Goal: Task Accomplishment & Management: Manage account settings

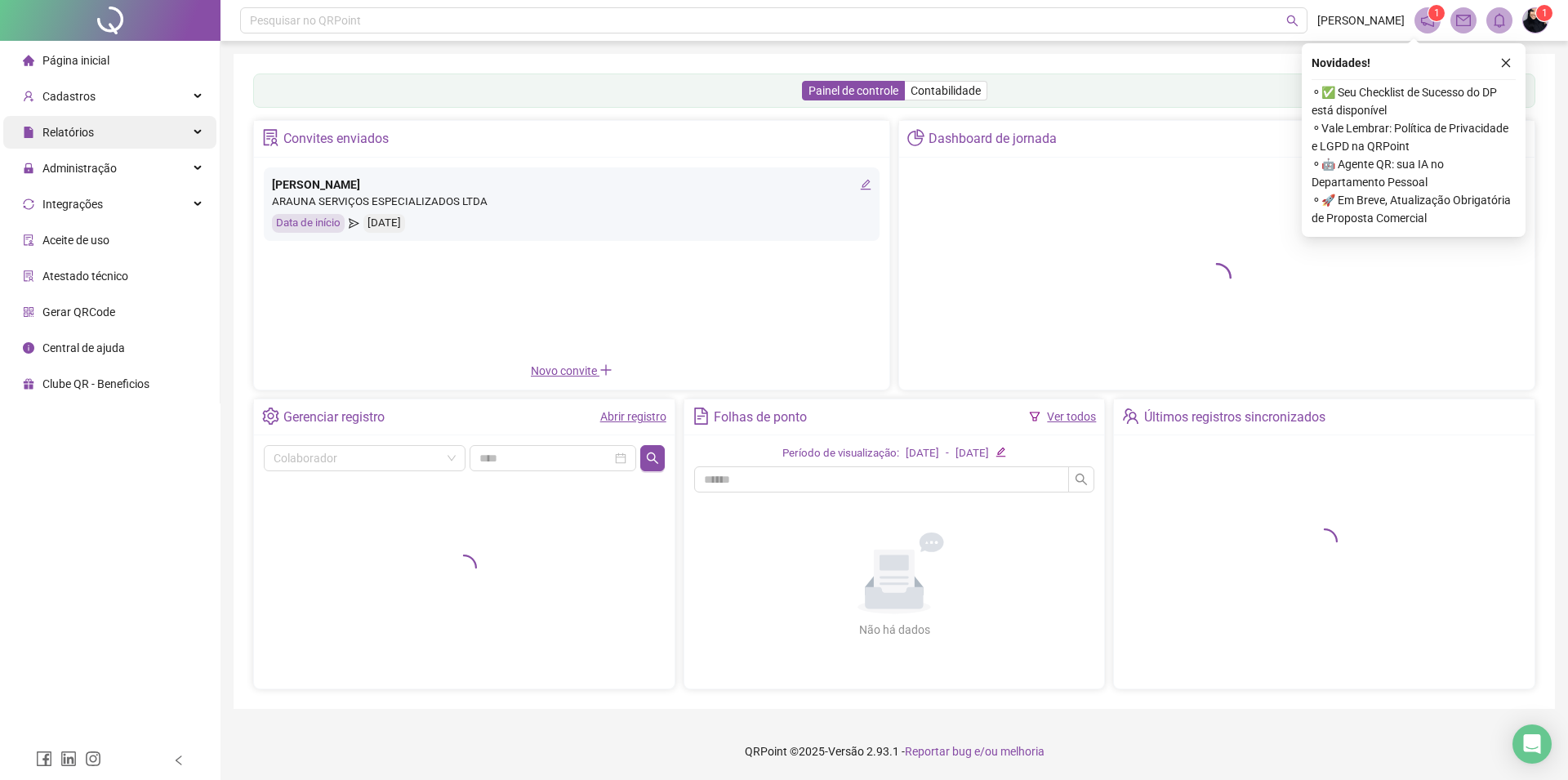
click at [61, 139] on span "Relatórios" at bounding box center [68, 132] width 52 height 13
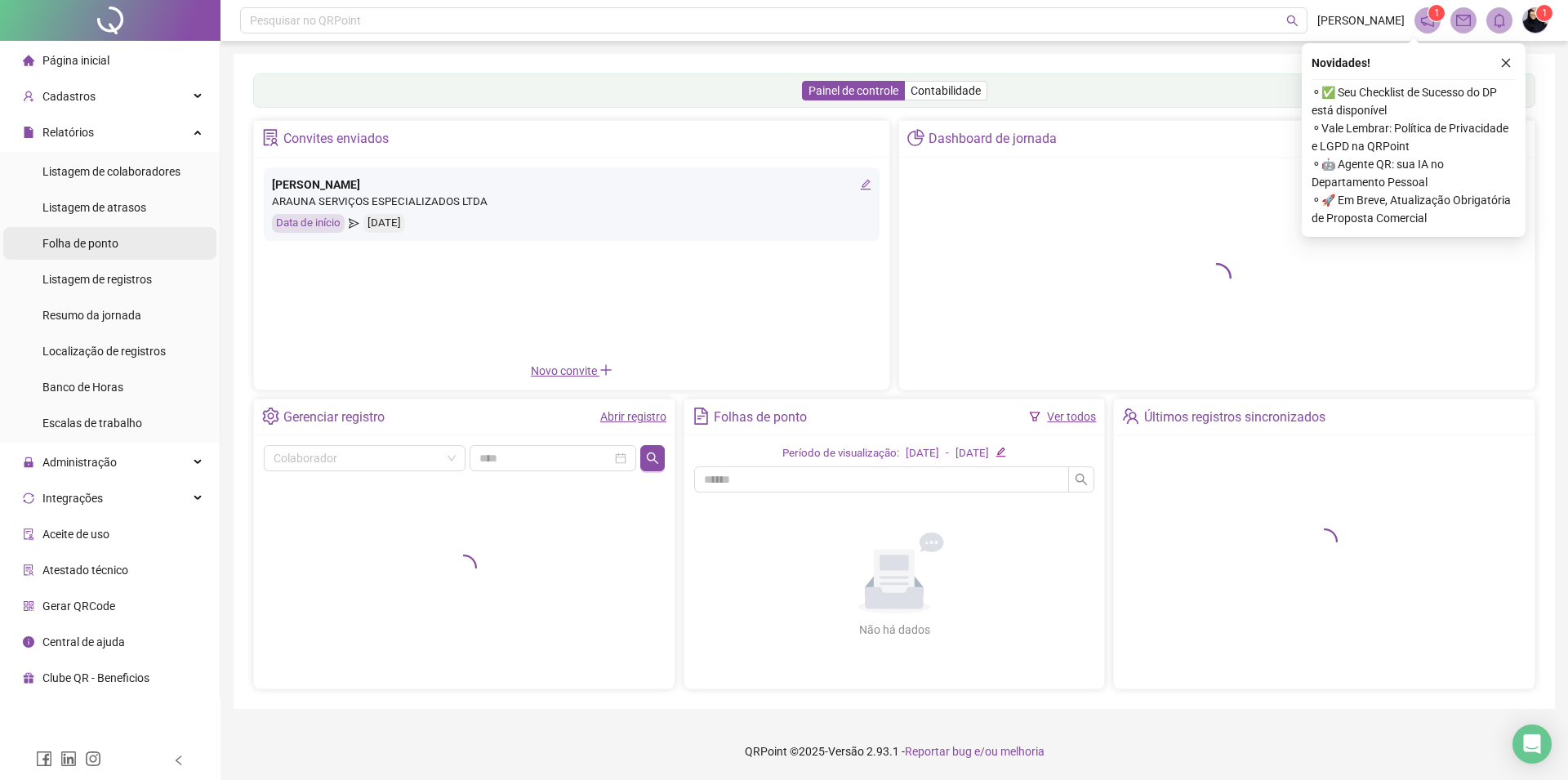
click at [69, 249] on span "Folha de ponto" at bounding box center [80, 243] width 76 height 13
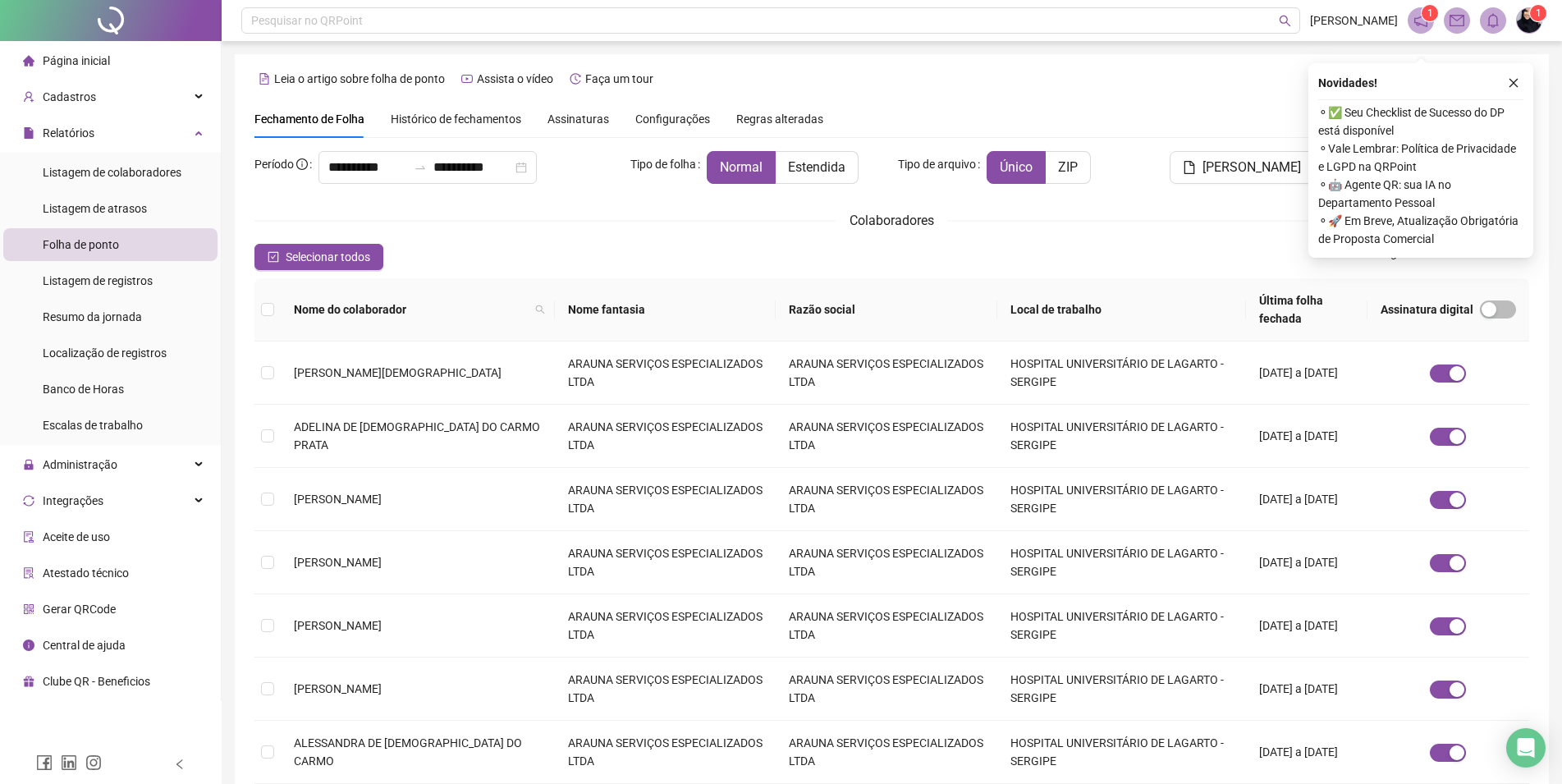
scroll to position [314, 0]
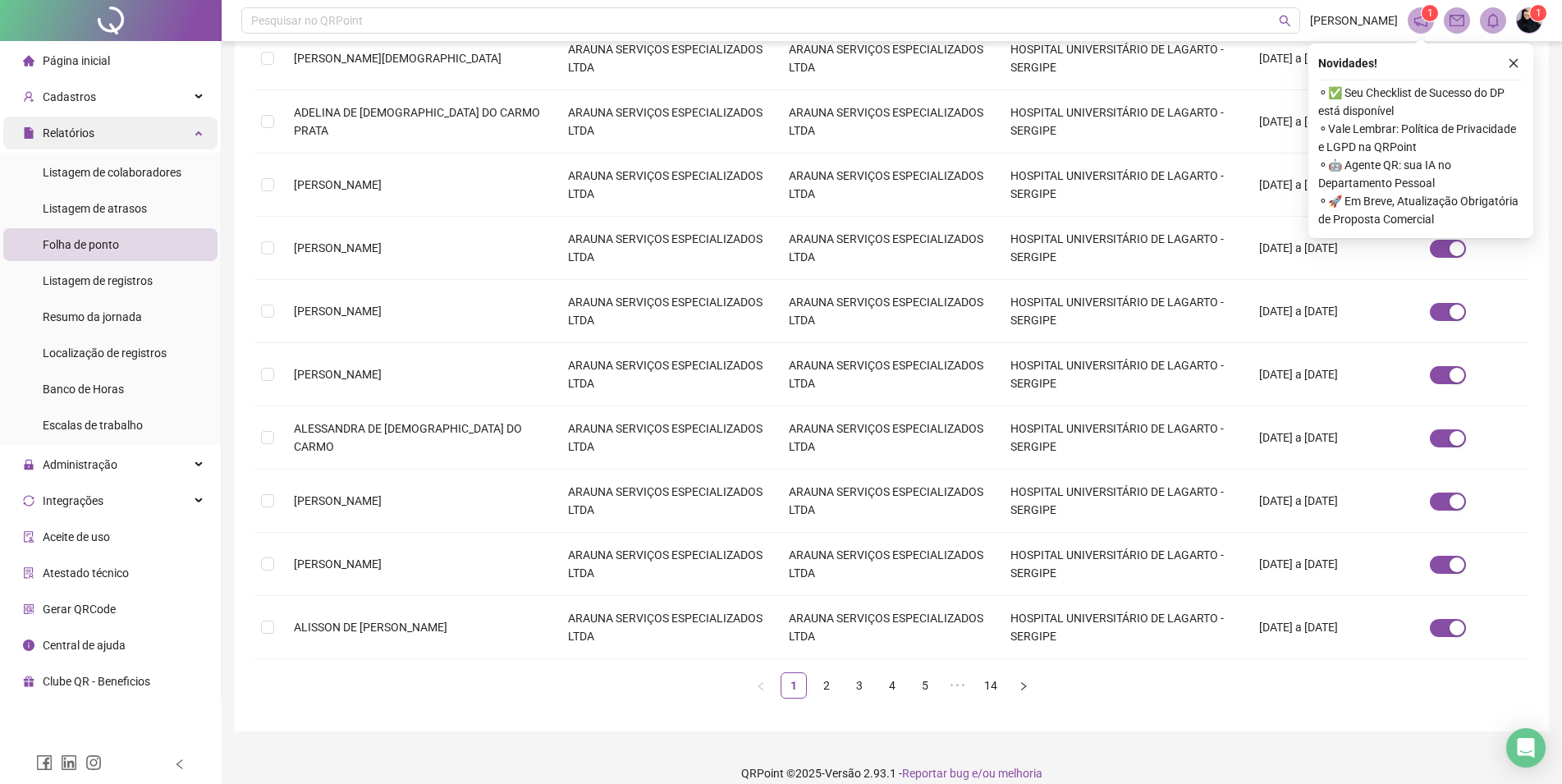
click at [78, 126] on span "Relatórios" at bounding box center [68, 133] width 52 height 13
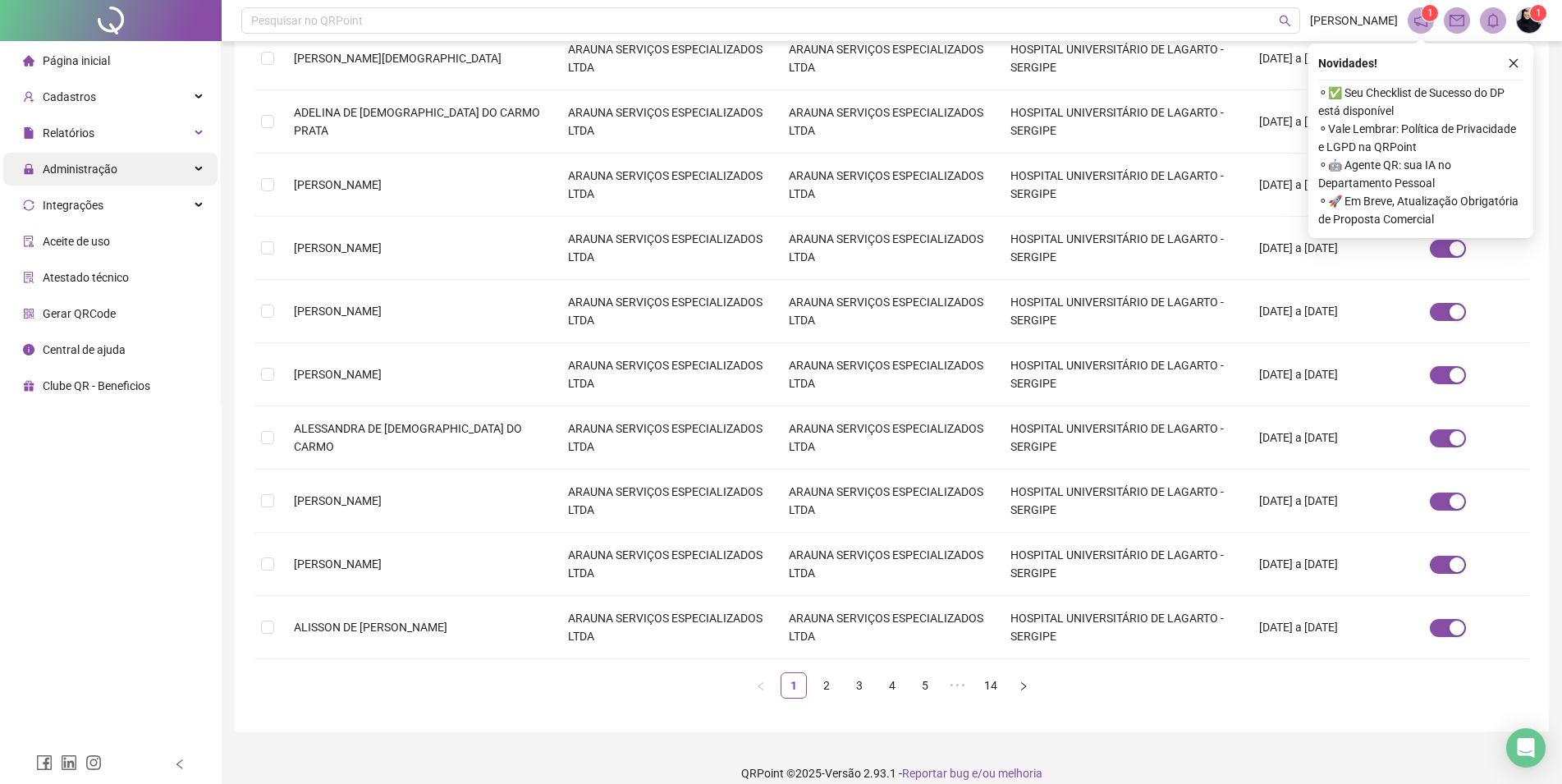
click at [95, 174] on span "Administração" at bounding box center [80, 169] width 75 height 13
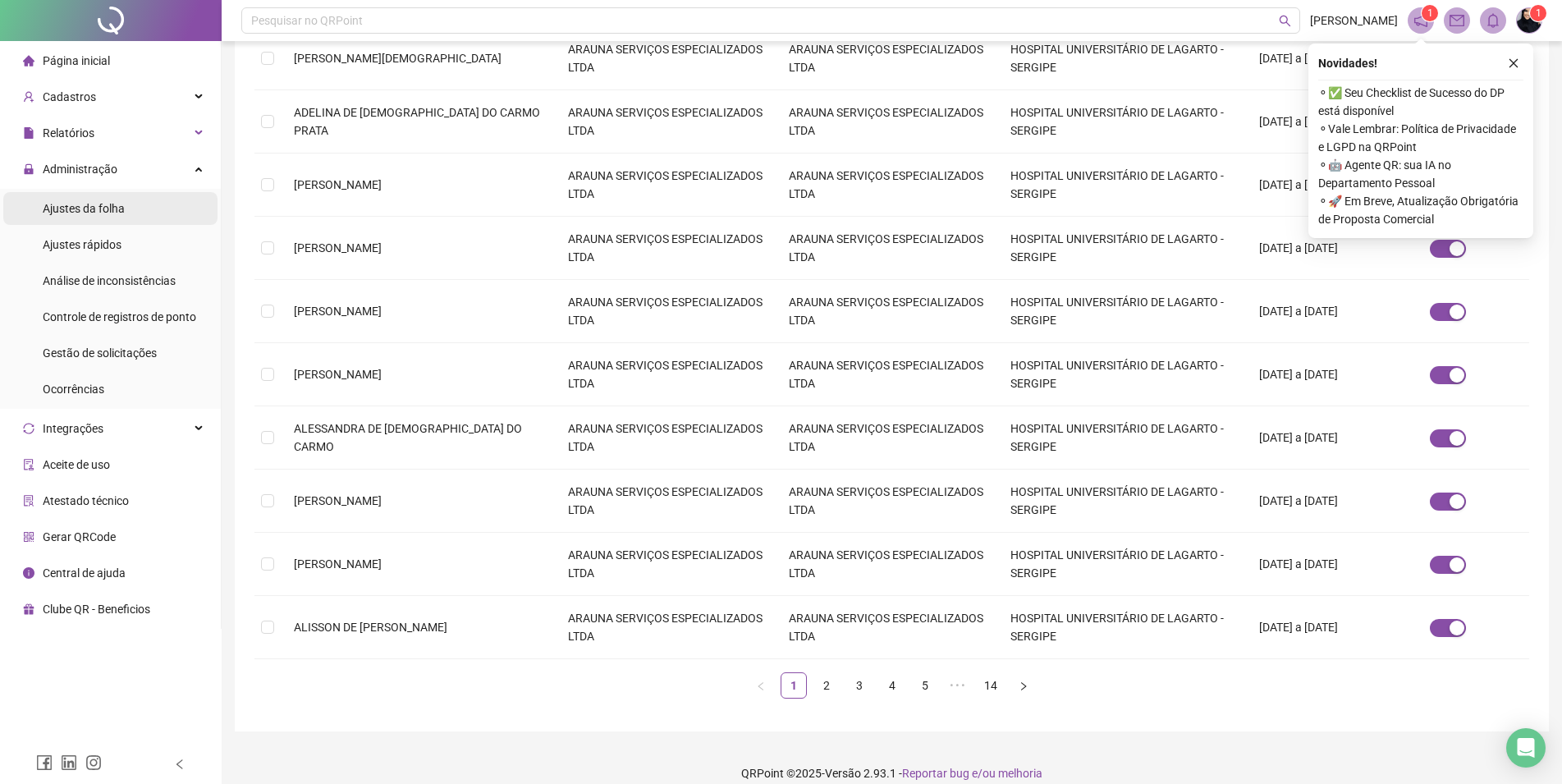
click at [78, 206] on span "Ajustes da folha" at bounding box center [84, 208] width 82 height 13
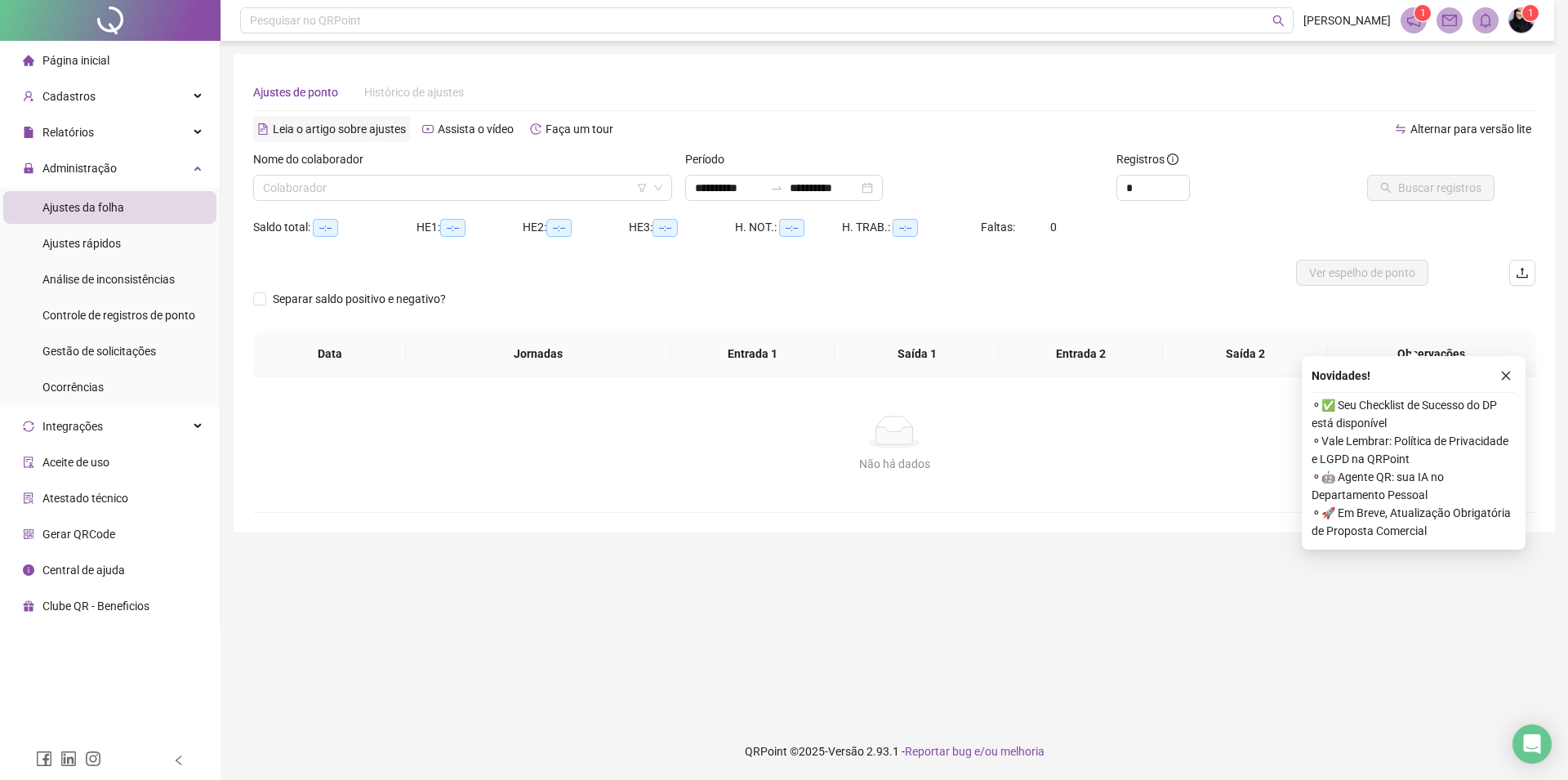
type input "**********"
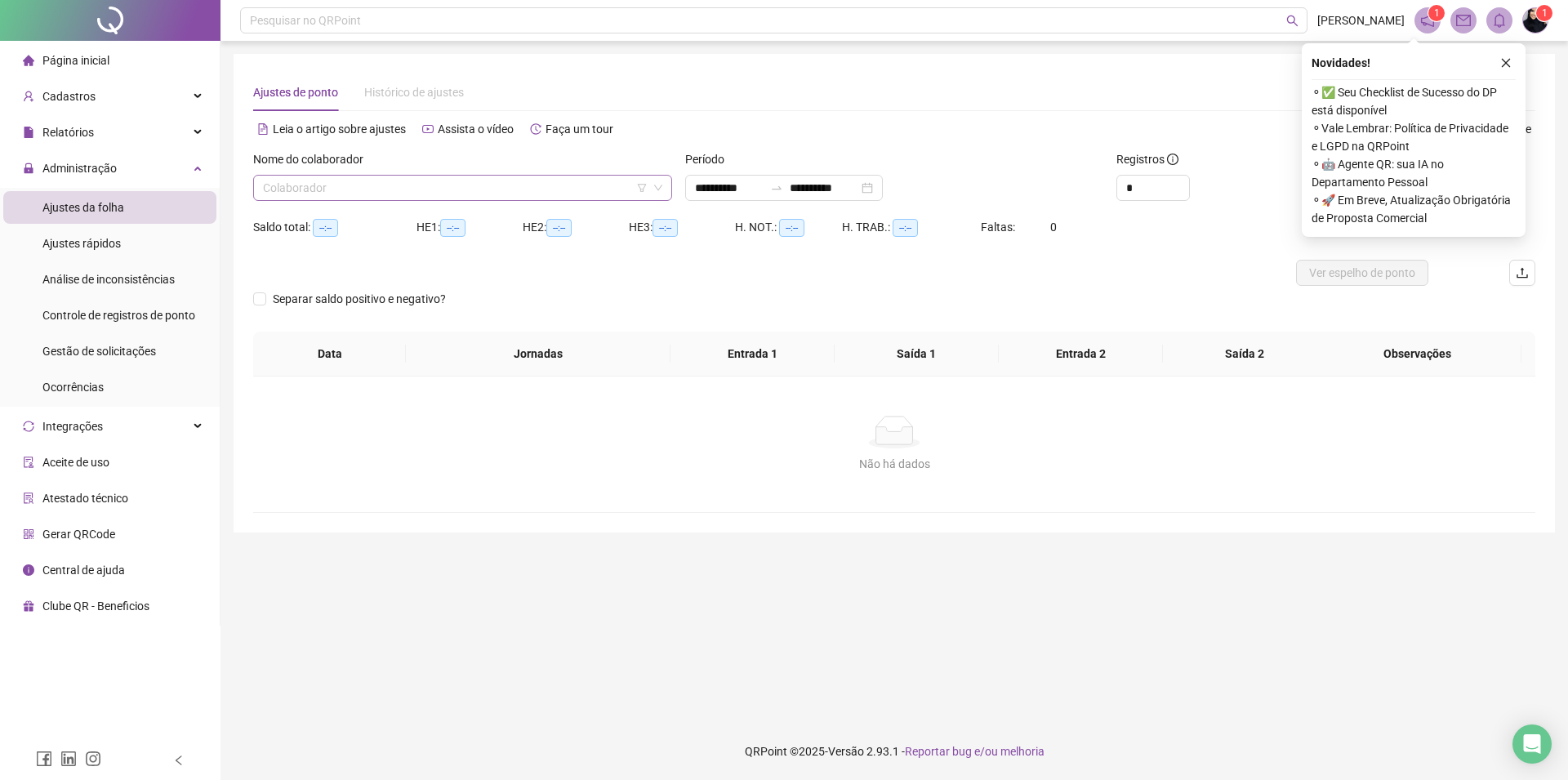
click at [324, 183] on input "search" at bounding box center [455, 187] width 384 height 24
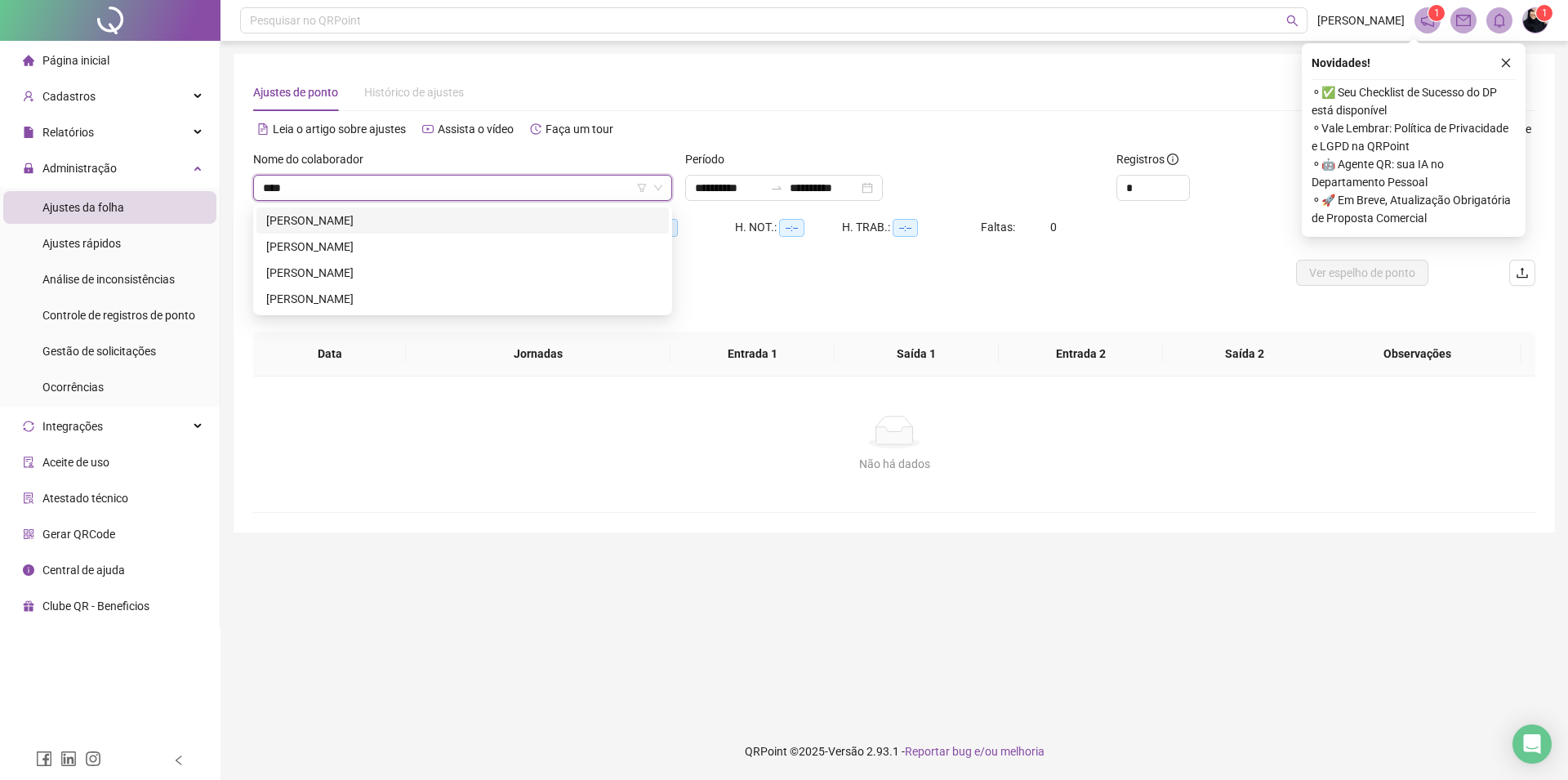
type input "*****"
click at [386, 225] on div "[PERSON_NAME]" at bounding box center [462, 221] width 392 height 18
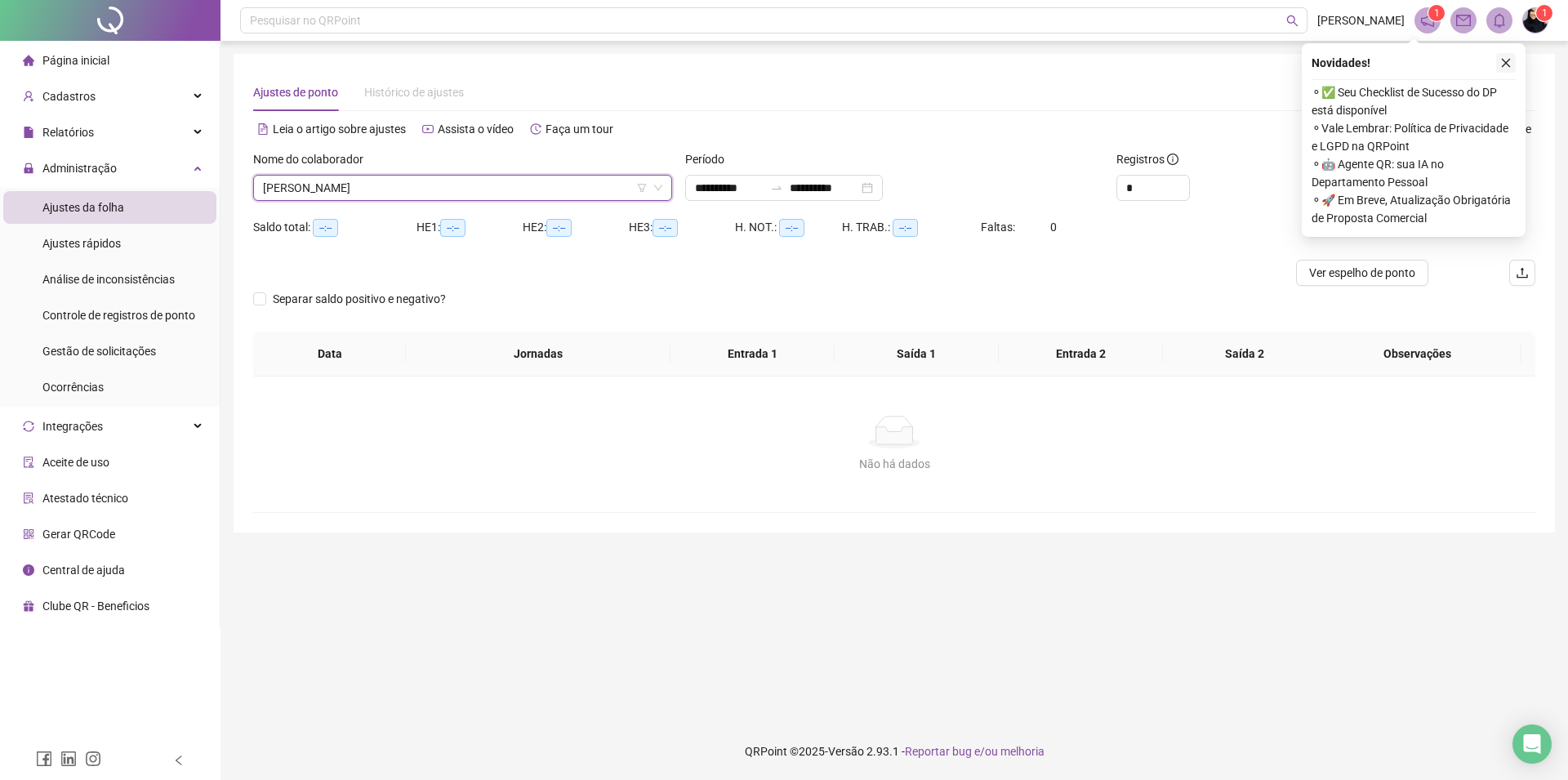
click at [1504, 66] on icon "close" at bounding box center [1506, 62] width 12 height 12
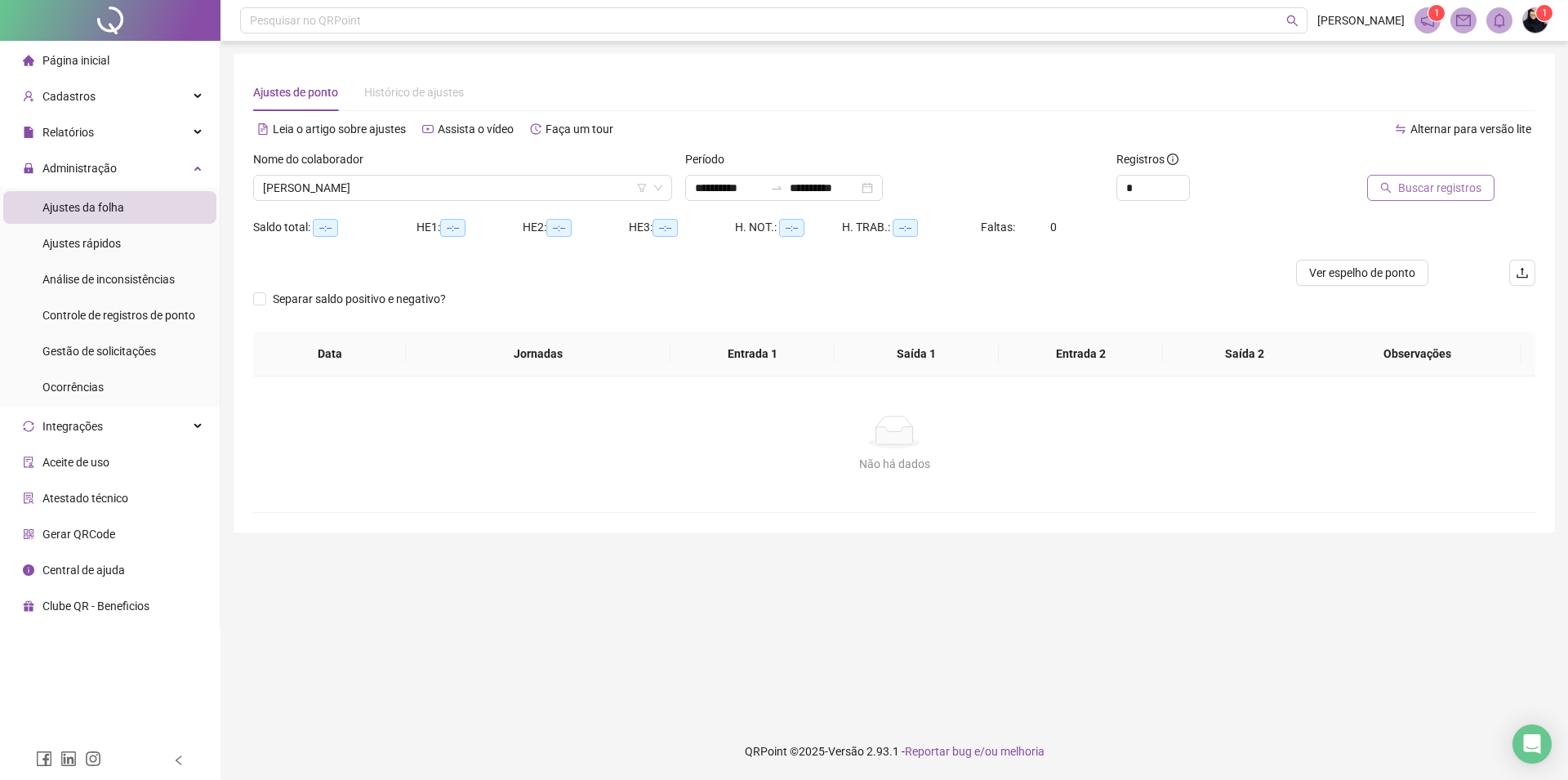
click at [1412, 182] on span "Buscar registros" at bounding box center [1440, 188] width 83 height 18
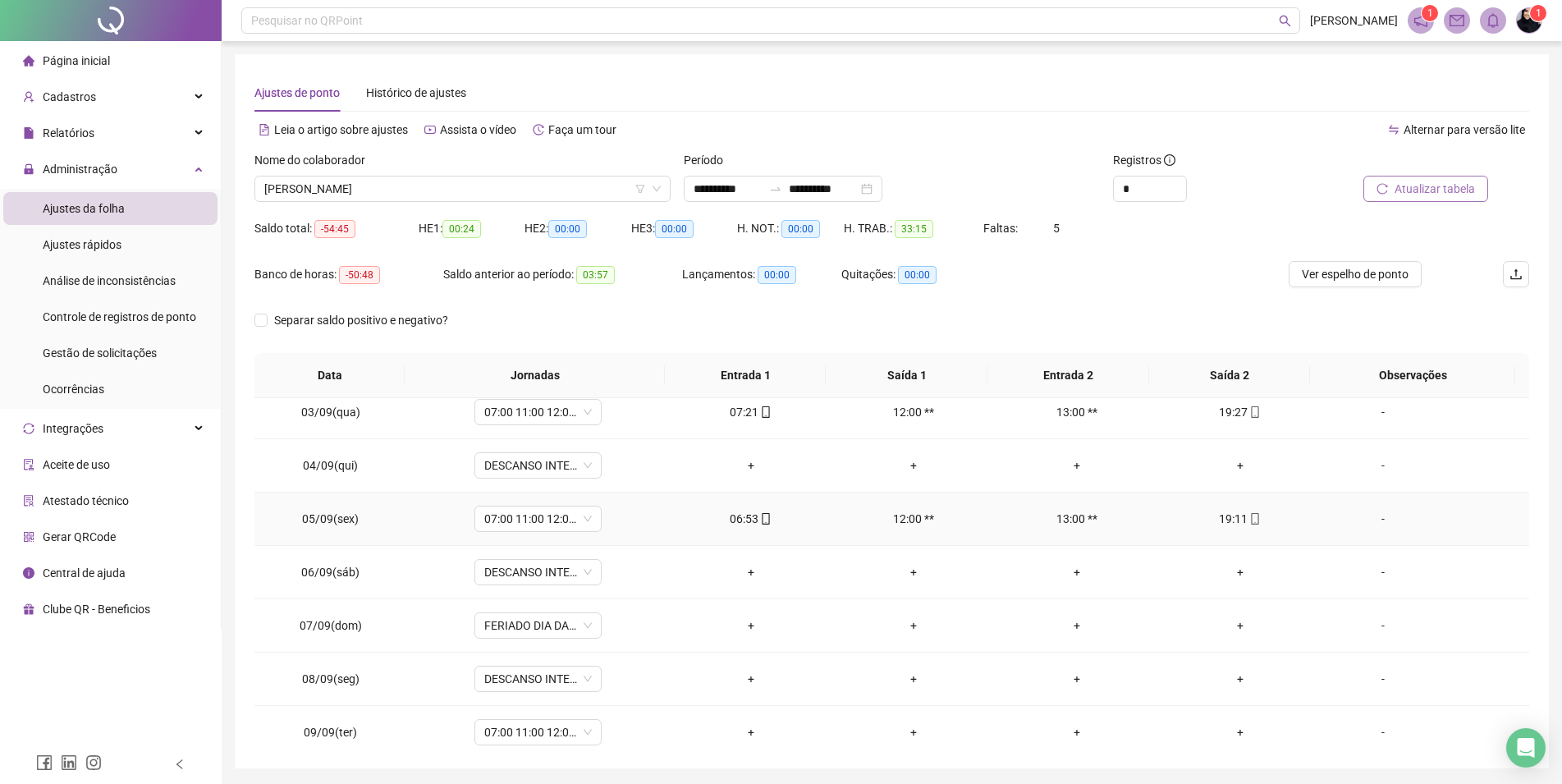
scroll to position [94, 0]
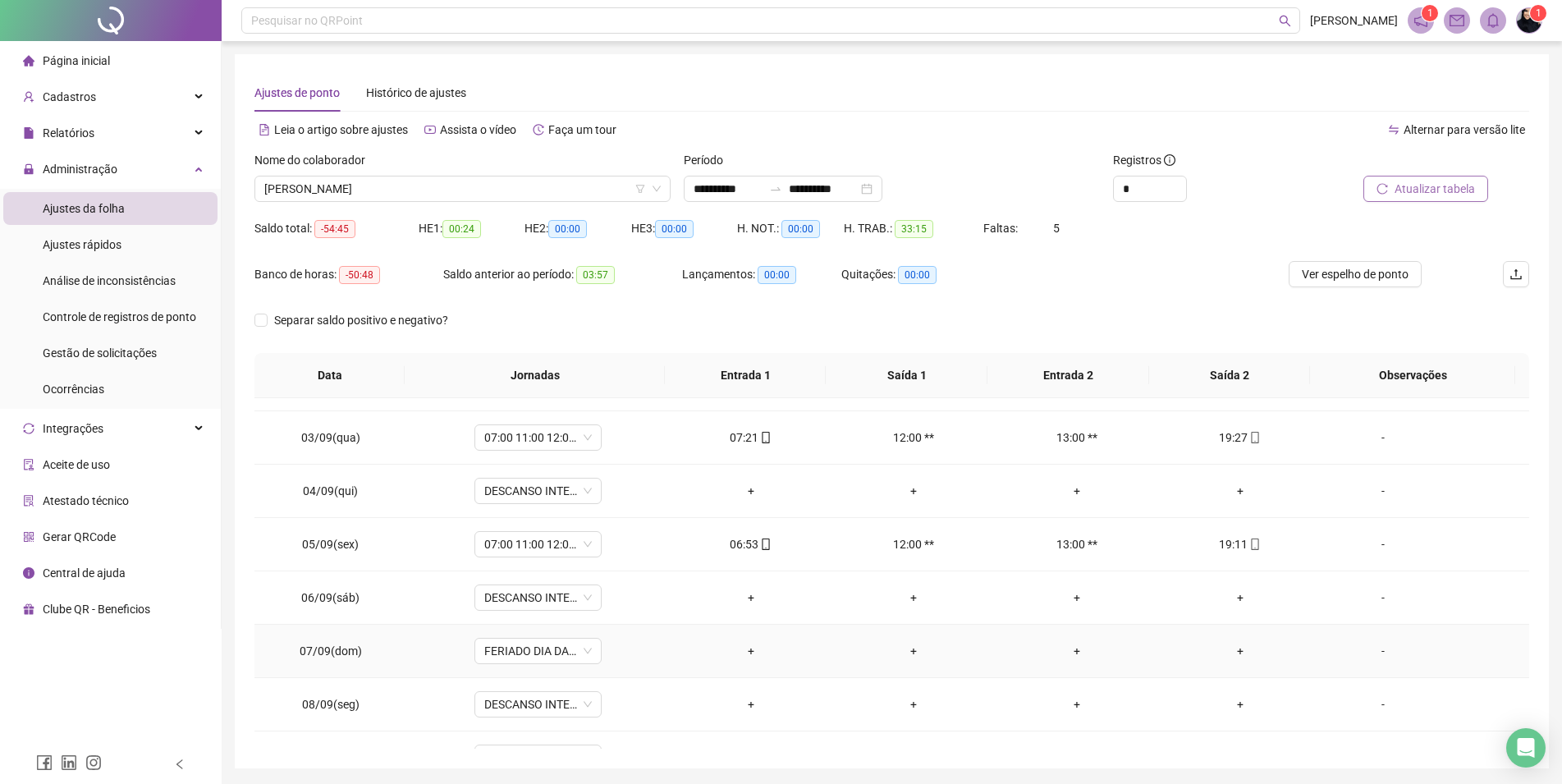
click at [751, 649] on div "+" at bounding box center [751, 650] width 137 height 18
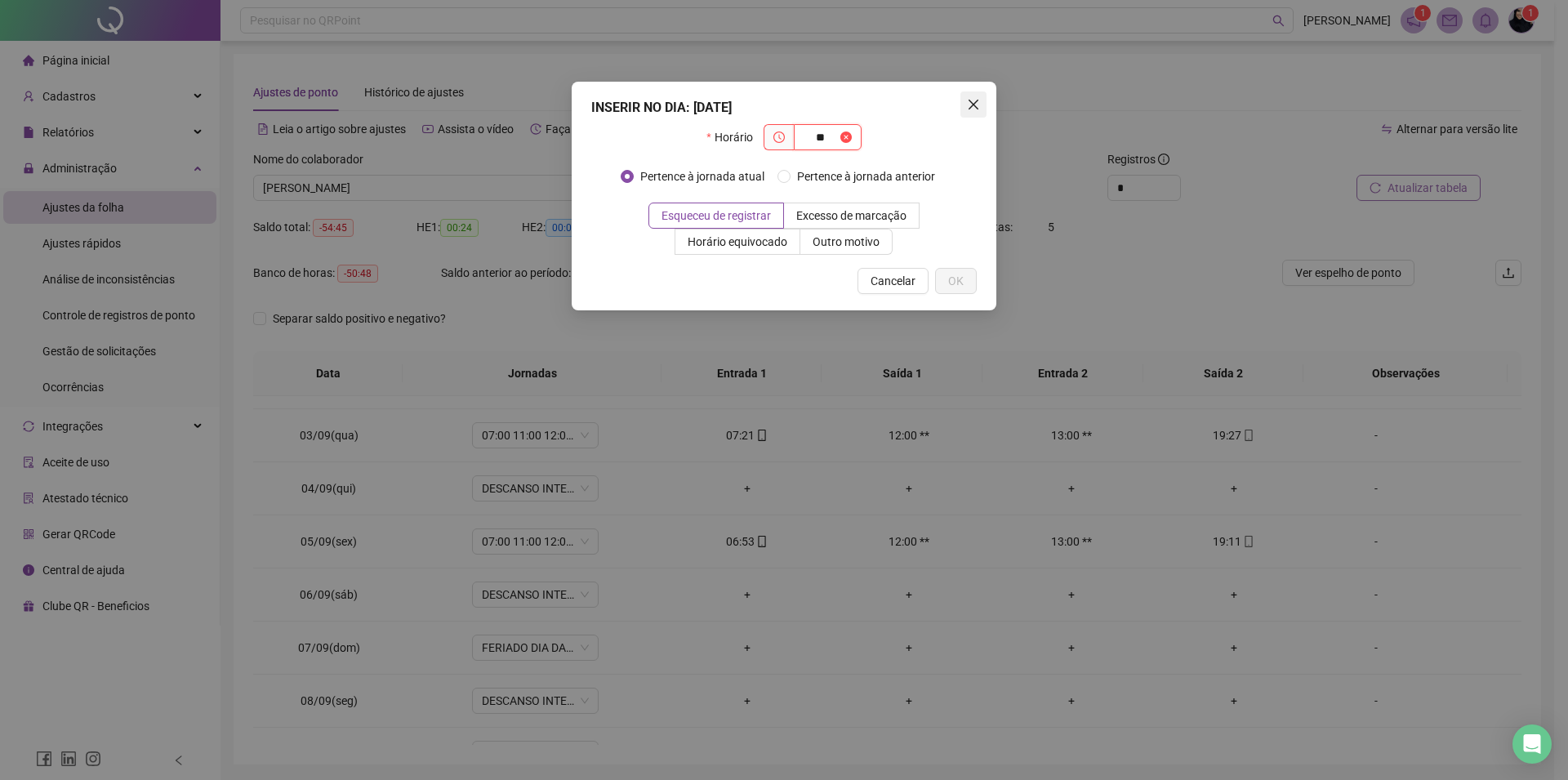
type input "**"
click at [974, 101] on icon "close" at bounding box center [974, 104] width 13 height 13
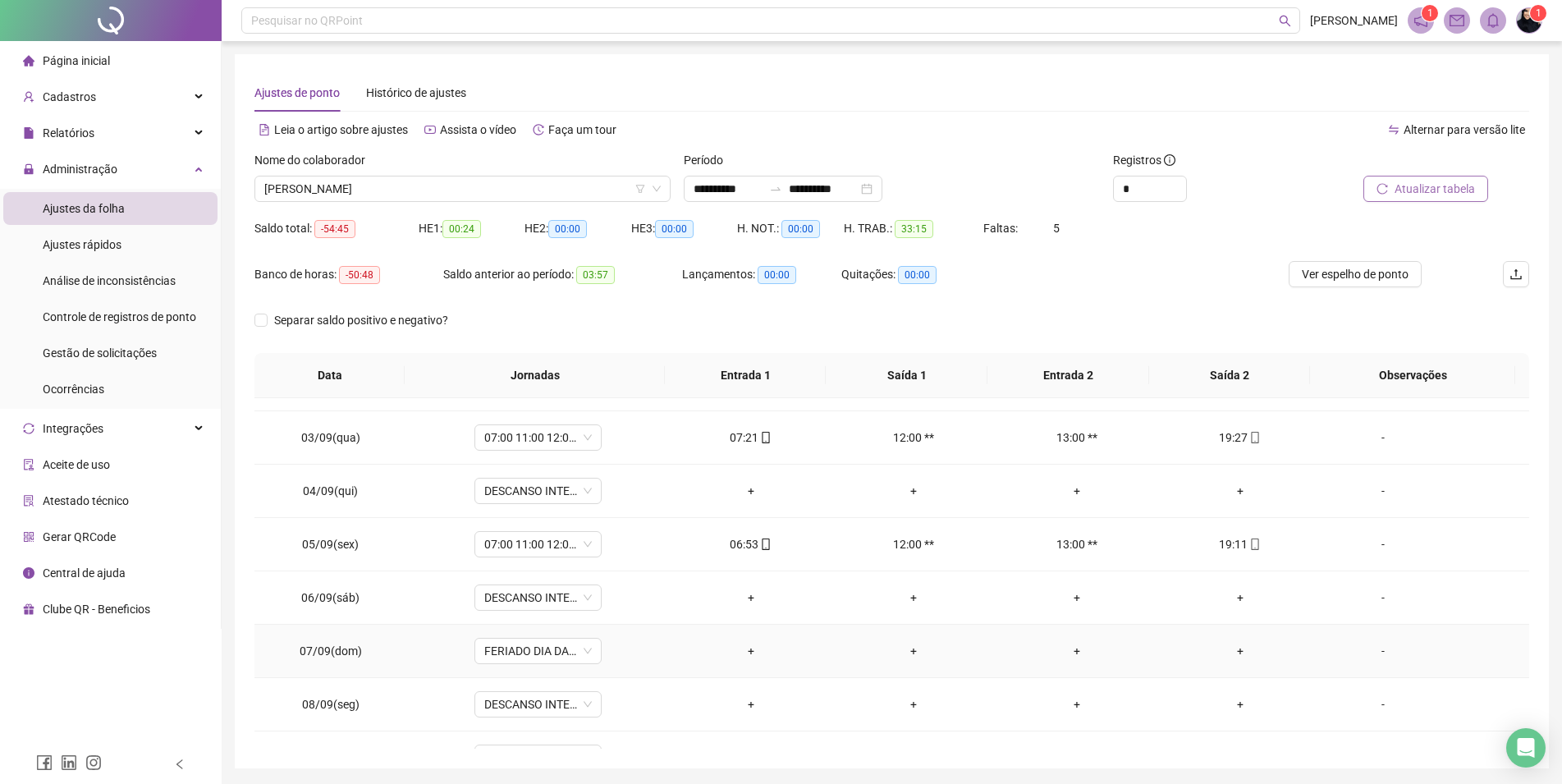
click at [745, 650] on div "+" at bounding box center [751, 650] width 137 height 18
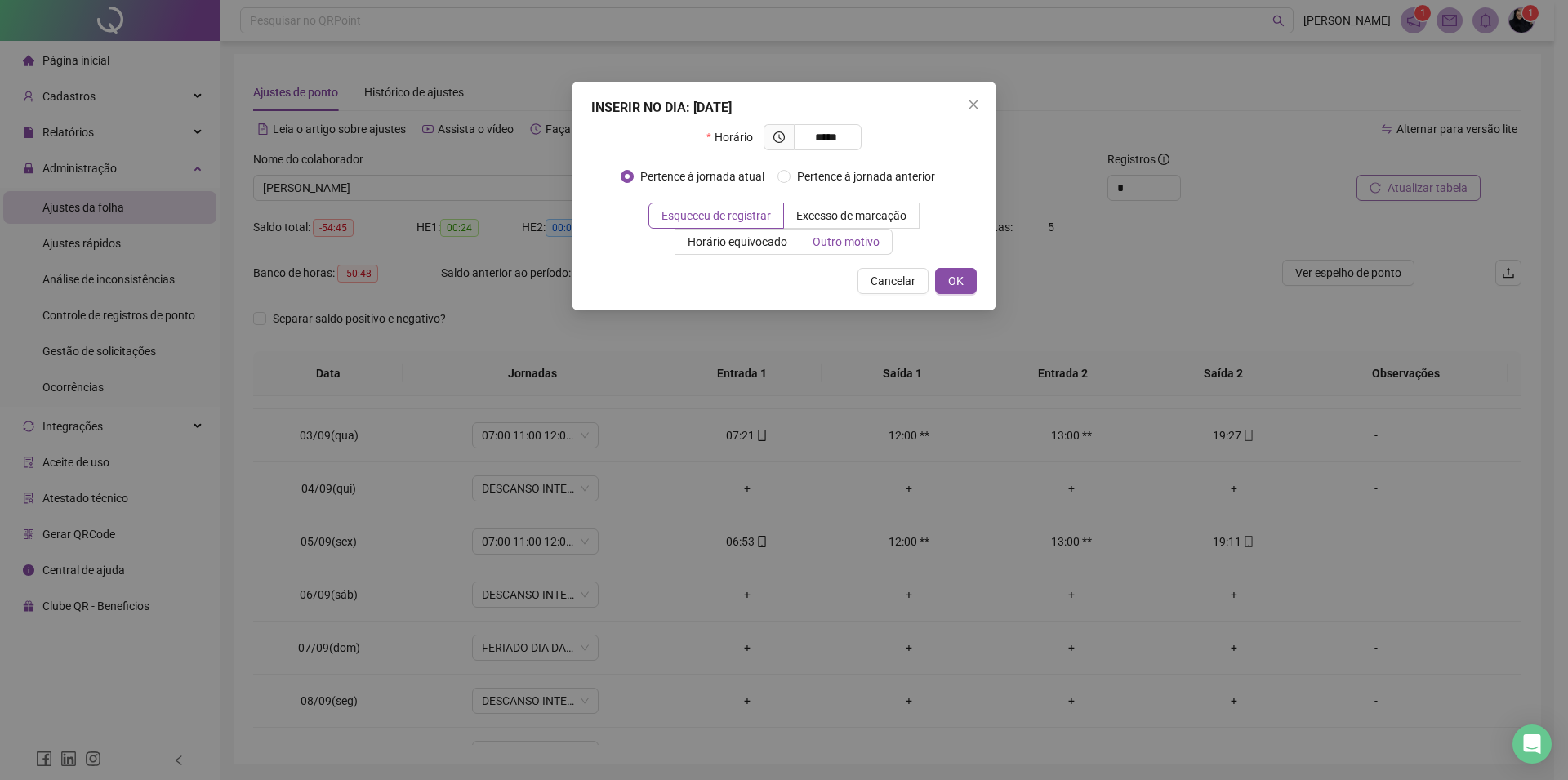
type input "*****"
click at [844, 246] on span "Outro motivo" at bounding box center [846, 241] width 67 height 13
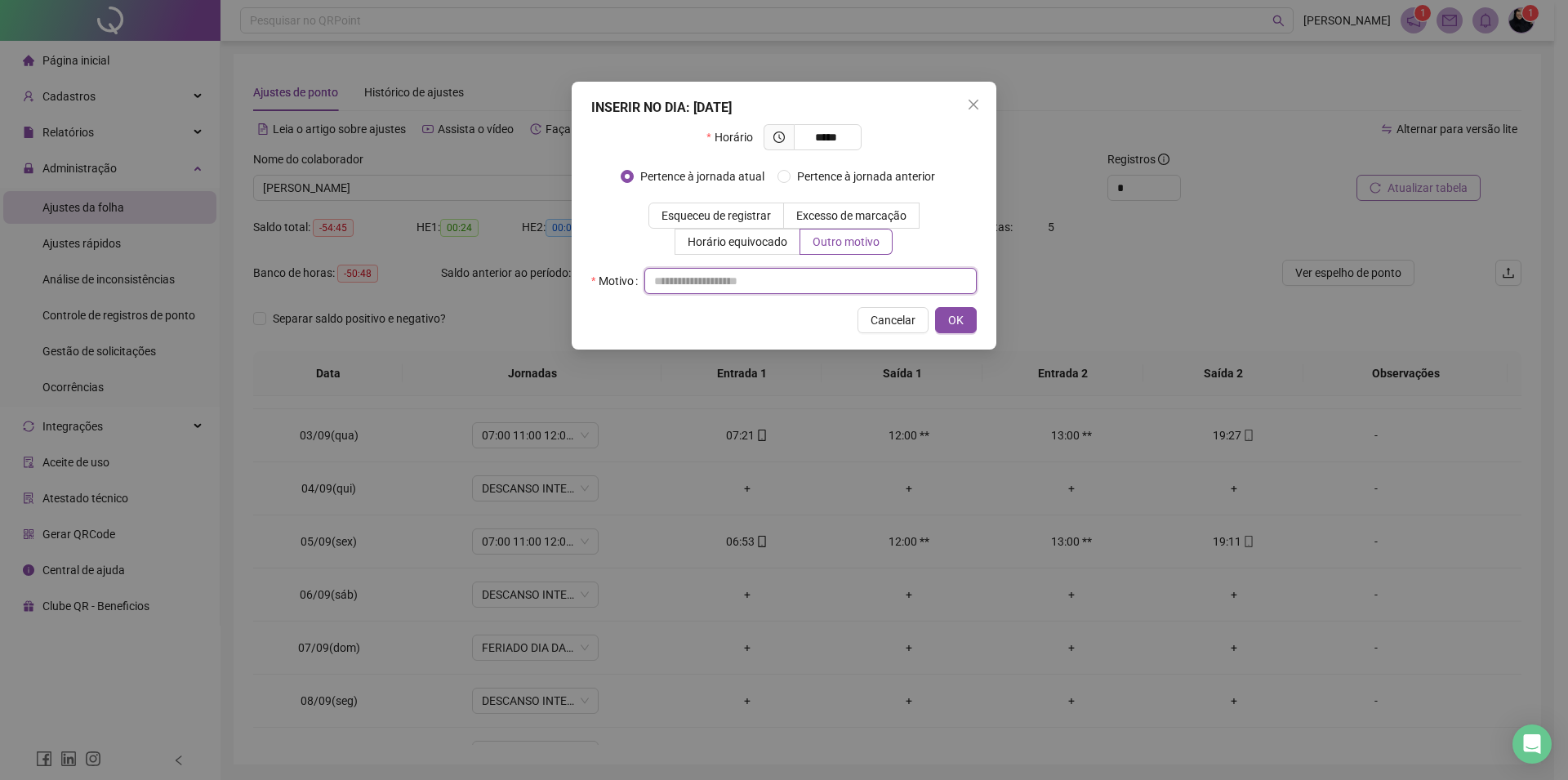
click at [817, 281] on input "text" at bounding box center [811, 280] width 333 height 26
type input "*"
click at [965, 316] on button "OK" at bounding box center [956, 320] width 42 height 26
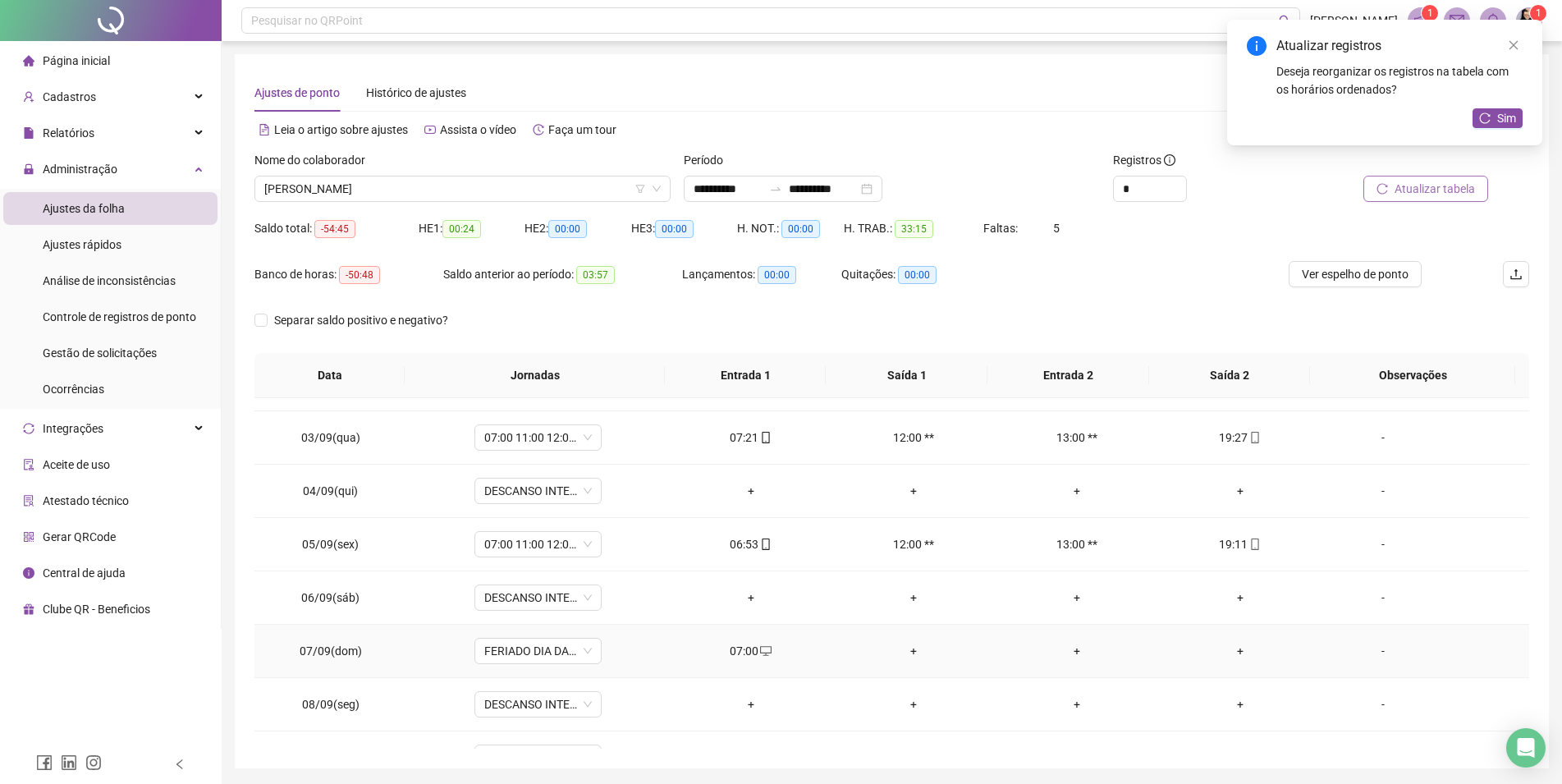
click at [1235, 649] on div "+" at bounding box center [1240, 650] width 137 height 18
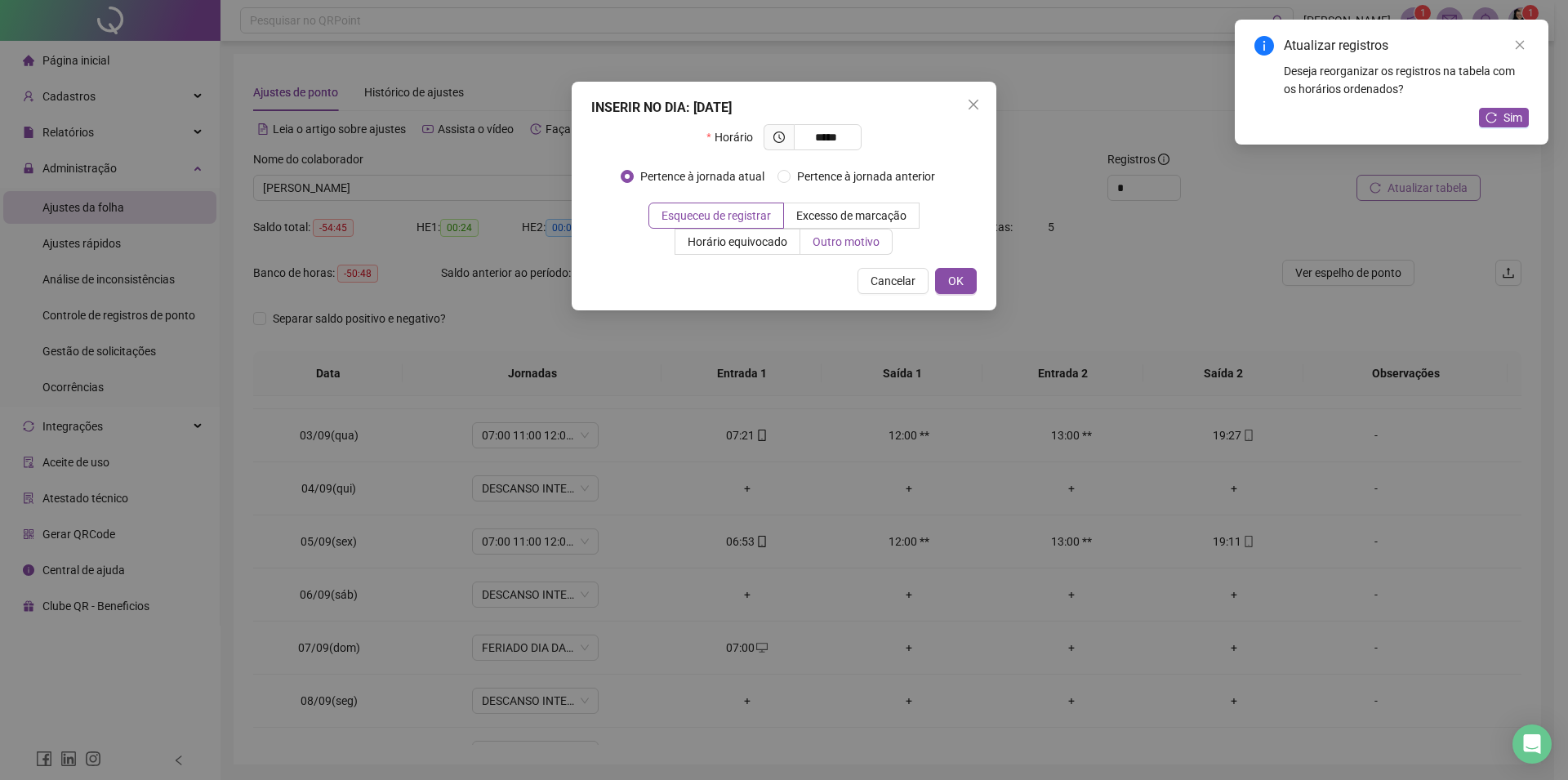
type input "*****"
click at [826, 232] on label "Outro motivo" at bounding box center [846, 241] width 92 height 26
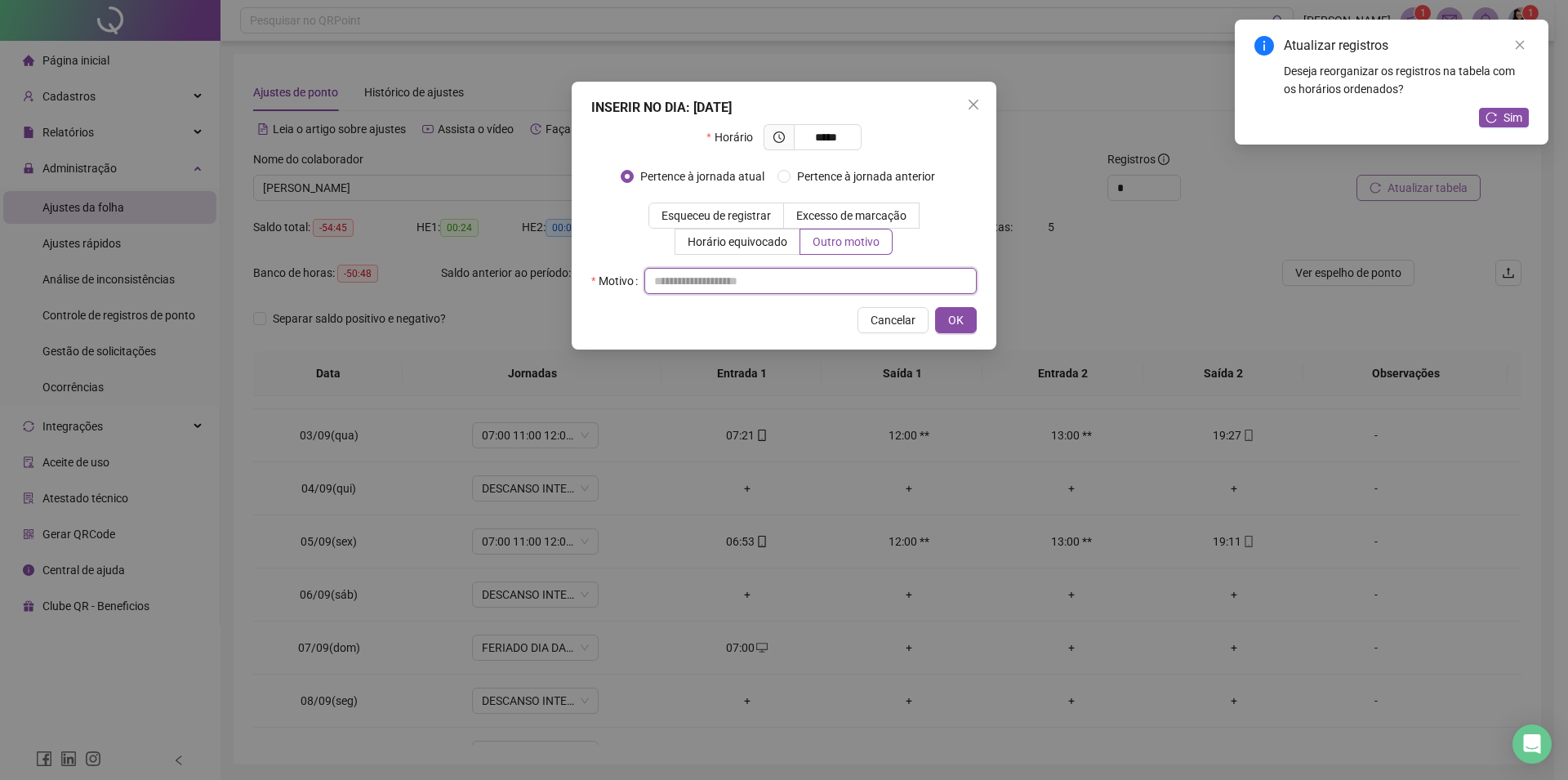
click at [812, 282] on input "text" at bounding box center [811, 280] width 333 height 26
type input "*"
click at [959, 313] on span "OK" at bounding box center [956, 320] width 15 height 18
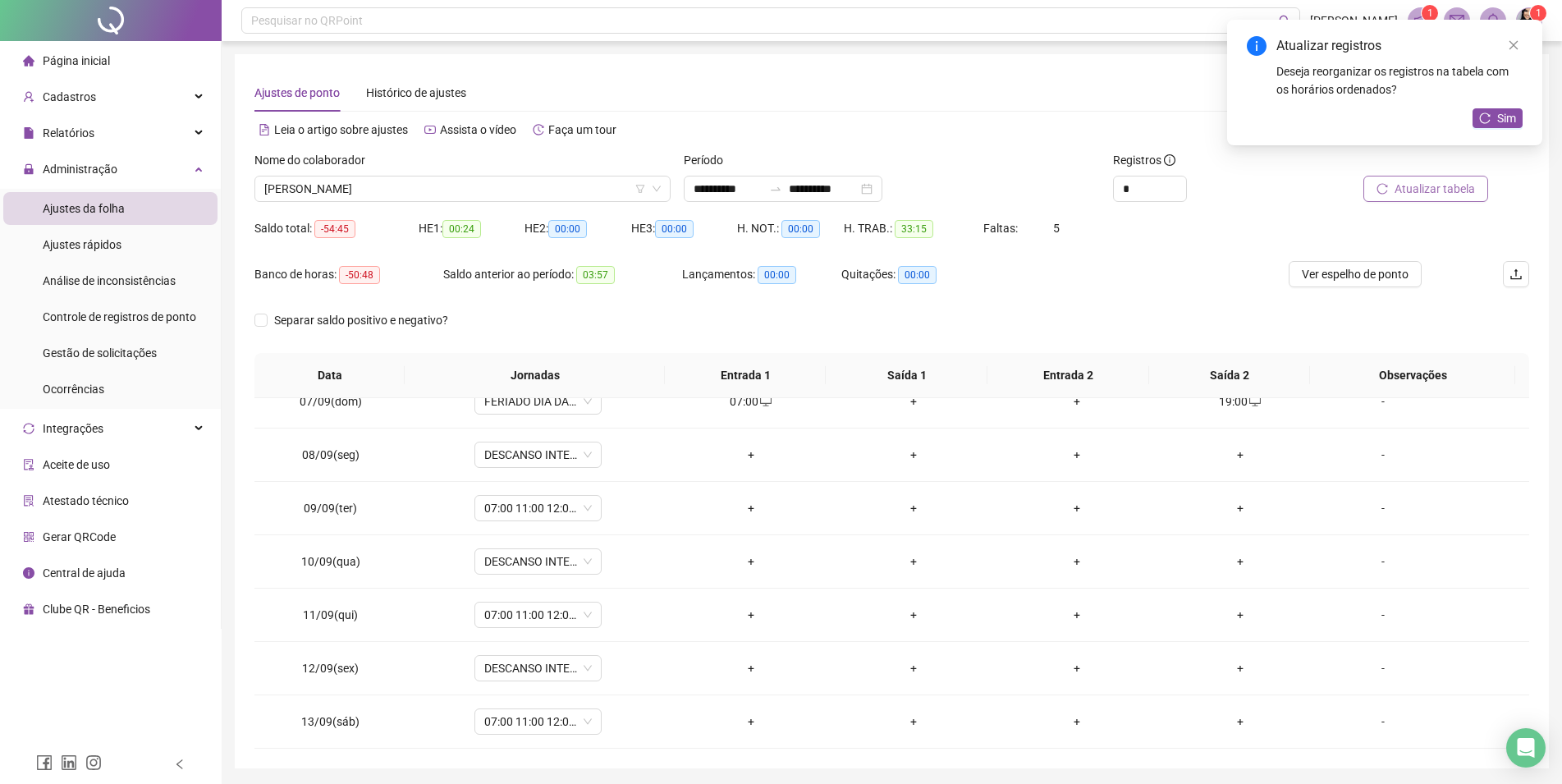
scroll to position [374, 0]
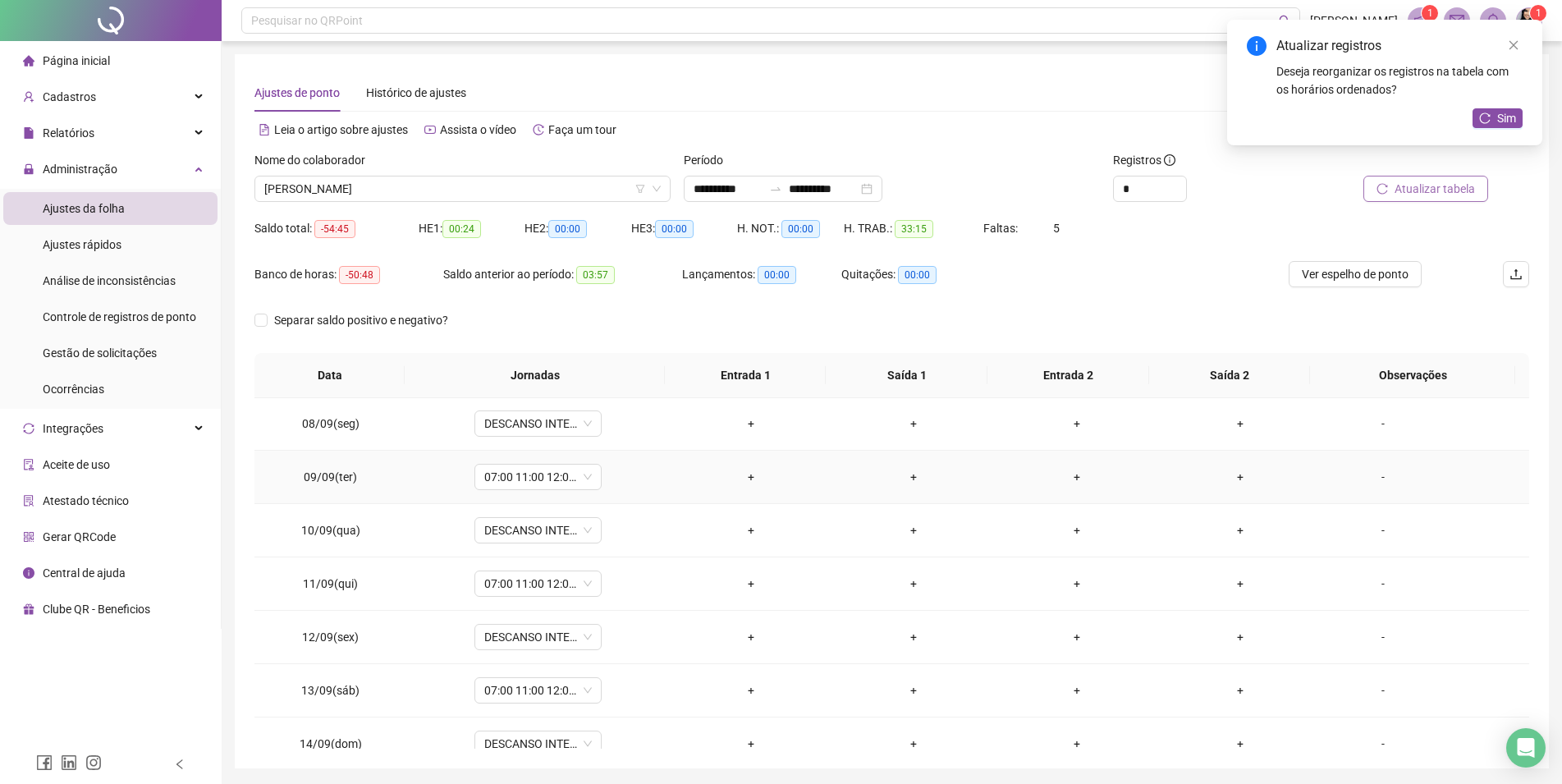
click at [744, 477] on div "+" at bounding box center [751, 477] width 137 height 18
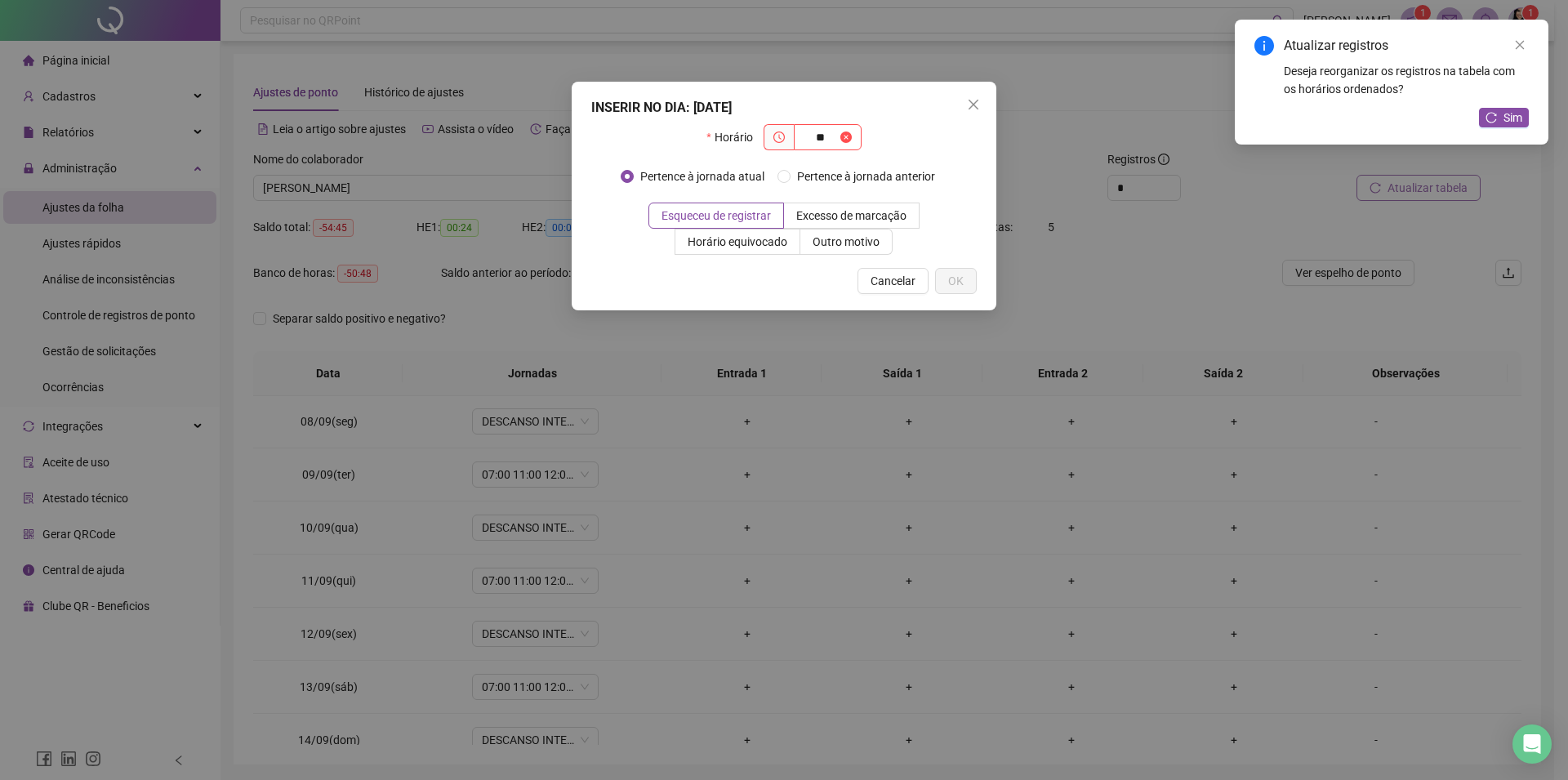
type input "*"
type input "*****"
click at [864, 246] on span "Outro motivo" at bounding box center [846, 241] width 67 height 13
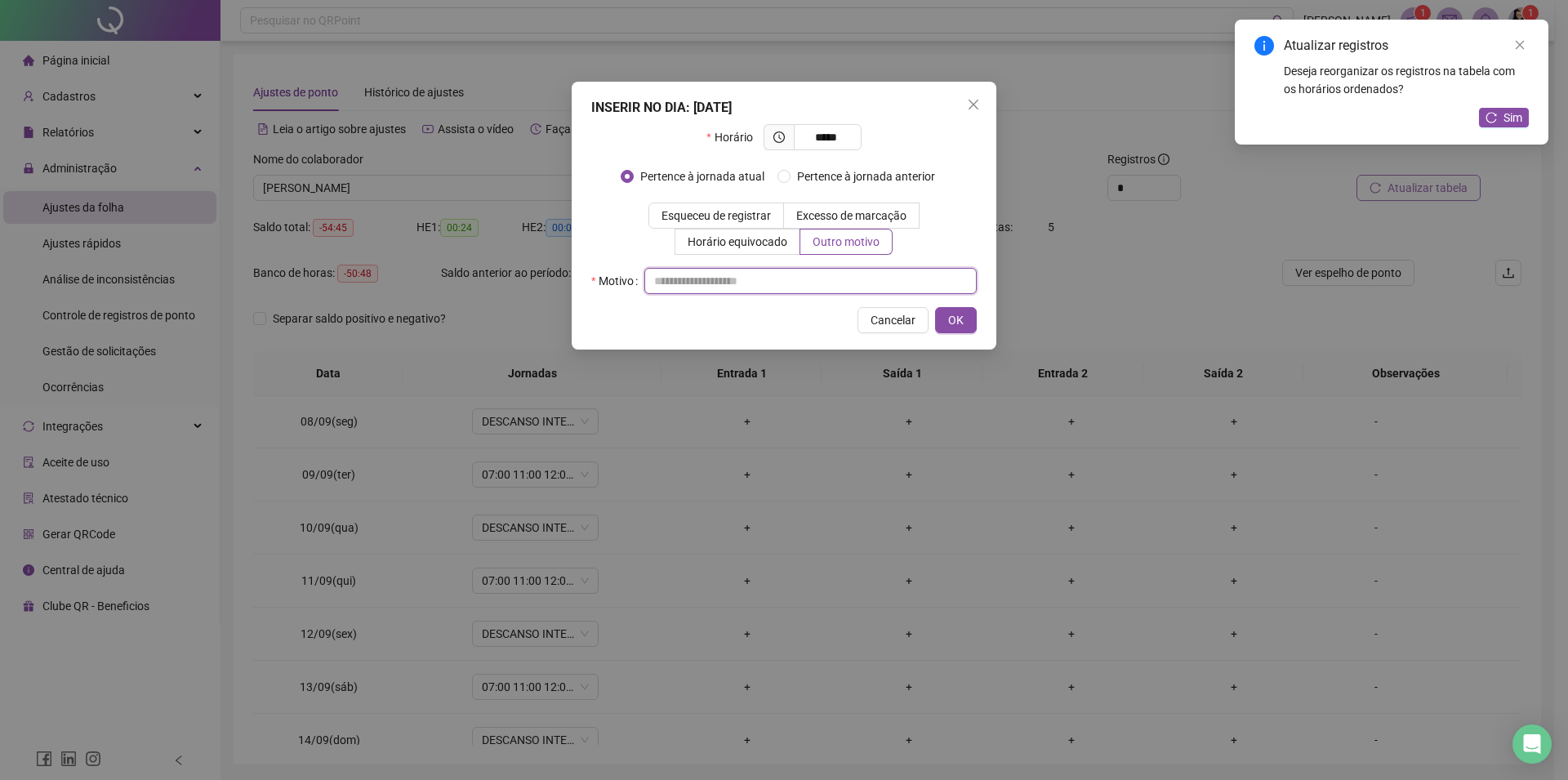
click at [803, 277] on input "text" at bounding box center [811, 280] width 333 height 26
type input "*"
click at [941, 317] on button "OK" at bounding box center [956, 320] width 42 height 26
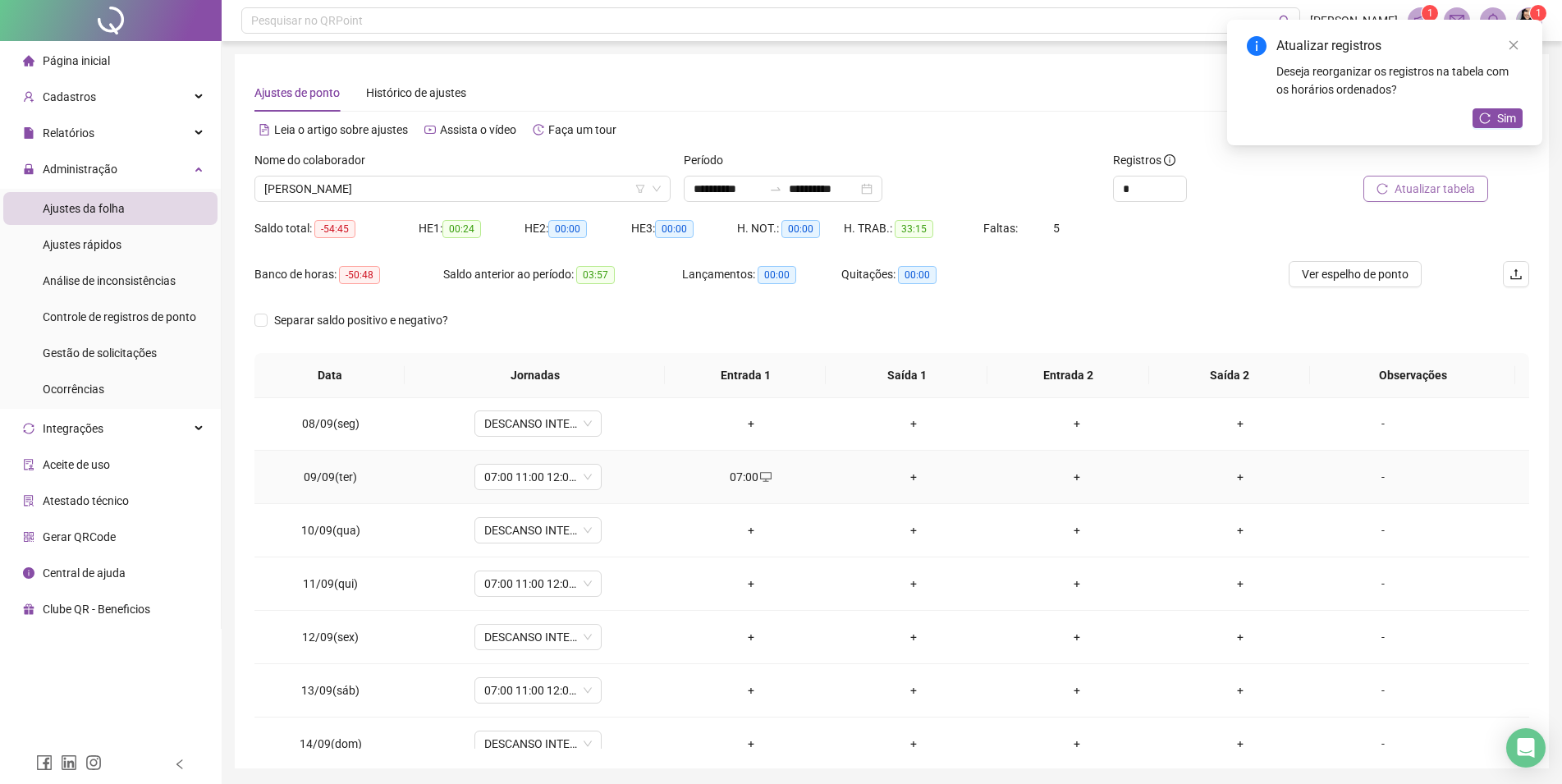
click at [1227, 472] on div "+" at bounding box center [1240, 477] width 137 height 18
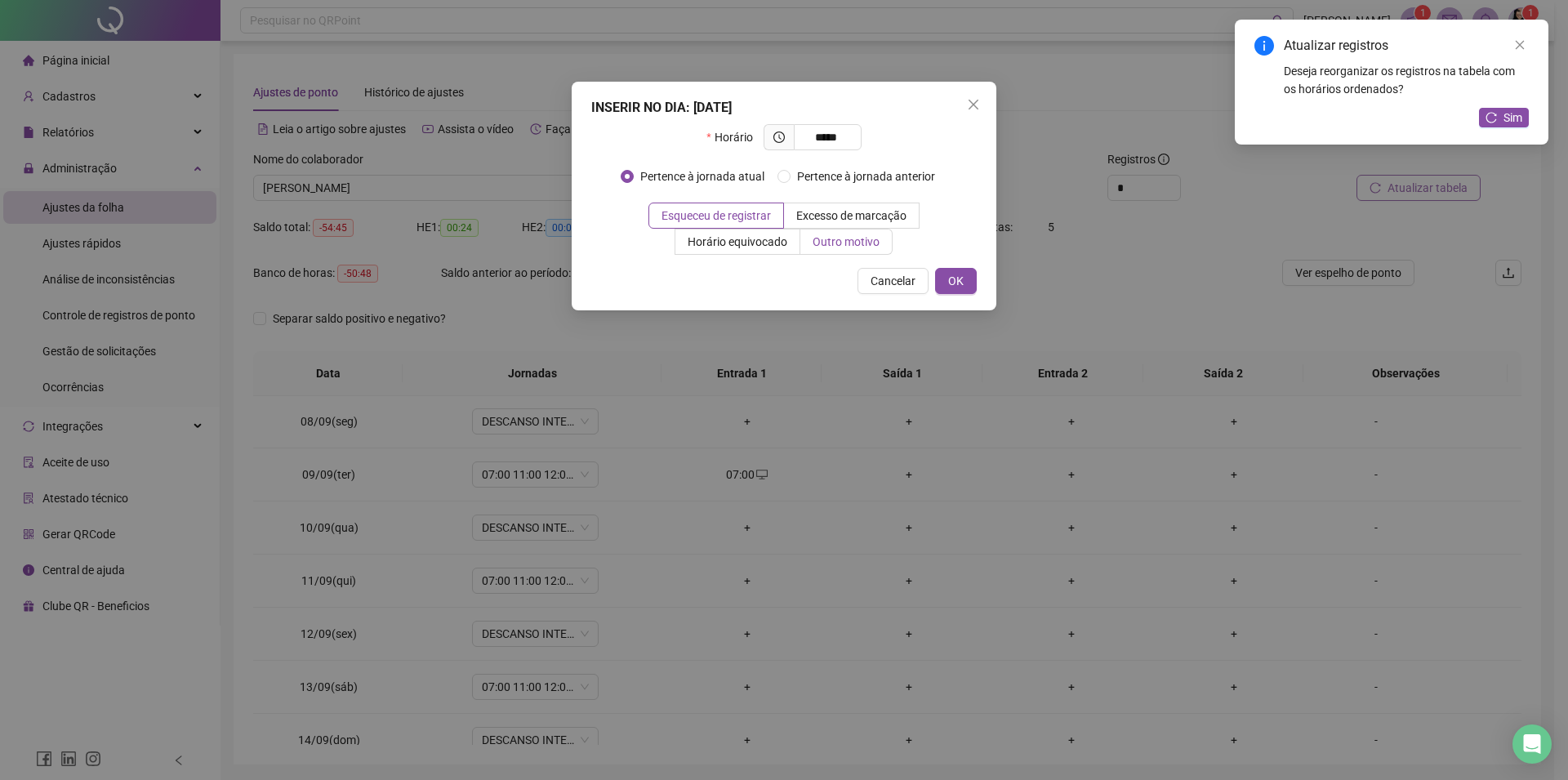
type input "*****"
click at [863, 241] on span "Outro motivo" at bounding box center [846, 241] width 67 height 13
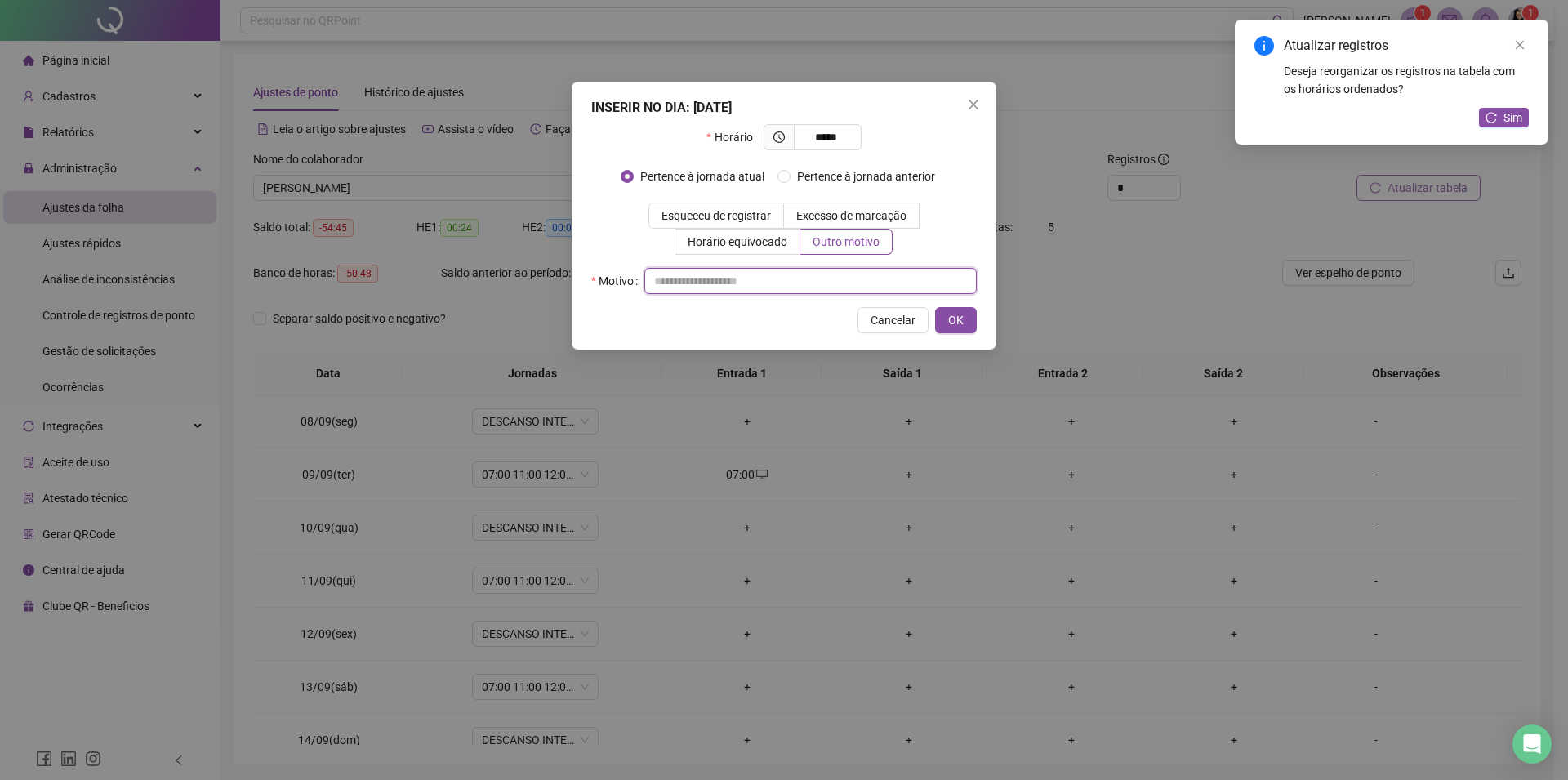
click at [840, 277] on input "text" at bounding box center [811, 280] width 333 height 26
type input "*"
click at [956, 316] on span "OK" at bounding box center [956, 320] width 15 height 18
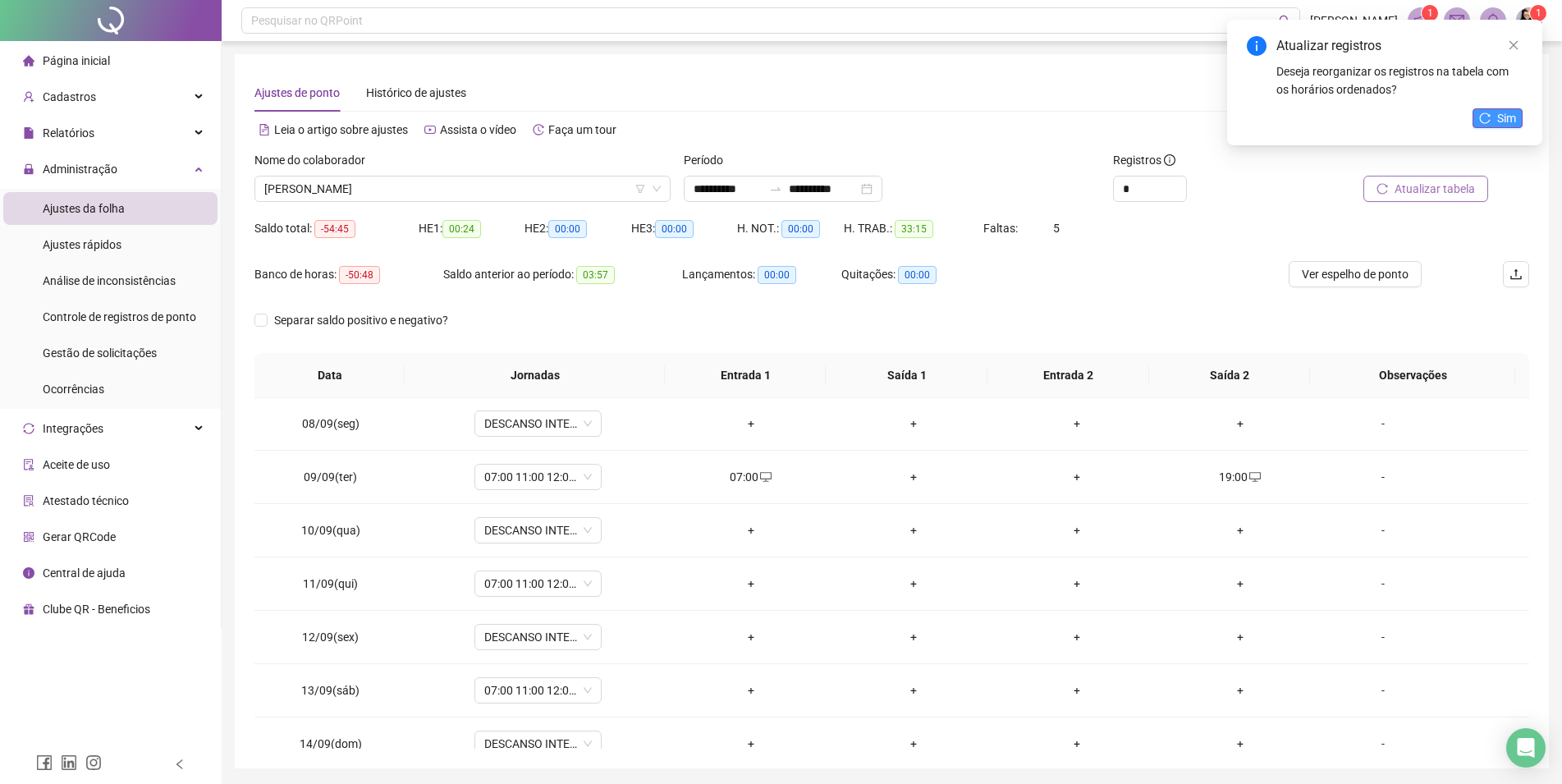
click at [1502, 123] on span "Sim" at bounding box center [1507, 118] width 19 height 18
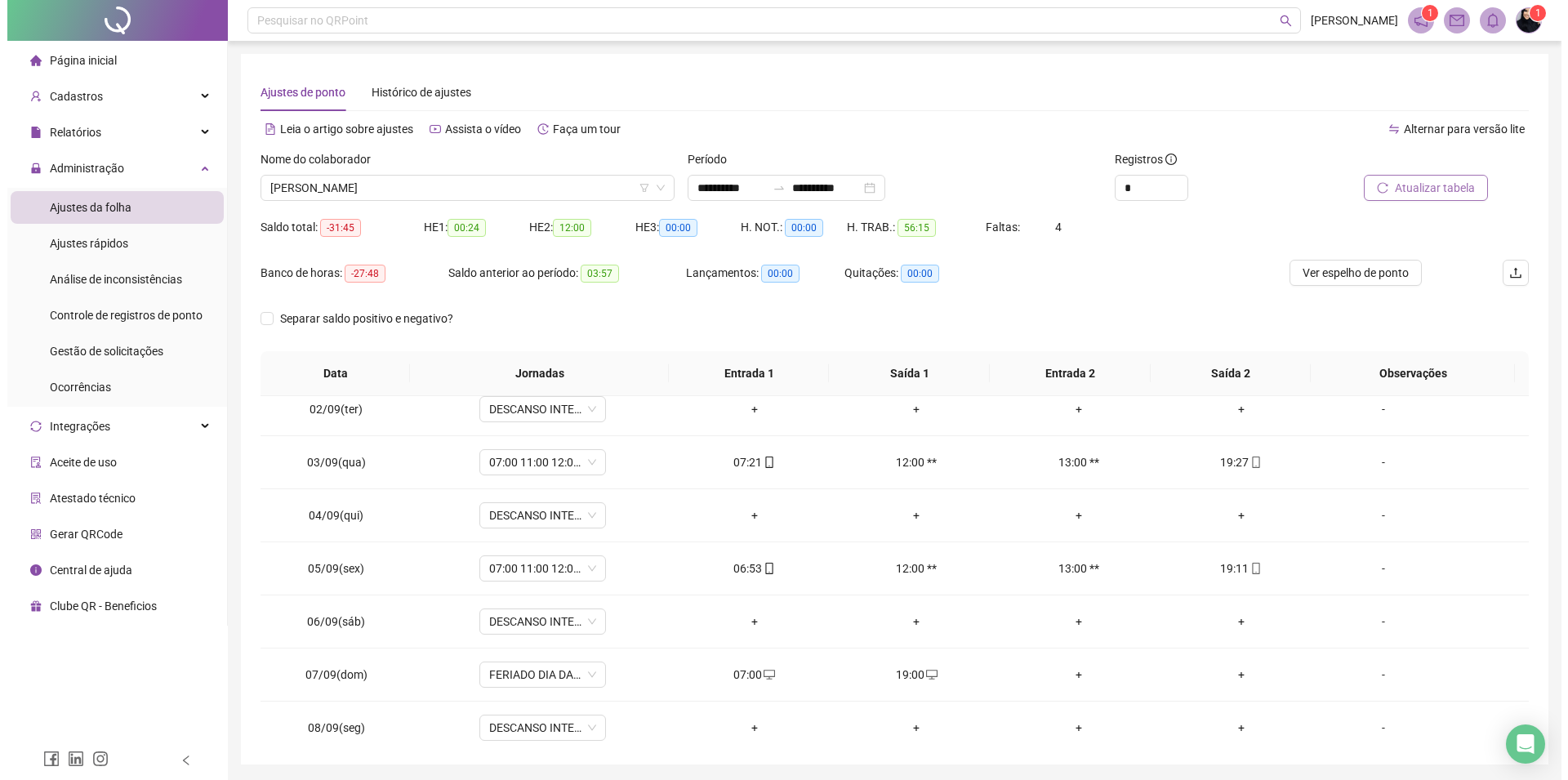
scroll to position [0, 0]
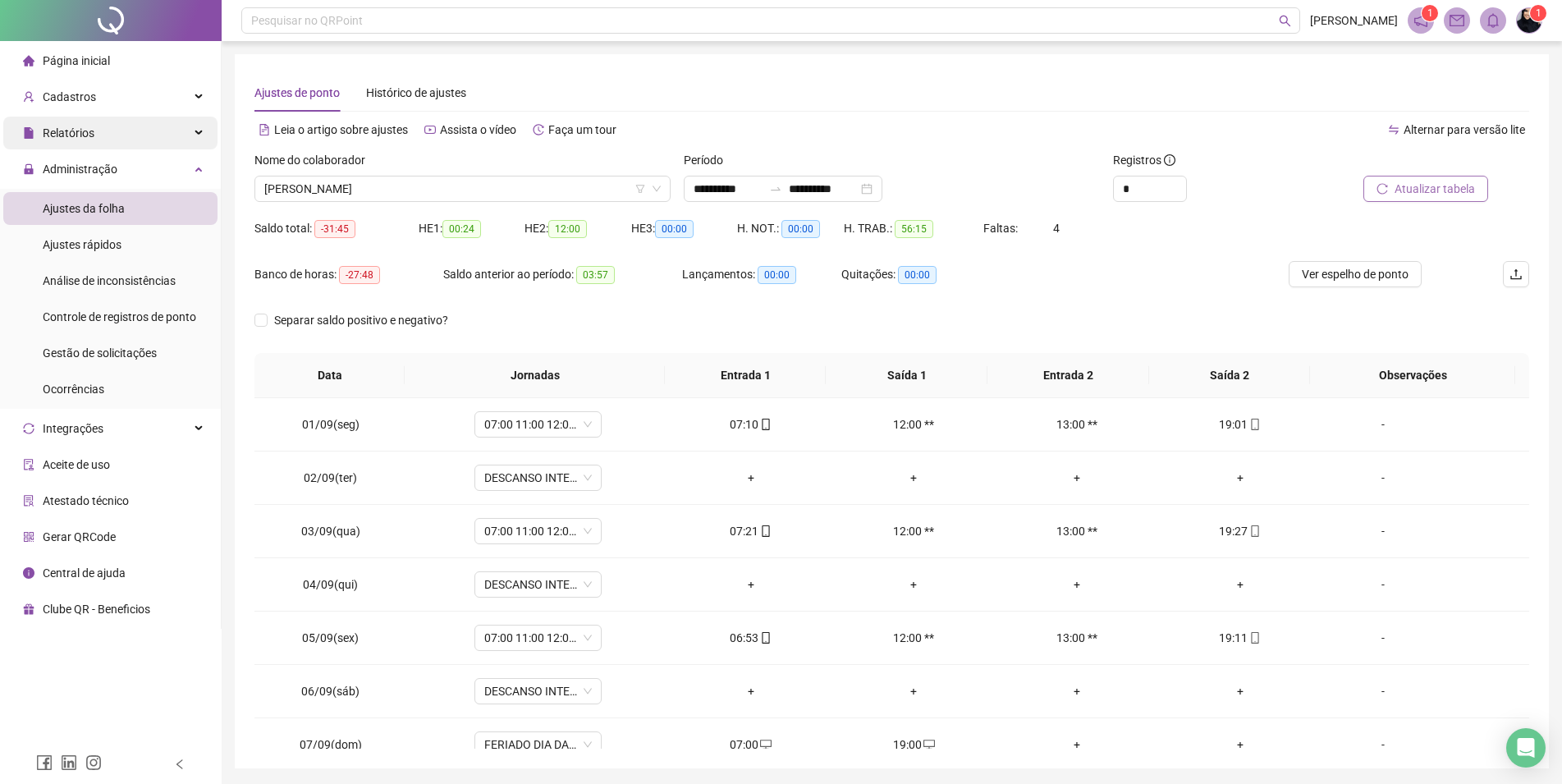
click at [56, 134] on span "Relatórios" at bounding box center [68, 133] width 52 height 13
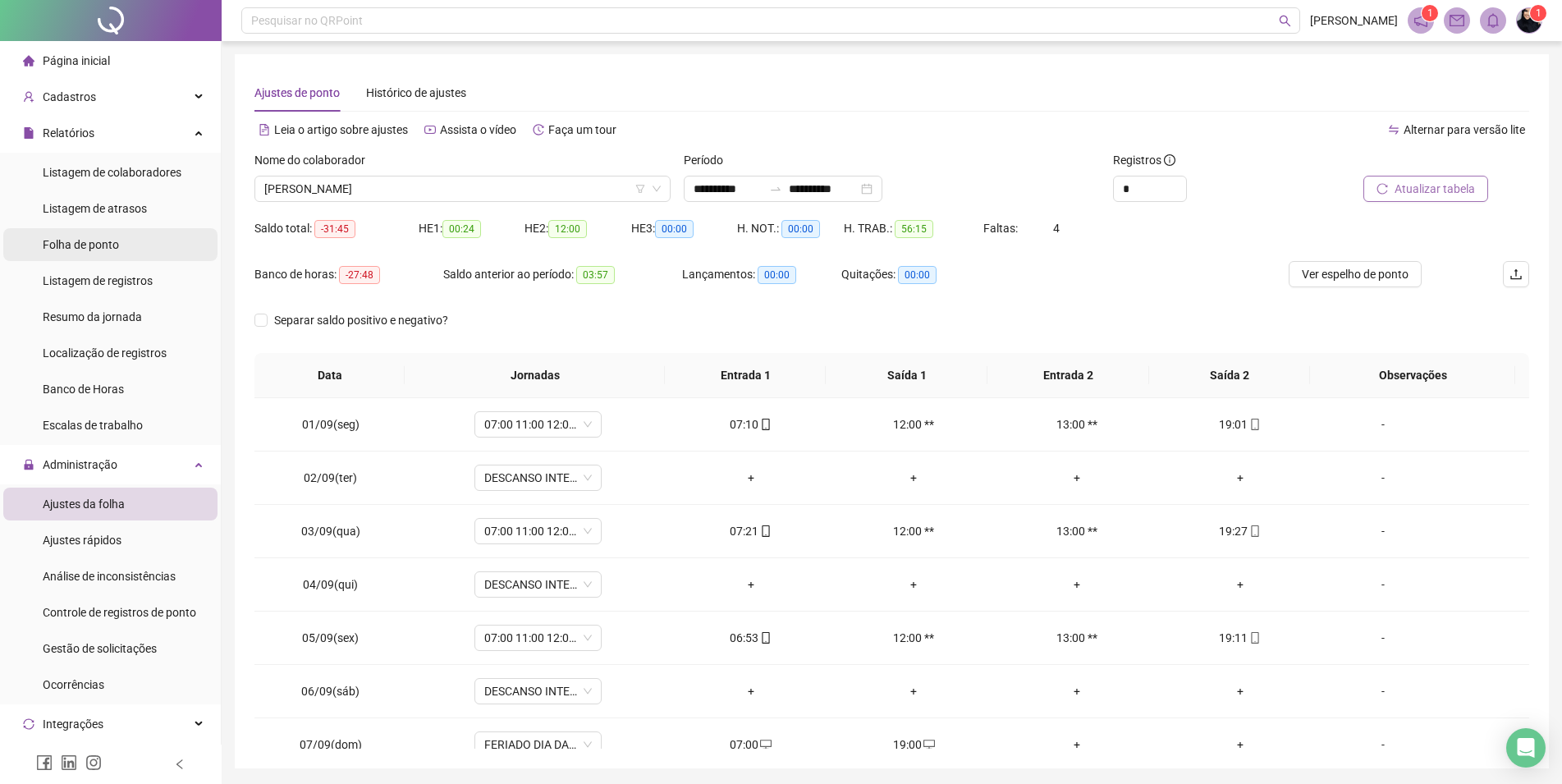
click at [95, 242] on span "Folha de ponto" at bounding box center [81, 244] width 76 height 13
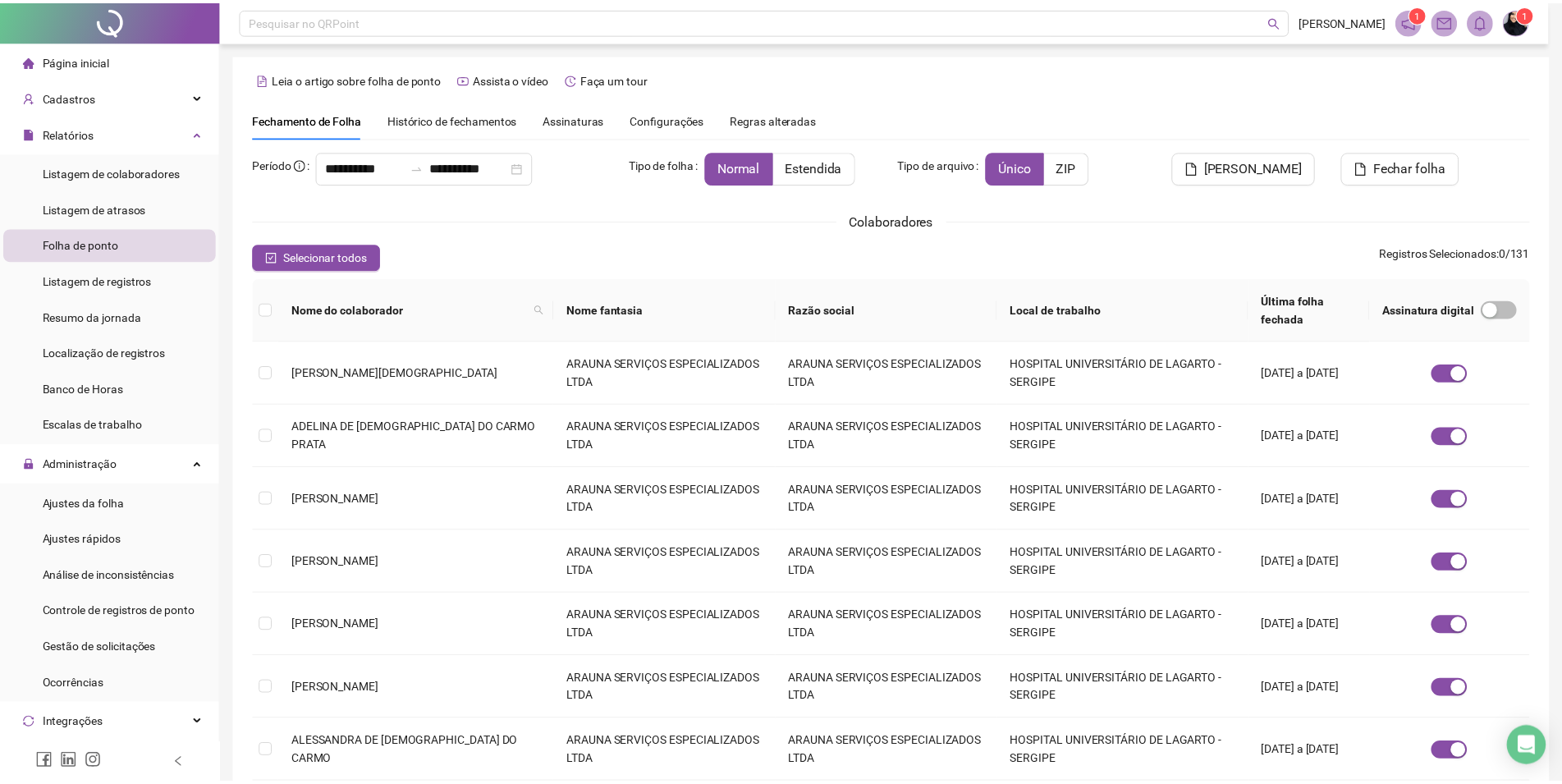
scroll to position [314, 0]
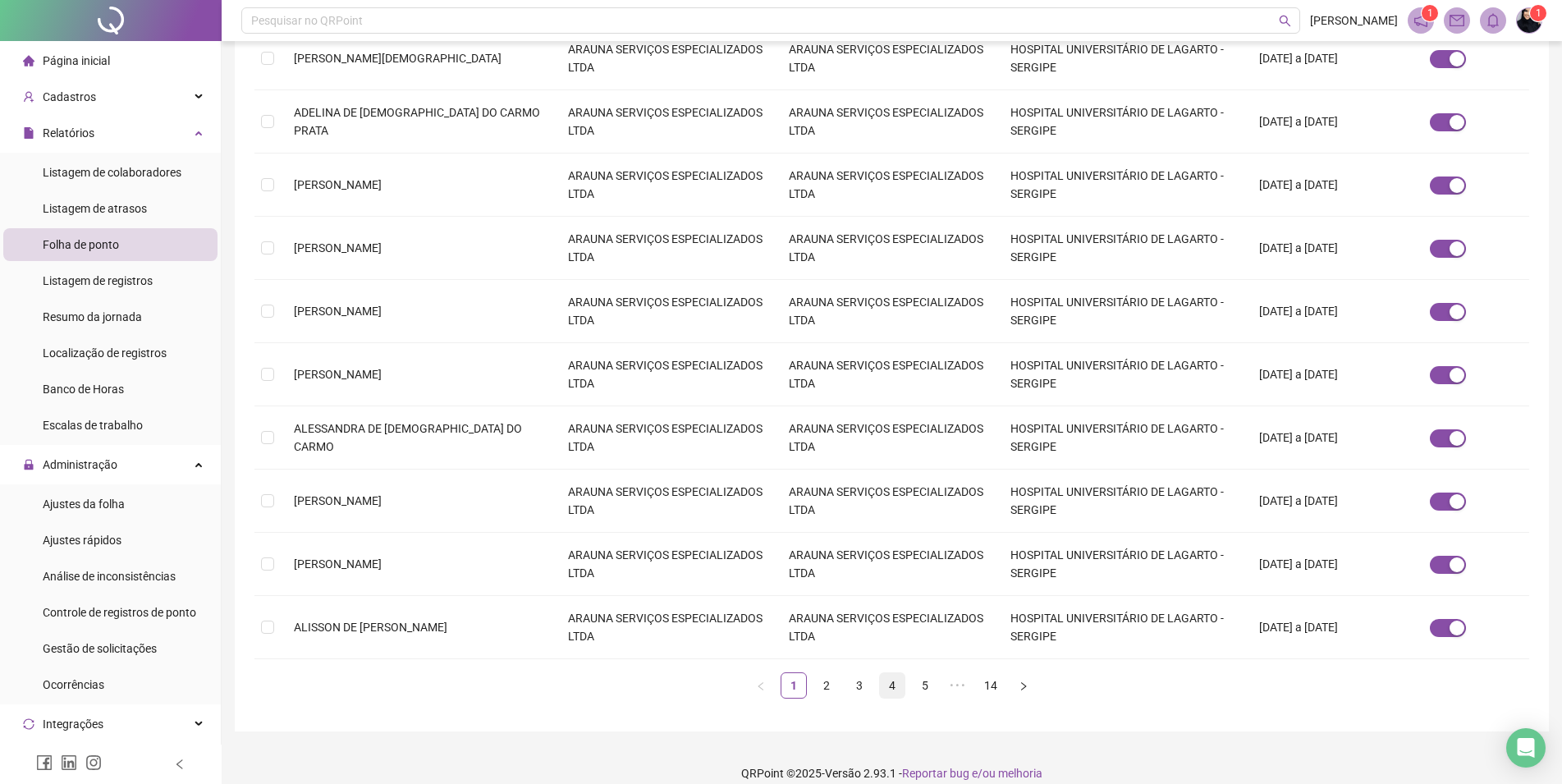
click at [887, 675] on link "4" at bounding box center [891, 685] width 25 height 25
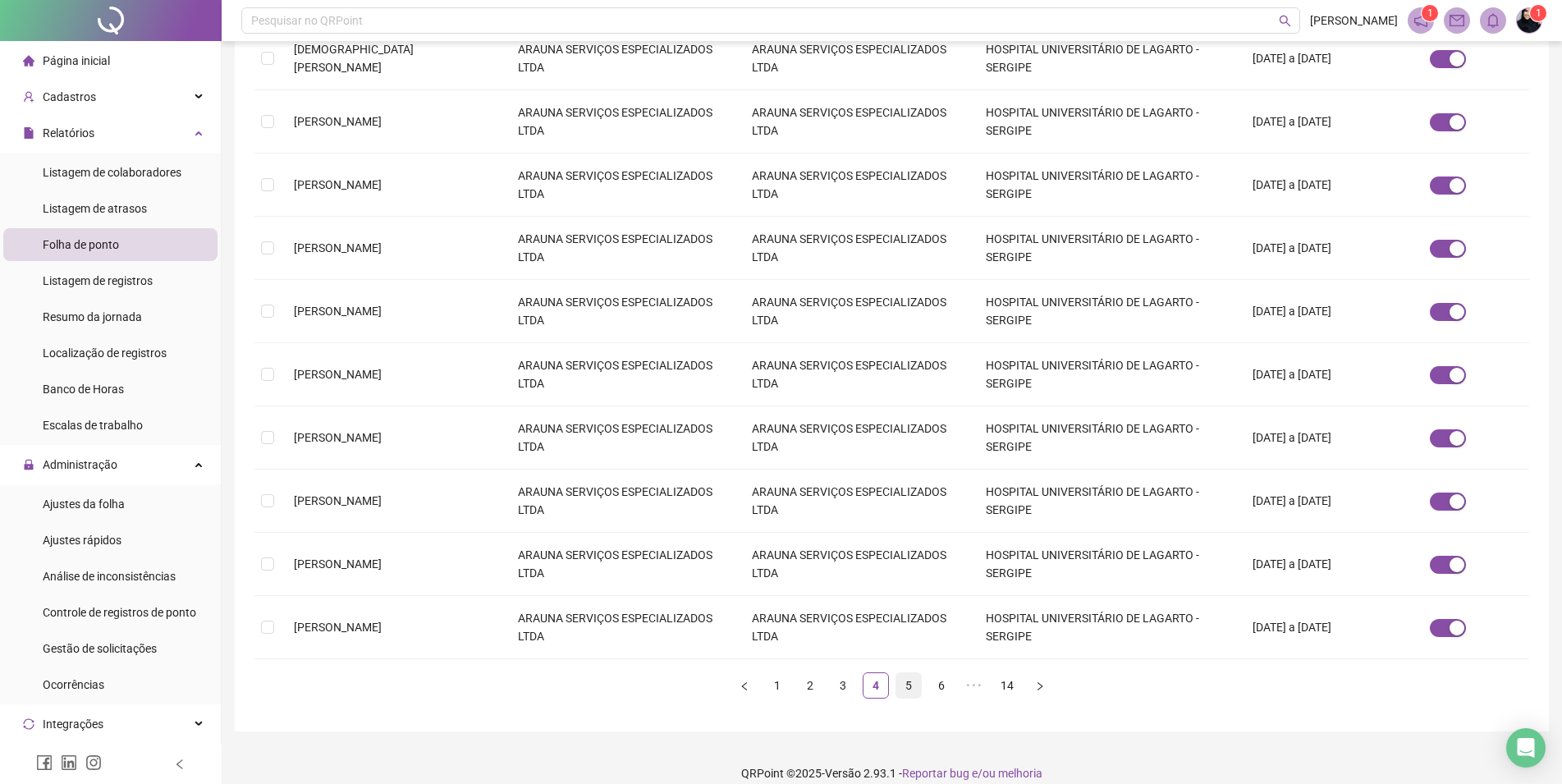
click at [905, 673] on link "5" at bounding box center [908, 685] width 25 height 25
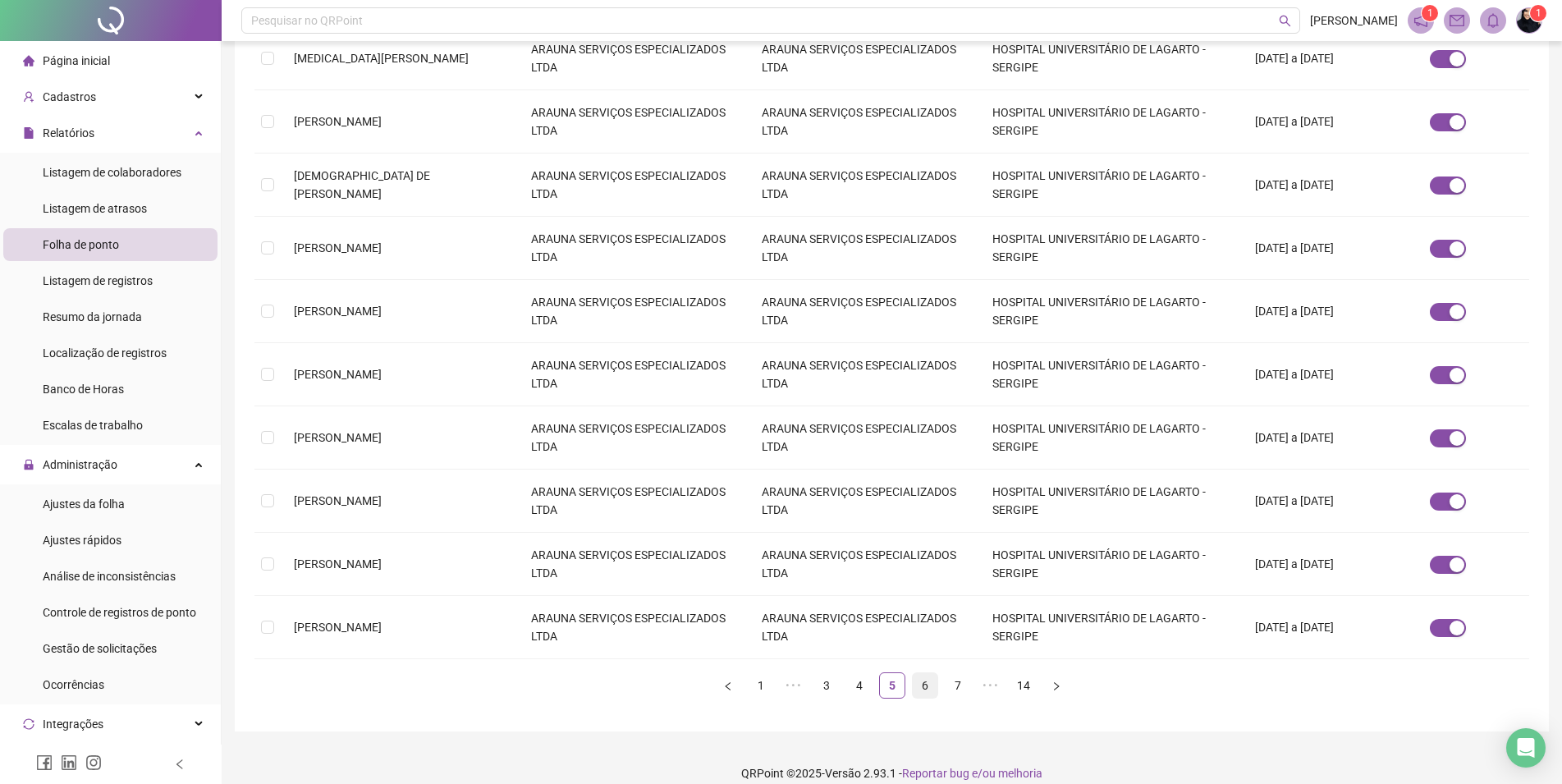
click at [921, 673] on link "6" at bounding box center [924, 685] width 25 height 25
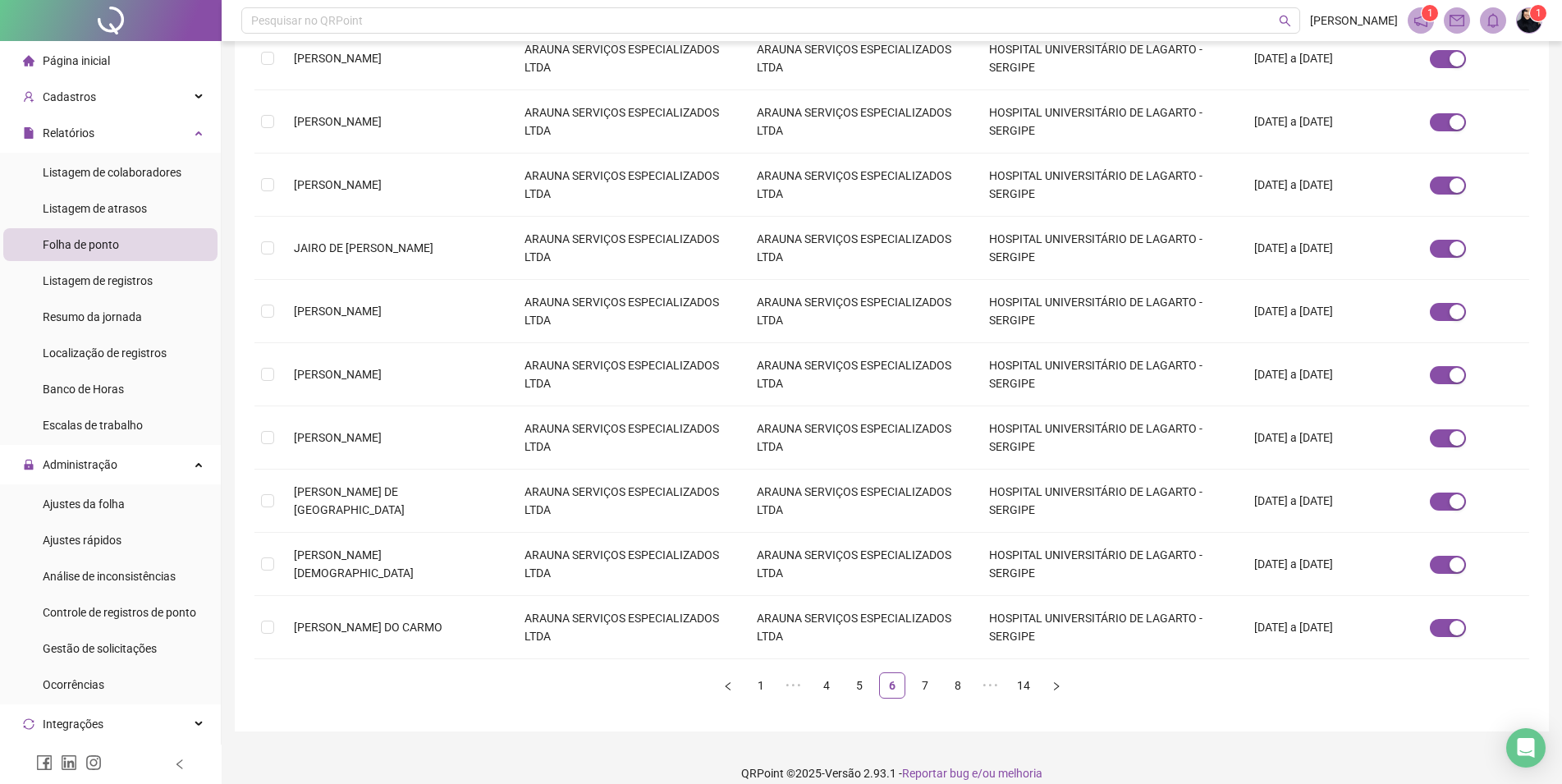
click at [921, 673] on link "7" at bounding box center [924, 685] width 25 height 25
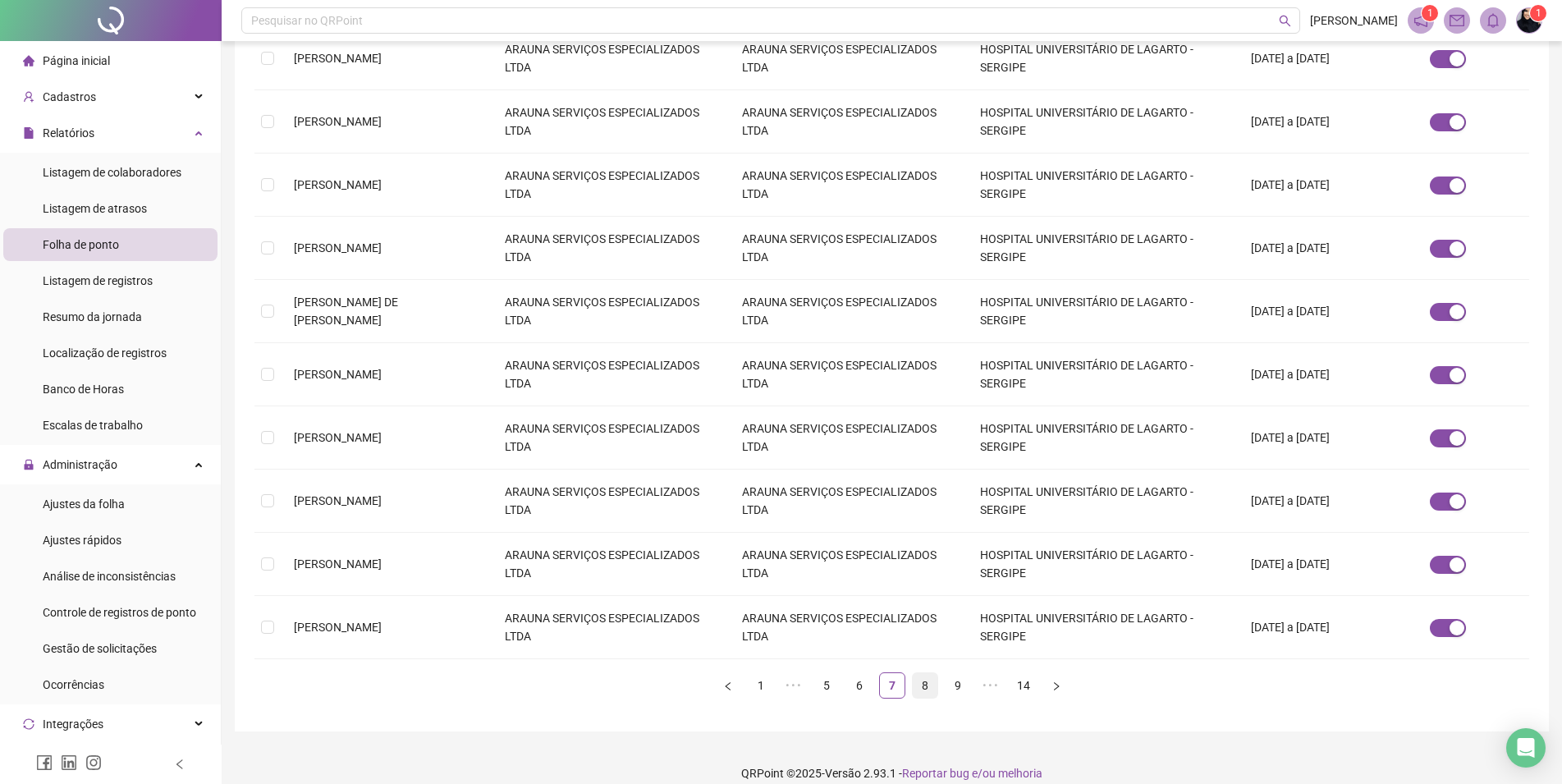
click at [925, 673] on link "8" at bounding box center [924, 685] width 25 height 25
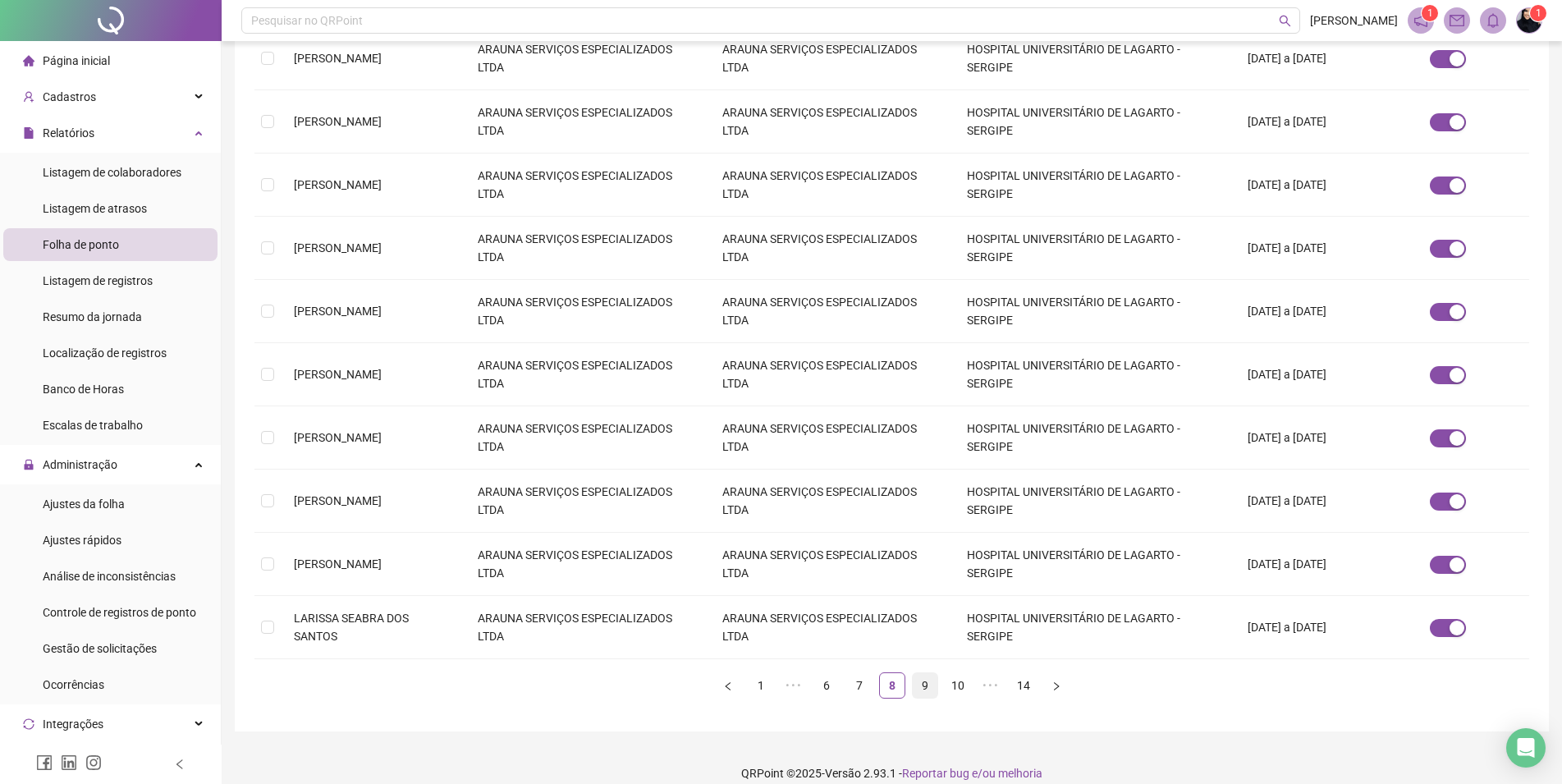
click at [929, 673] on link "9" at bounding box center [924, 685] width 25 height 25
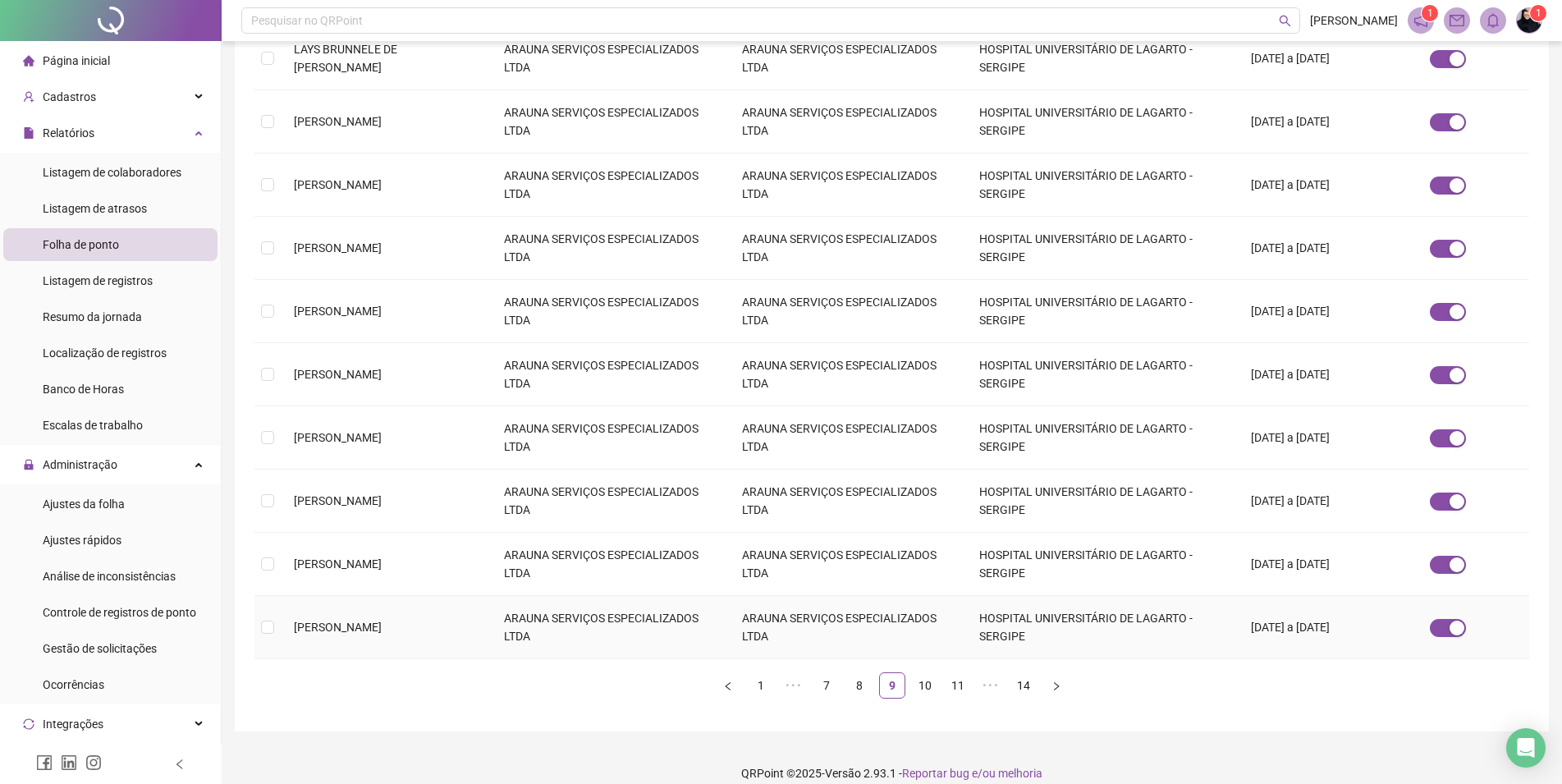
click at [656, 611] on td "ARAUNA SERVIÇOS ESPECIALIZADOS LTDA" at bounding box center [609, 628] width 237 height 64
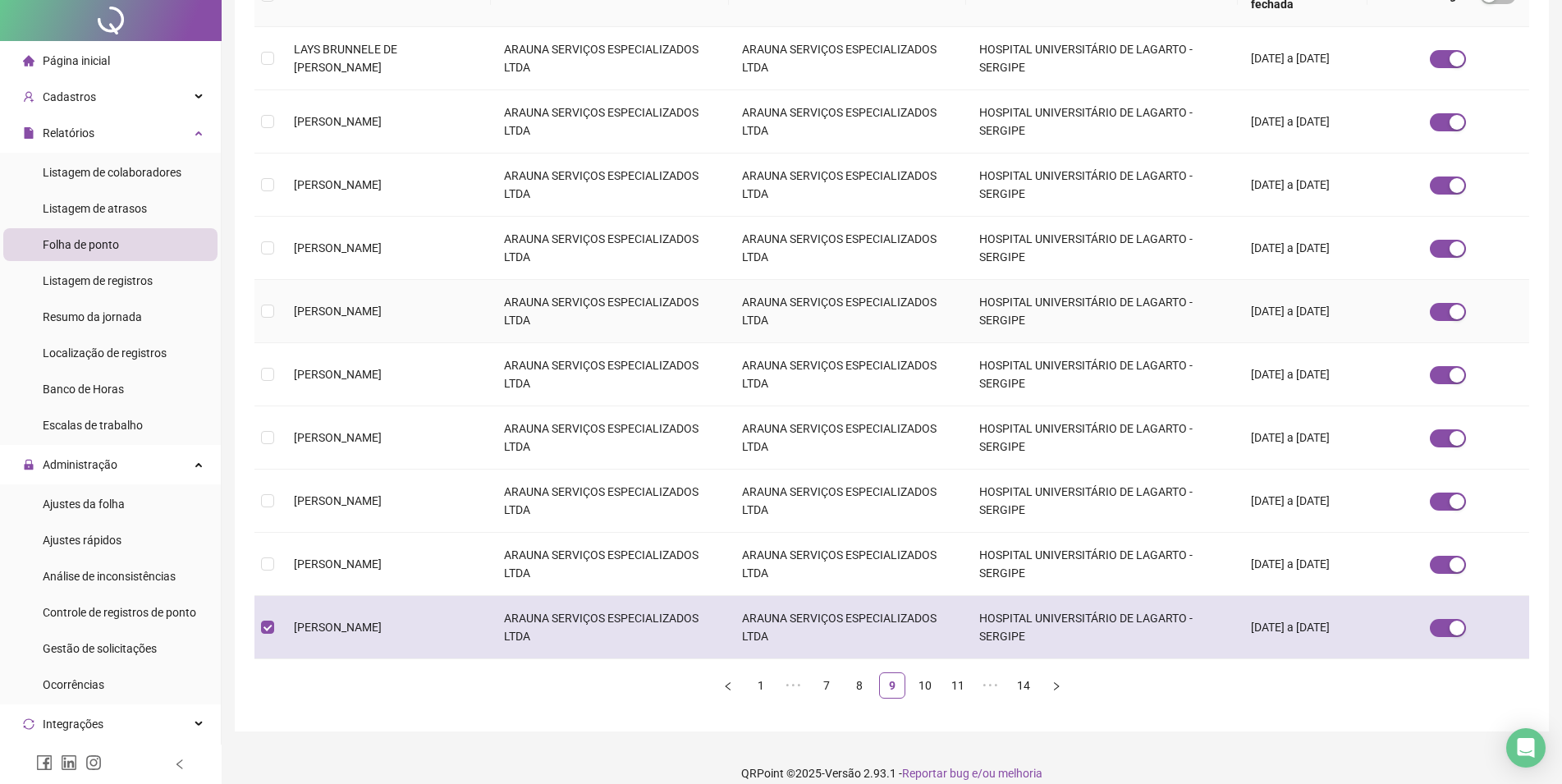
scroll to position [0, 0]
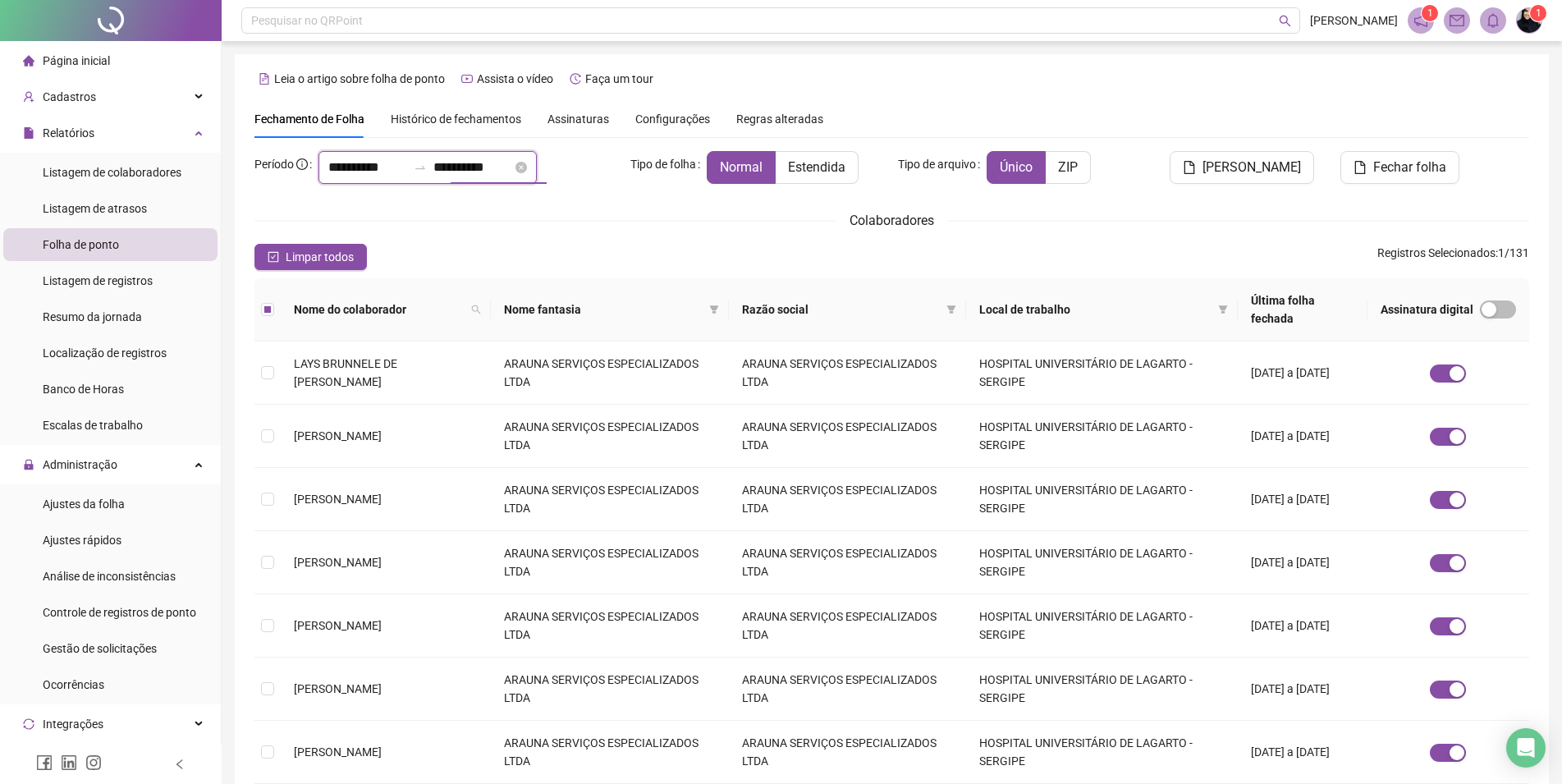
click at [473, 169] on input "**********" at bounding box center [473, 167] width 79 height 20
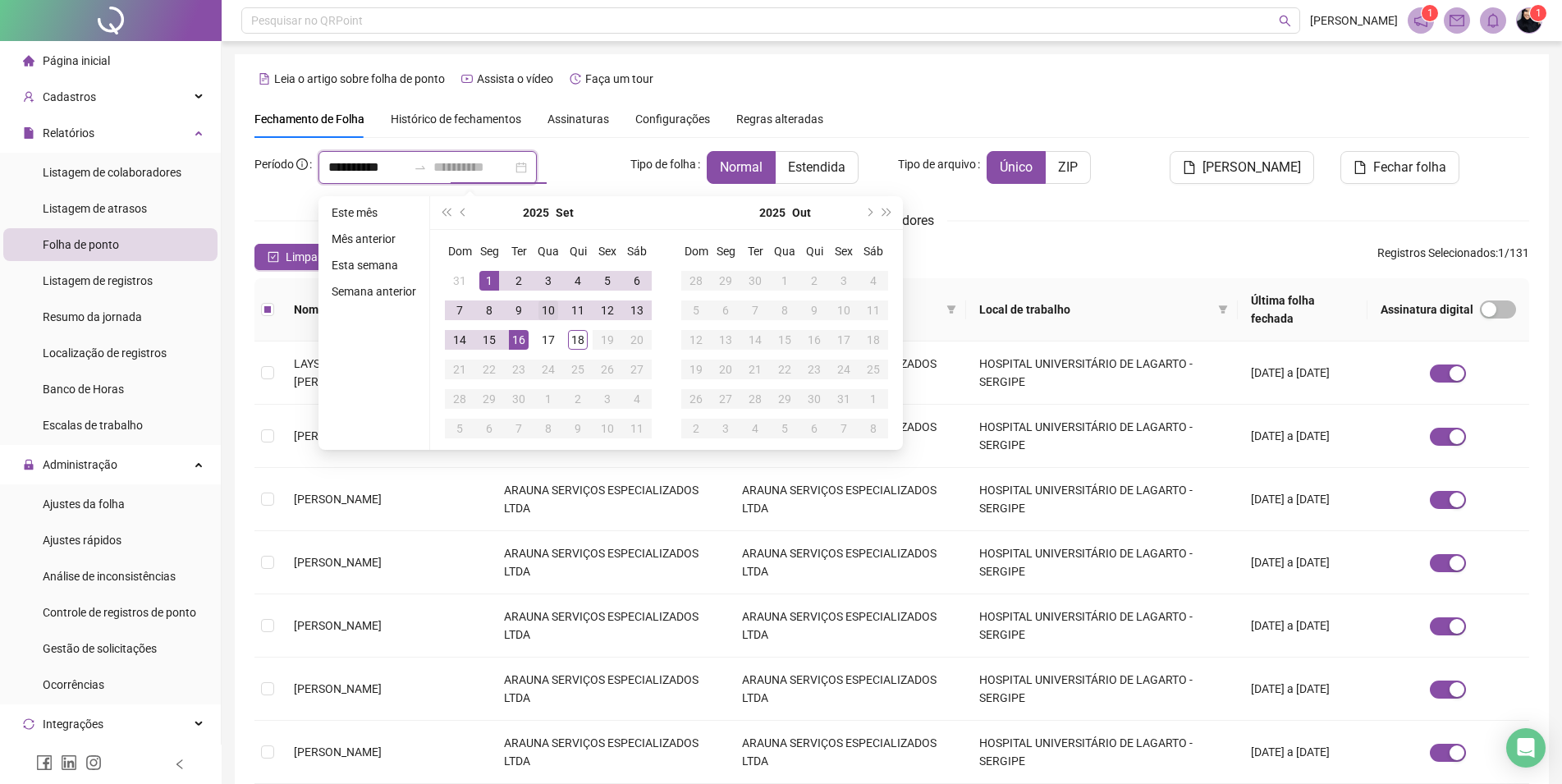
type input "**********"
click at [544, 315] on div "10" at bounding box center [549, 311] width 20 height 20
type input "**********"
click at [1418, 161] on span "Fechar folha" at bounding box center [1409, 167] width 73 height 20
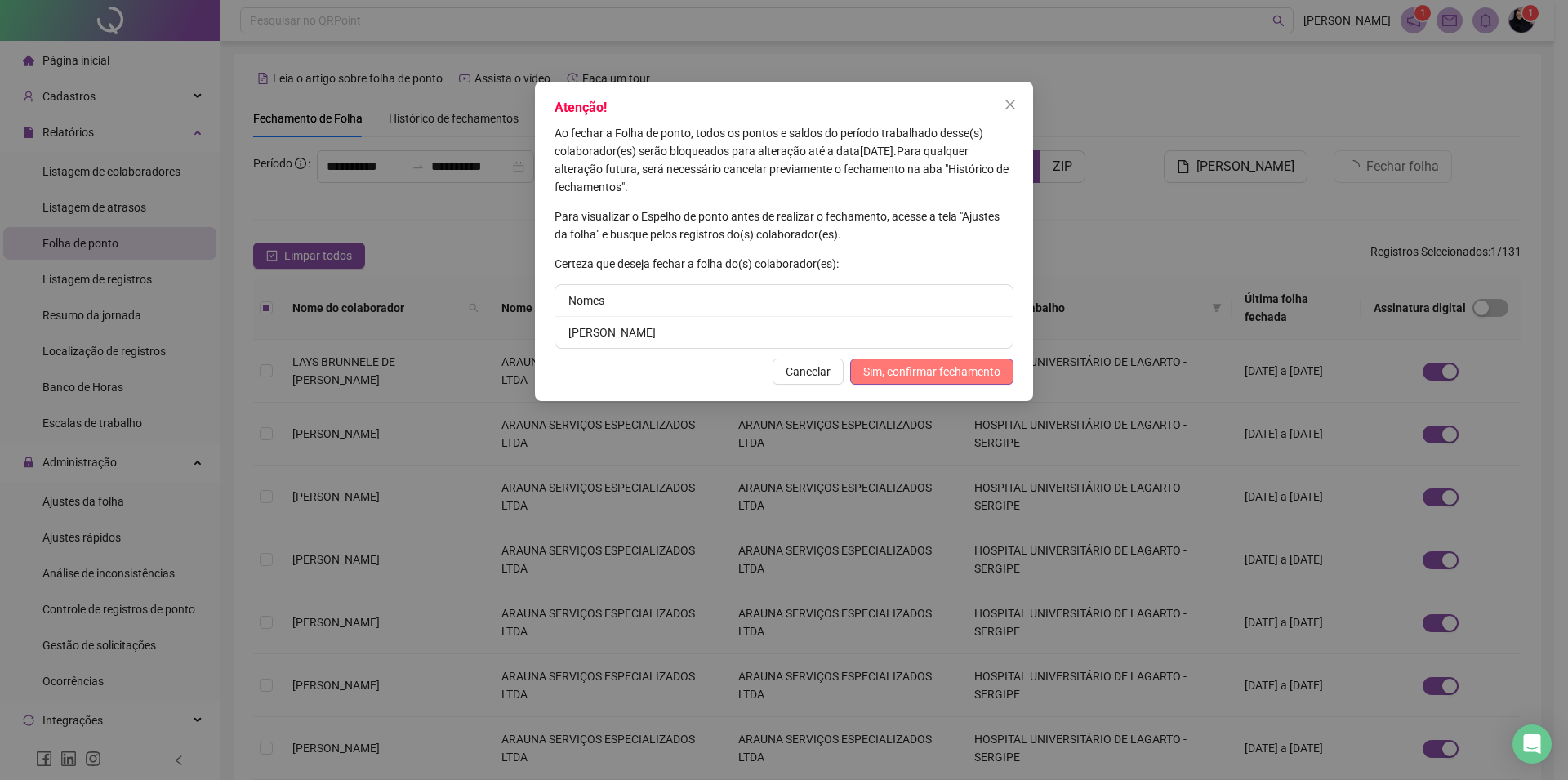
click at [963, 363] on span "Sim, confirmar fechamento" at bounding box center [932, 371] width 137 height 18
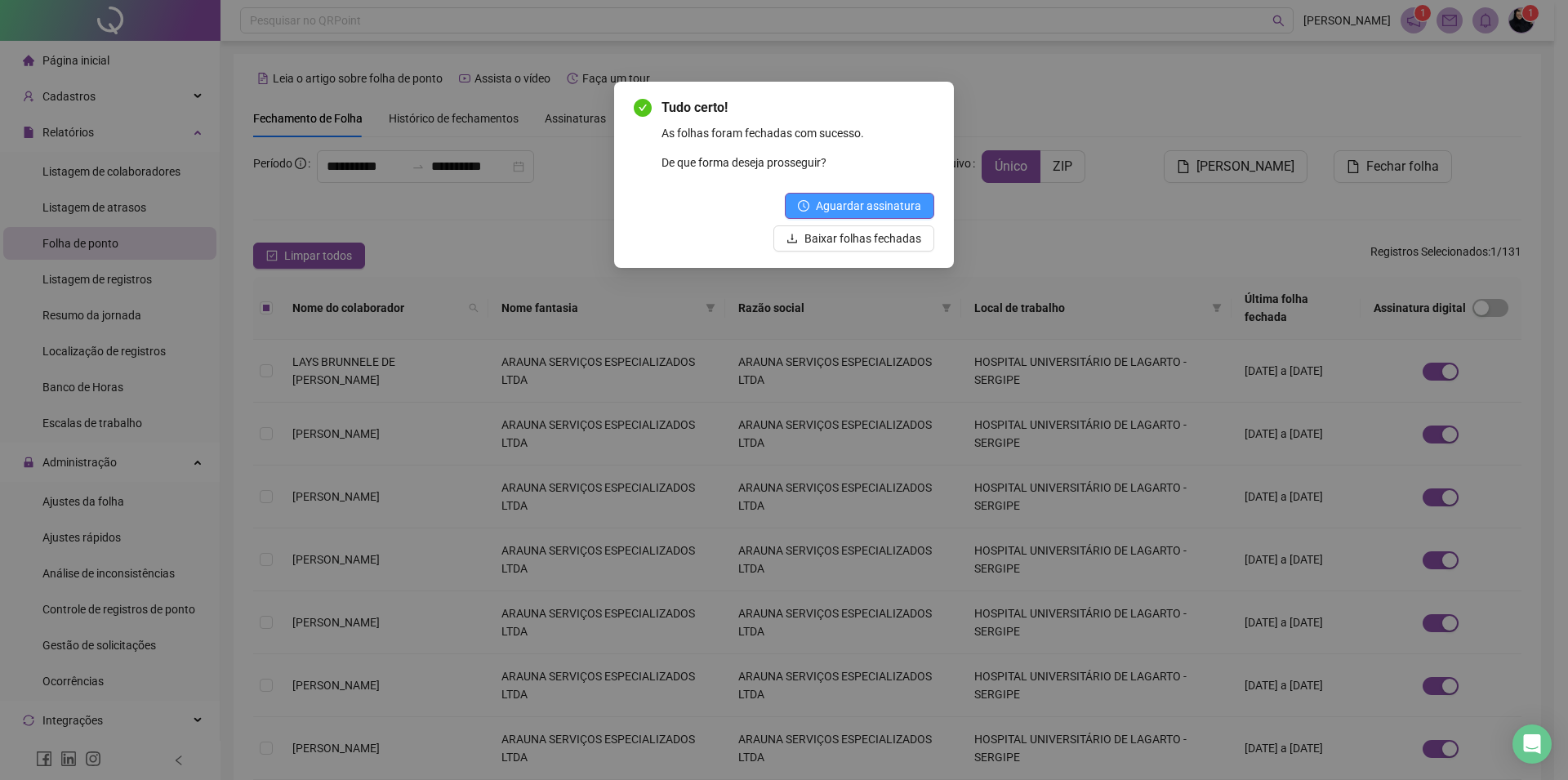
click at [851, 201] on span "Aguardar assinatura" at bounding box center [868, 206] width 106 height 18
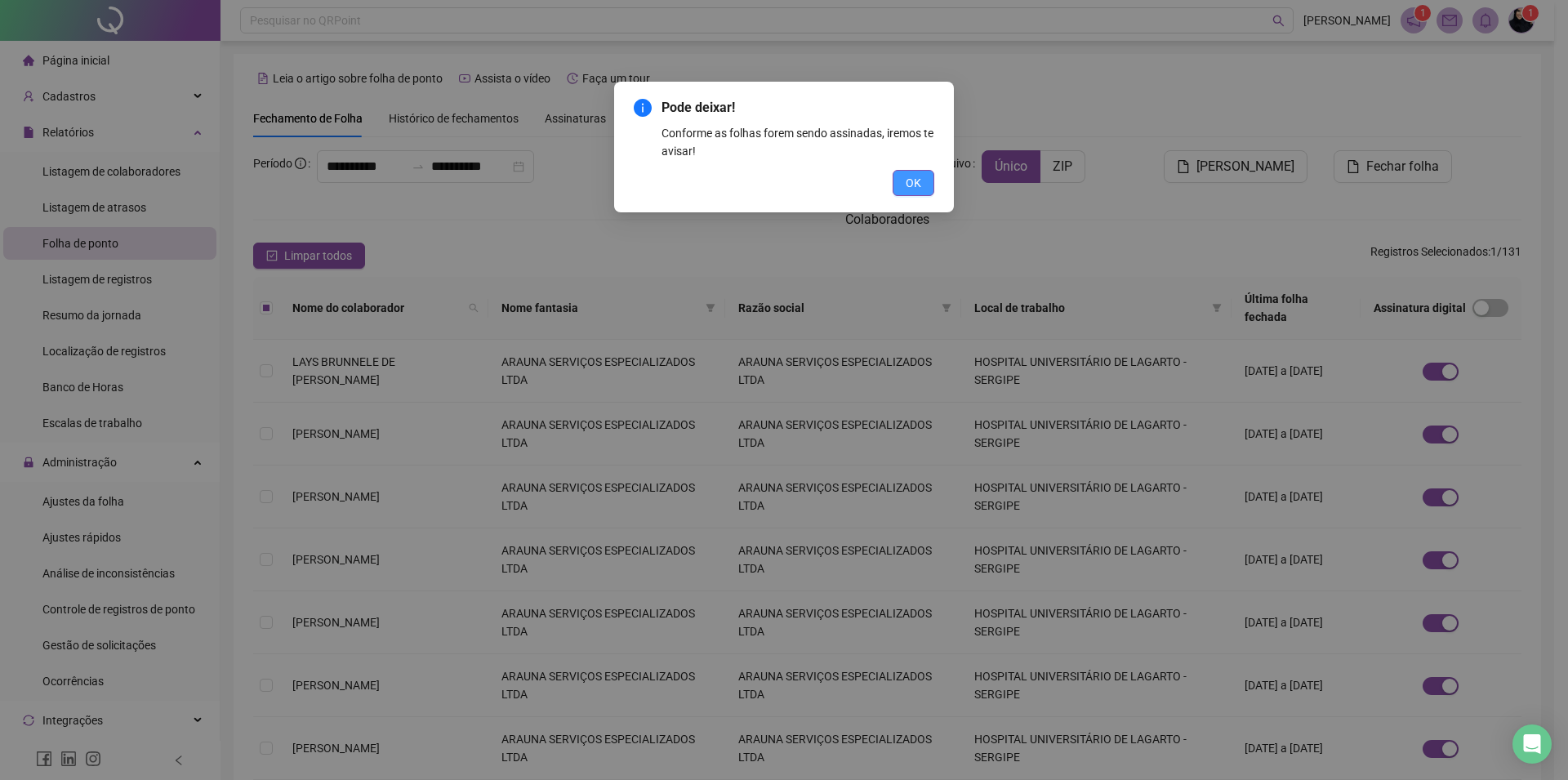
click at [911, 175] on span "OK" at bounding box center [913, 183] width 15 height 18
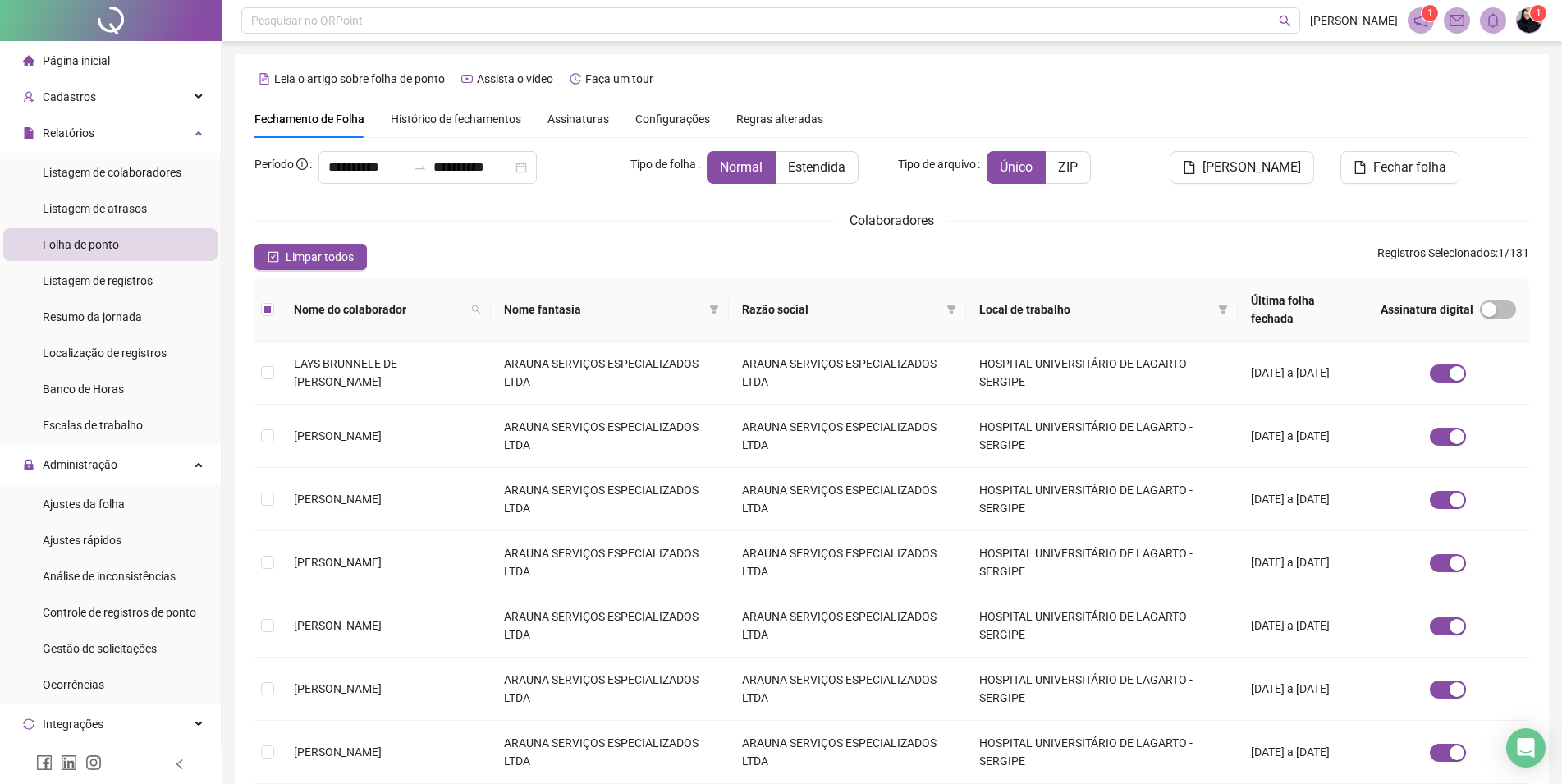
click at [91, 67] on span "Página inicial" at bounding box center [76, 61] width 67 height 13
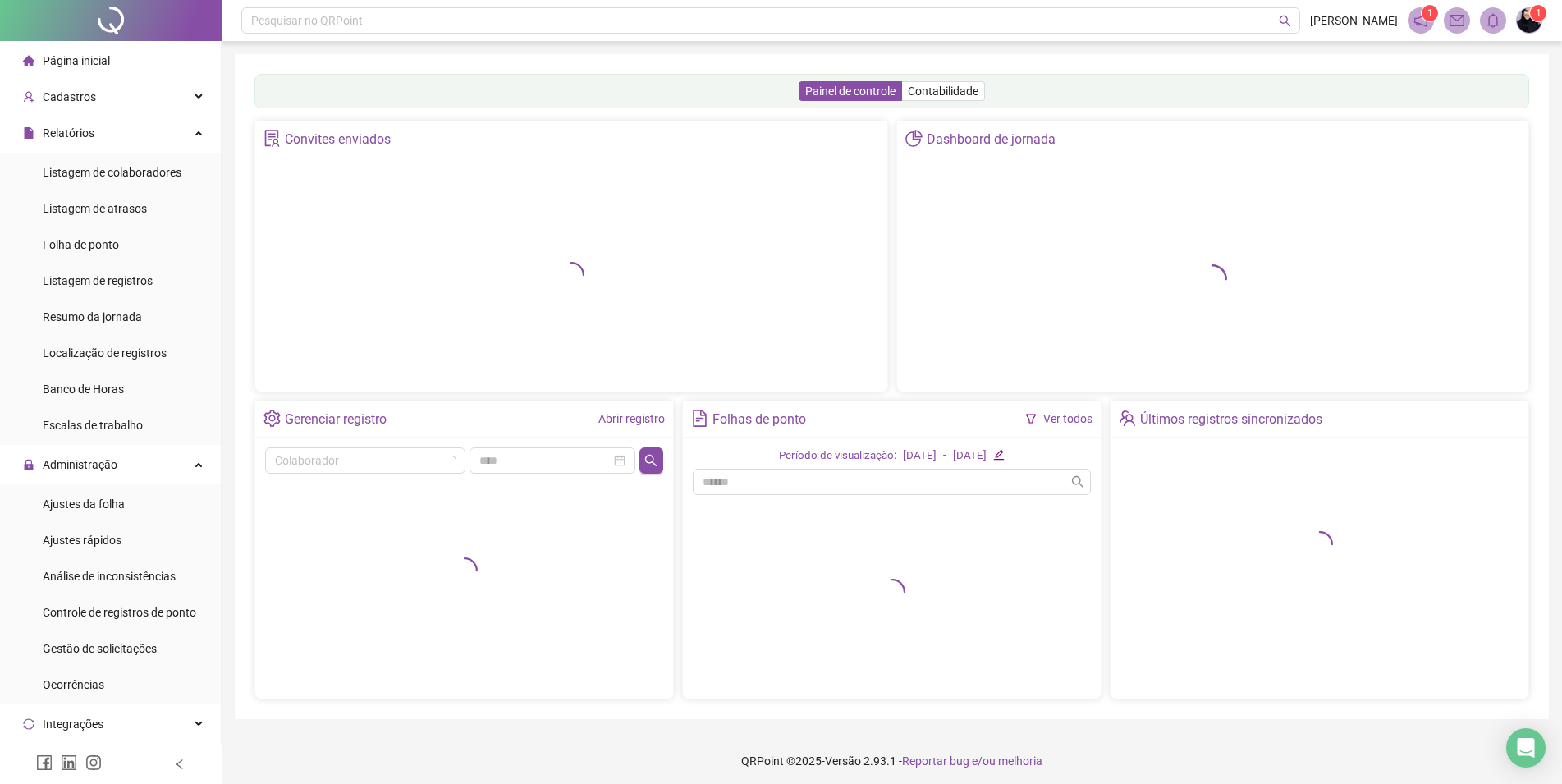
click at [1464, 26] on icon "mail" at bounding box center [1457, 20] width 15 height 12
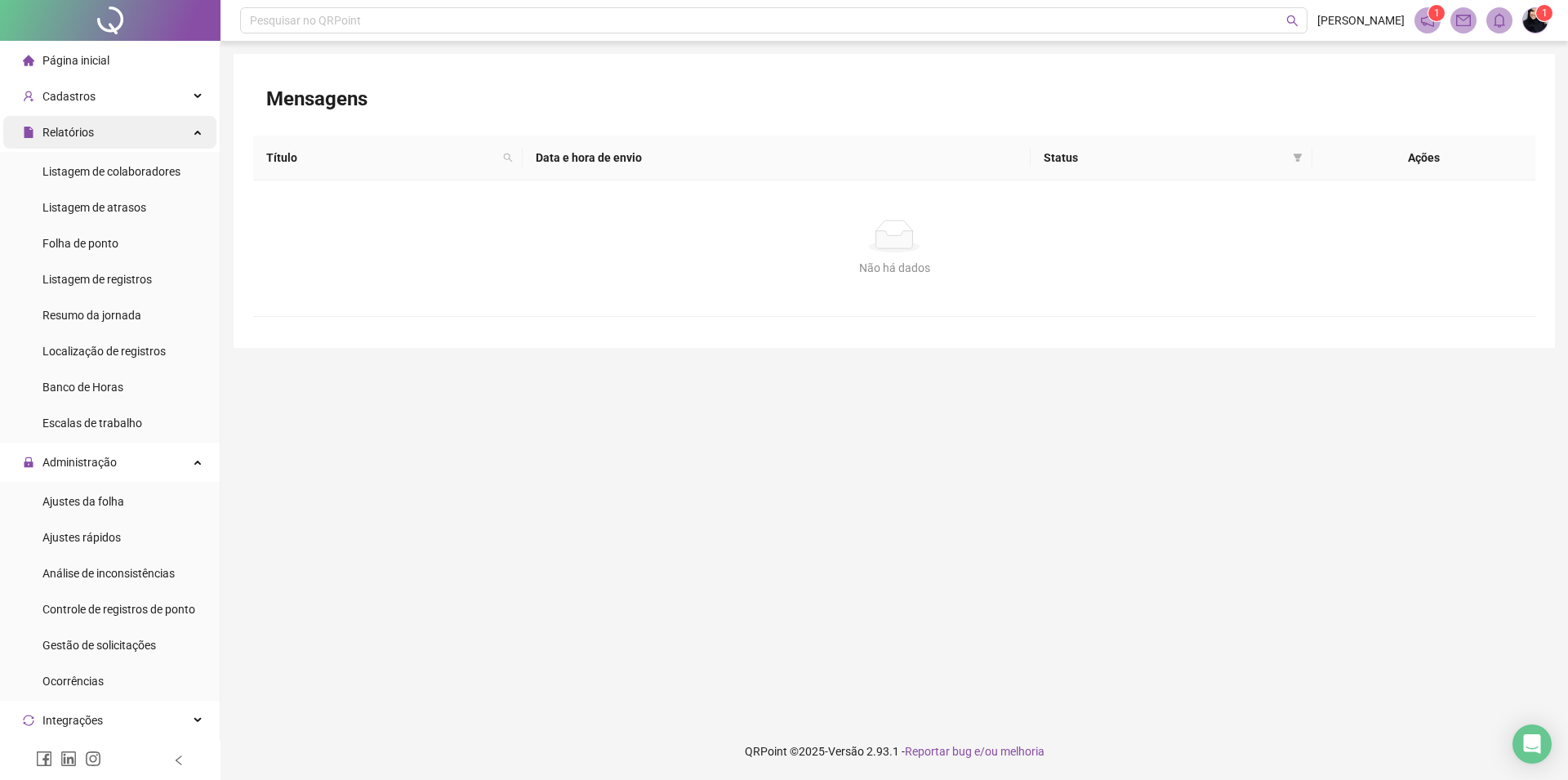
click at [93, 131] on div "Relatórios" at bounding box center [110, 132] width 213 height 33
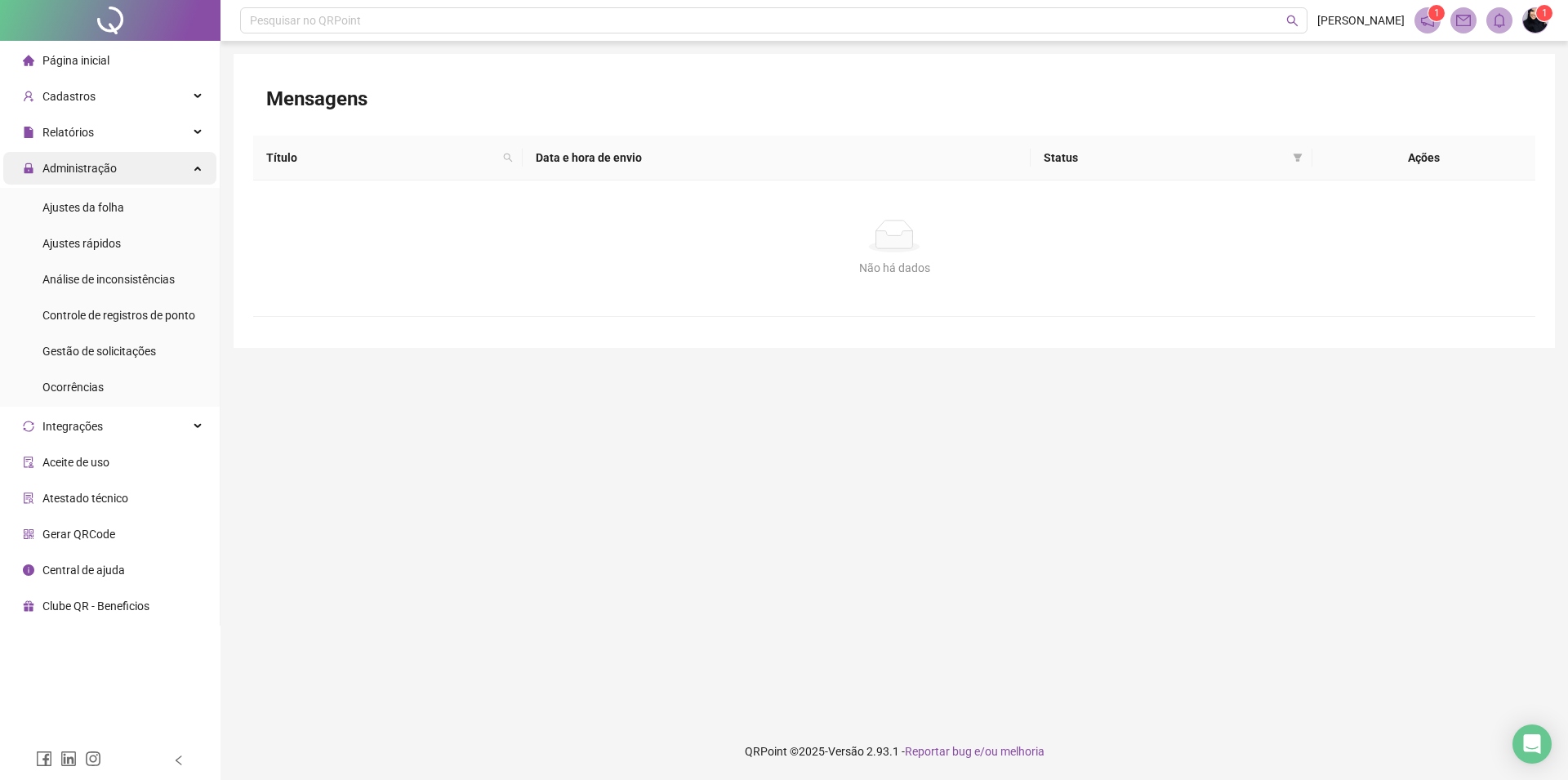
click at [73, 172] on span "Administração" at bounding box center [80, 168] width 74 height 13
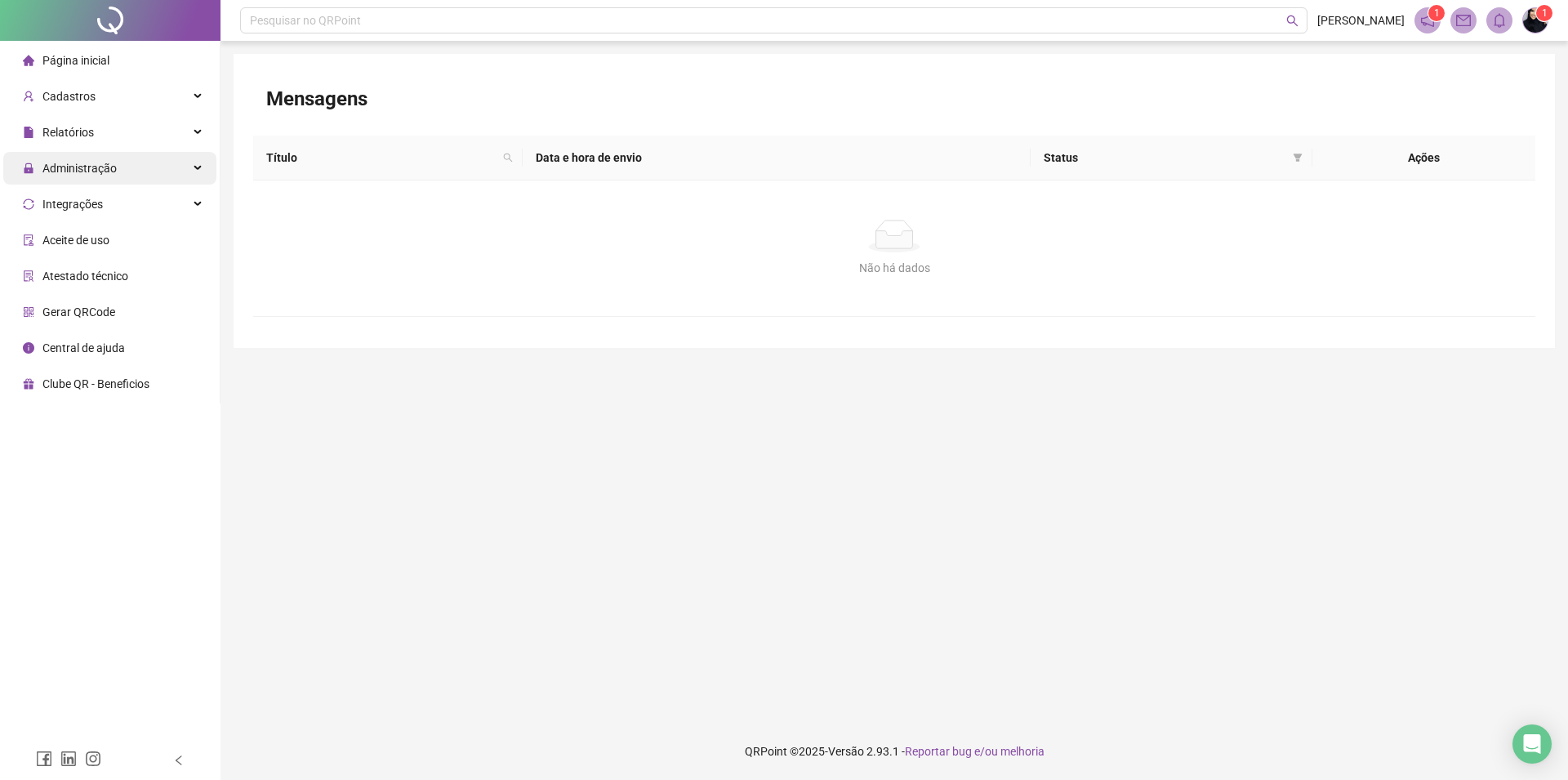
click at [70, 176] on span "Administração" at bounding box center [70, 168] width 94 height 33
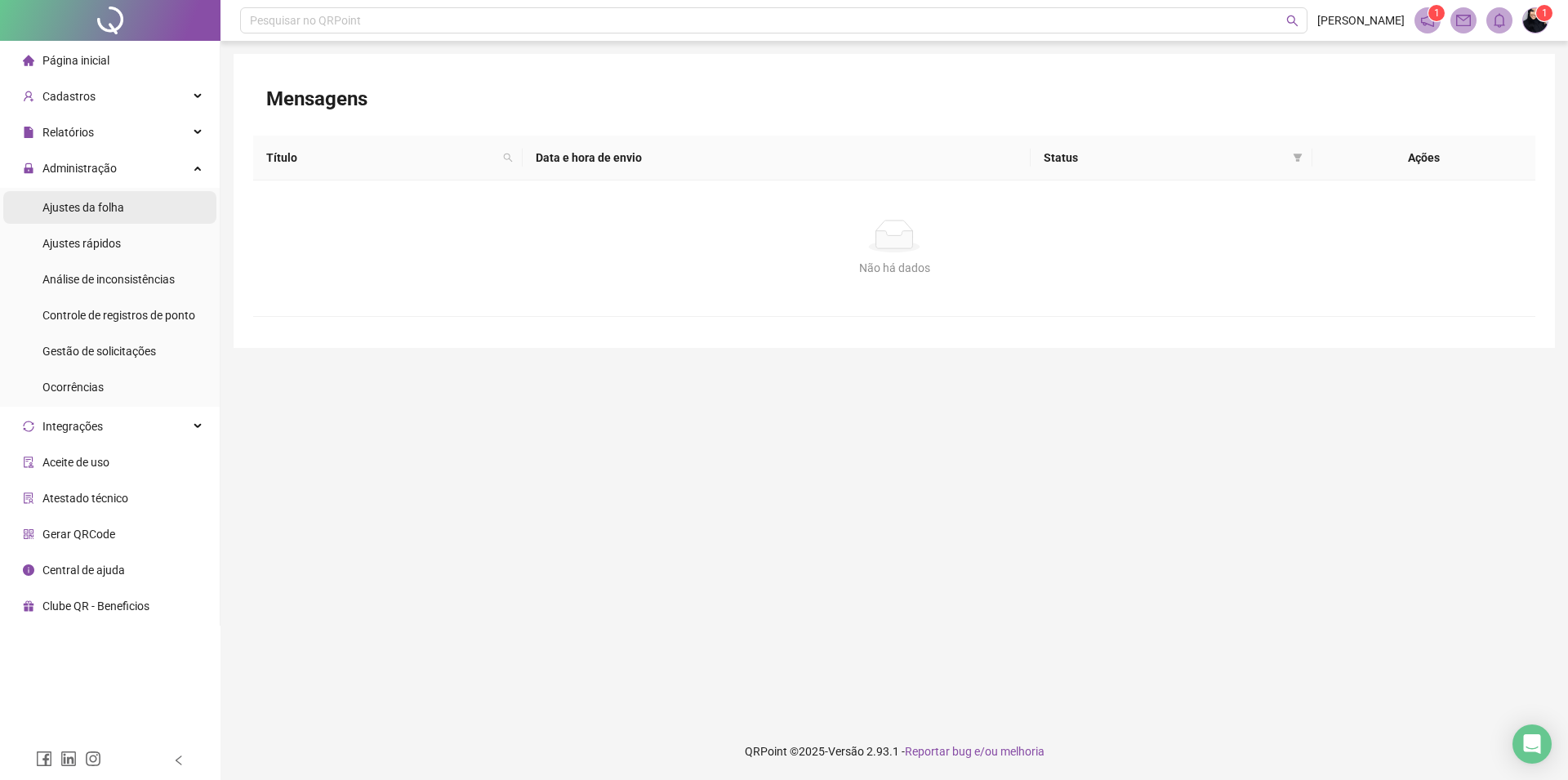
click at [65, 207] on span "Ajustes da folha" at bounding box center [83, 207] width 81 height 13
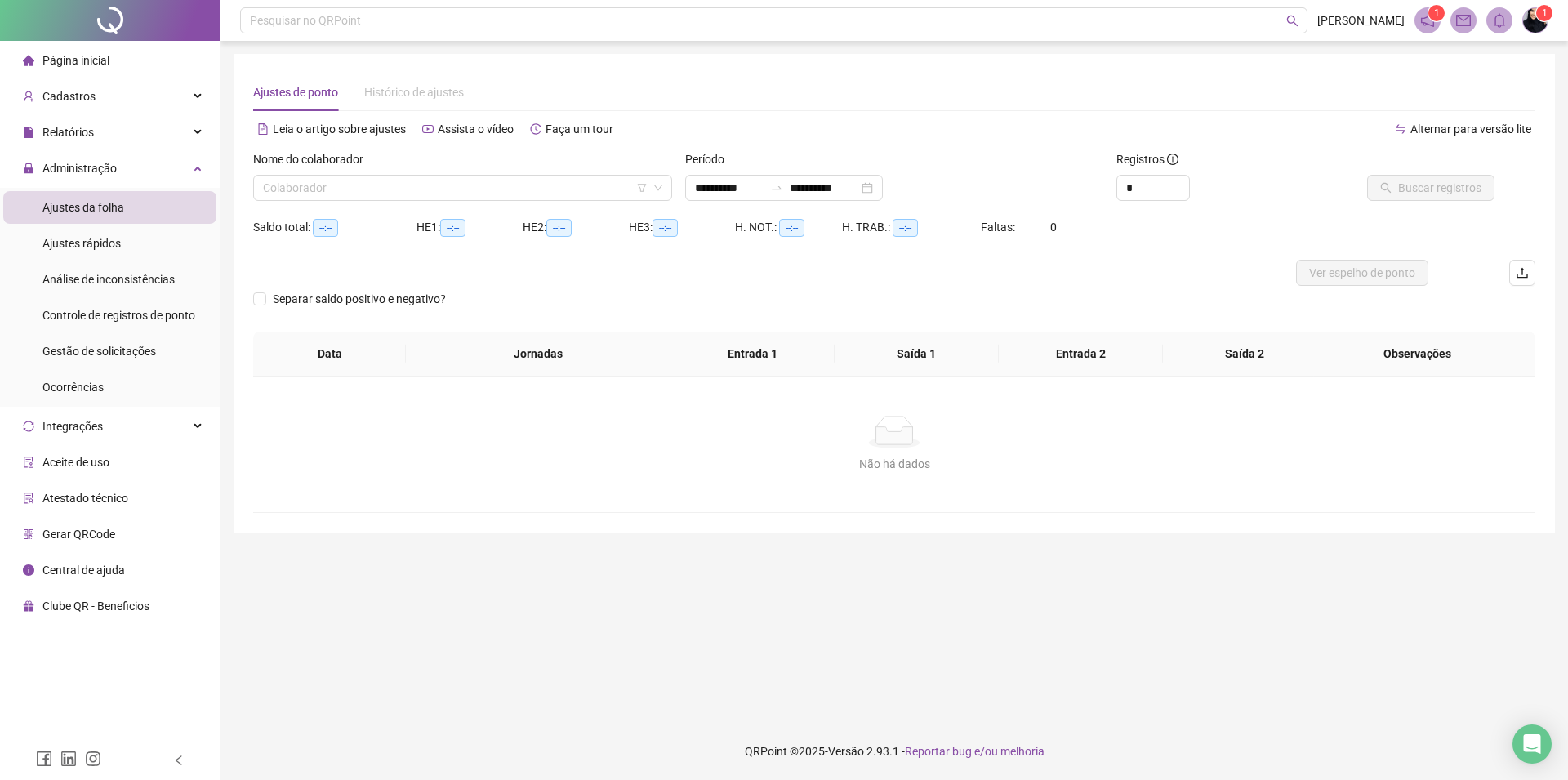
click at [1469, 28] on span at bounding box center [1463, 20] width 26 height 26
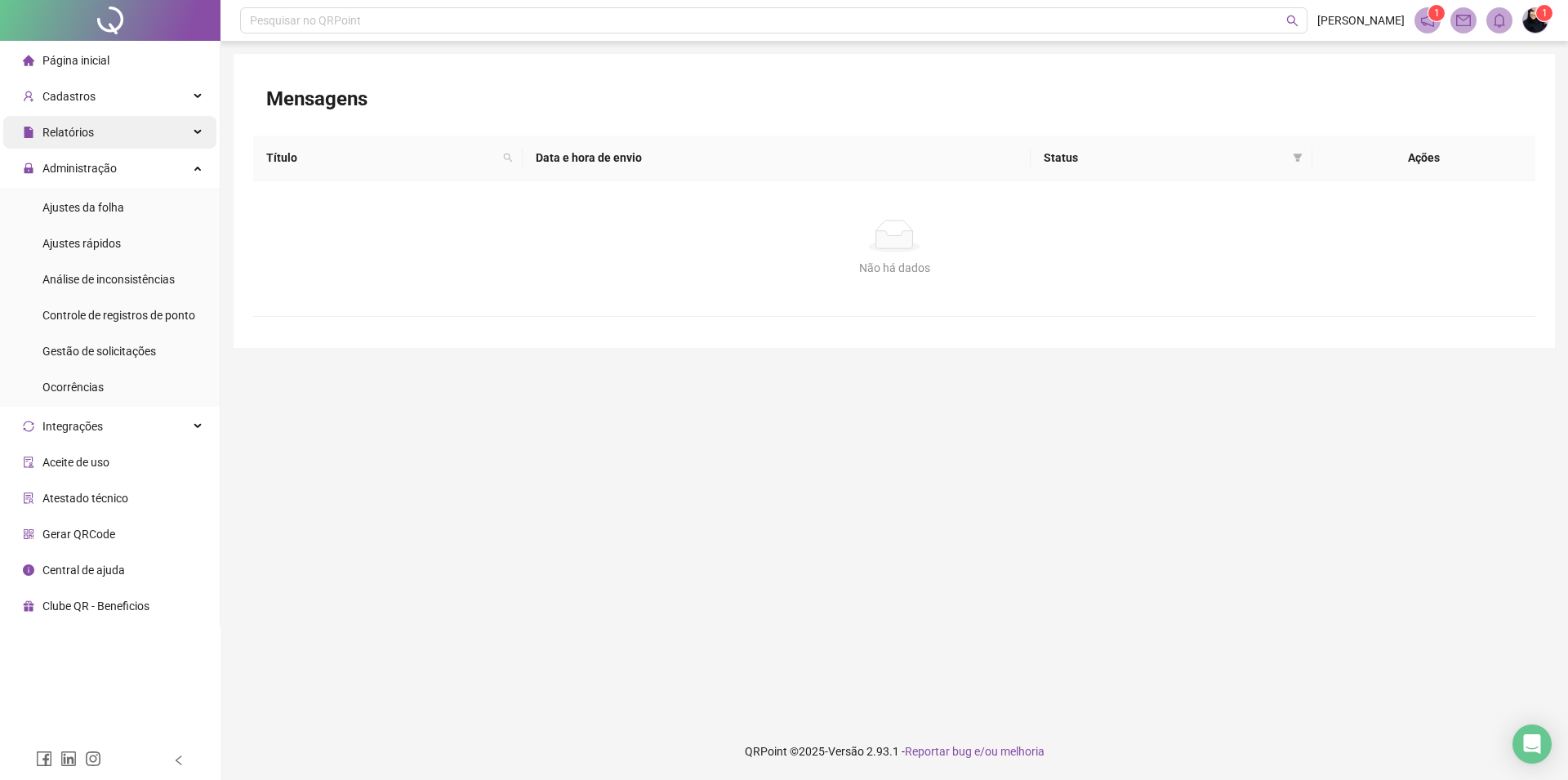
click at [71, 136] on span "Relatórios" at bounding box center [68, 132] width 52 height 13
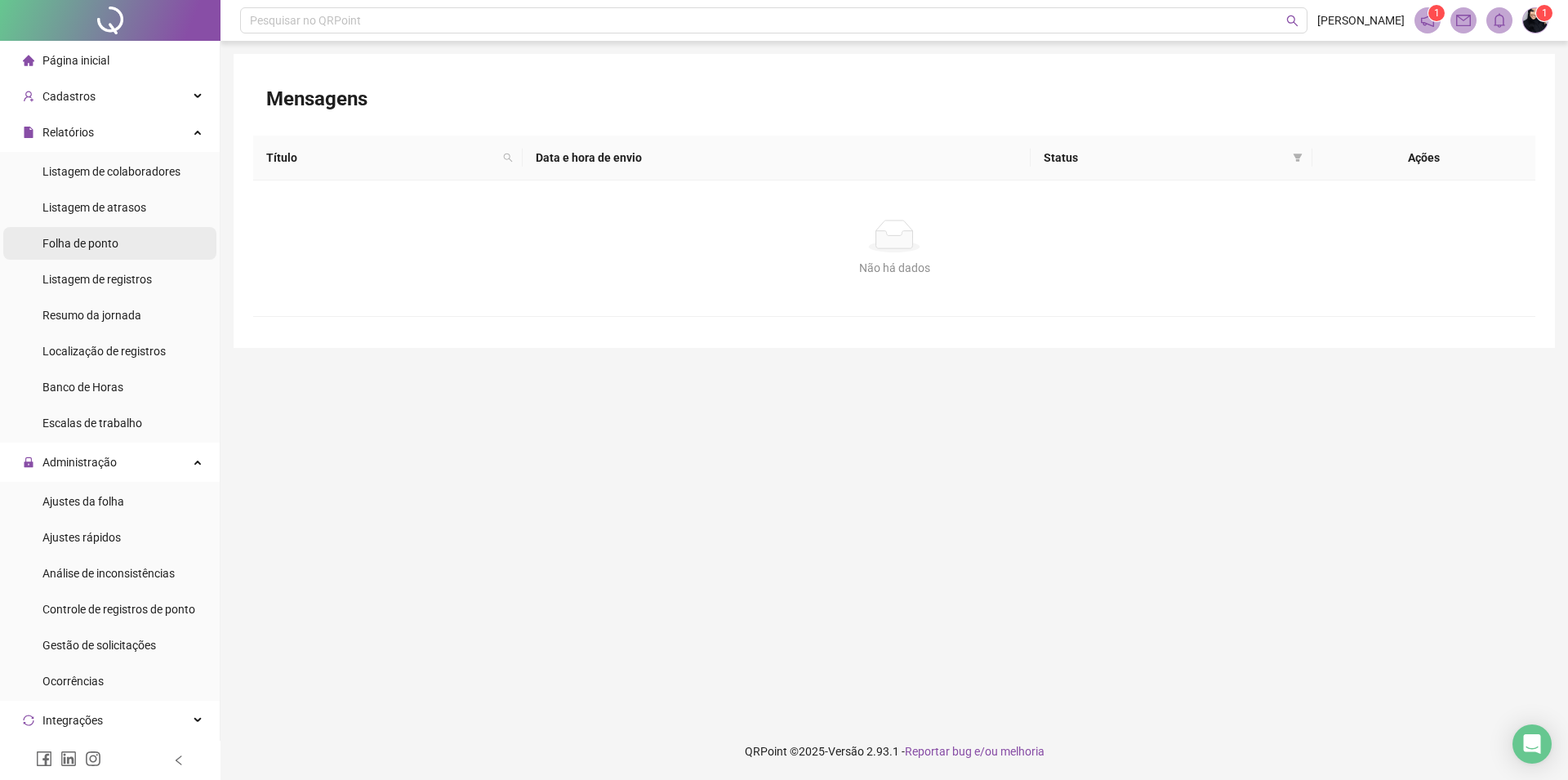
click at [103, 235] on div "Folha de ponto" at bounding box center [80, 243] width 76 height 33
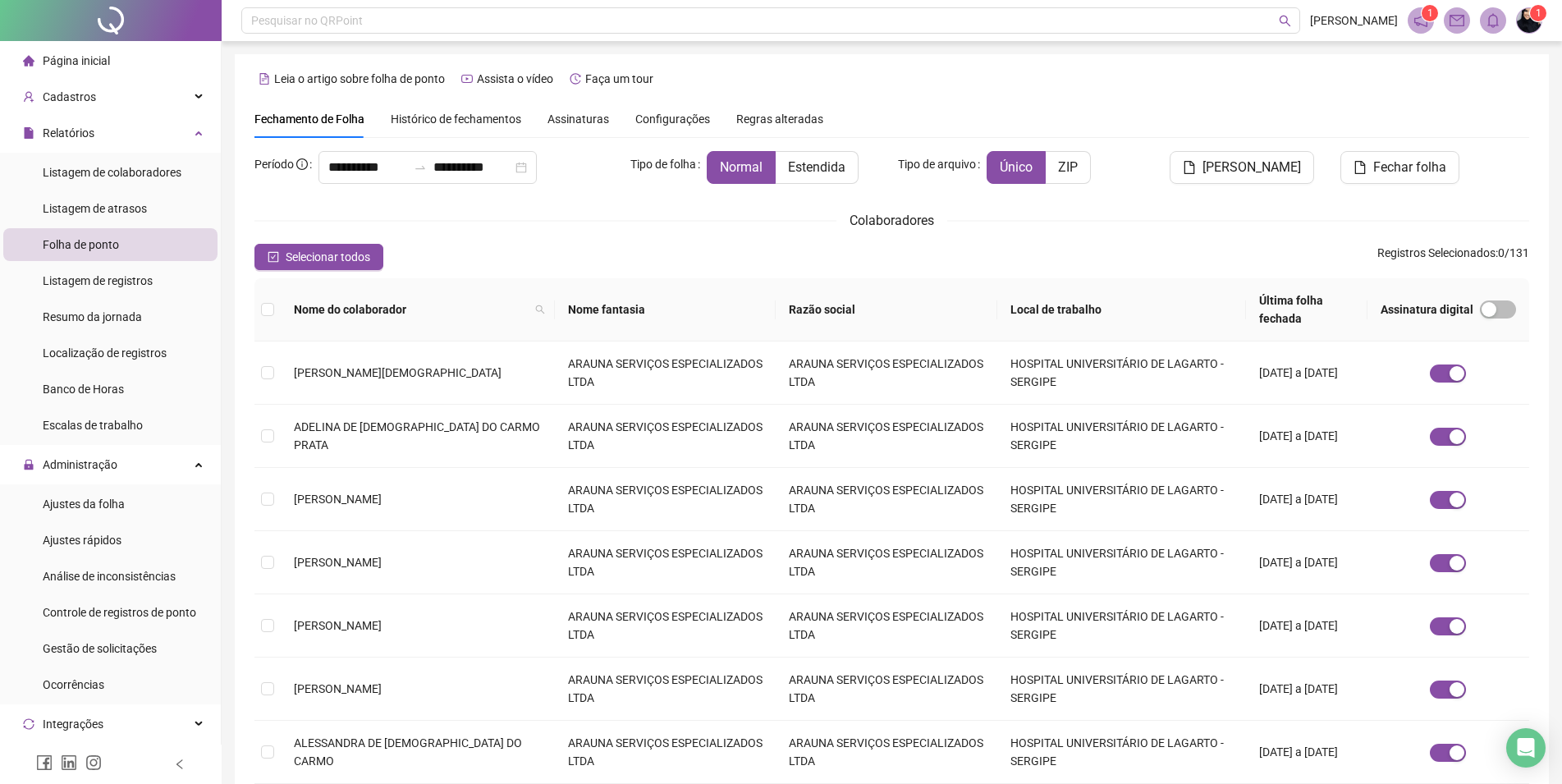
click at [1428, 20] on span "1" at bounding box center [1430, 13] width 5 height 16
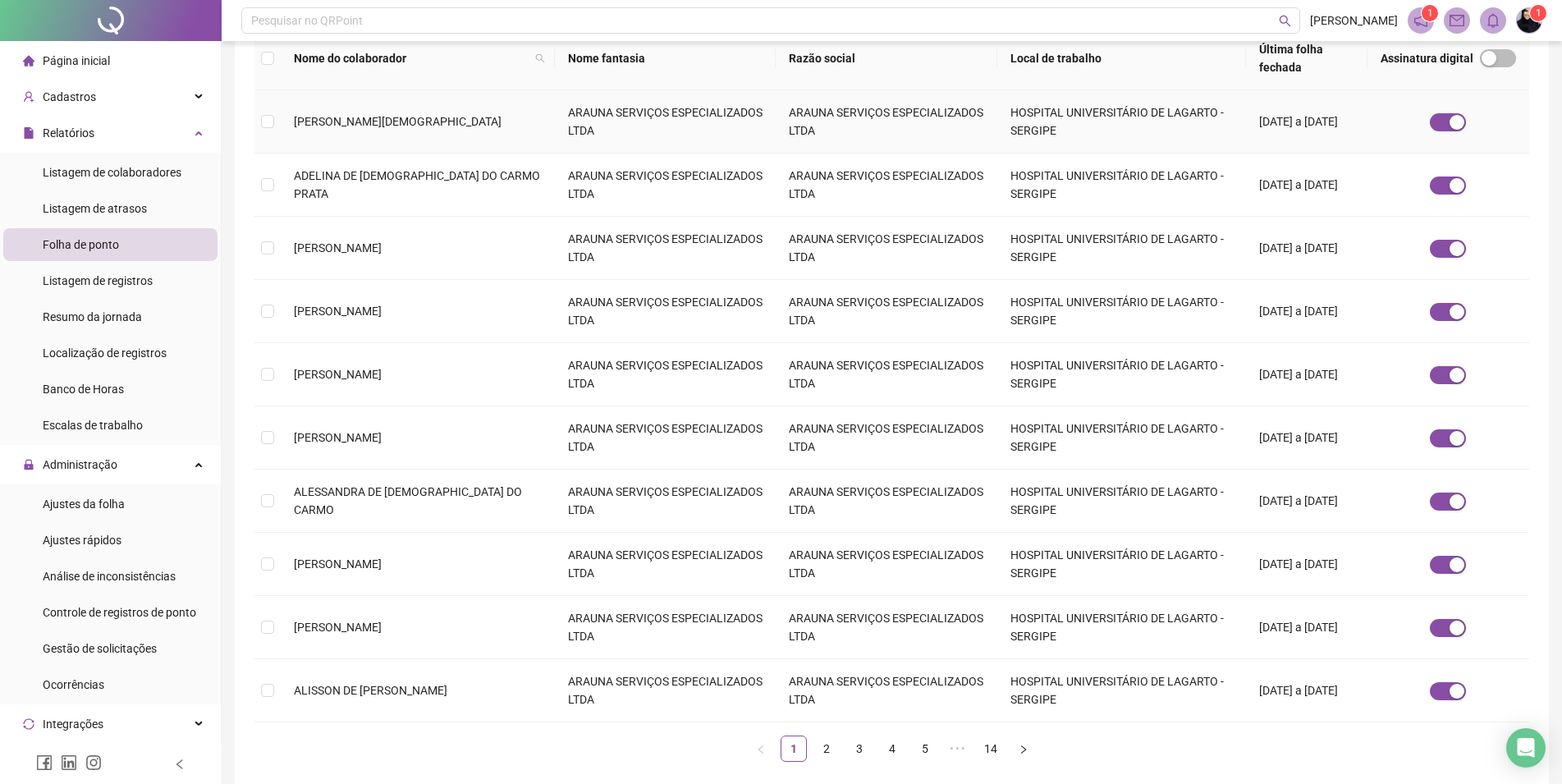
scroll to position [314, 0]
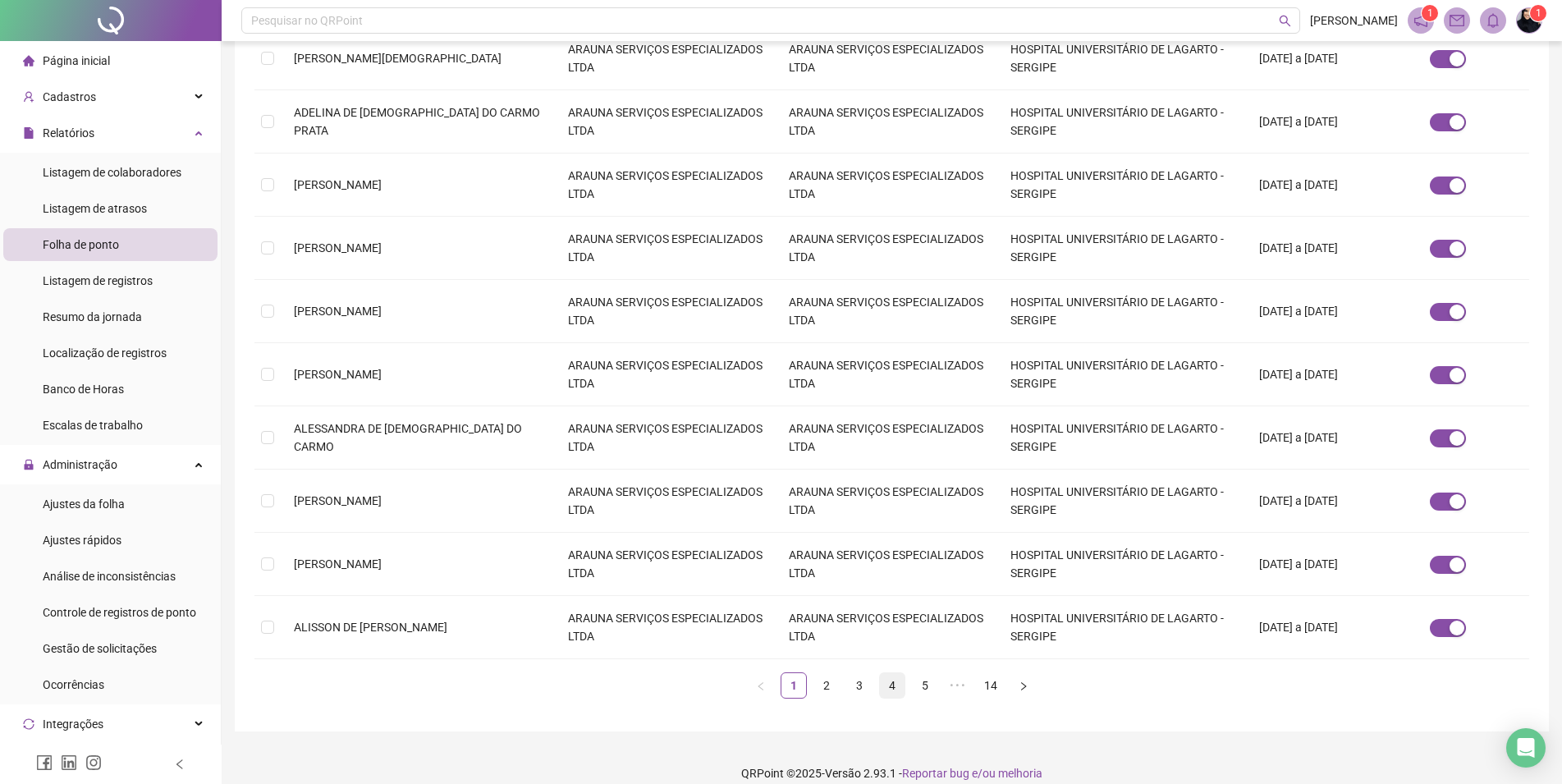
click at [894, 676] on link "4" at bounding box center [891, 685] width 25 height 25
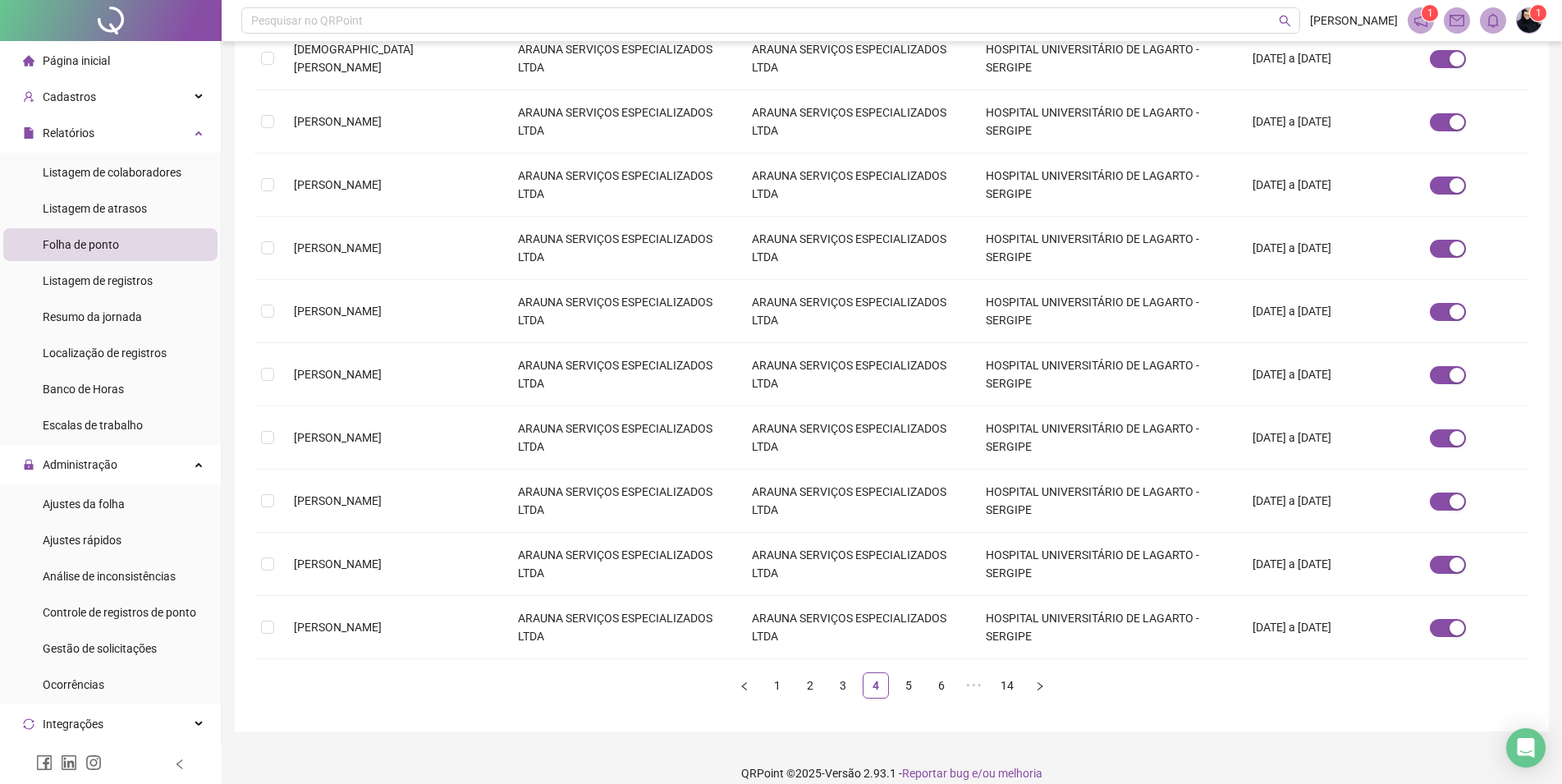
click at [896, 673] on li "5" at bounding box center [909, 685] width 26 height 26
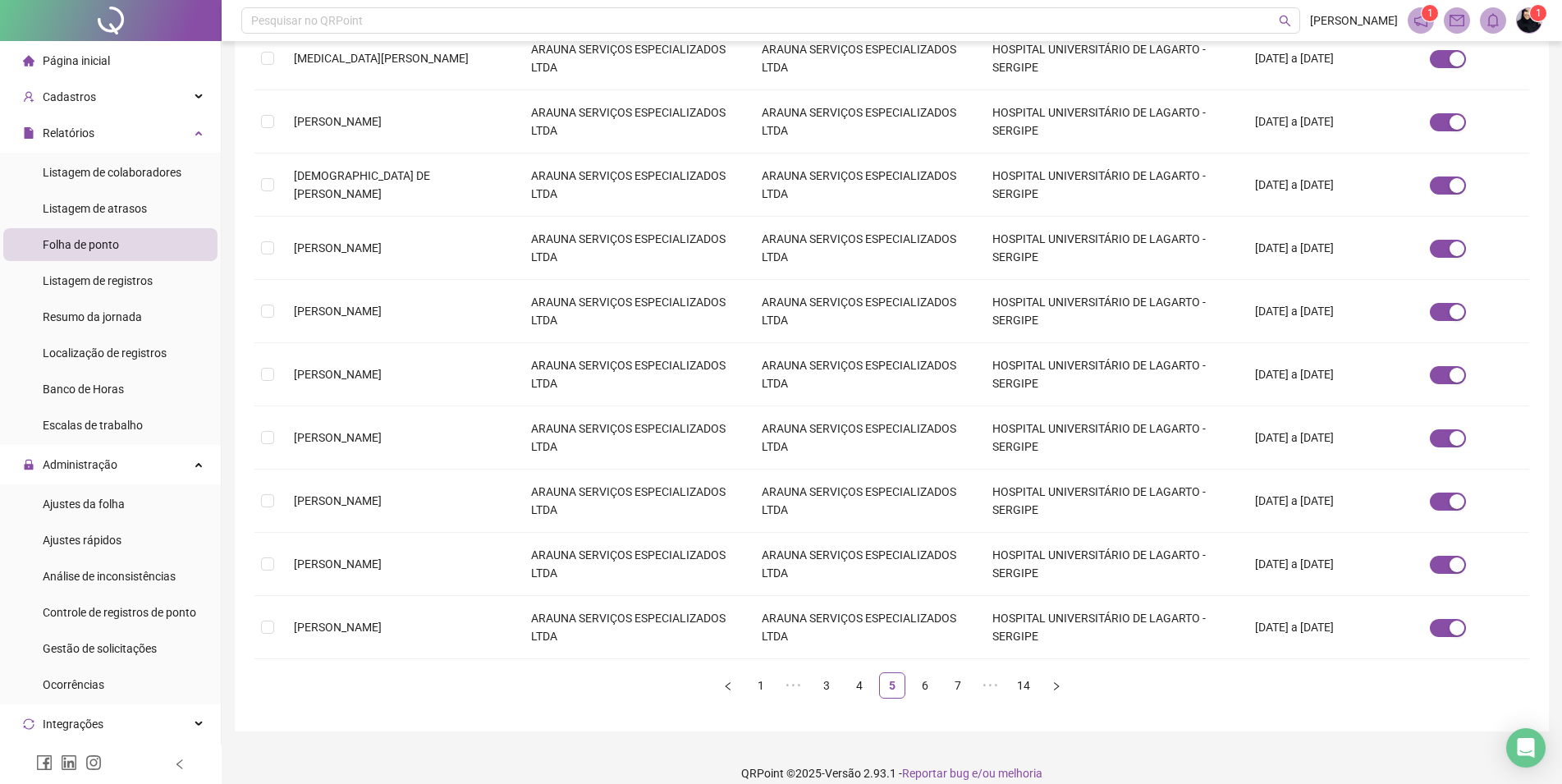
click at [896, 673] on link "5" at bounding box center [891, 685] width 25 height 25
click at [907, 672] on ul "1 ••• 3 4 5 6 7 ••• 14" at bounding box center [891, 685] width 1275 height 26
click at [914, 673] on link "6" at bounding box center [924, 685] width 25 height 25
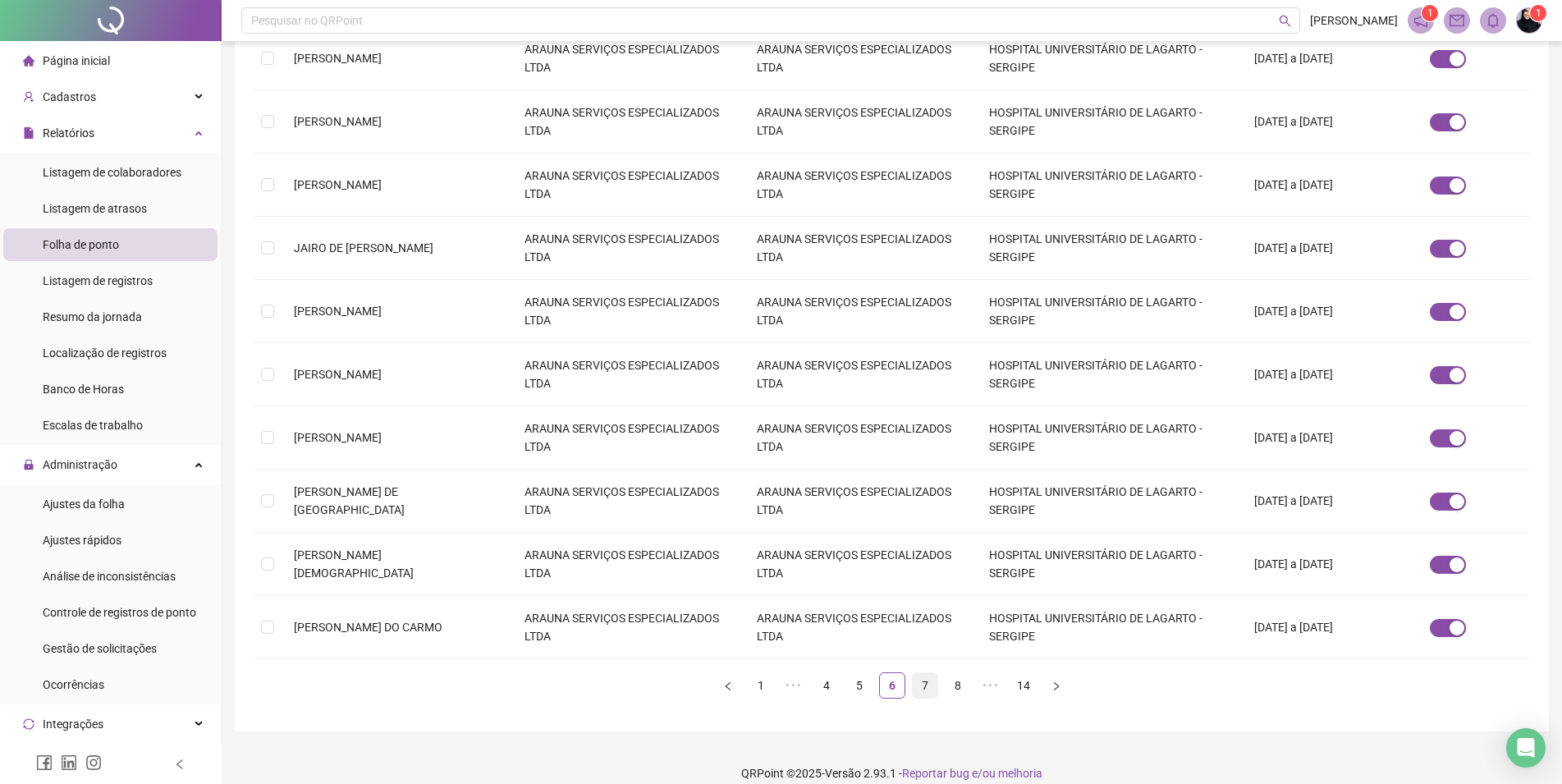
click at [920, 673] on link "7" at bounding box center [924, 685] width 25 height 25
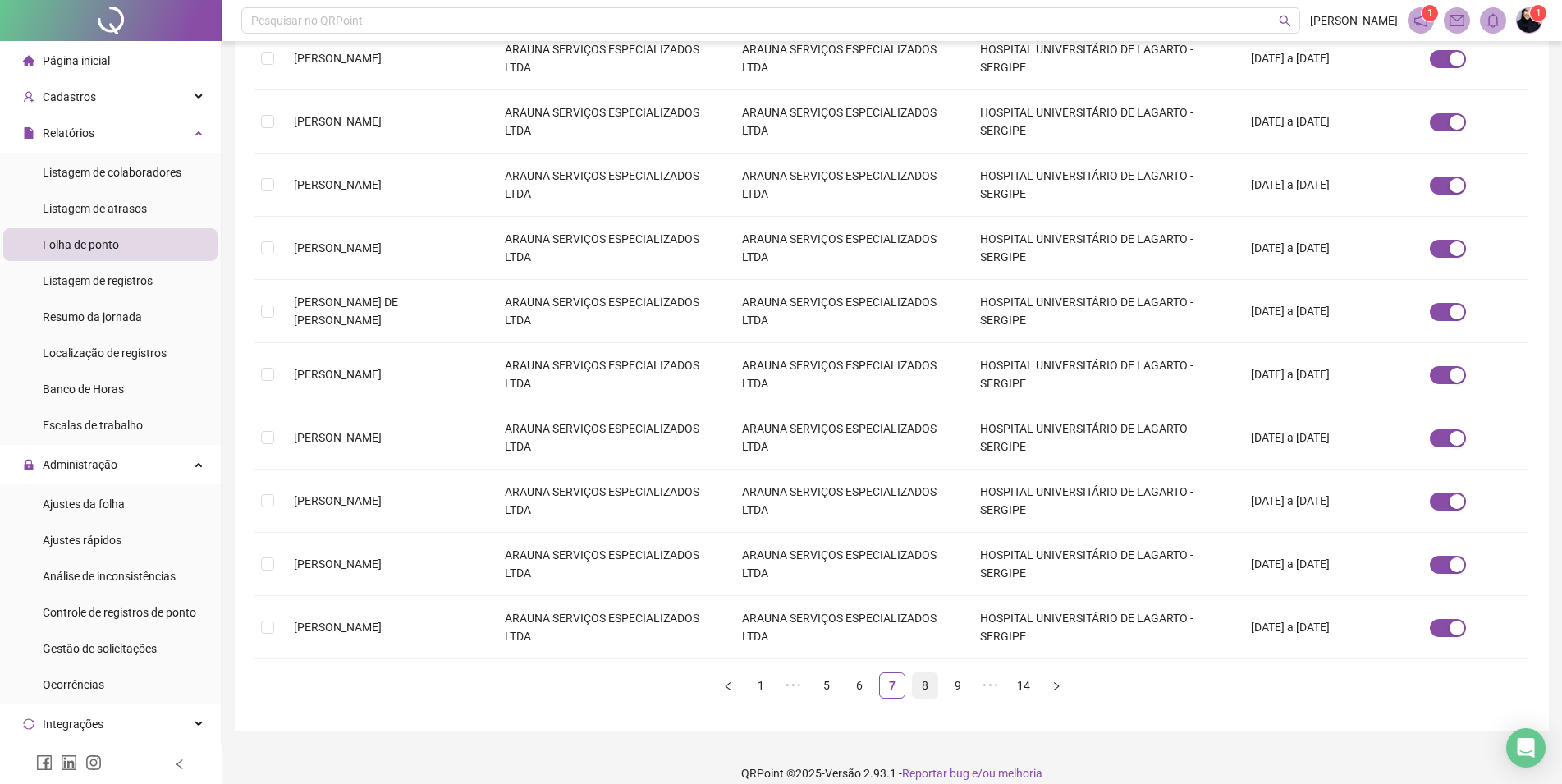
click at [925, 673] on link "8" at bounding box center [924, 685] width 25 height 25
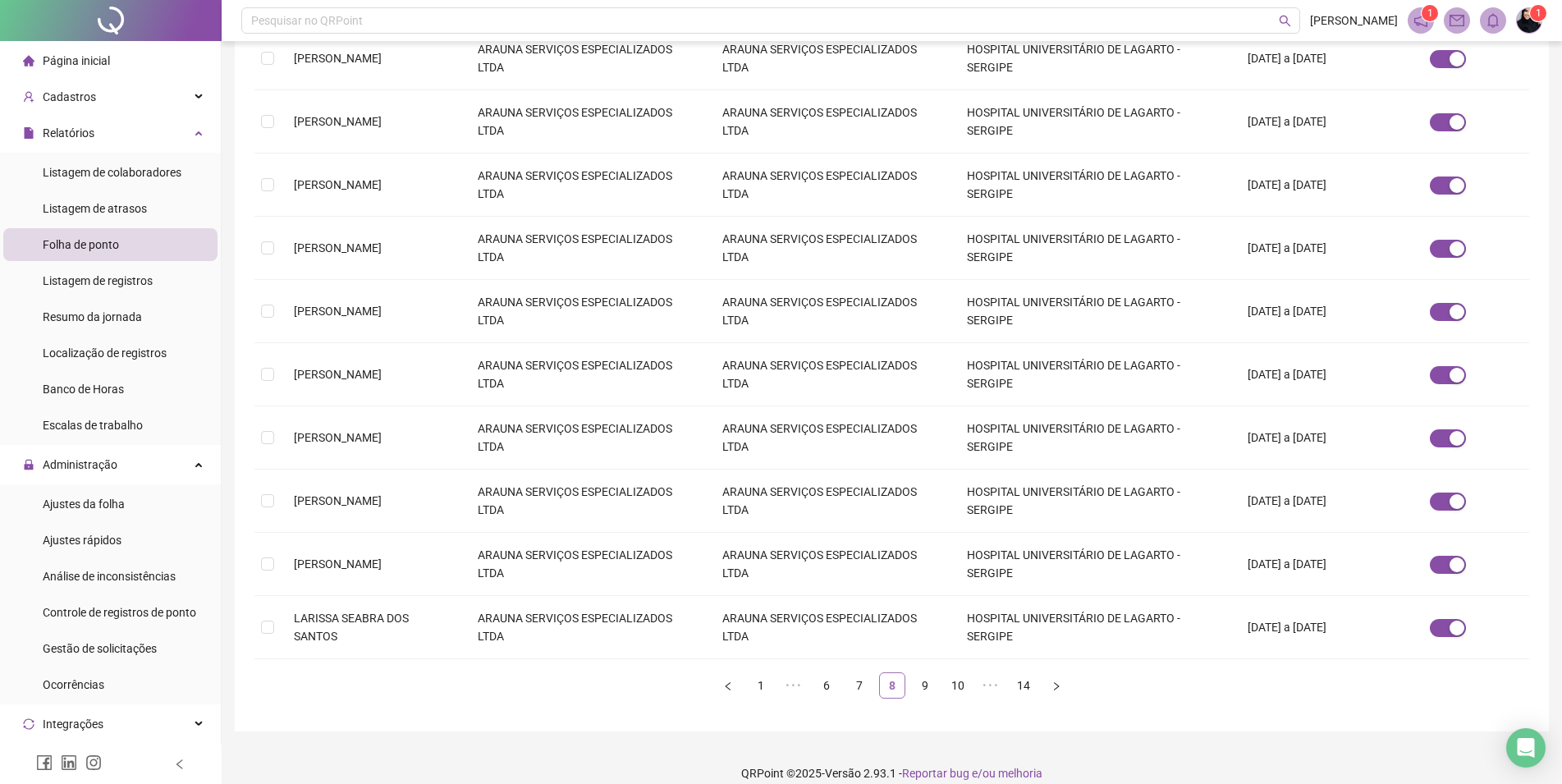
click at [925, 673] on link "9" at bounding box center [924, 685] width 25 height 25
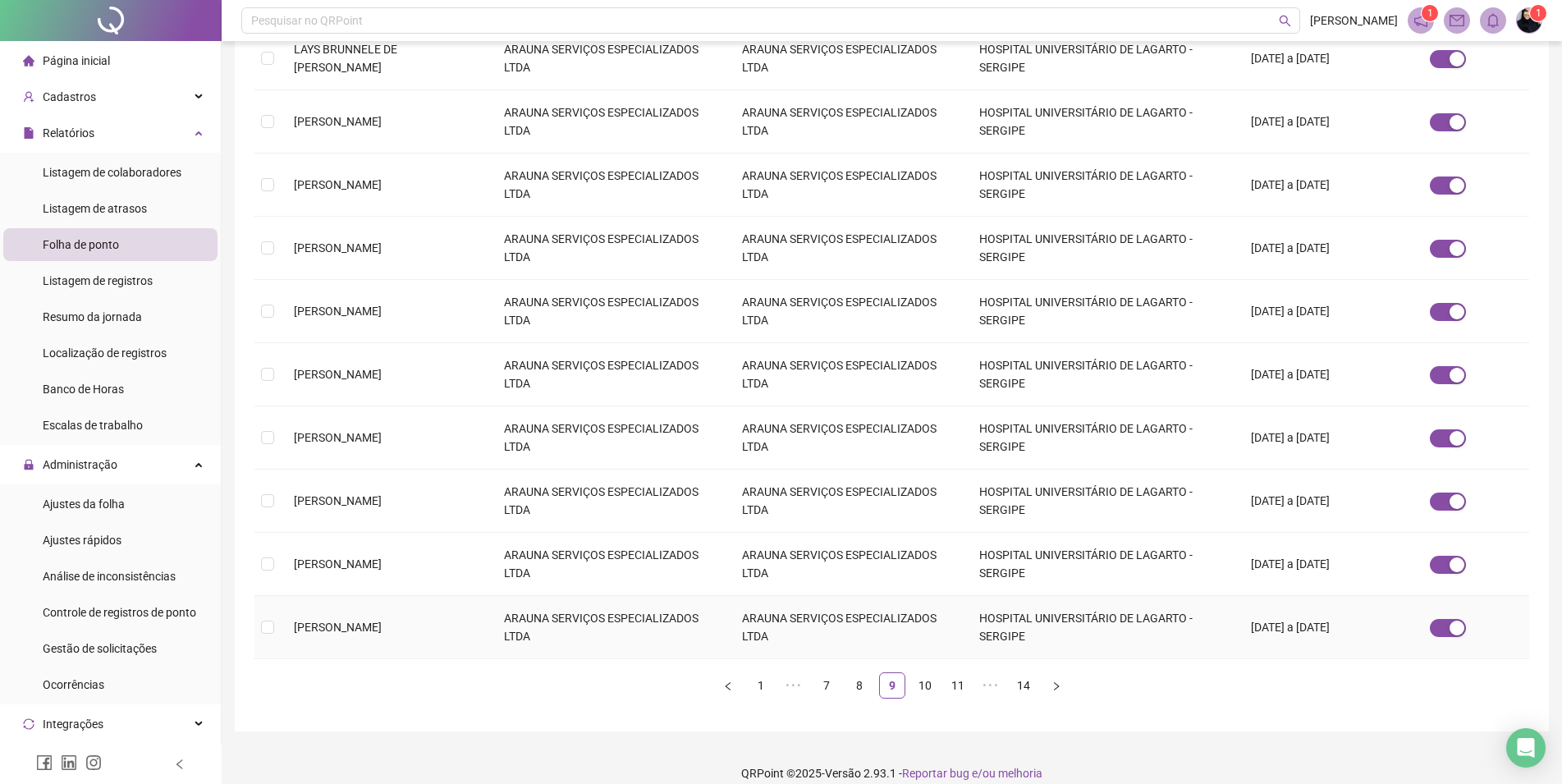
scroll to position [0, 0]
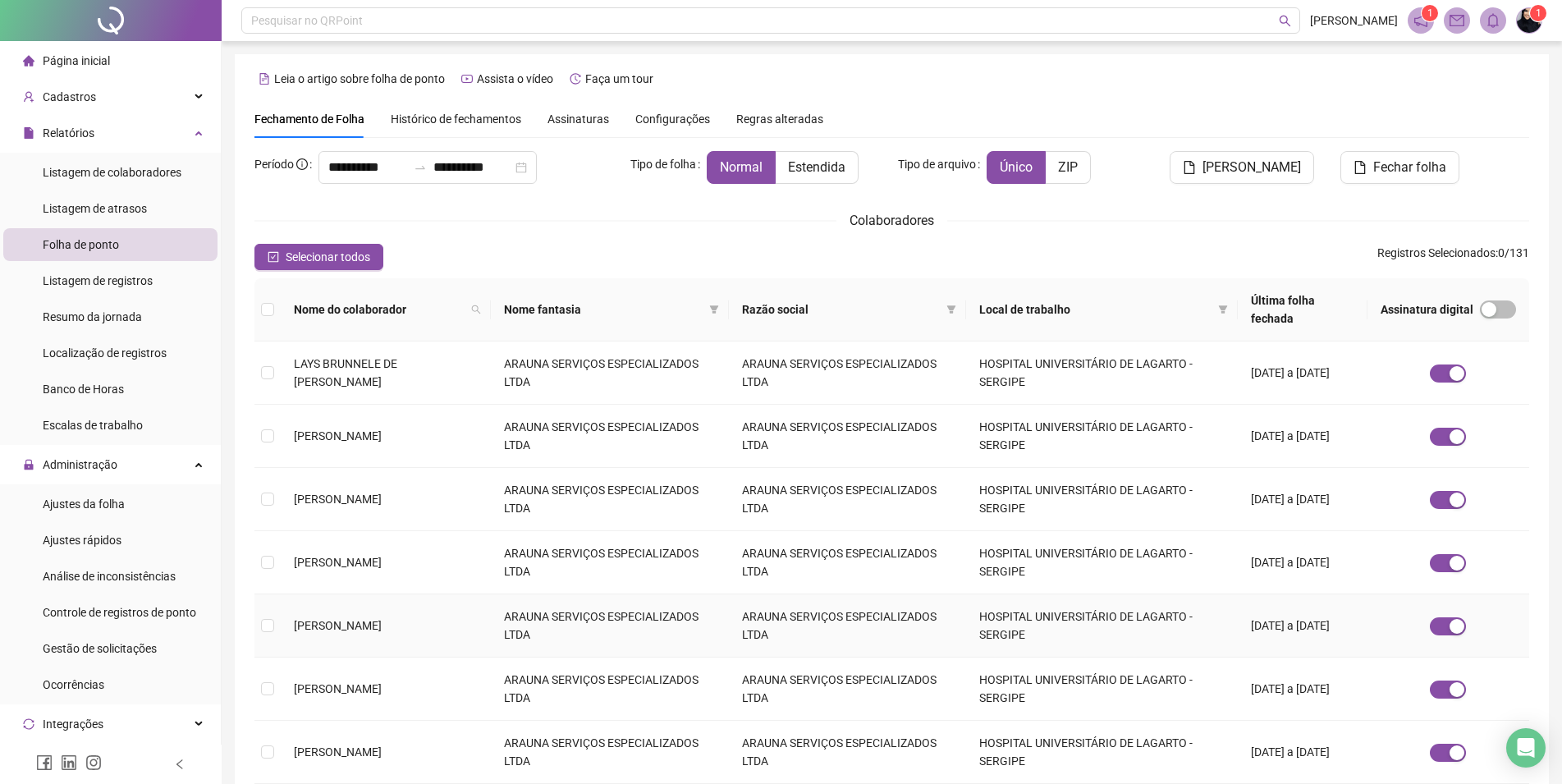
click at [854, 603] on td "ARAUNA SERVIÇOS ESPECIALIZADOS LTDA" at bounding box center [847, 626] width 237 height 64
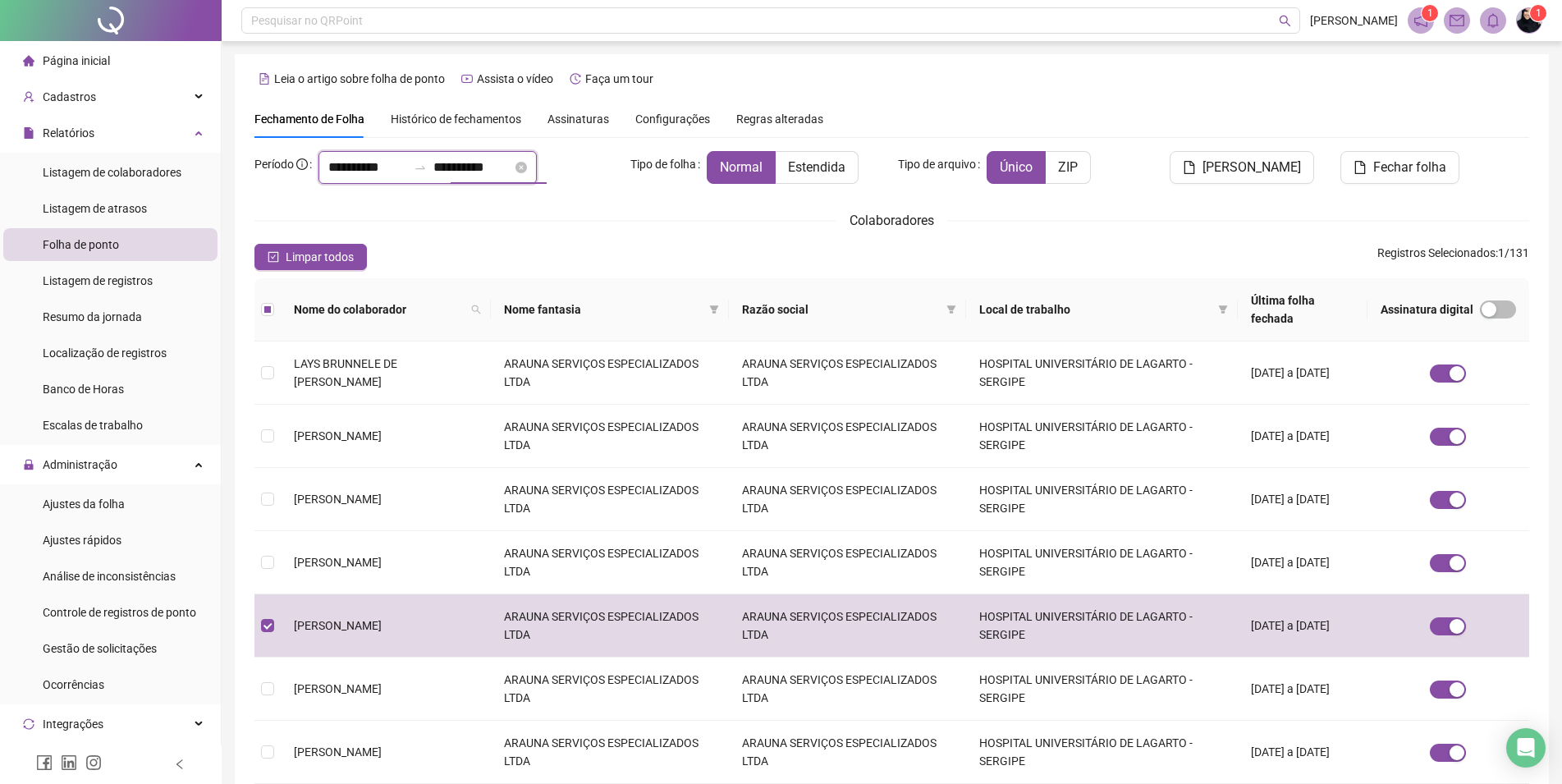
click at [462, 168] on input "**********" at bounding box center [473, 167] width 79 height 20
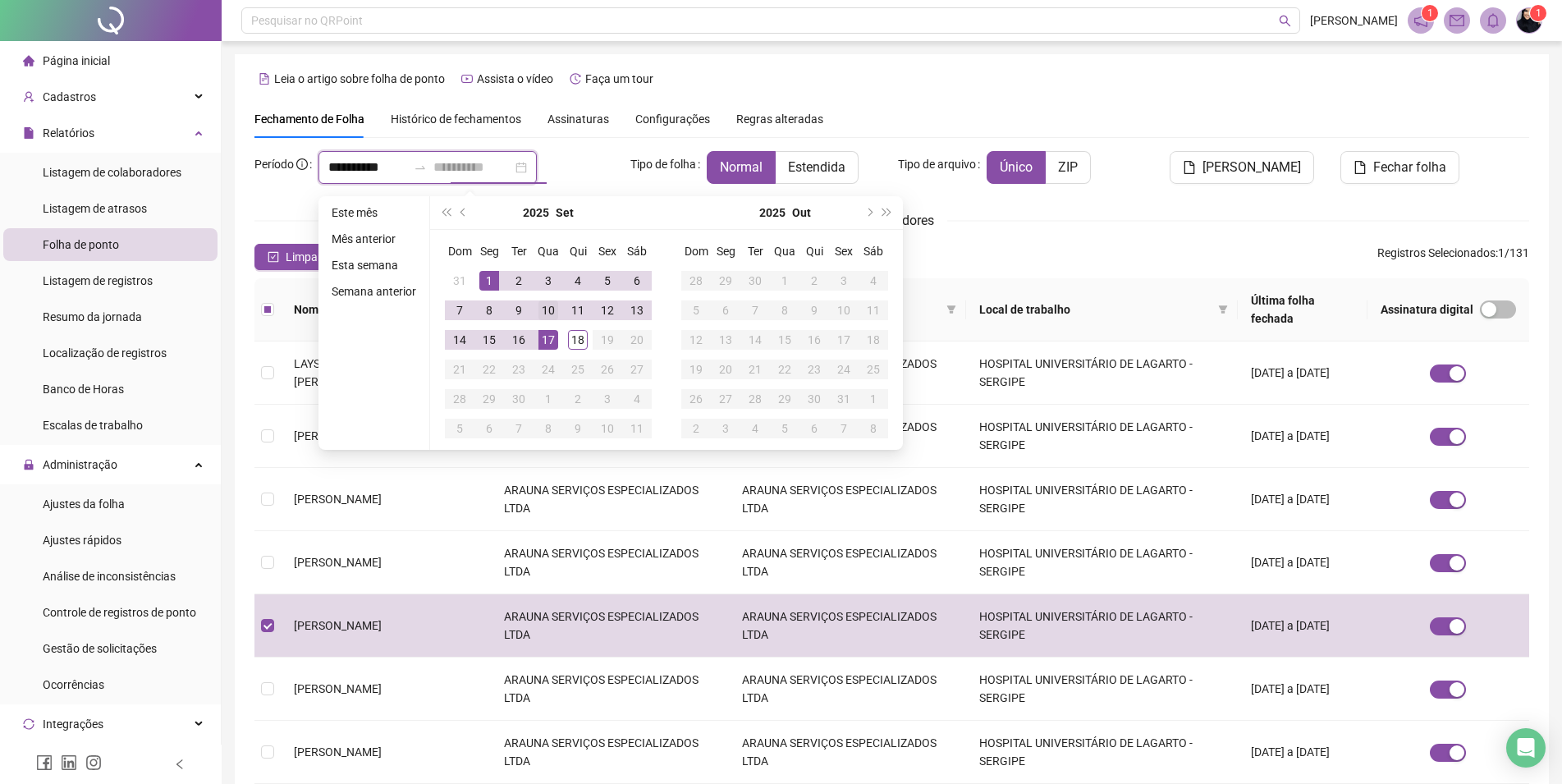
type input "**********"
click at [550, 308] on div "10" at bounding box center [549, 311] width 20 height 20
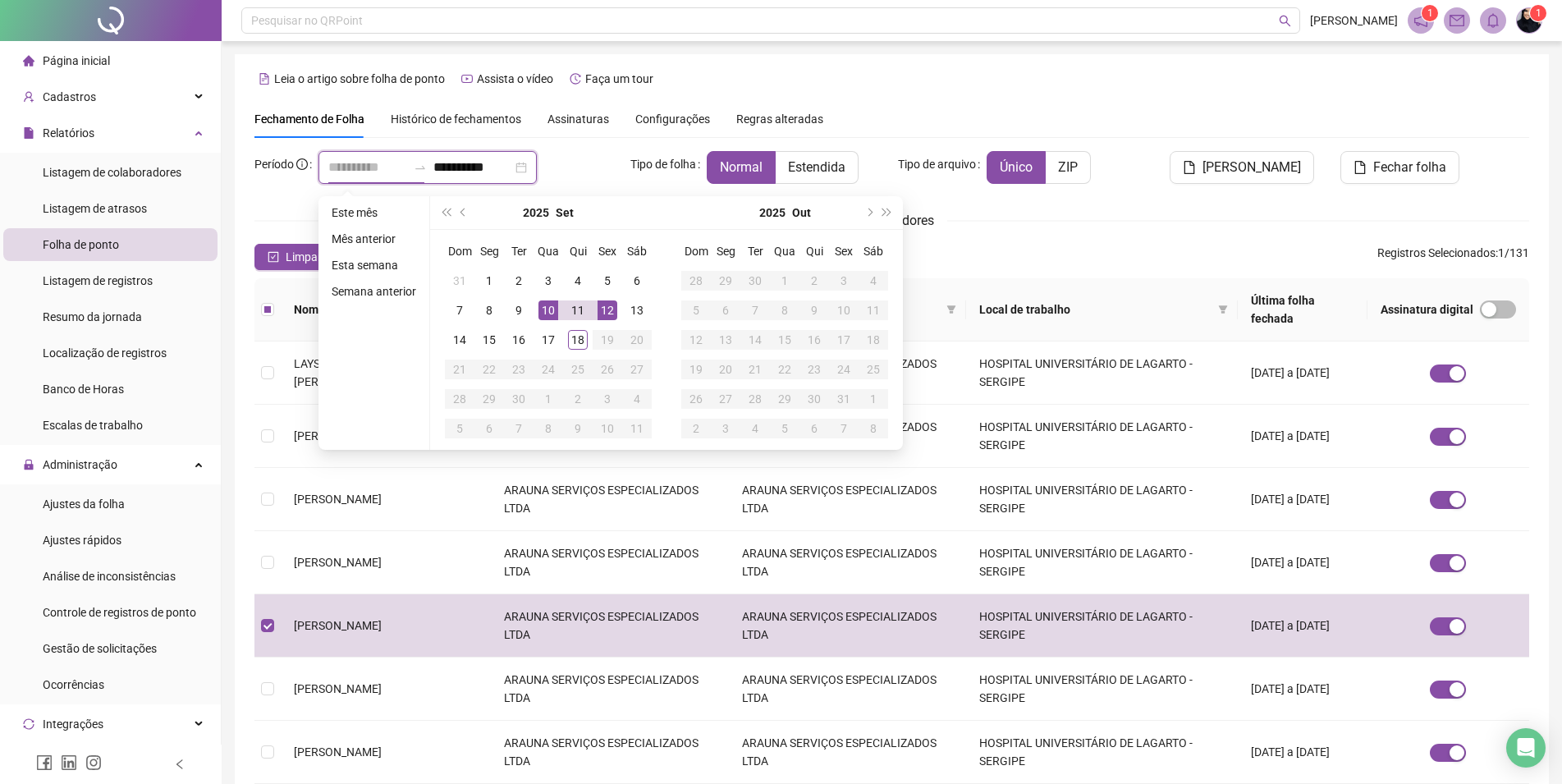
type input "**********"
click at [1357, 223] on div "Colaboradores" at bounding box center [891, 220] width 1275 height 21
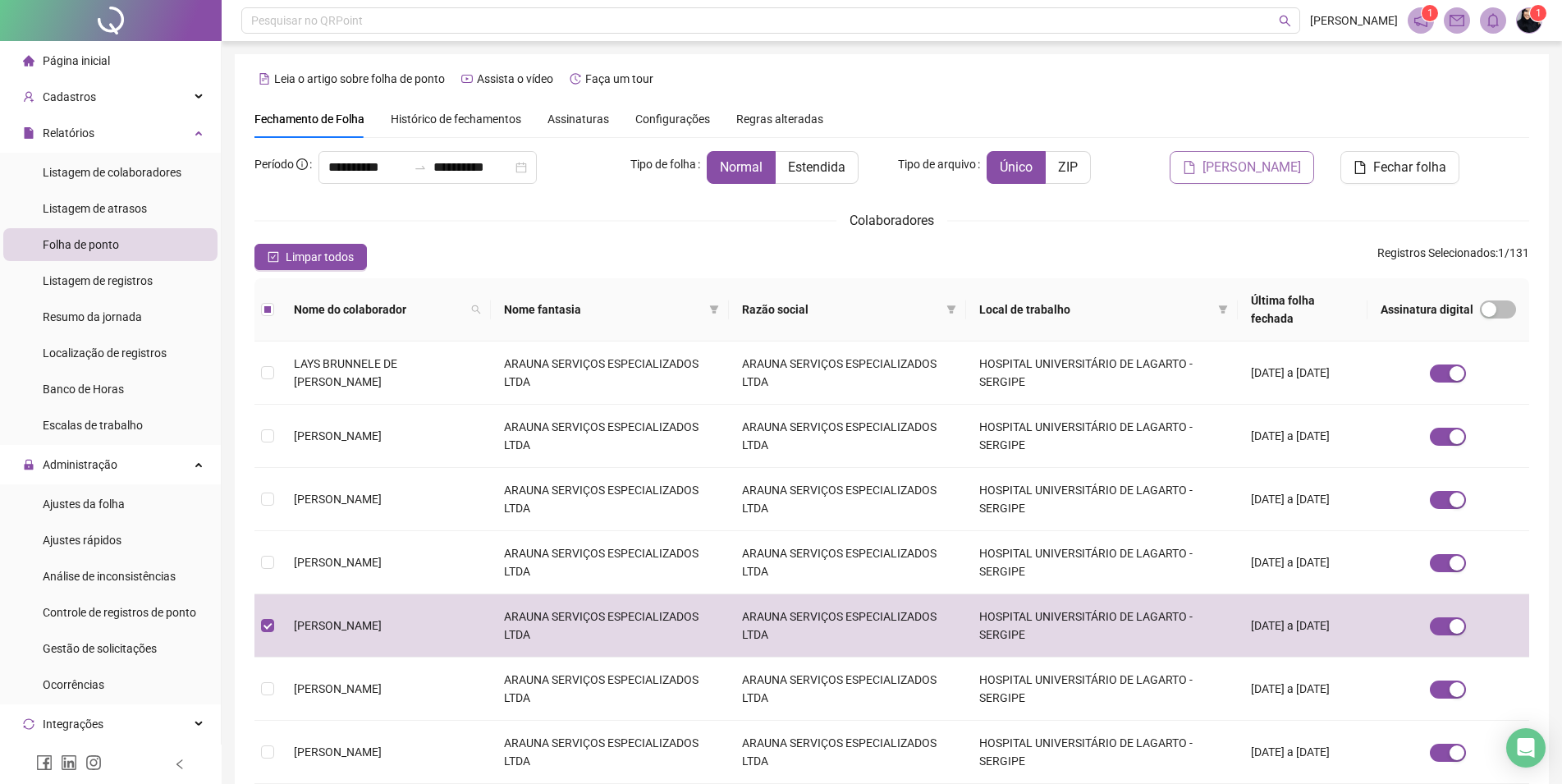
click at [1296, 161] on span "[PERSON_NAME]" at bounding box center [1251, 167] width 98 height 20
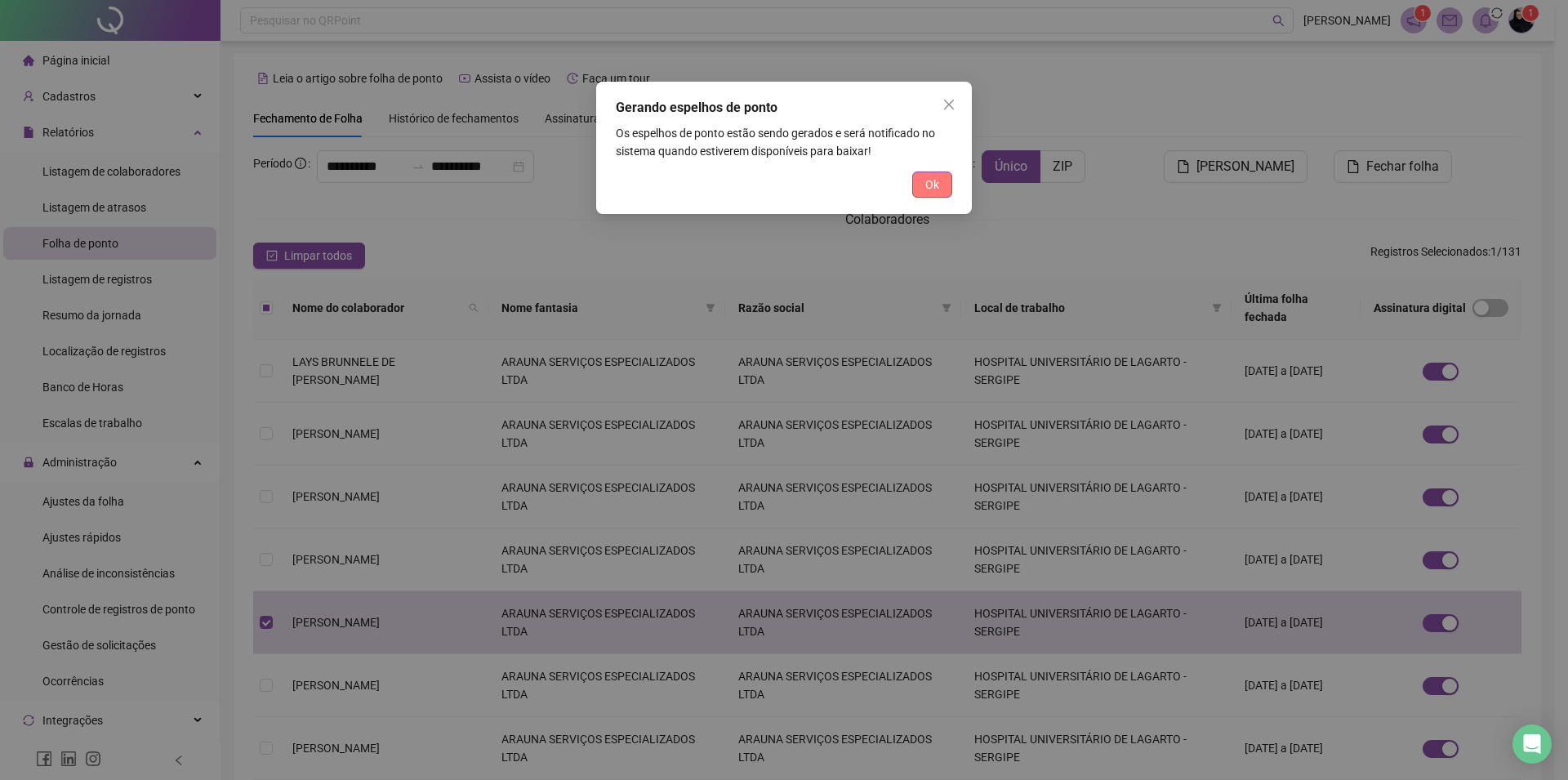
click at [922, 183] on button "Ok" at bounding box center [932, 184] width 40 height 26
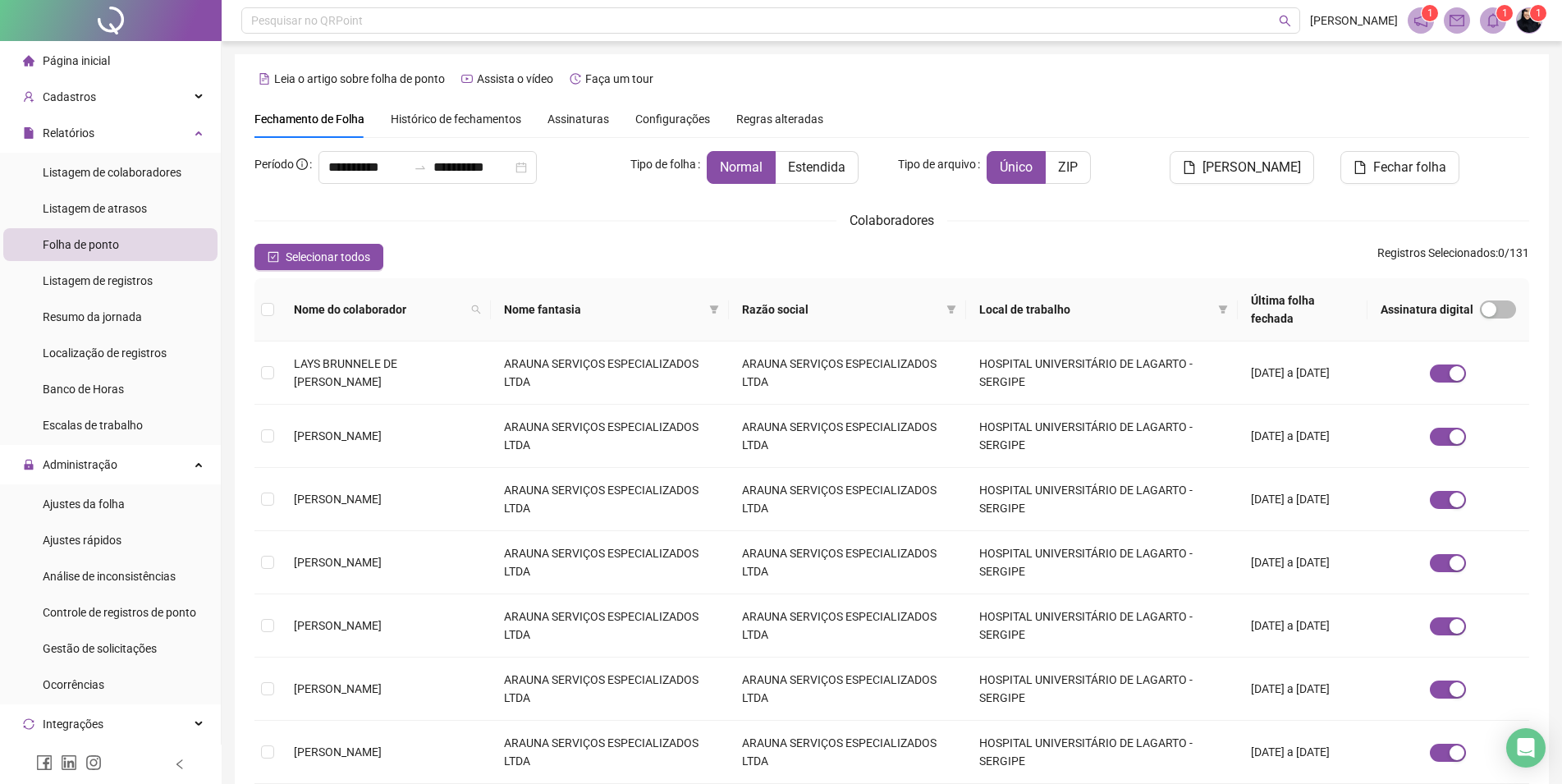
click at [1494, 13] on span at bounding box center [1493, 20] width 26 height 26
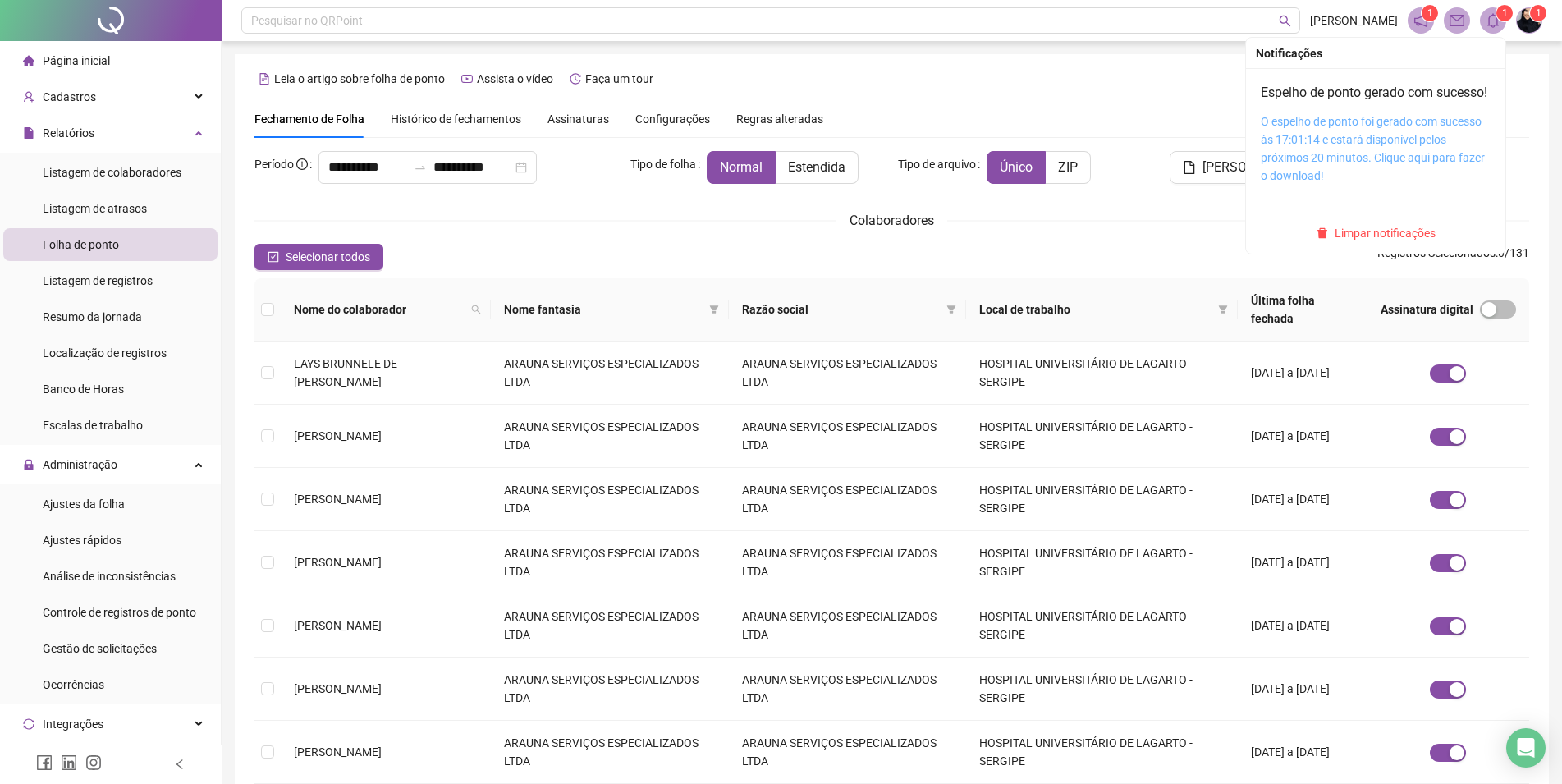
click at [1363, 134] on link "O espelho de ponto foi gerado com sucesso às 17:01:14 e estará disponível pelos…" at bounding box center [1373, 148] width 224 height 67
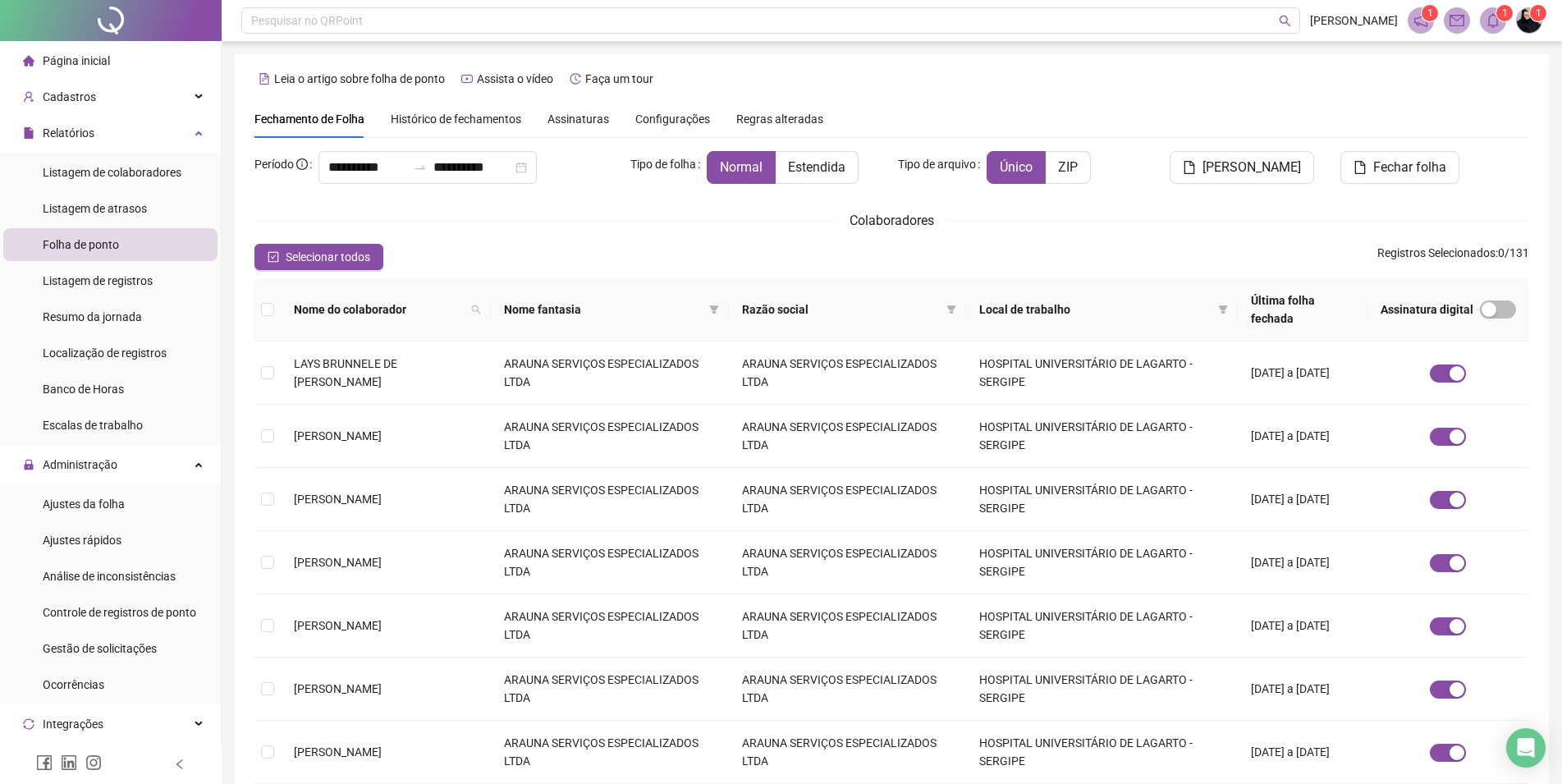
click at [453, 121] on span "Histórico de fechamentos" at bounding box center [456, 119] width 131 height 13
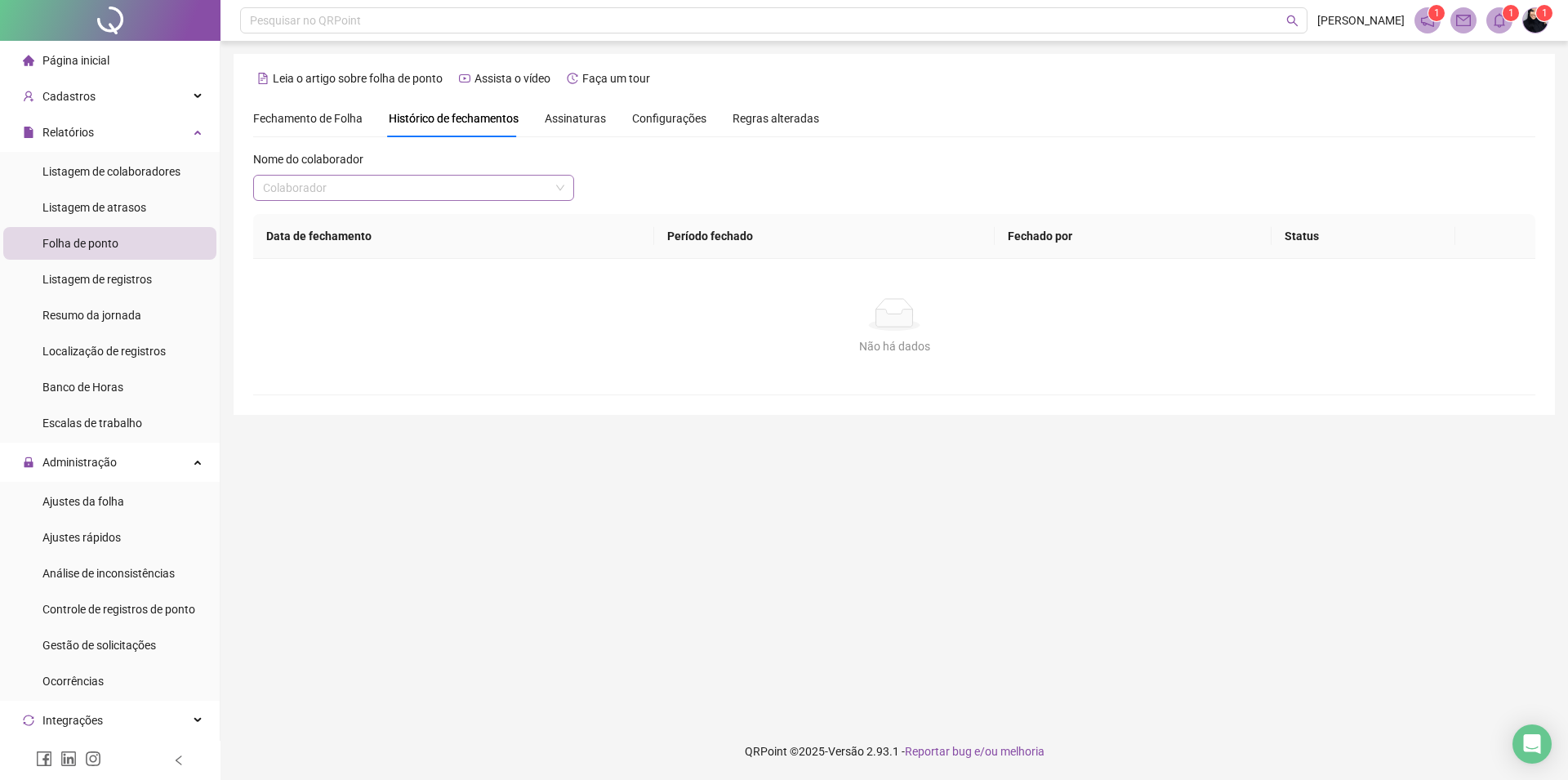
click at [384, 182] on input "search" at bounding box center [406, 187] width 287 height 24
type input "*******"
click at [380, 212] on div "[PERSON_NAME]" at bounding box center [413, 221] width 295 height 18
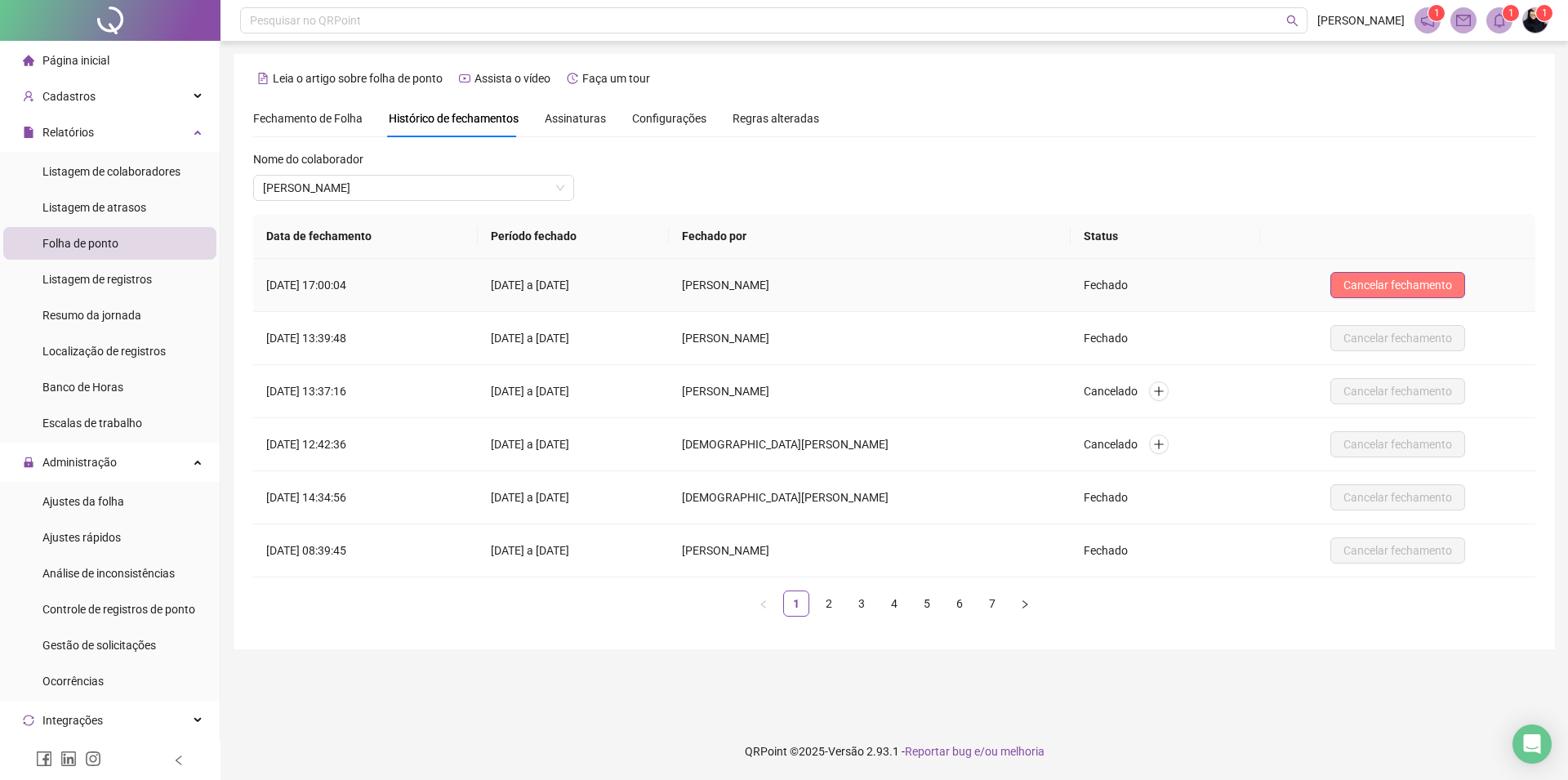
click at [1393, 282] on span "Cancelar fechamento" at bounding box center [1398, 285] width 109 height 18
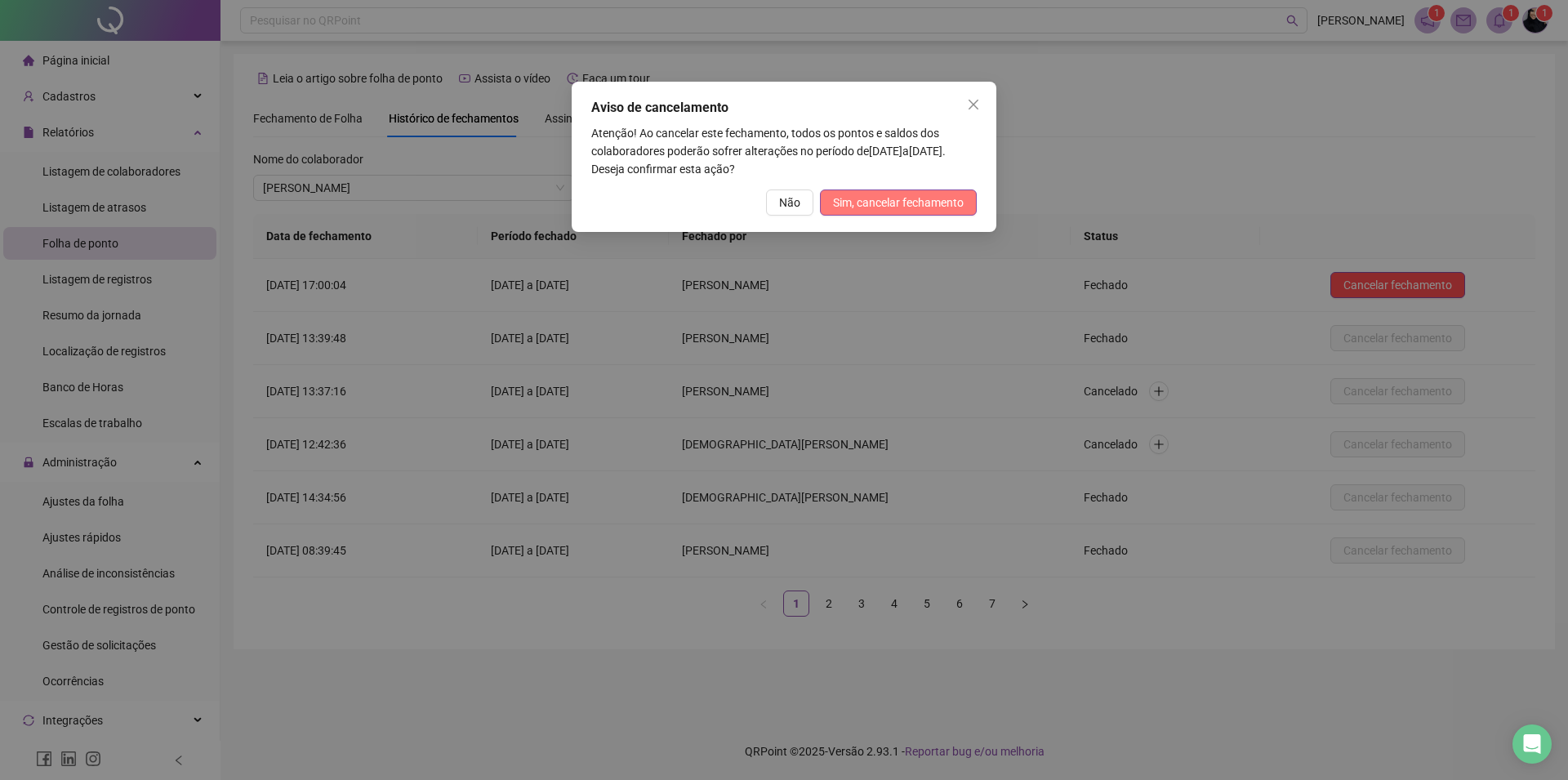
click at [853, 195] on span "Sim, cancelar fechamento" at bounding box center [898, 202] width 131 height 18
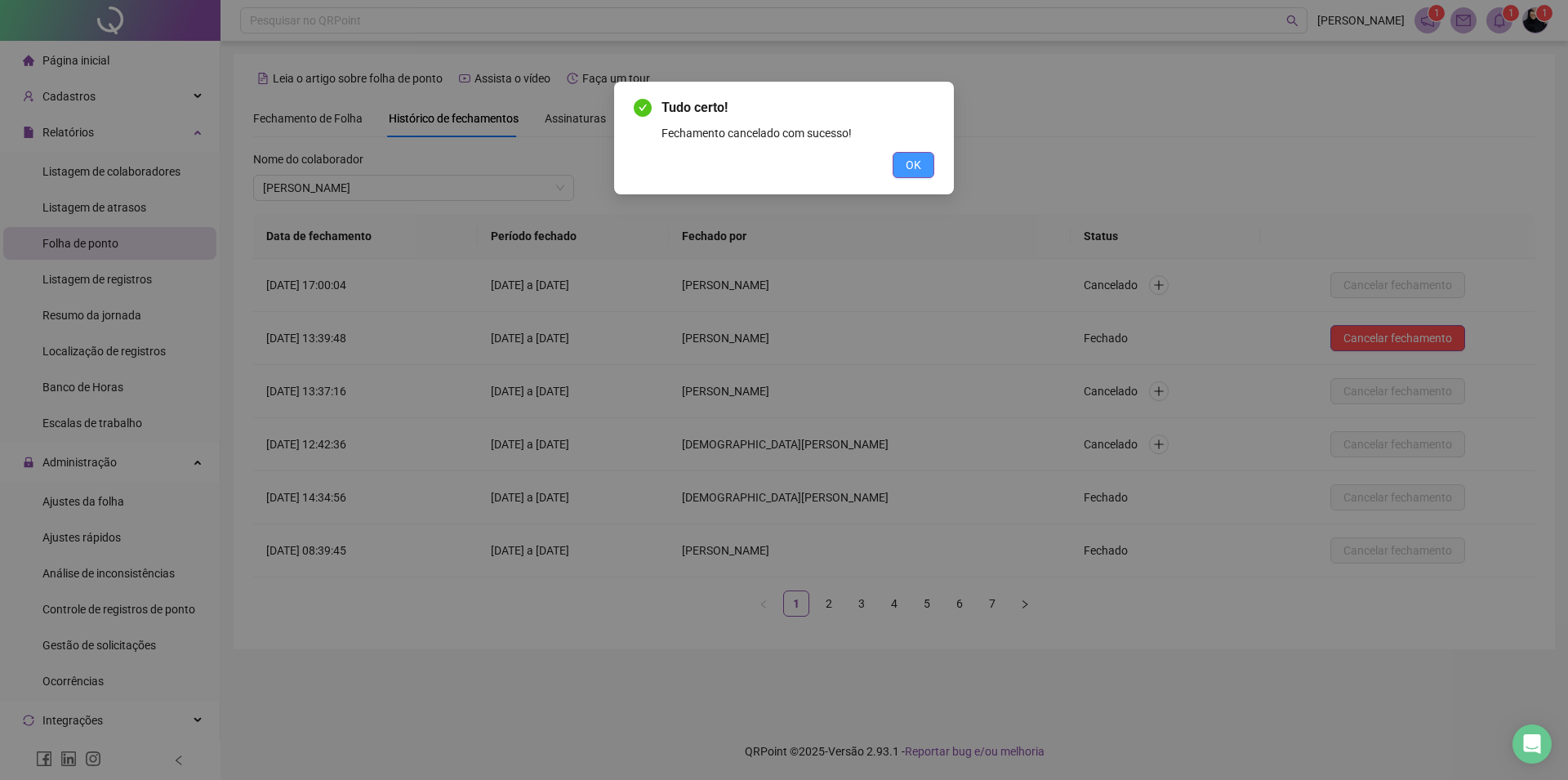
click at [925, 169] on button "OK" at bounding box center [913, 164] width 42 height 26
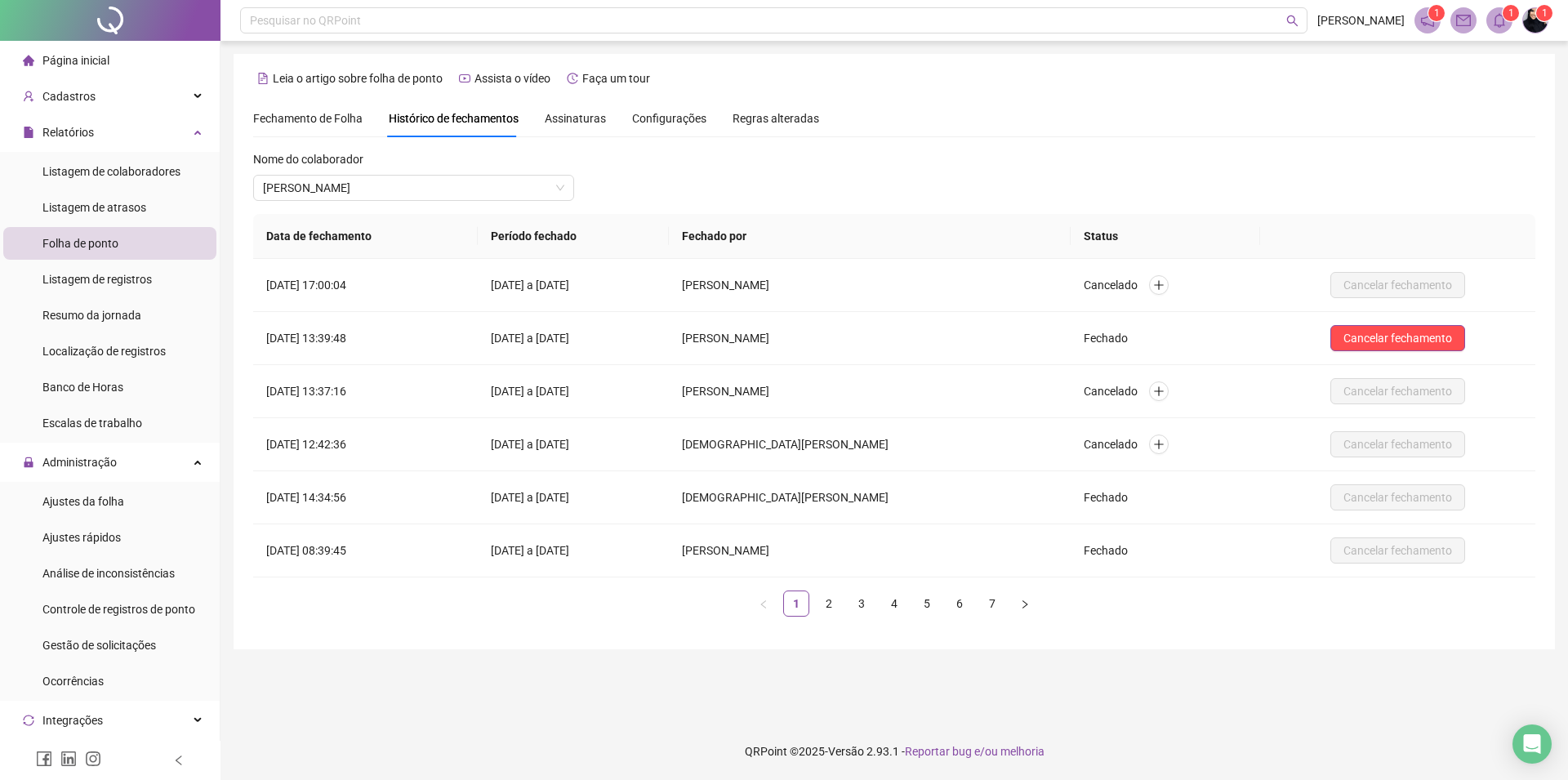
click at [284, 116] on span "Fechamento de Folha" at bounding box center [307, 118] width 109 height 13
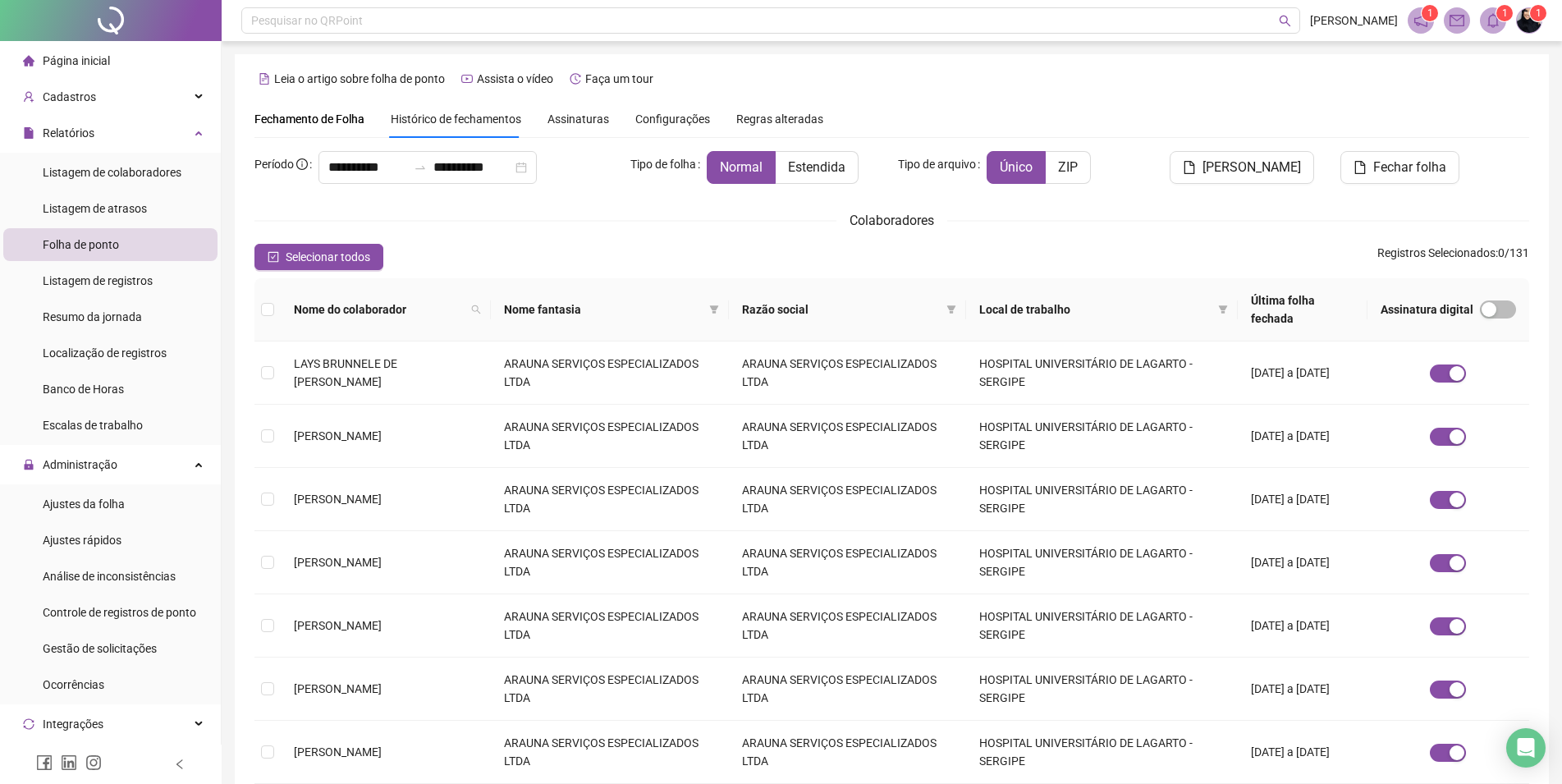
type input "**********"
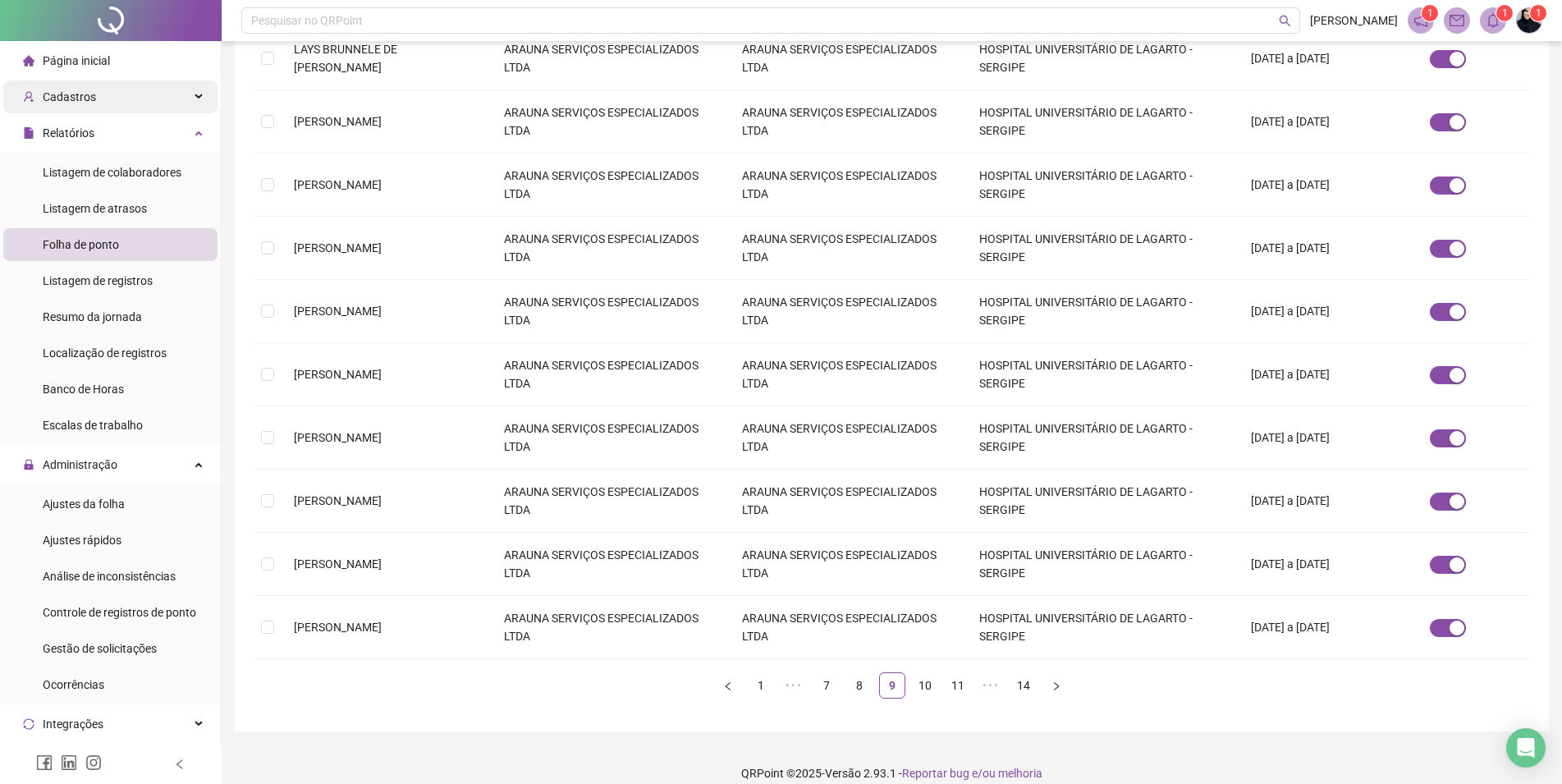
scroll to position [147, 0]
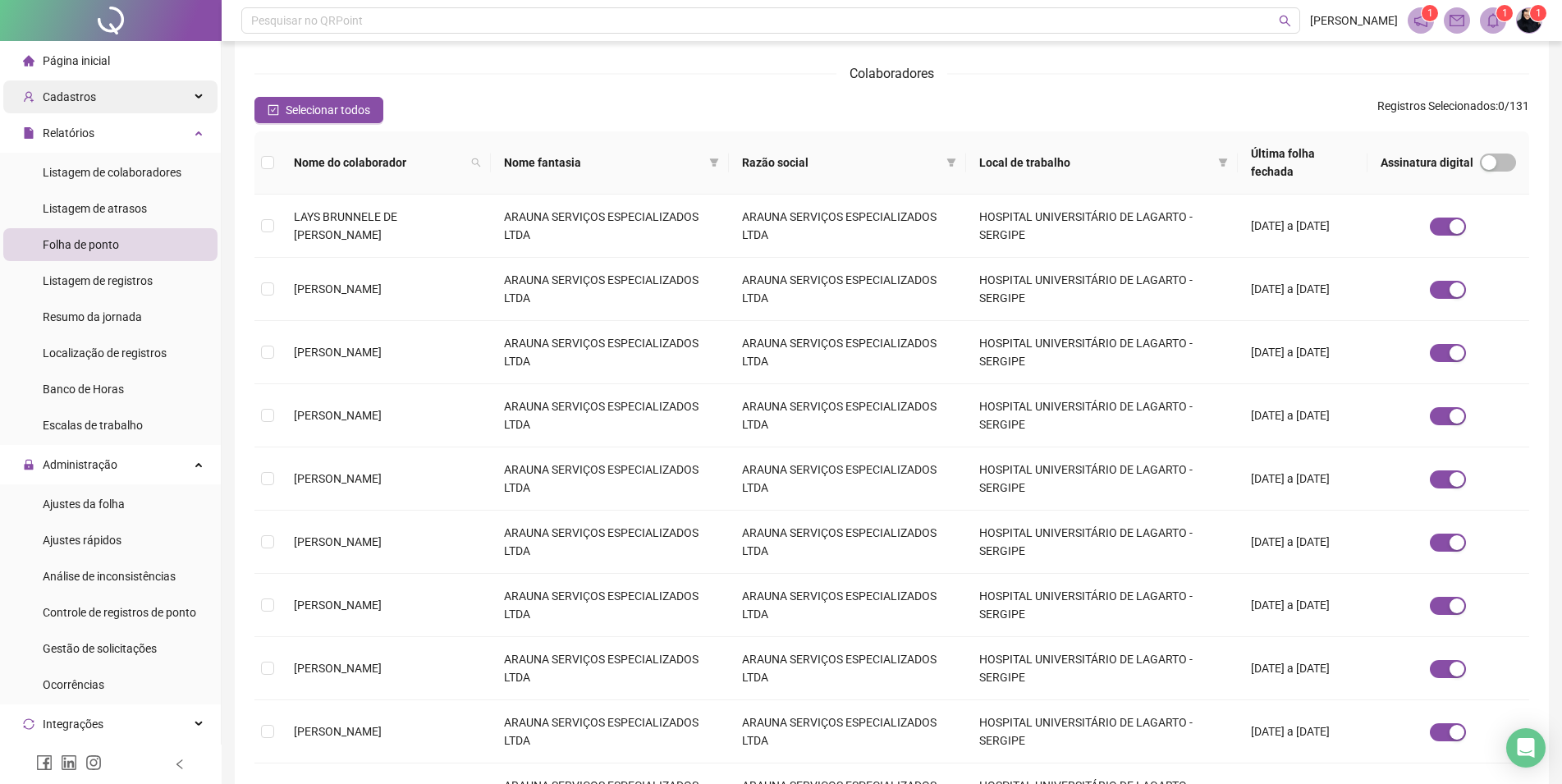
click at [102, 102] on div "Cadastros" at bounding box center [111, 97] width 214 height 33
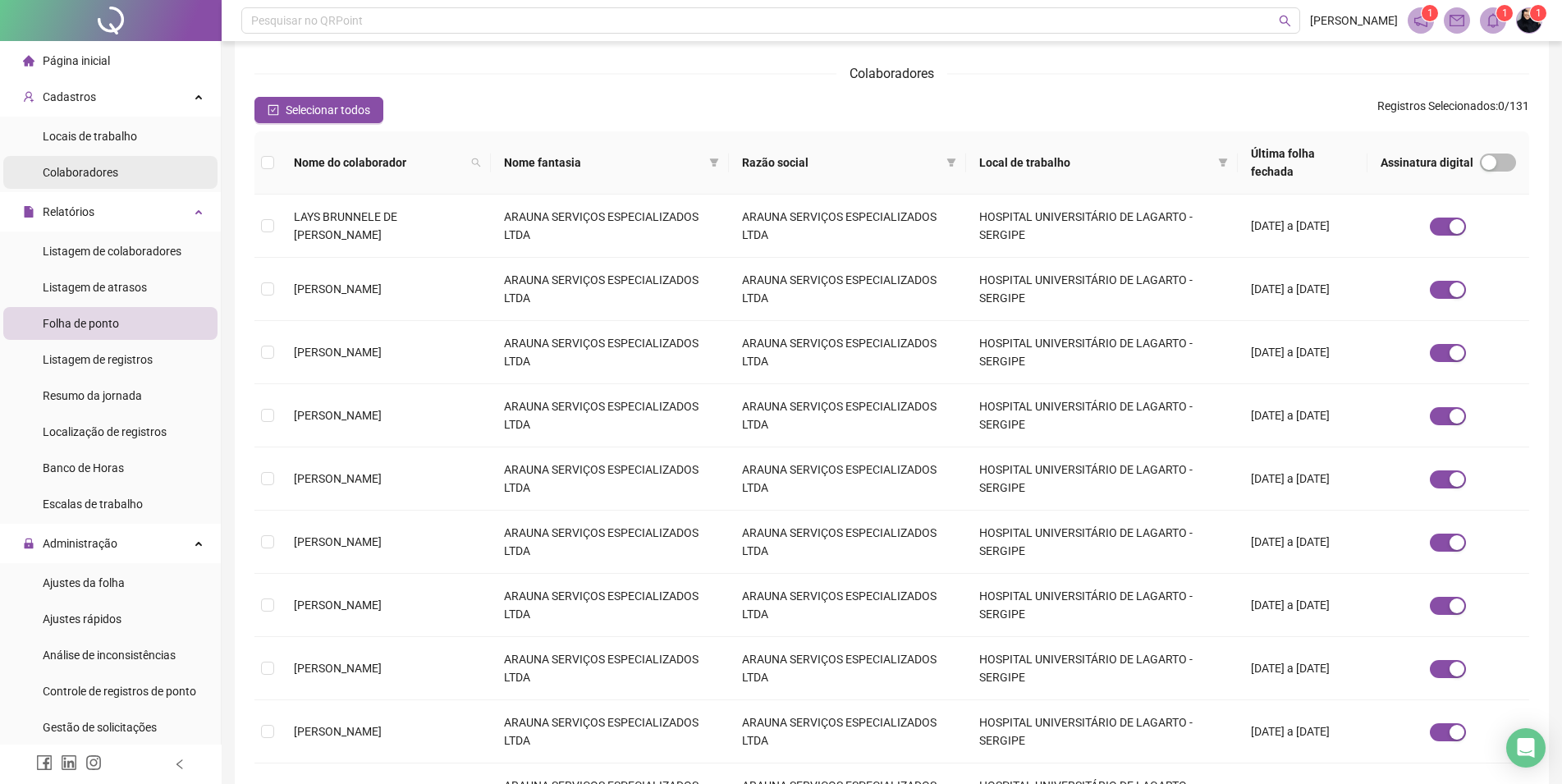
click at [107, 175] on span "Colaboradores" at bounding box center [80, 172] width 75 height 13
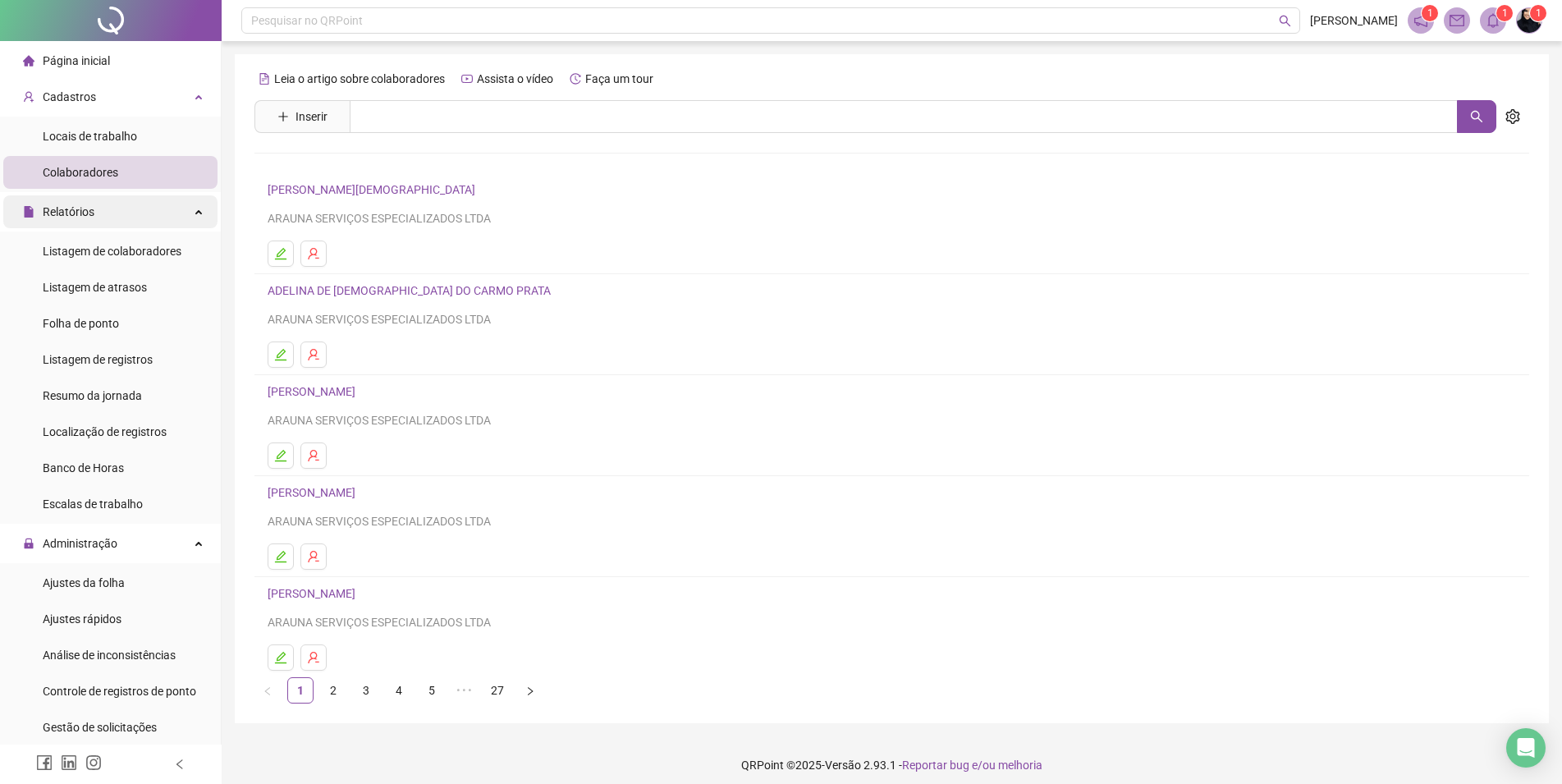
click at [76, 201] on span "Relatórios" at bounding box center [58, 212] width 72 height 33
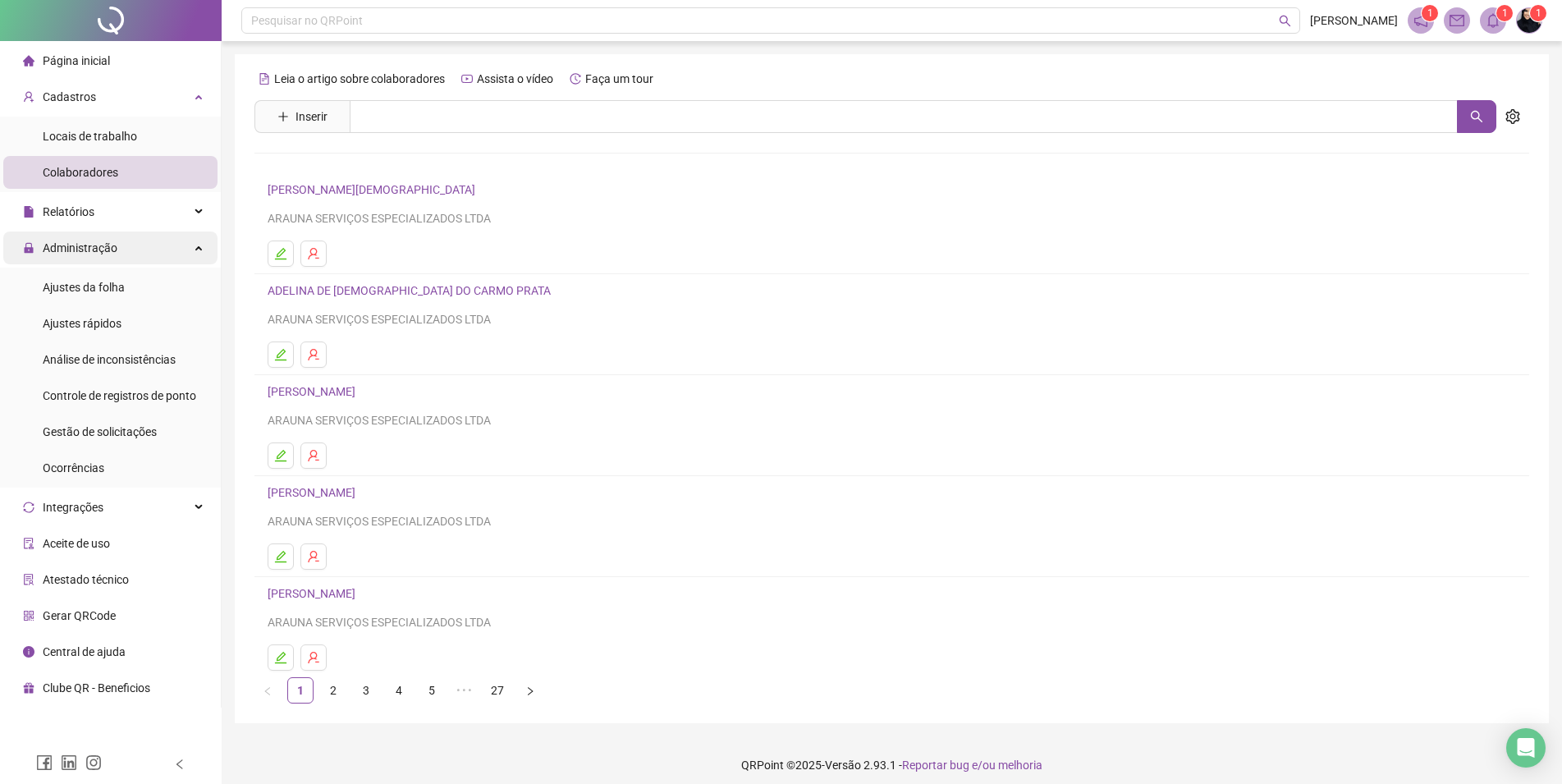
click at [121, 248] on div "Administração" at bounding box center [111, 248] width 214 height 33
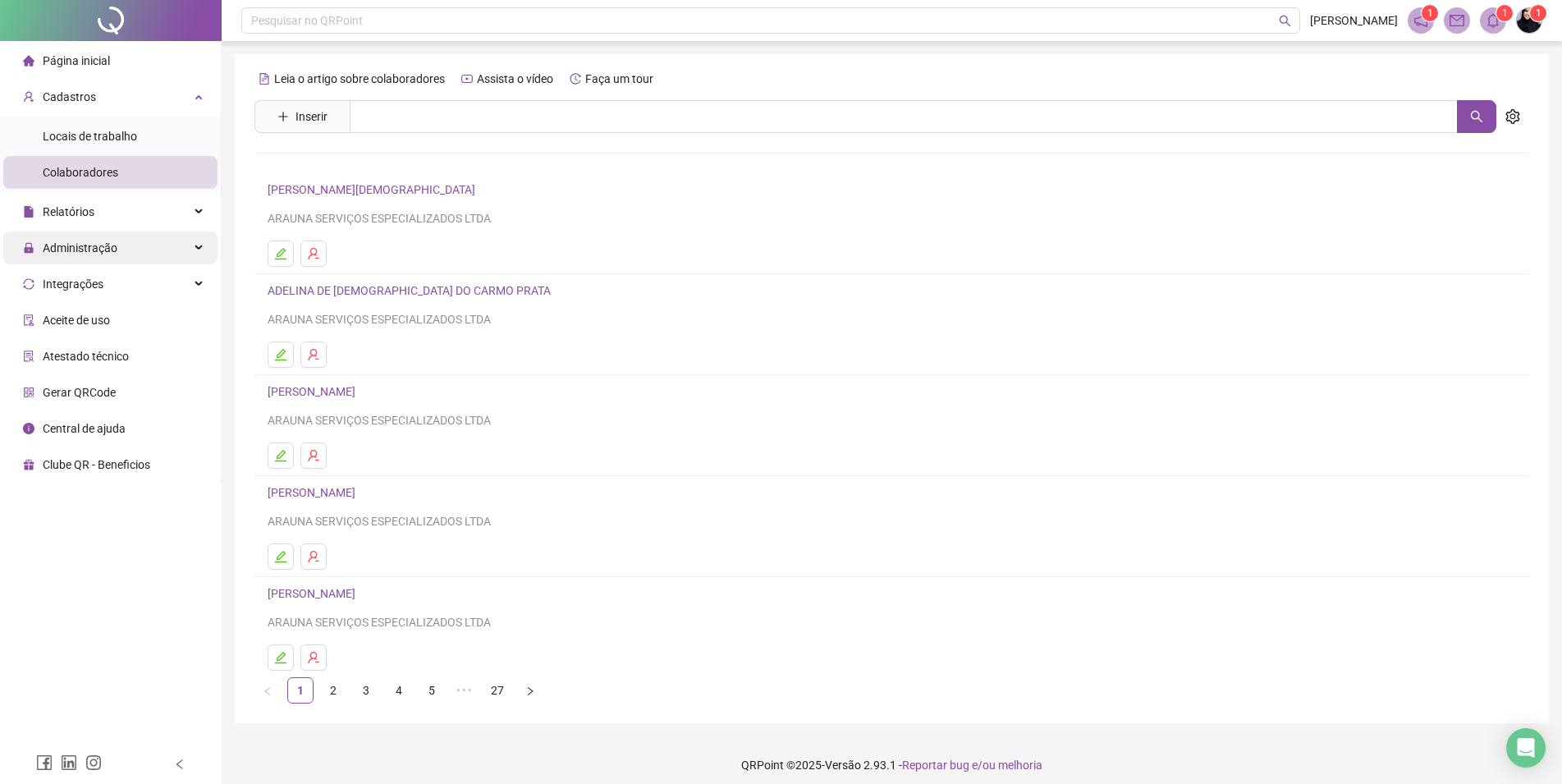
click at [122, 253] on div "Administração" at bounding box center [111, 248] width 214 height 33
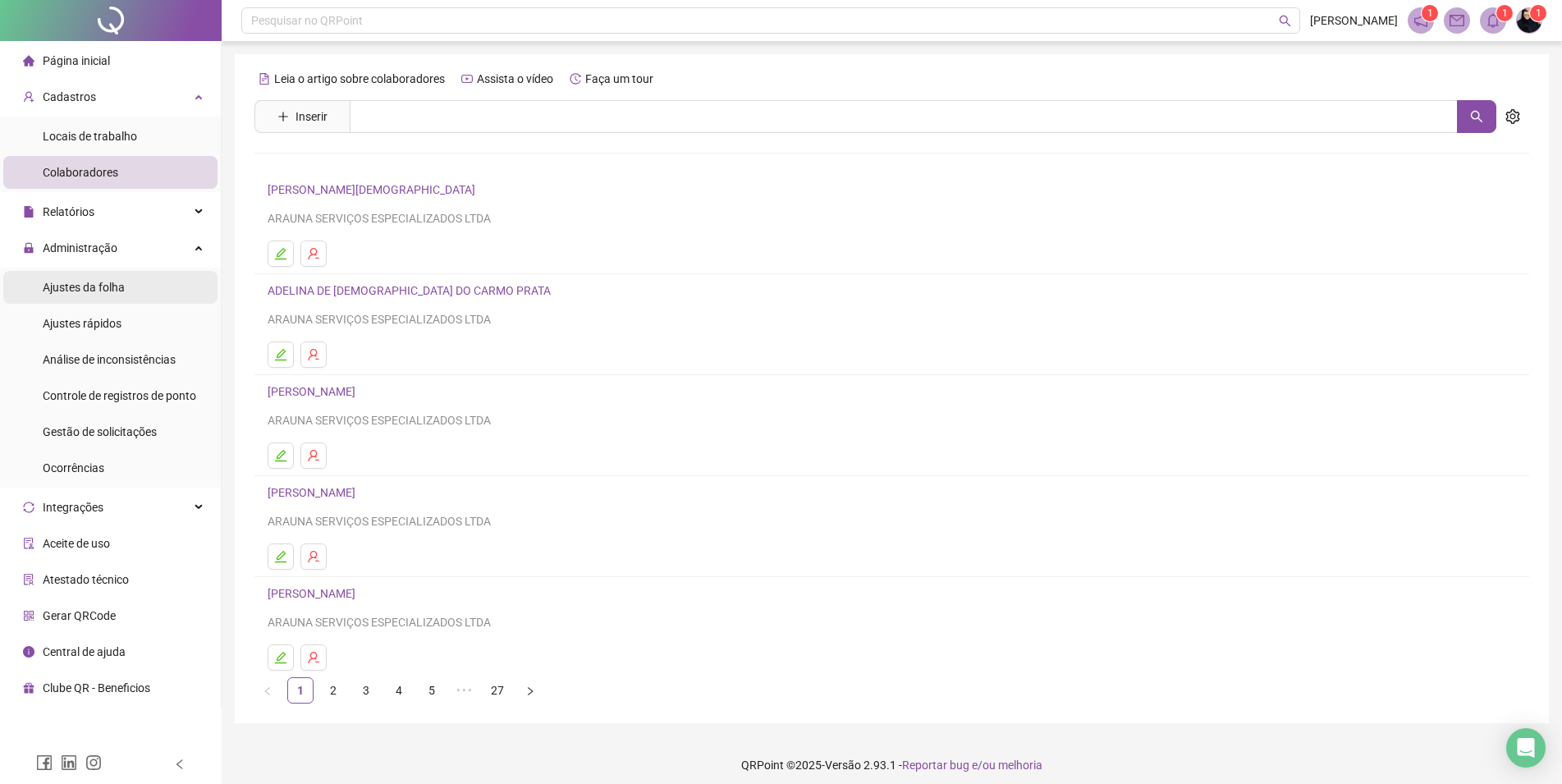
click at [111, 285] on span "Ajustes da folha" at bounding box center [84, 287] width 82 height 13
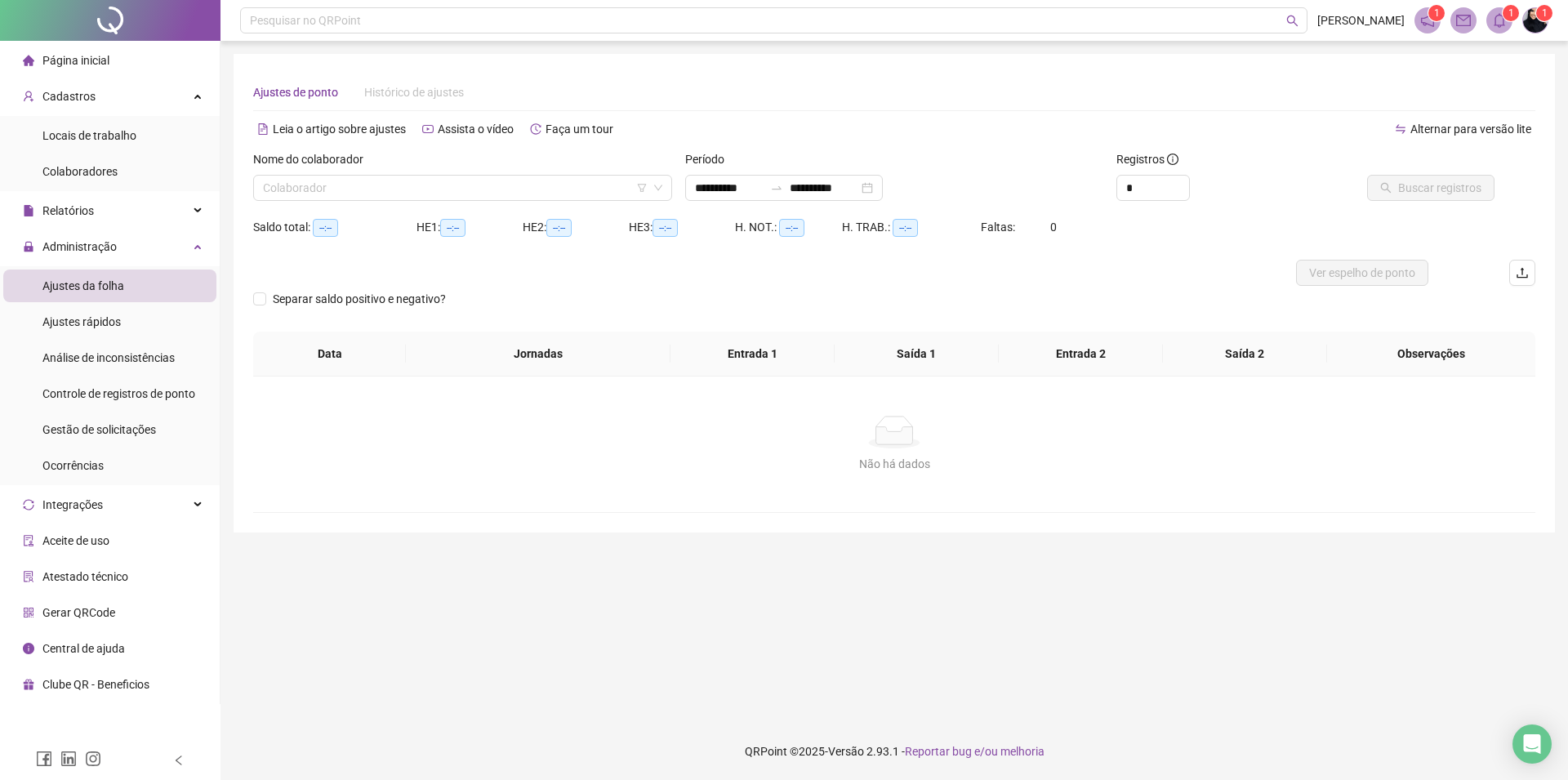
type input "**********"
click at [373, 191] on input "search" at bounding box center [455, 187] width 384 height 24
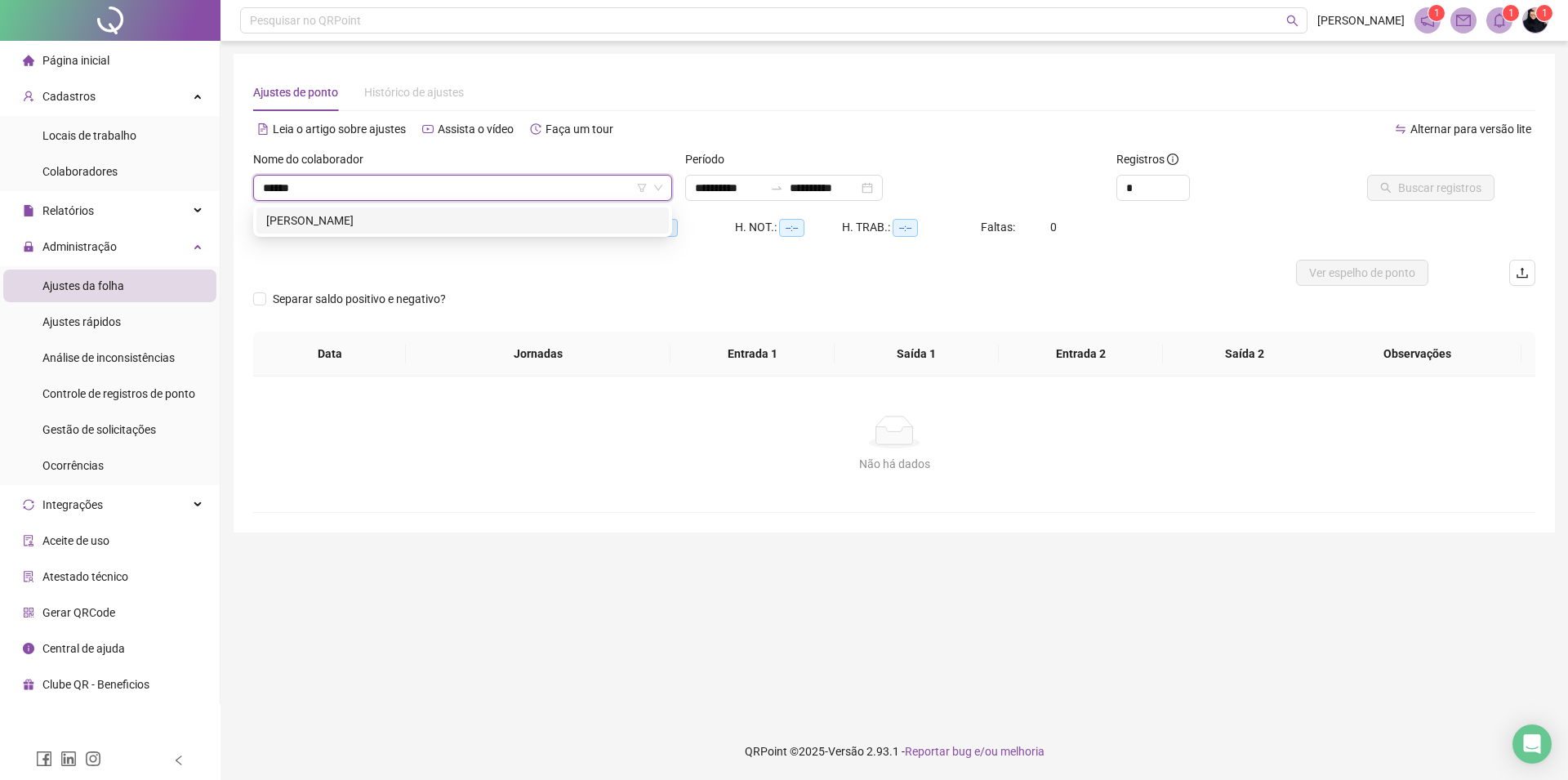
type input "*******"
click at [1452, 182] on span "Buscar registros" at bounding box center [1440, 188] width 83 height 18
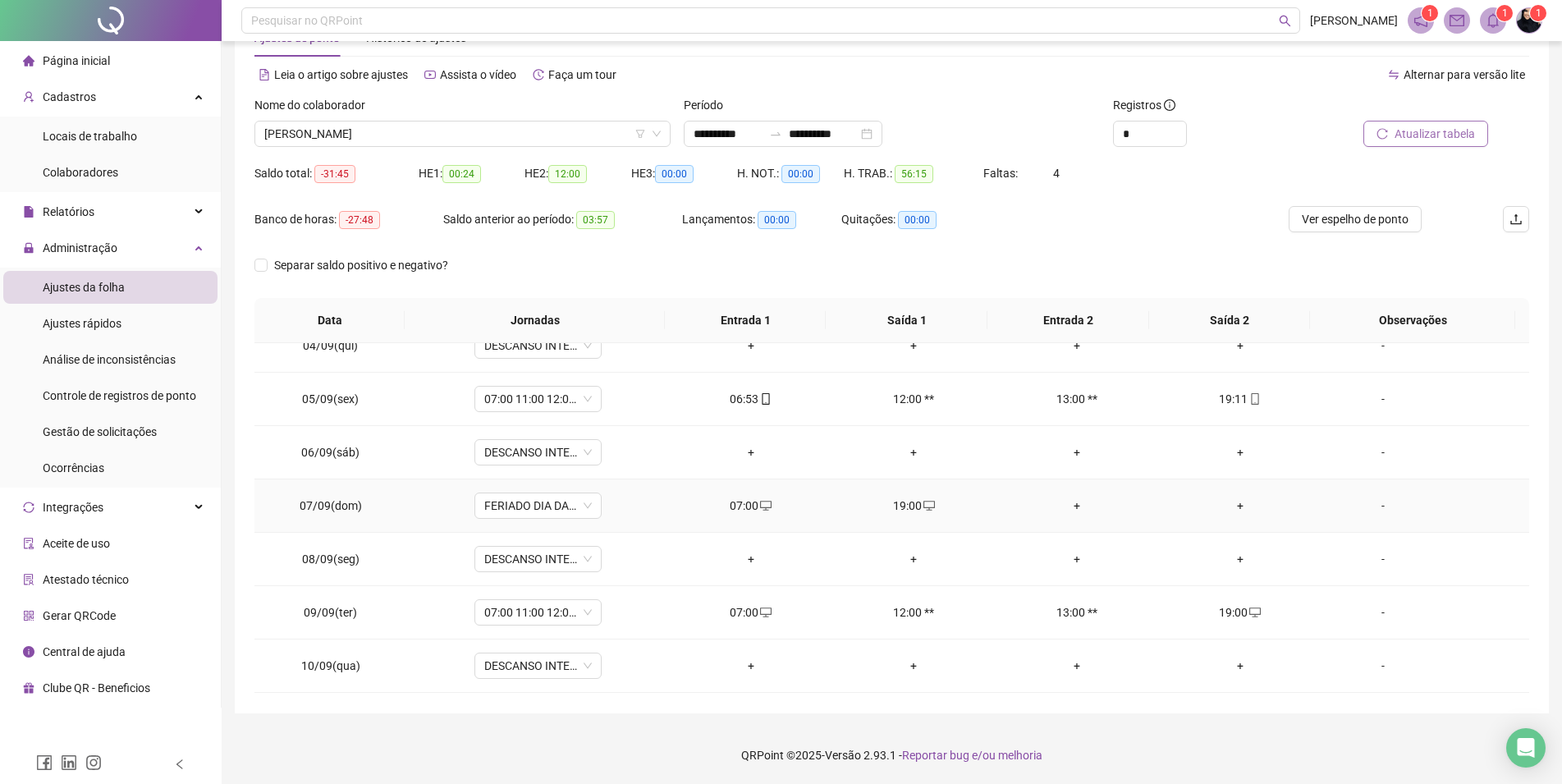
scroll to position [187, 0]
click at [923, 498] on icon "desktop" at bounding box center [929, 501] width 12 height 10
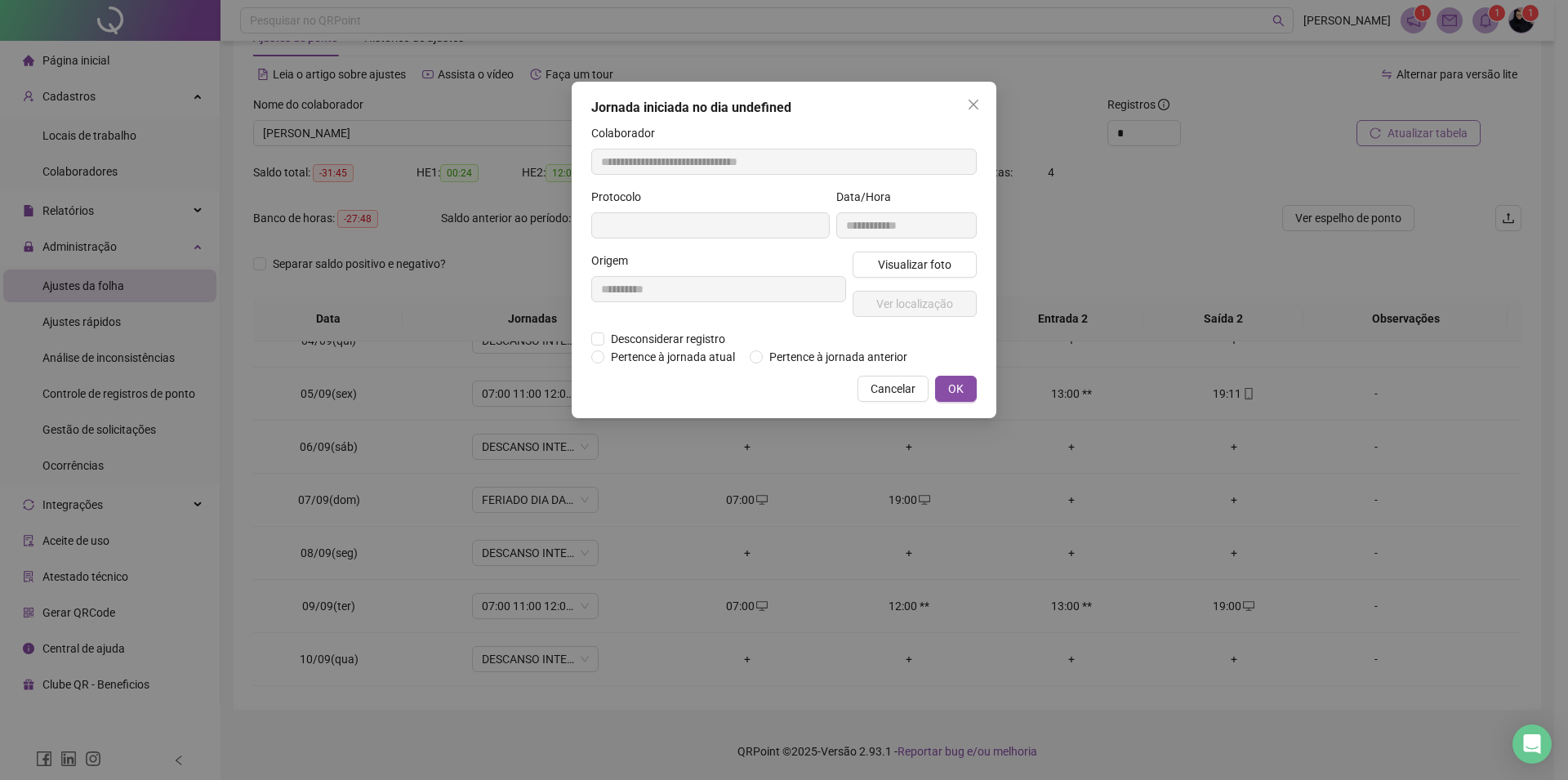
type input "**********"
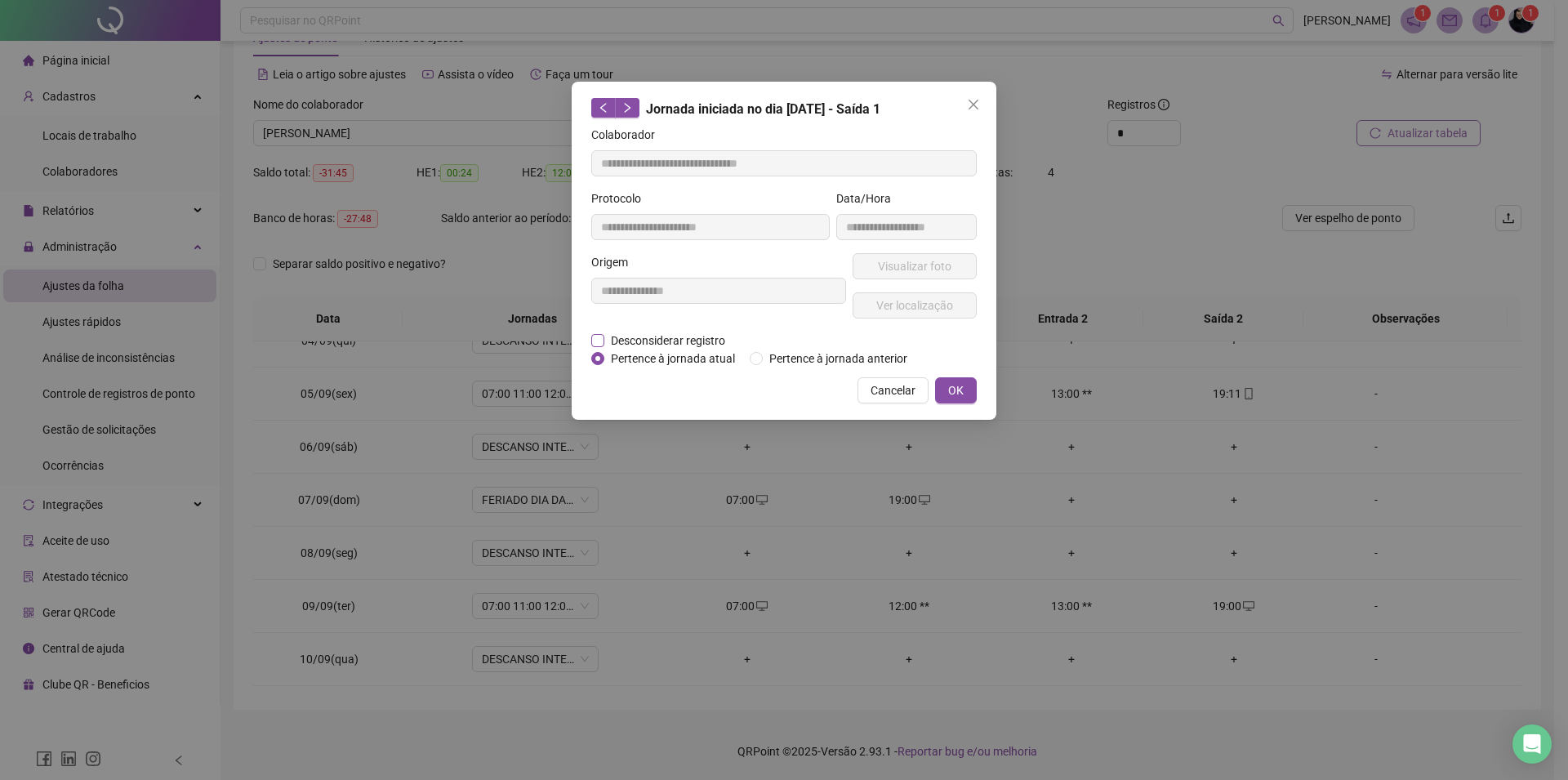
click at [713, 341] on span "Desconsiderar registro" at bounding box center [667, 341] width 128 height 18
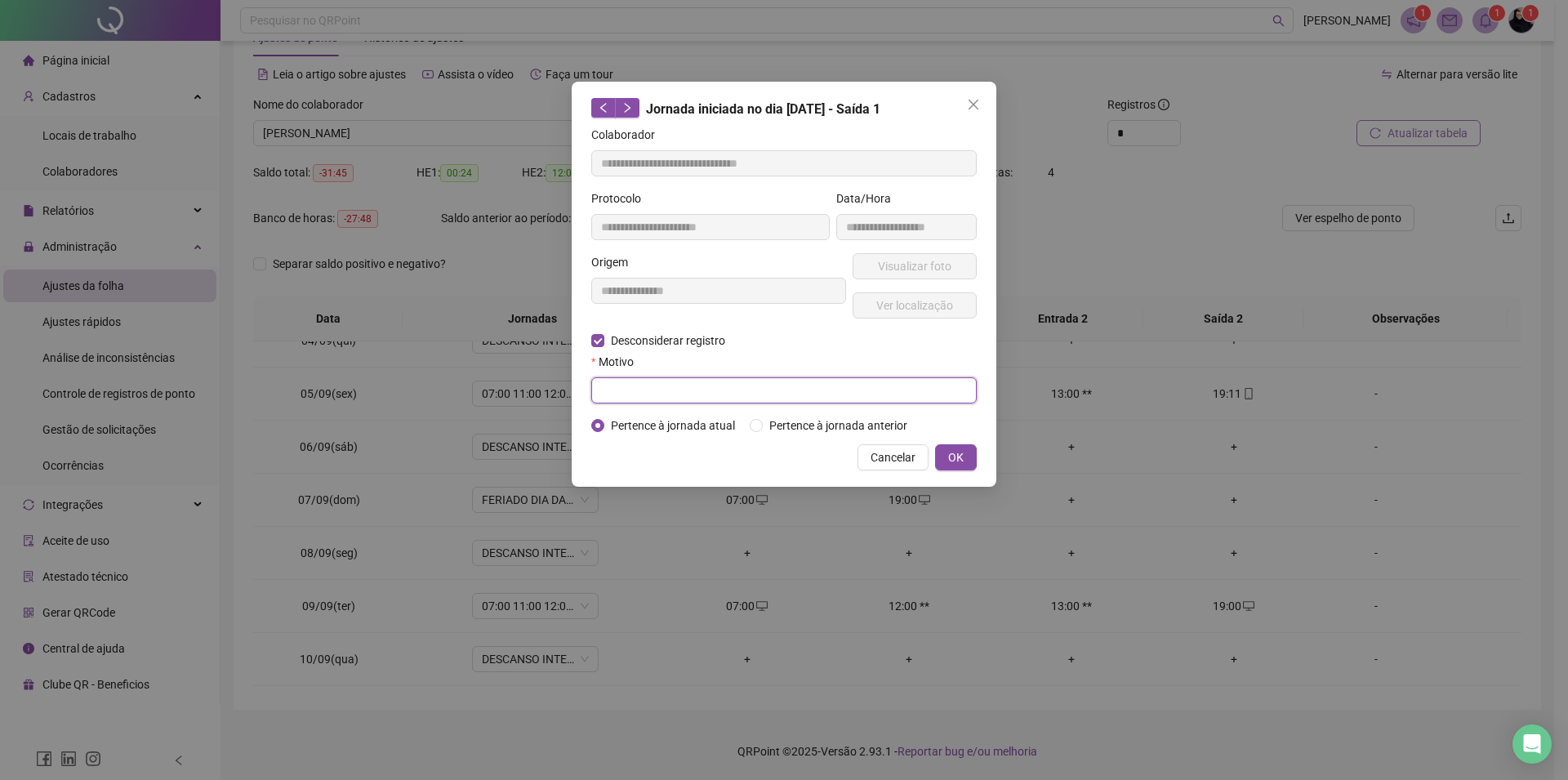
click at [711, 387] on input "text" at bounding box center [784, 390] width 385 height 26
type input "*"
type input "****"
click at [959, 456] on span "OK" at bounding box center [956, 457] width 15 height 18
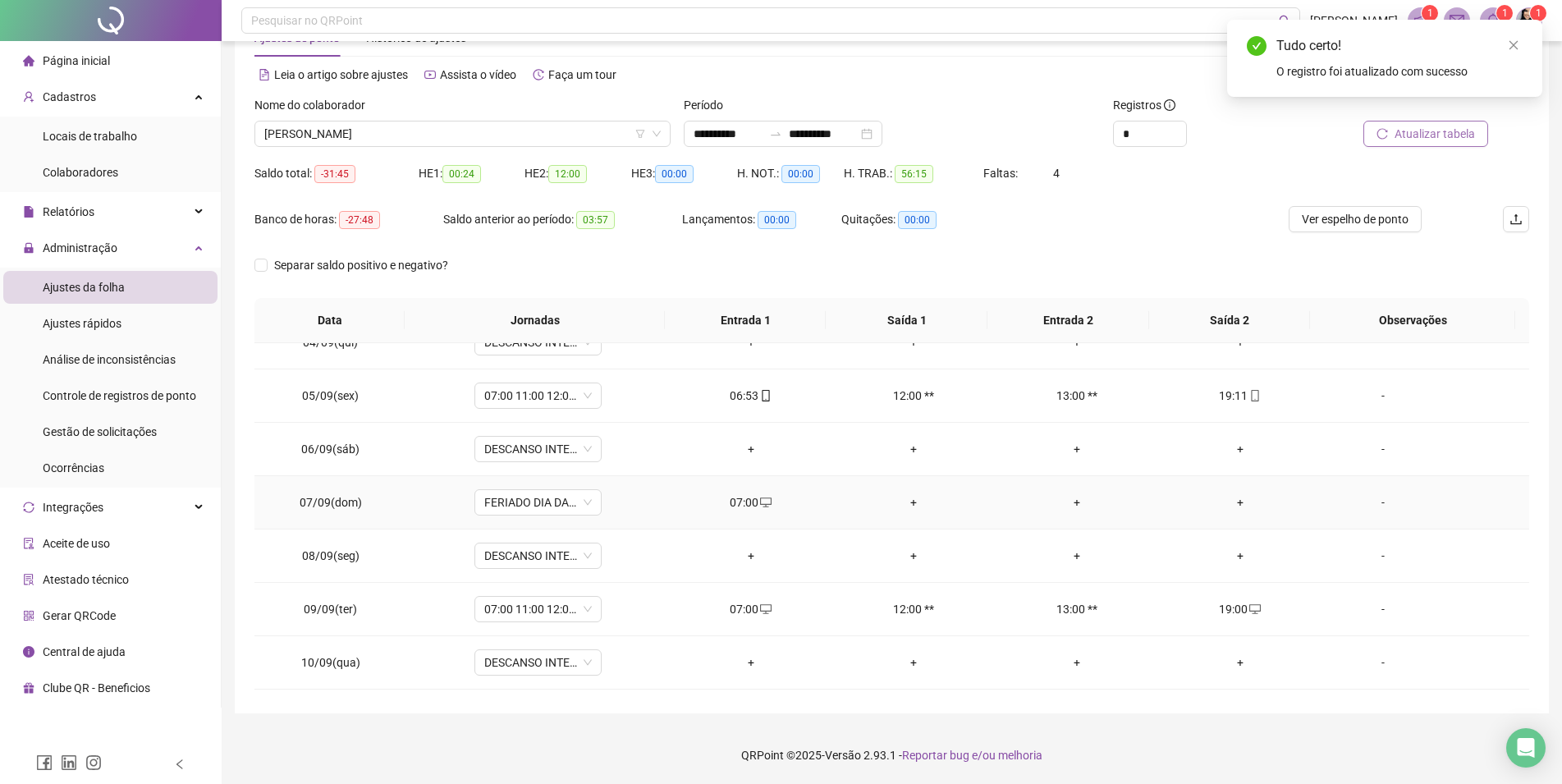
click at [906, 507] on div "+" at bounding box center [913, 502] width 137 height 18
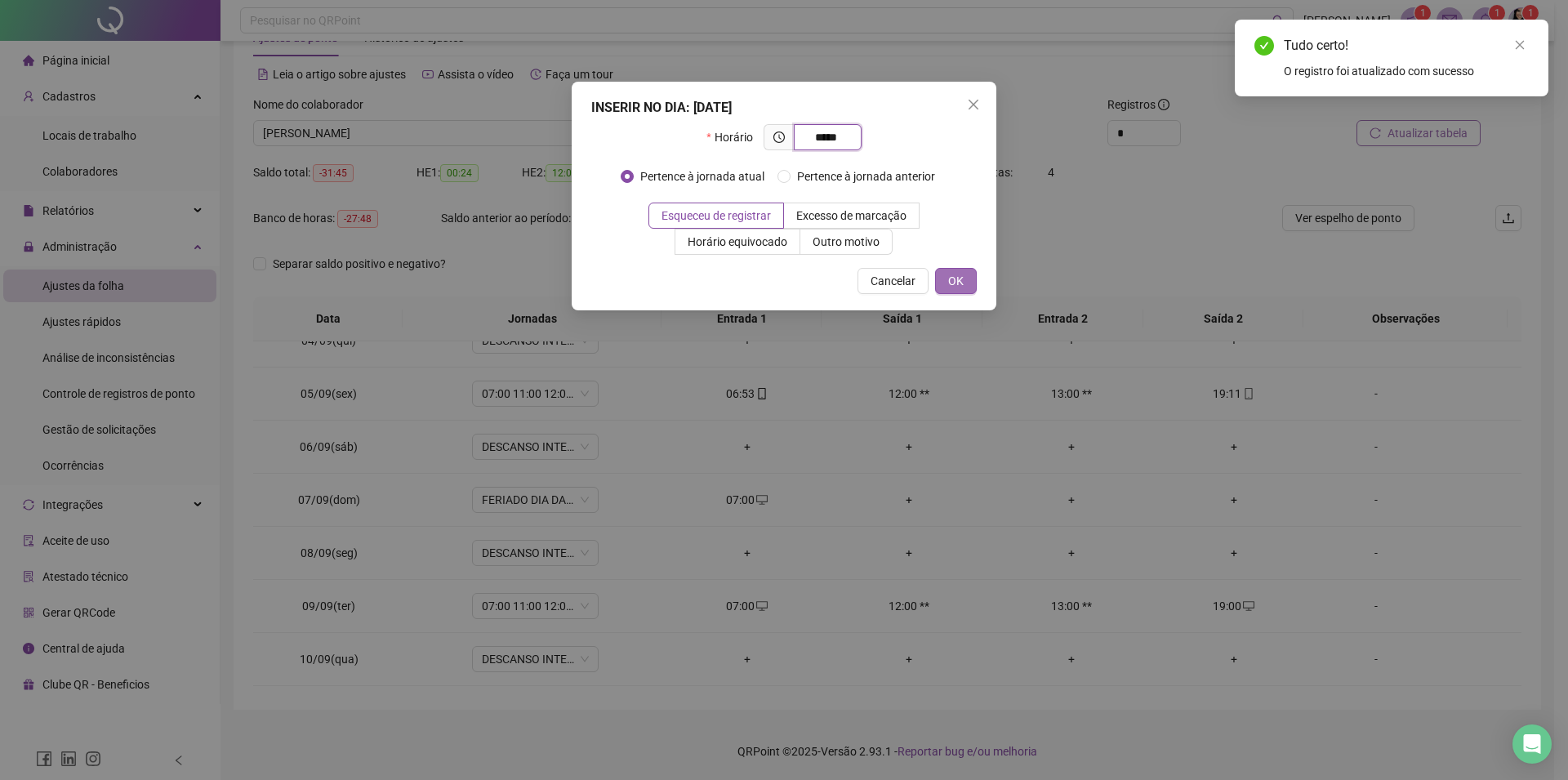
type input "*****"
click at [969, 274] on button "OK" at bounding box center [956, 280] width 42 height 26
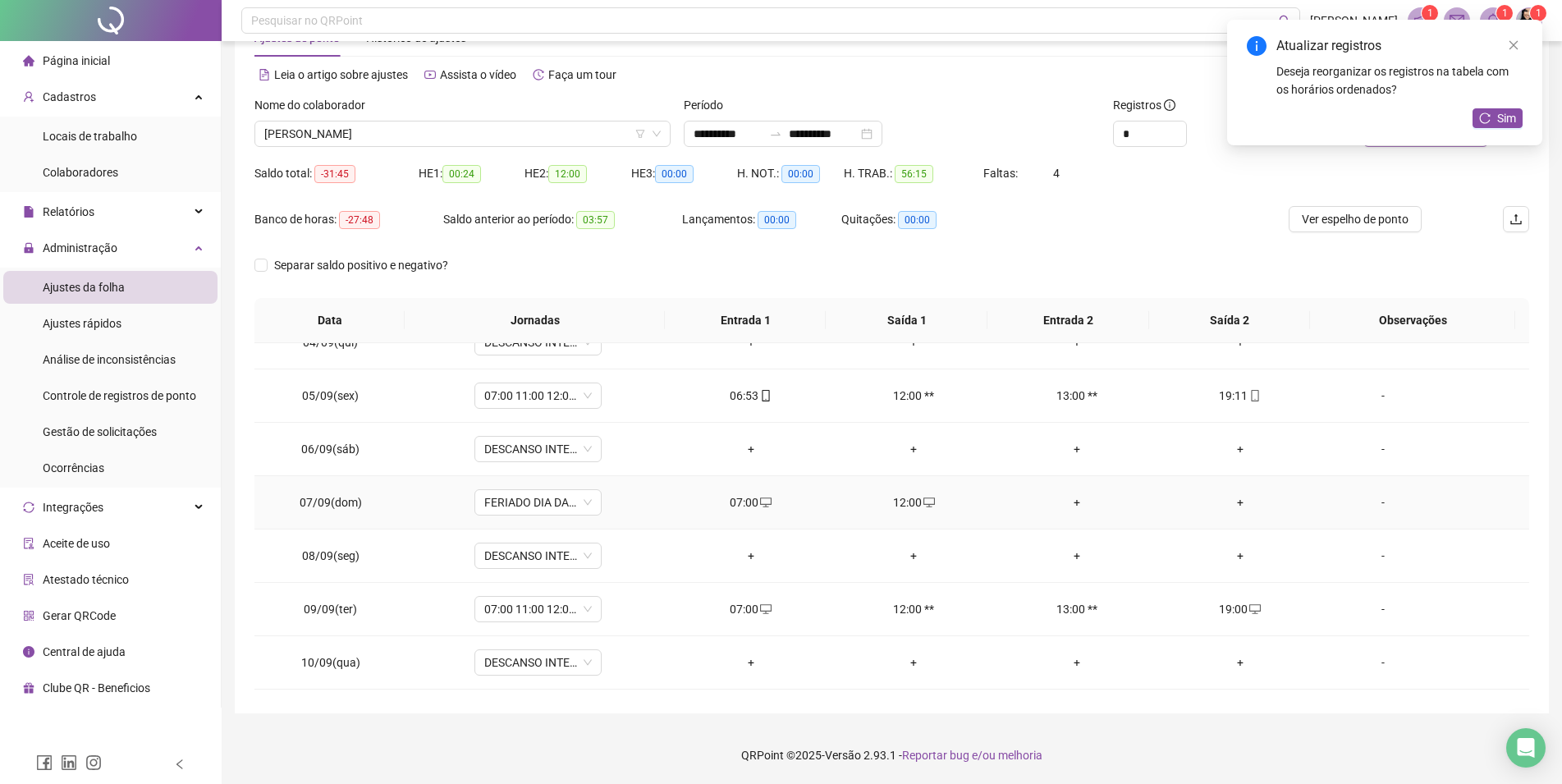
click at [1065, 505] on div "+" at bounding box center [1077, 502] width 137 height 18
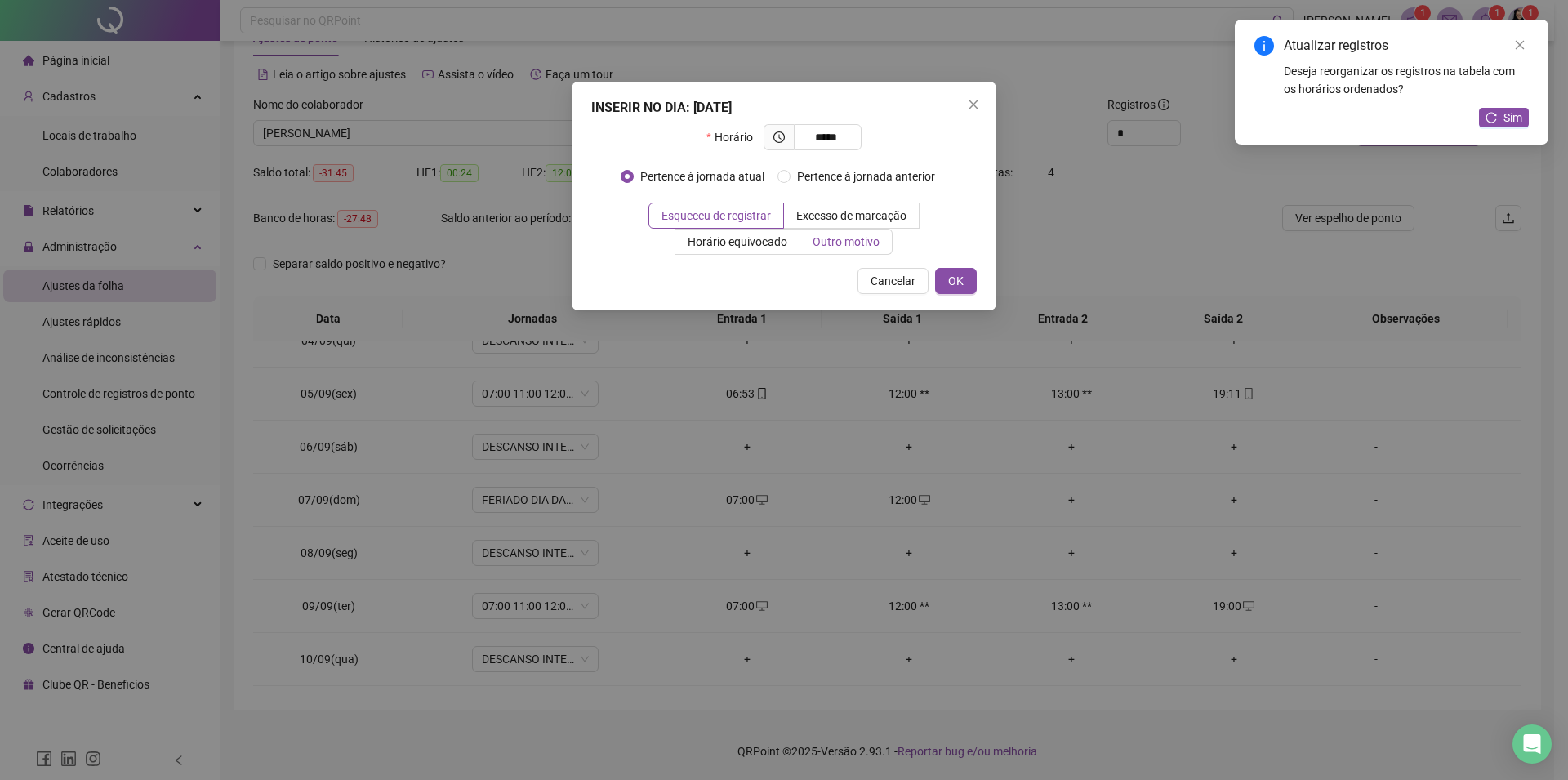
type input "*****"
click at [824, 244] on span "Outro motivo" at bounding box center [846, 241] width 67 height 13
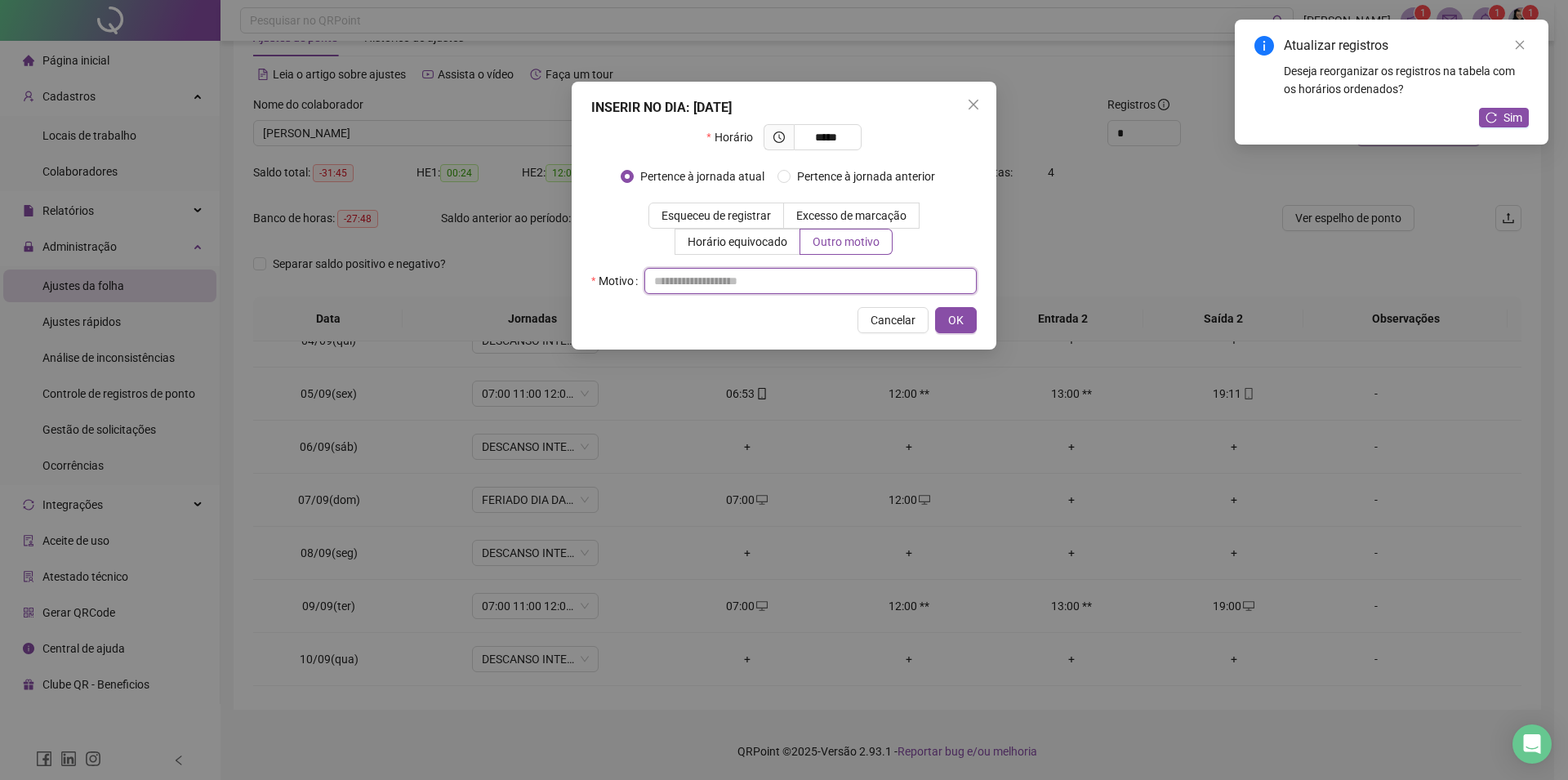
click at [805, 275] on input "text" at bounding box center [811, 280] width 333 height 26
type input "*"
click at [956, 325] on span "OK" at bounding box center [956, 320] width 15 height 18
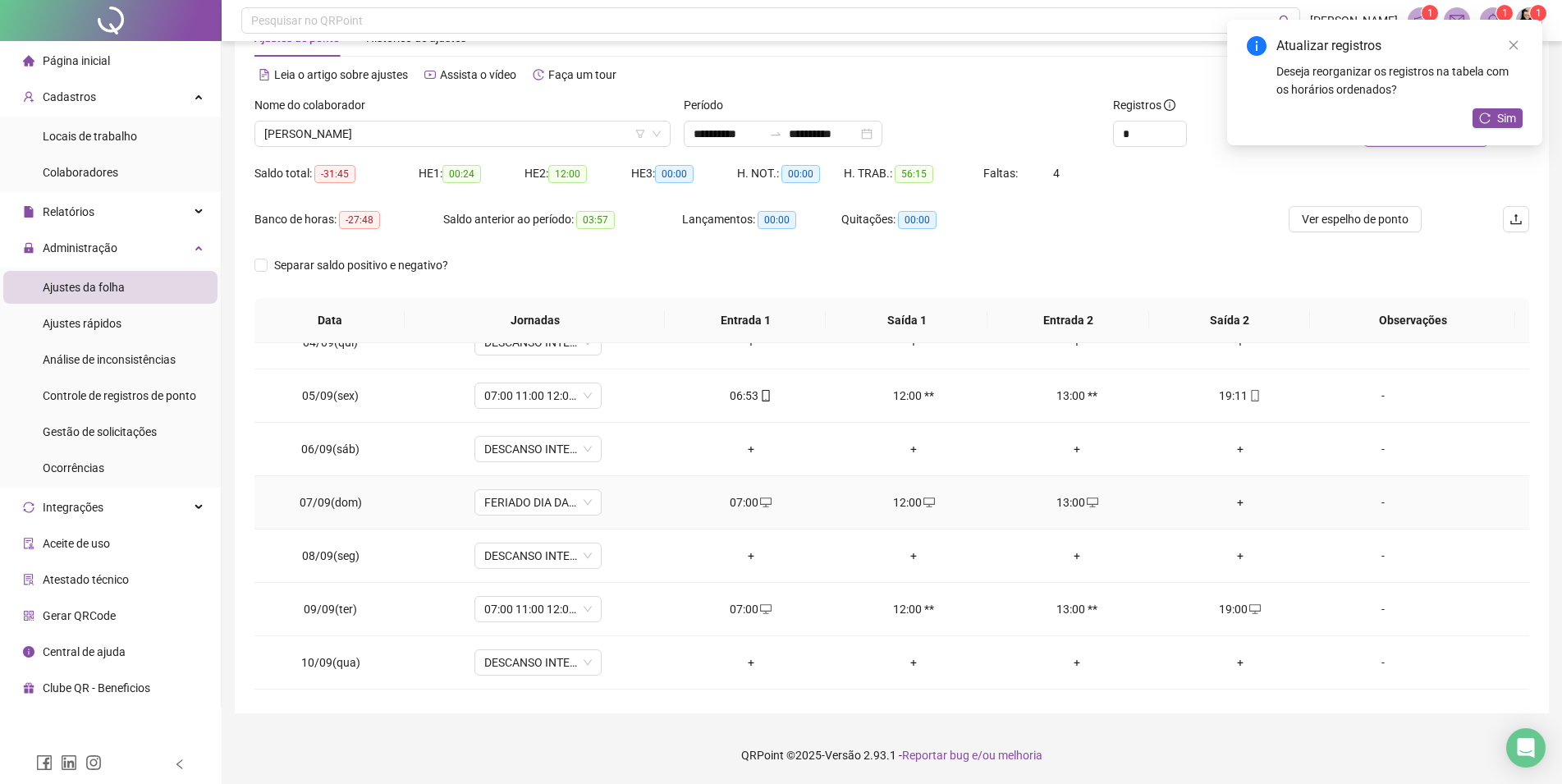
click at [1238, 504] on div "+" at bounding box center [1240, 502] width 137 height 18
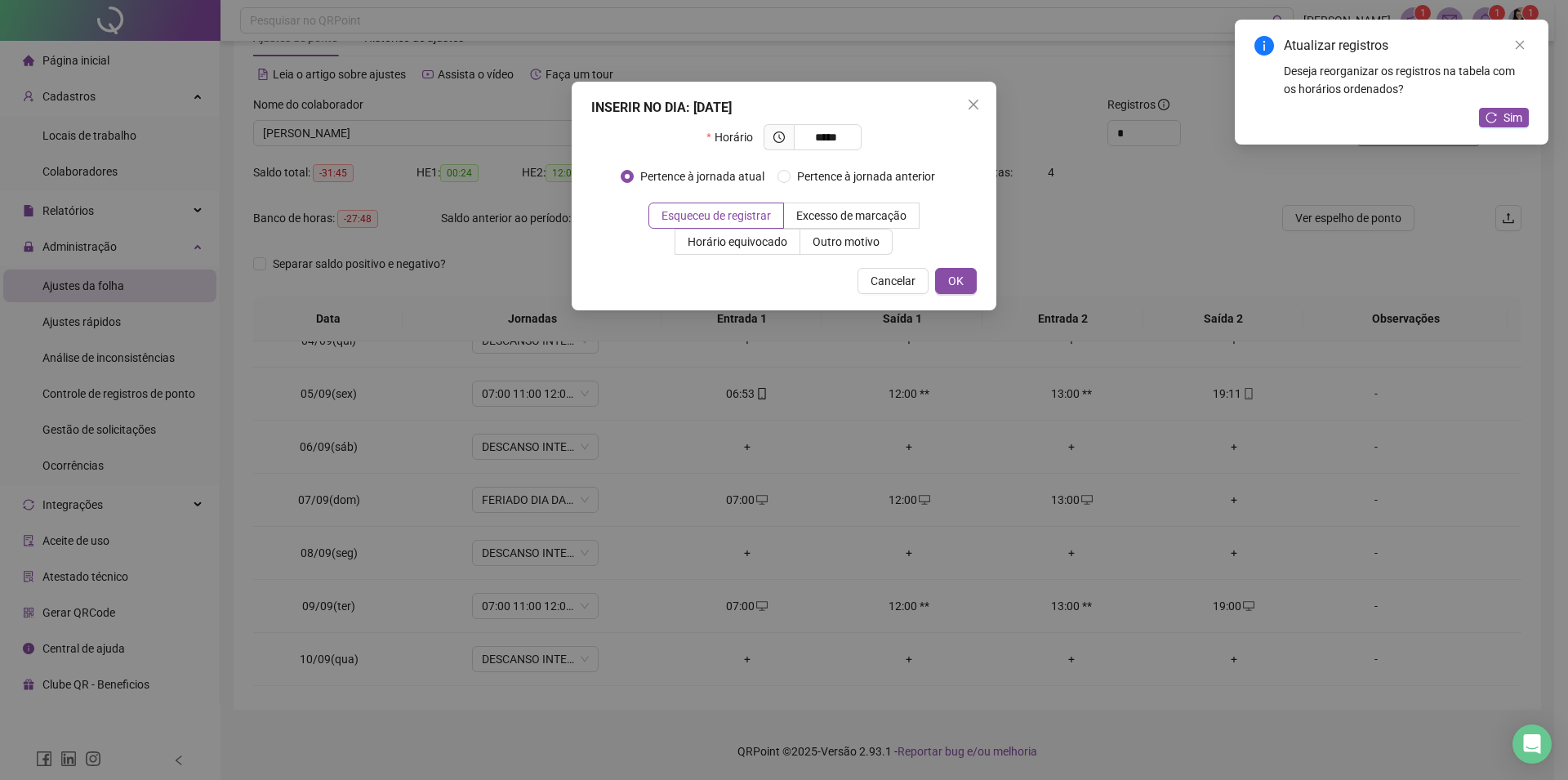
type input "*****"
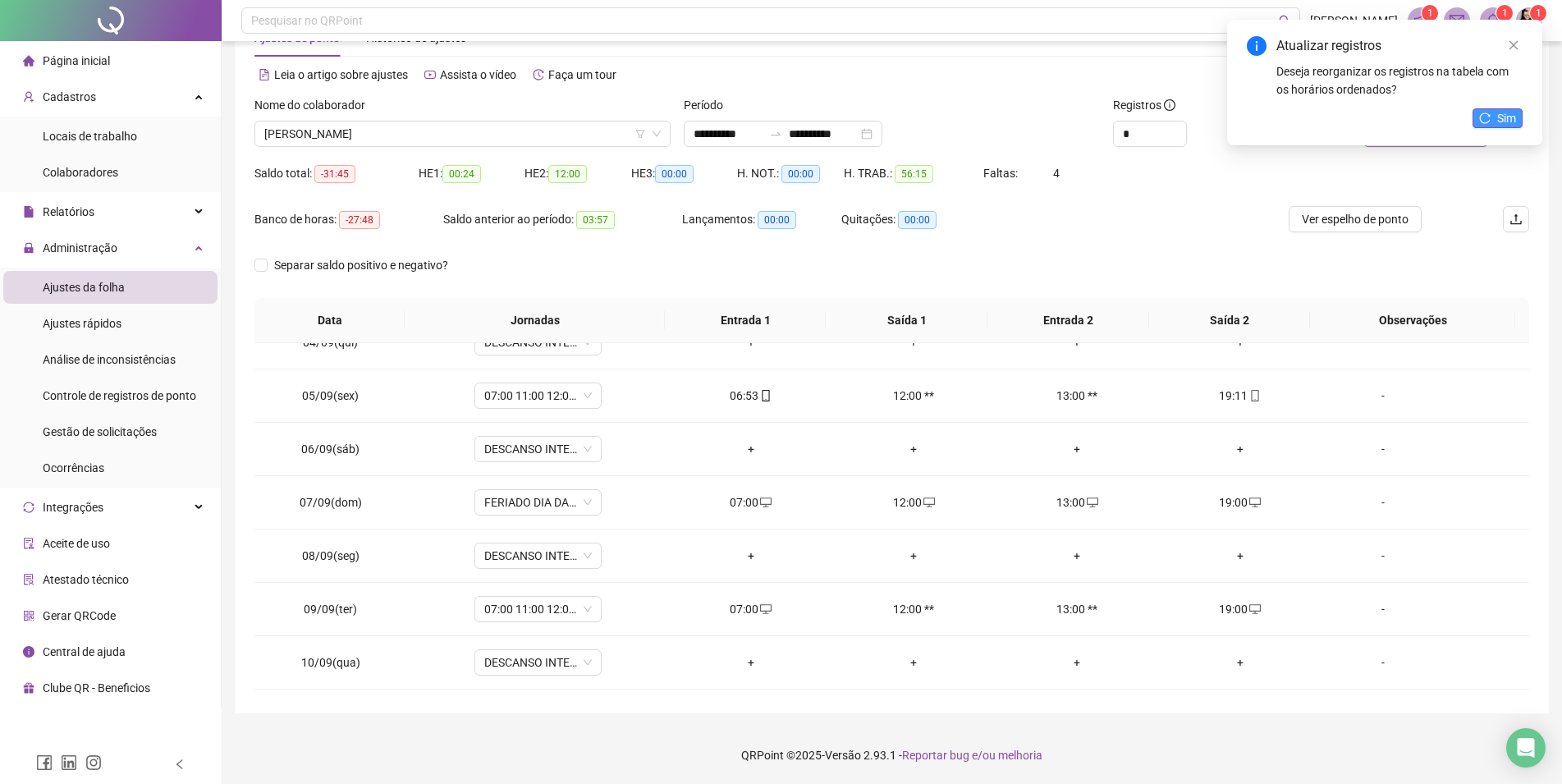
click at [1490, 121] on icon "reload" at bounding box center [1485, 118] width 12 height 12
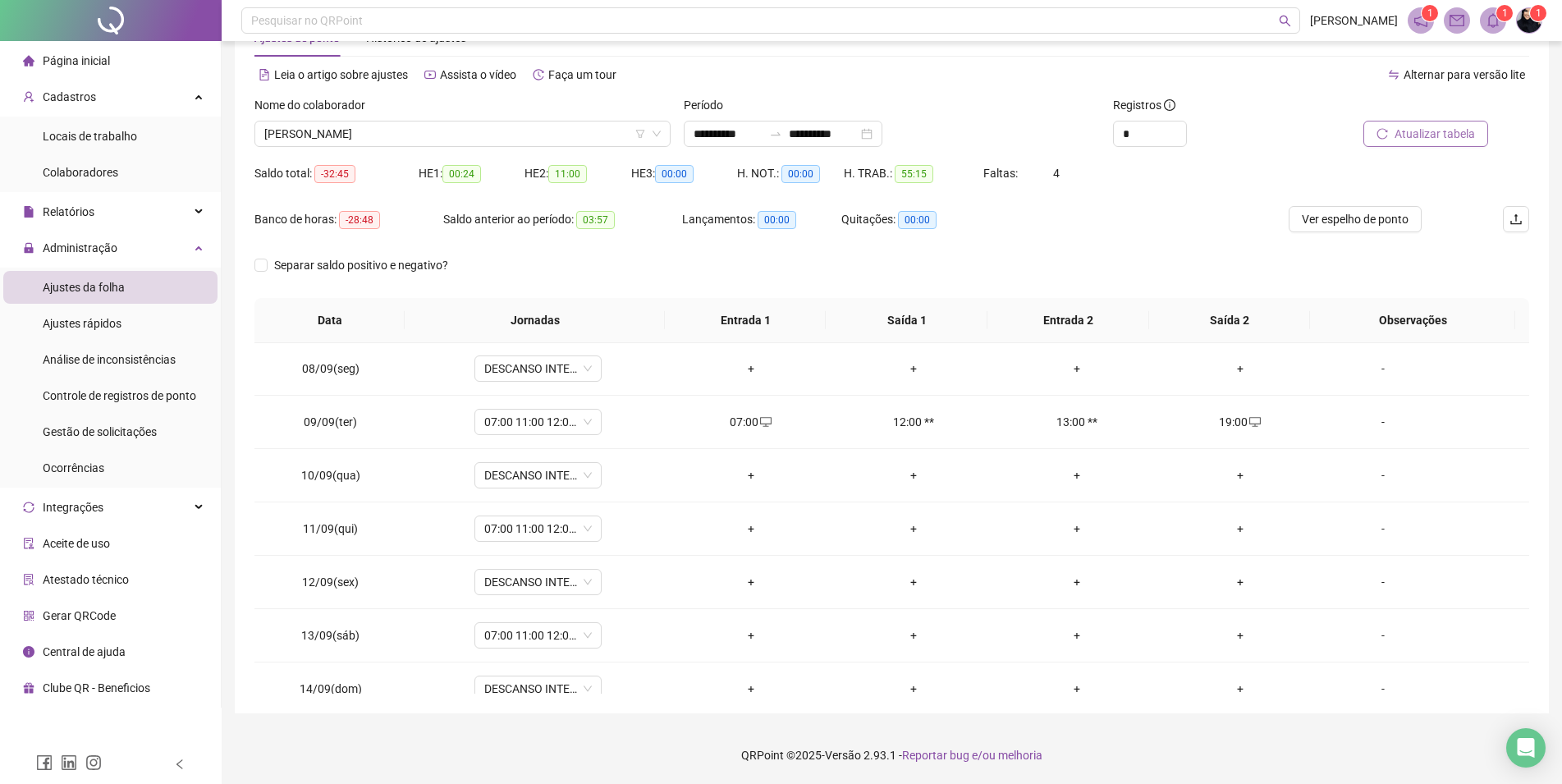
scroll to position [0, 0]
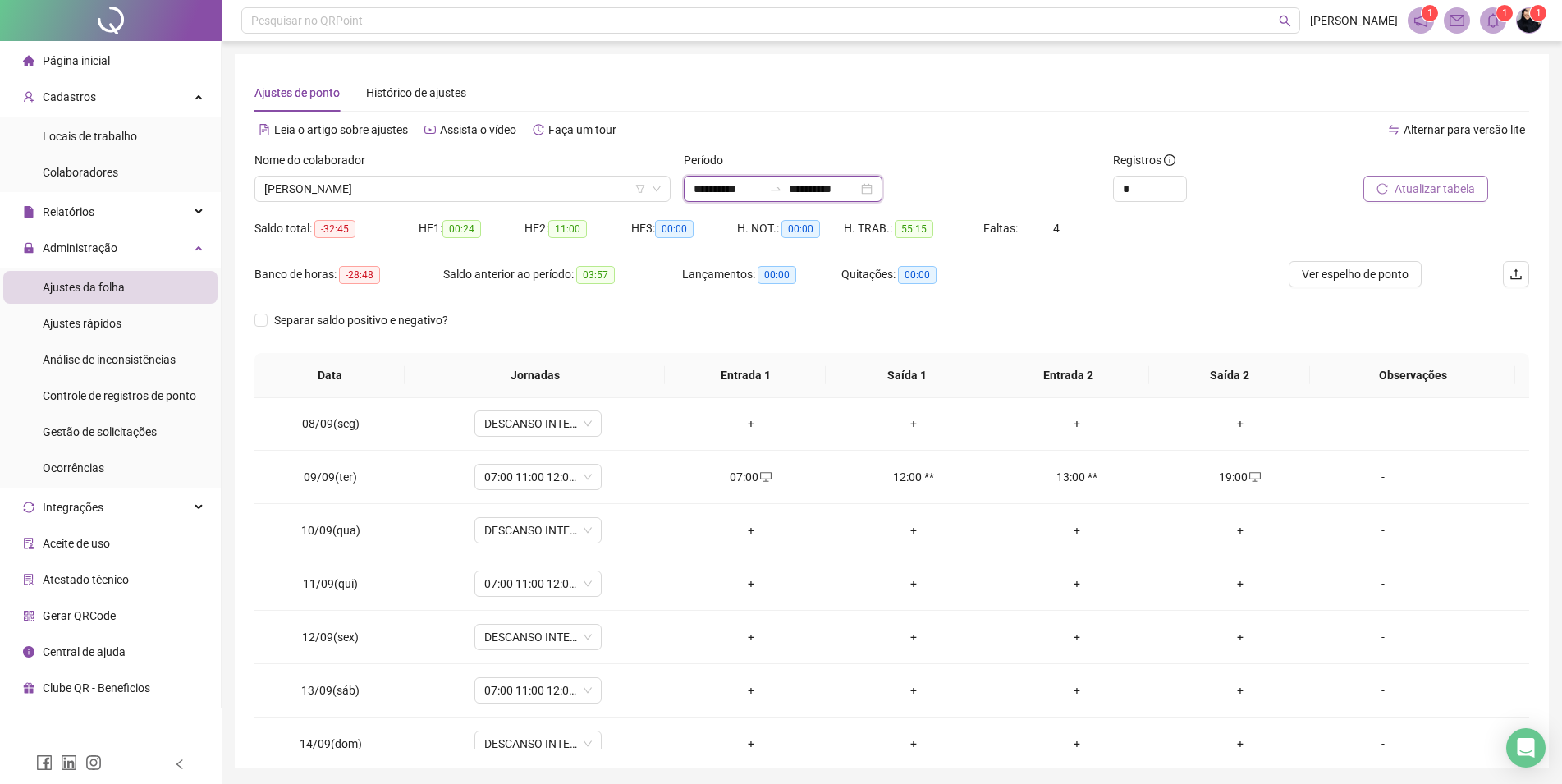
click at [810, 184] on input "**********" at bounding box center [823, 189] width 69 height 18
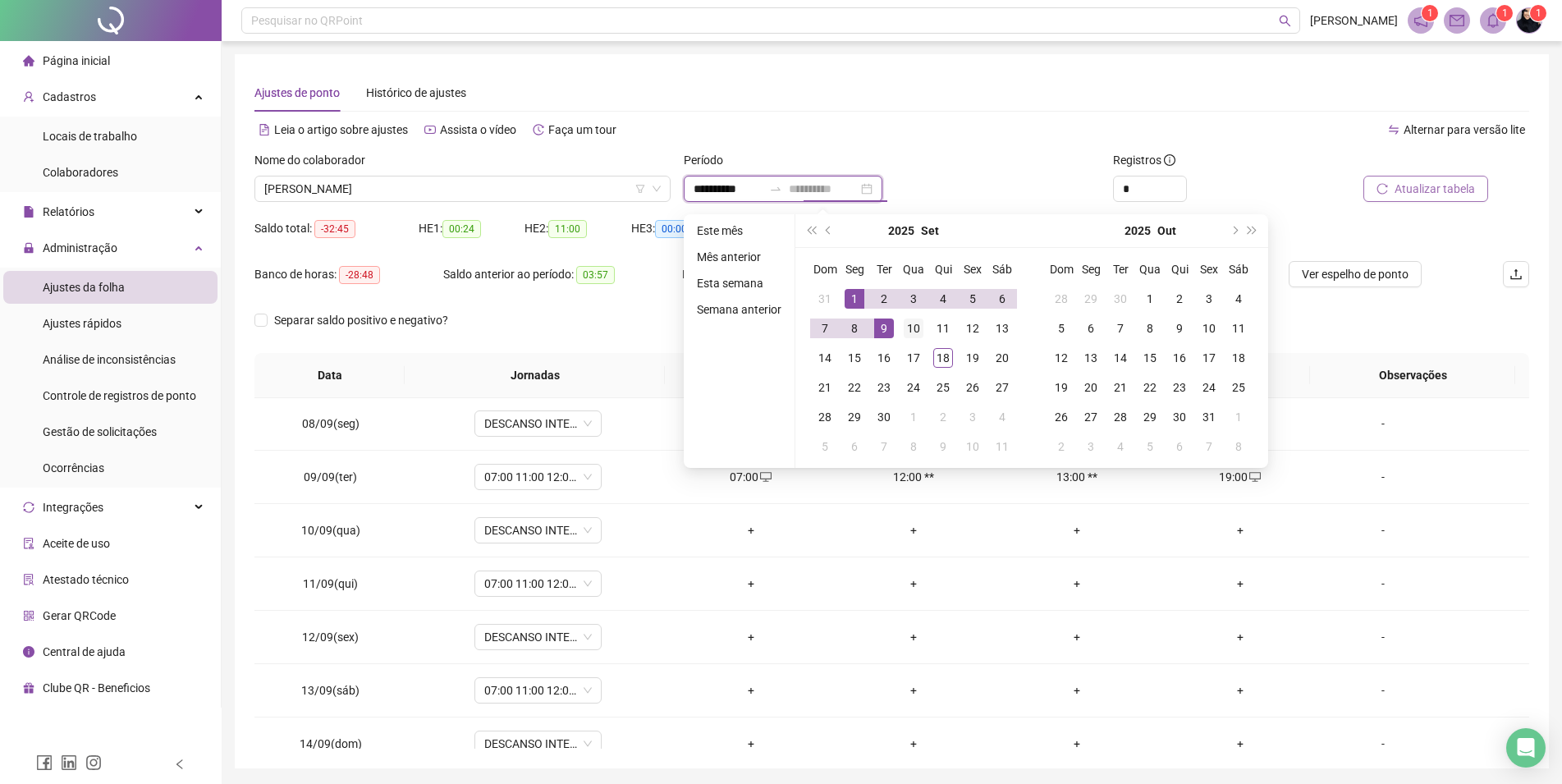
type input "**********"
click at [913, 329] on div "10" at bounding box center [914, 328] width 20 height 20
type input "**********"
click at [1010, 123] on div "Alternar para versão lite" at bounding box center [1211, 129] width 638 height 26
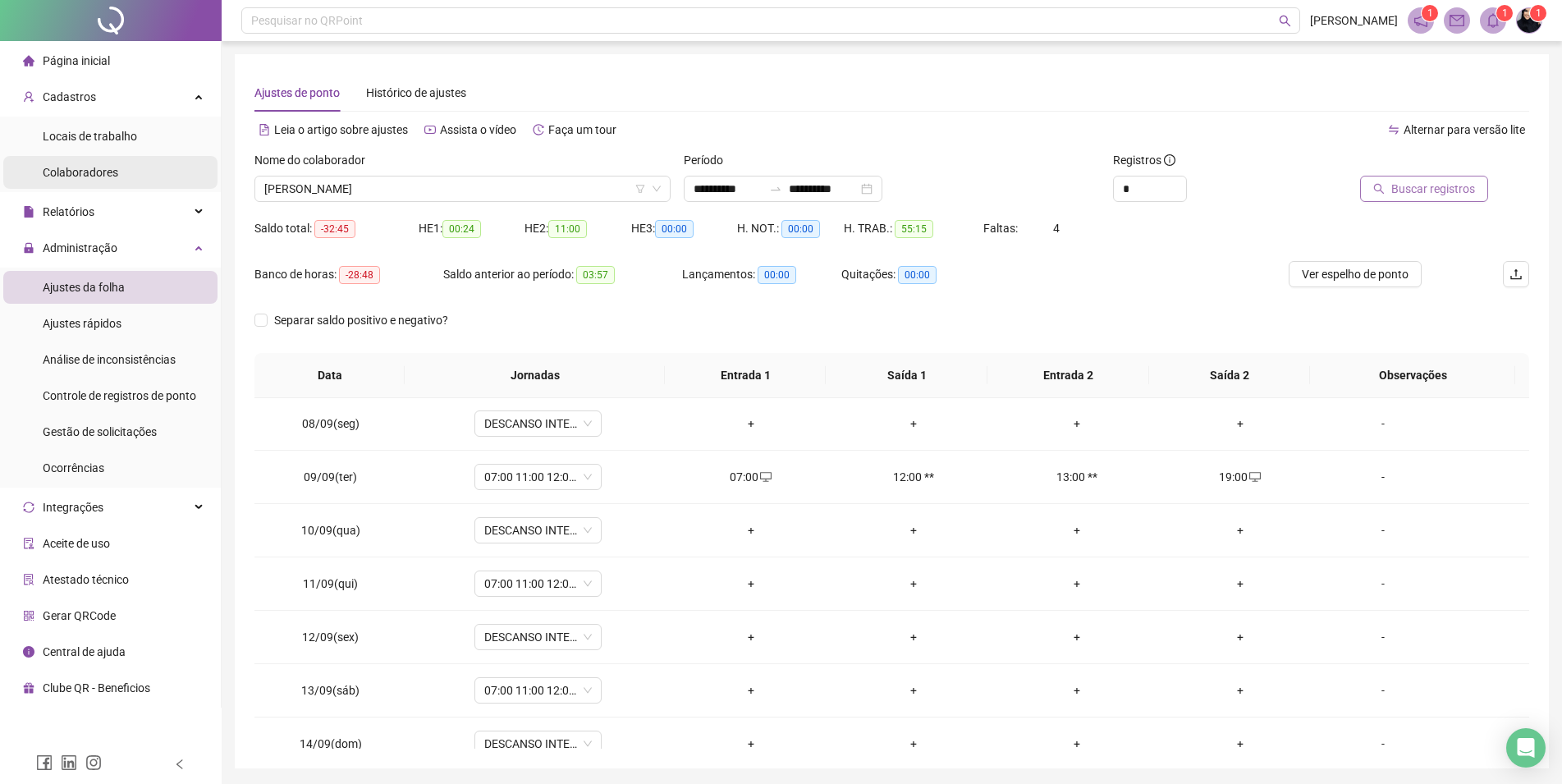
click at [103, 173] on span "Colaboradores" at bounding box center [80, 172] width 75 height 13
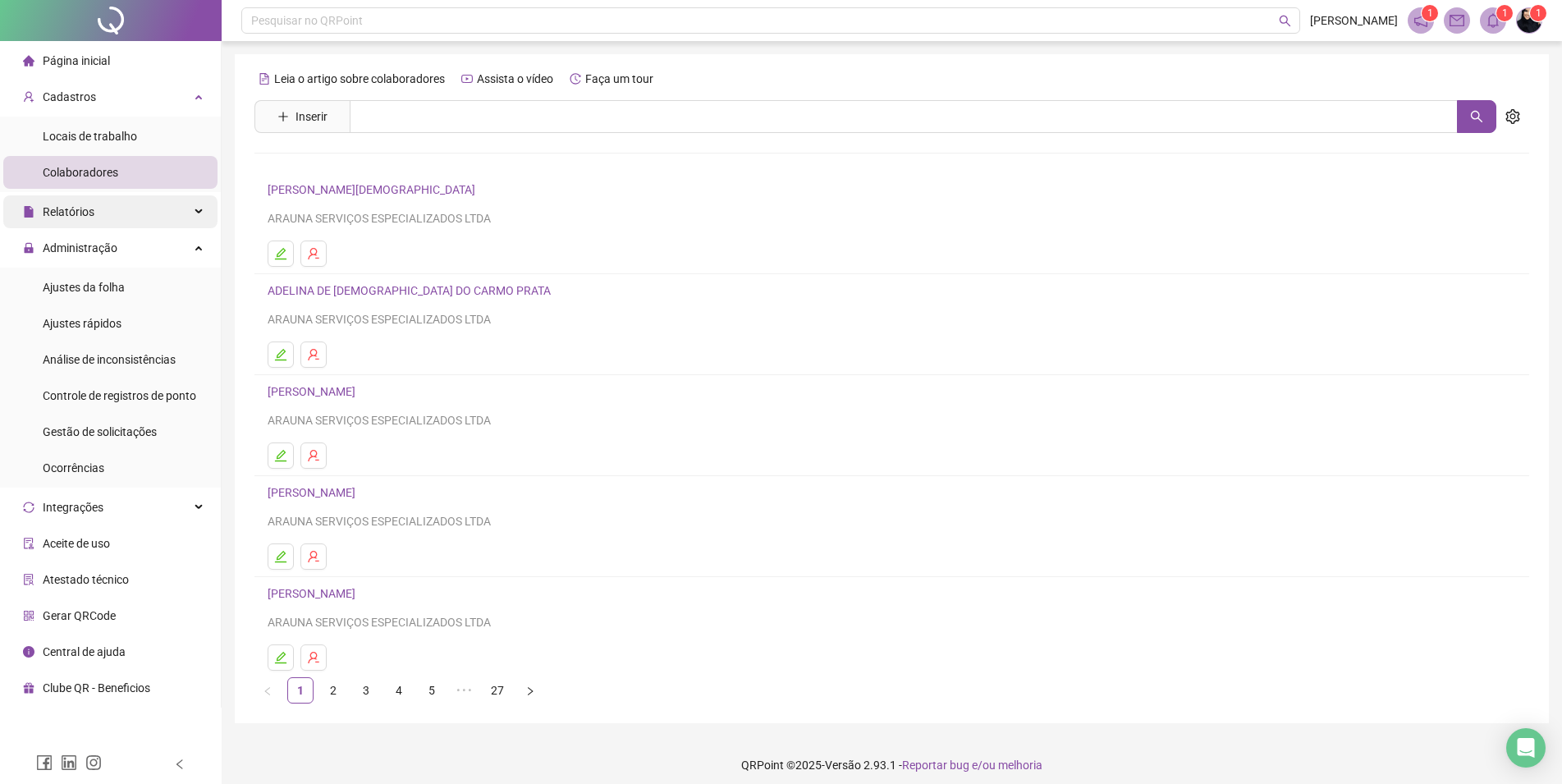
click at [71, 213] on span "Relatórios" at bounding box center [68, 212] width 52 height 13
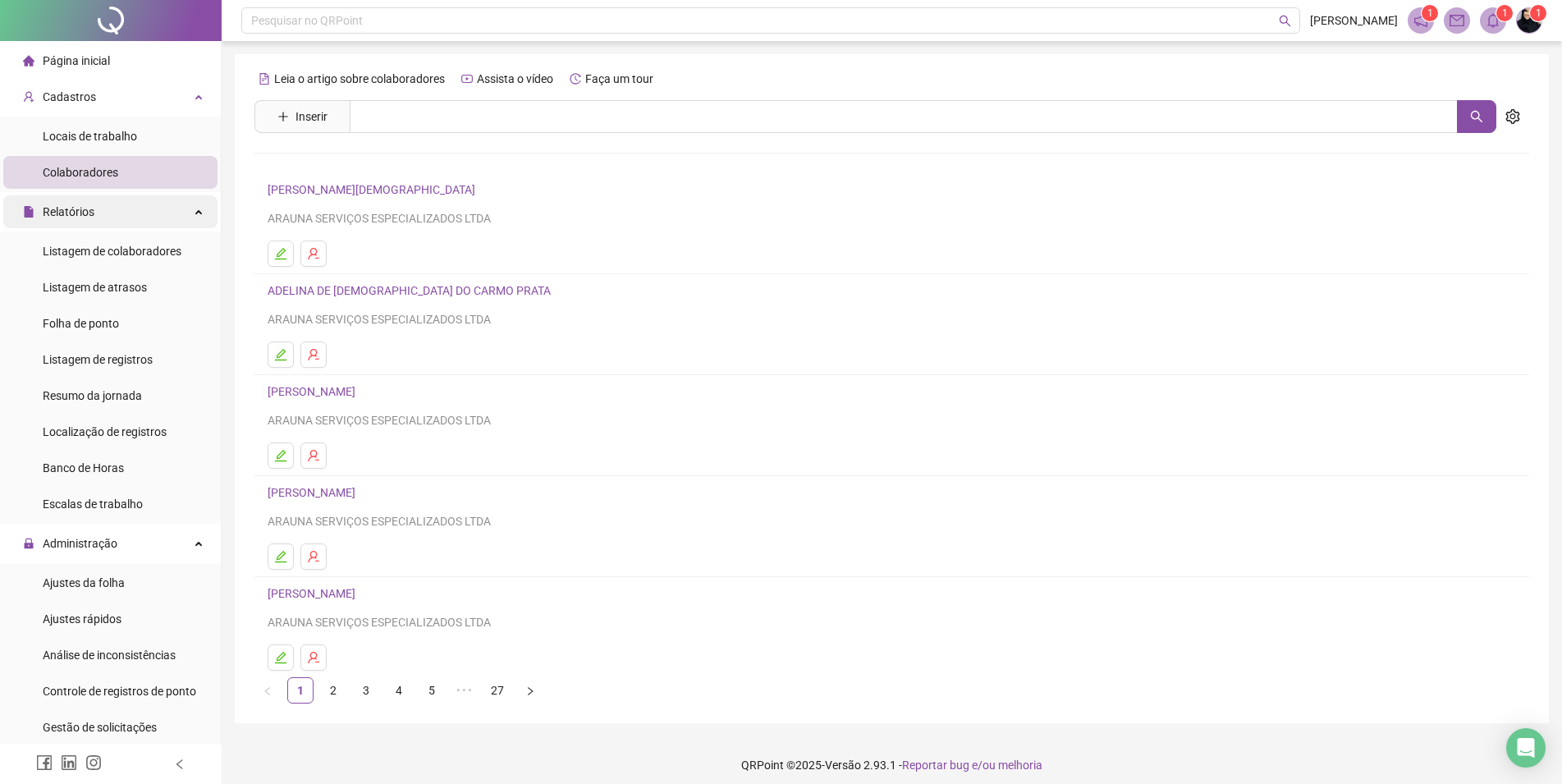
click at [134, 223] on div "Relatórios" at bounding box center [111, 212] width 214 height 33
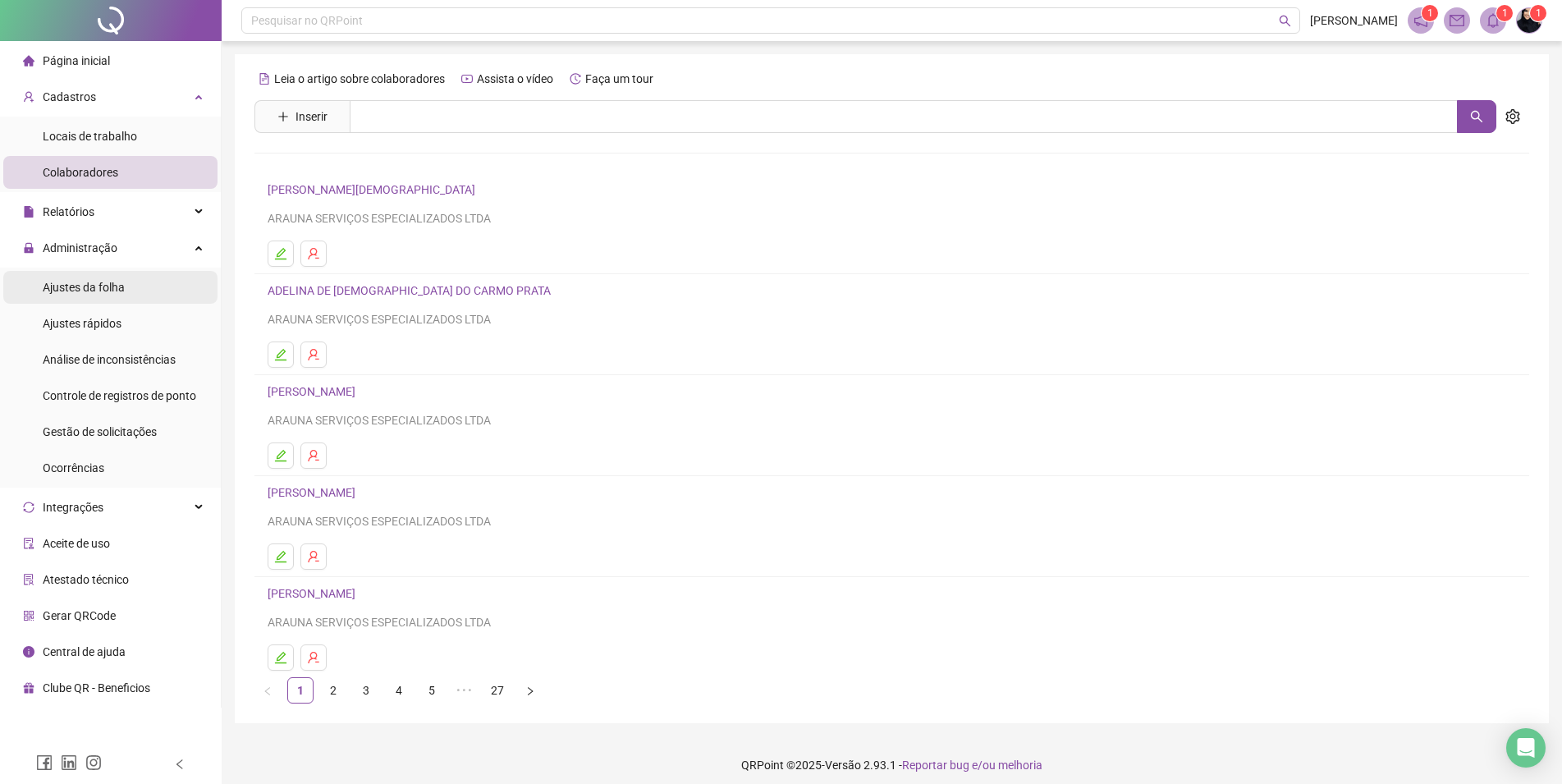
click at [93, 286] on span "Ajustes da folha" at bounding box center [84, 287] width 82 height 13
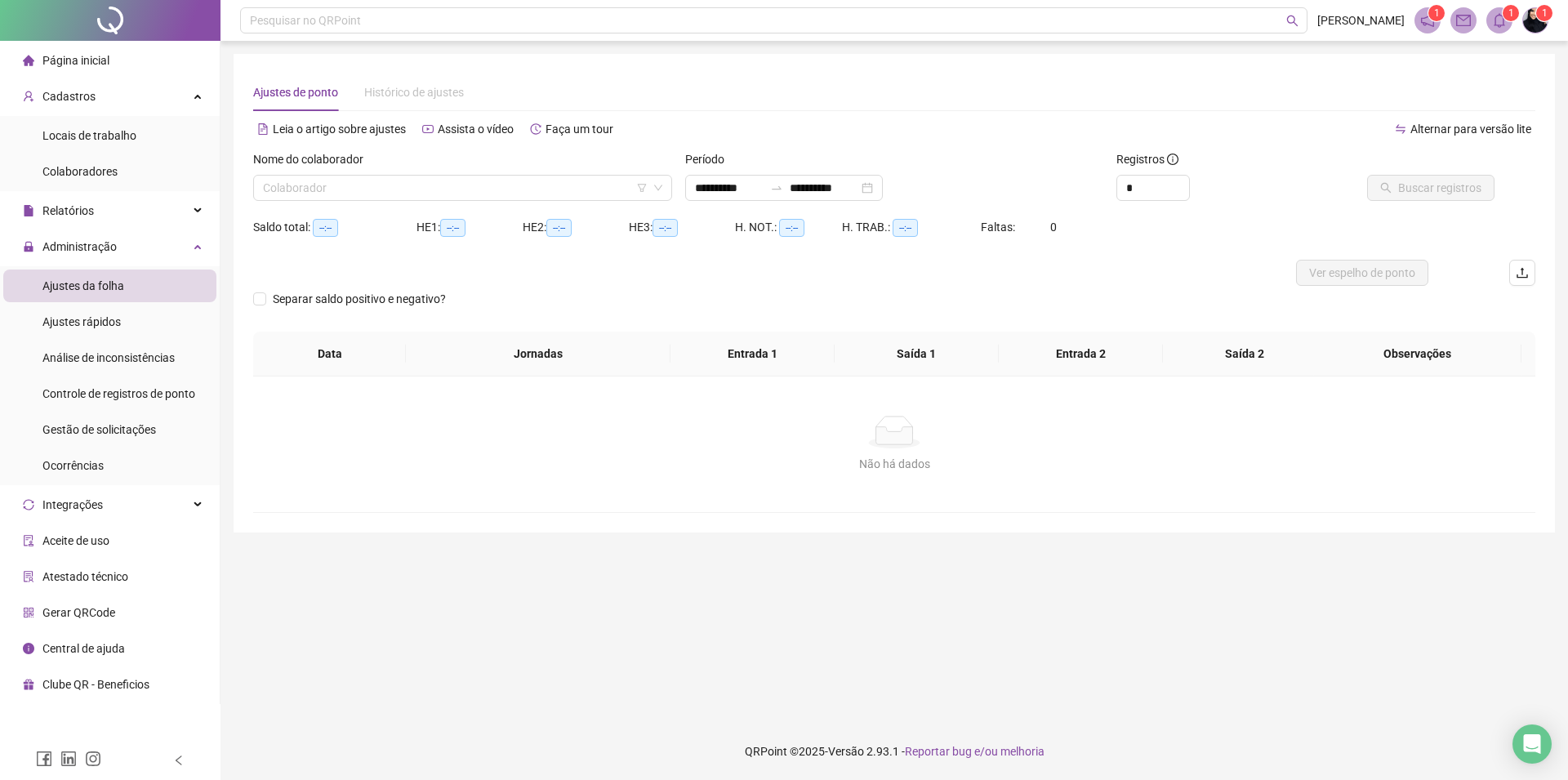
type input "**********"
click at [99, 215] on div "Relatórios" at bounding box center [110, 211] width 213 height 33
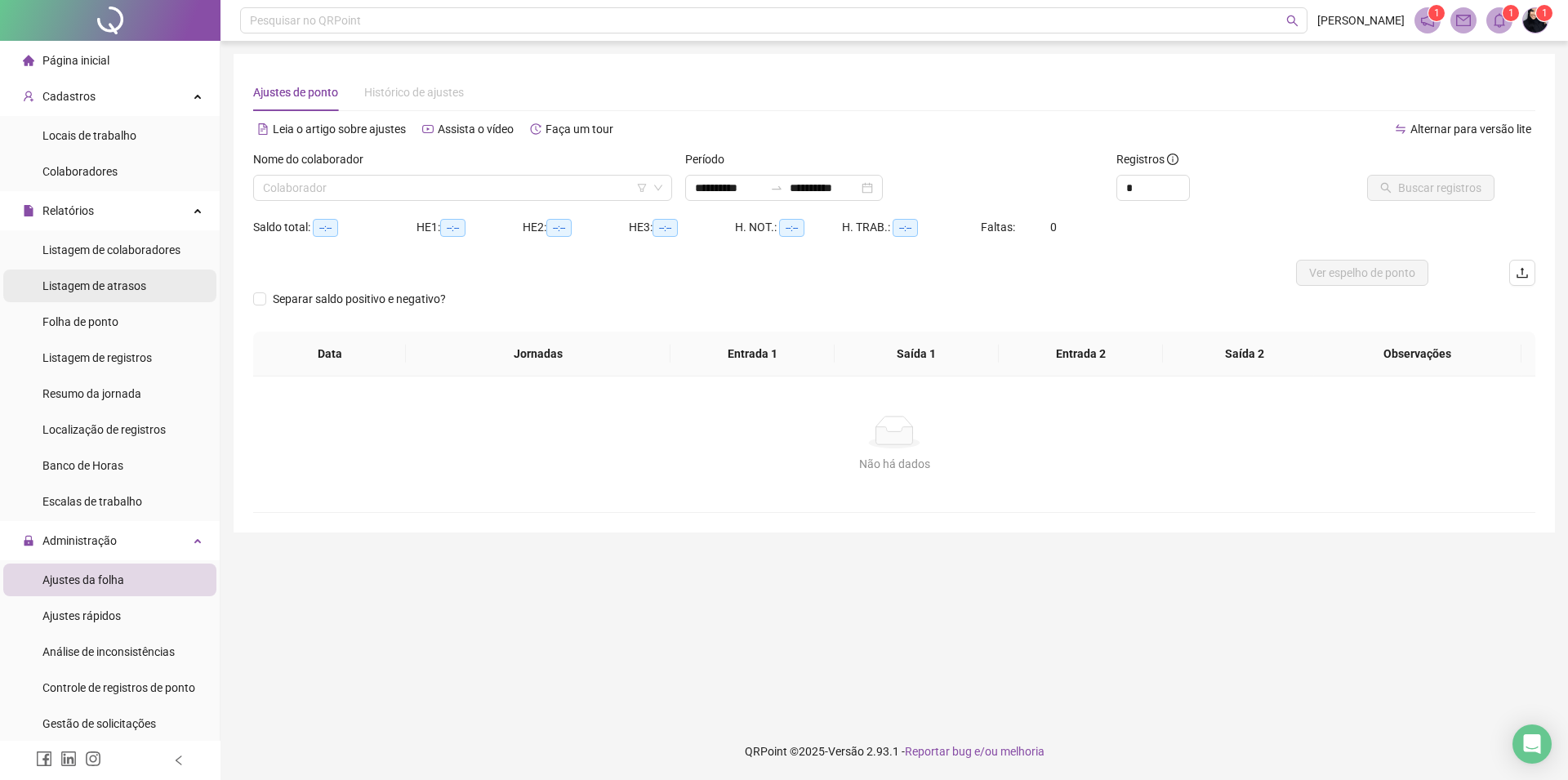
click at [99, 287] on span "Listagem de atrasos" at bounding box center [94, 286] width 104 height 13
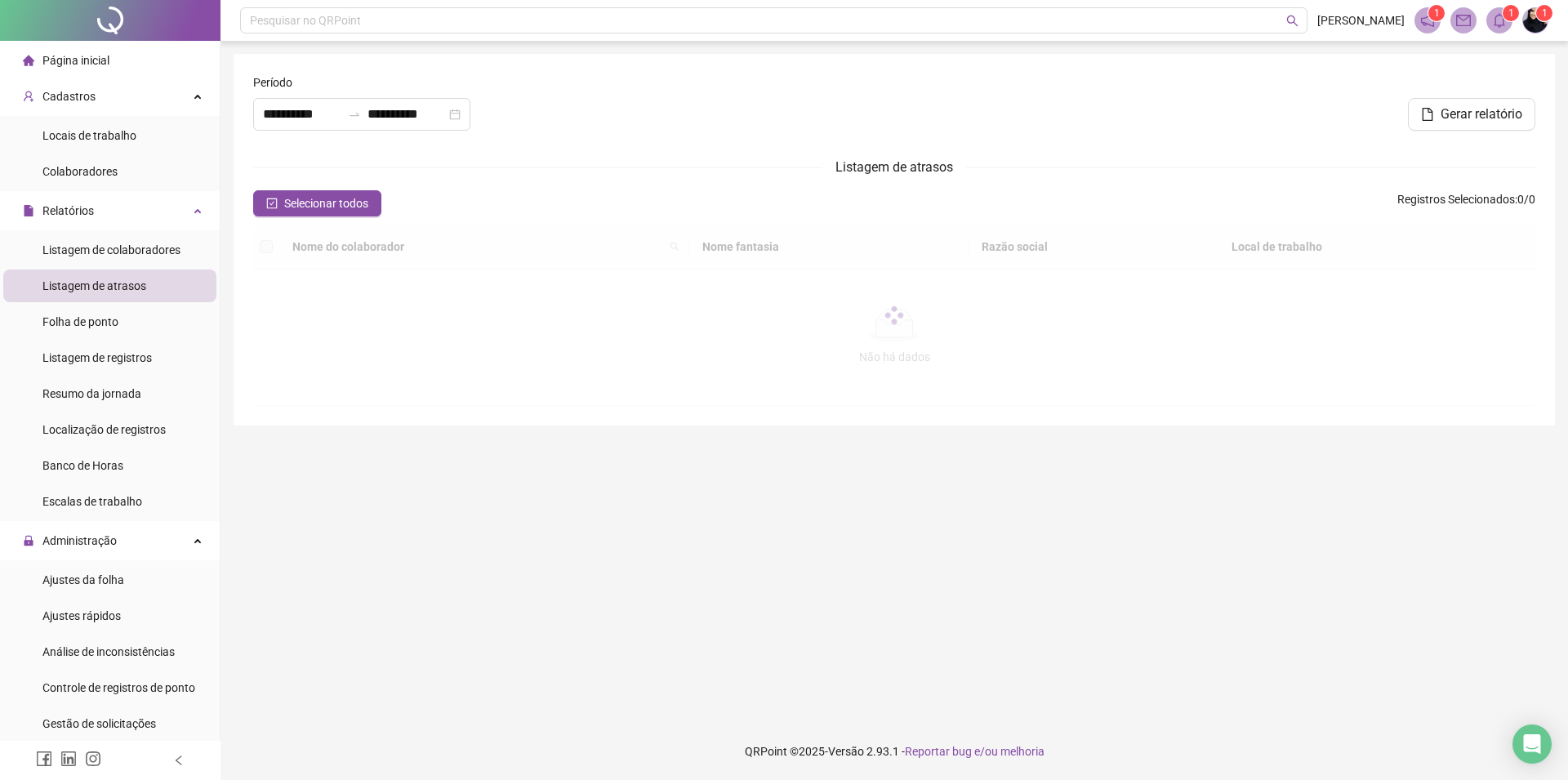
type input "**********"
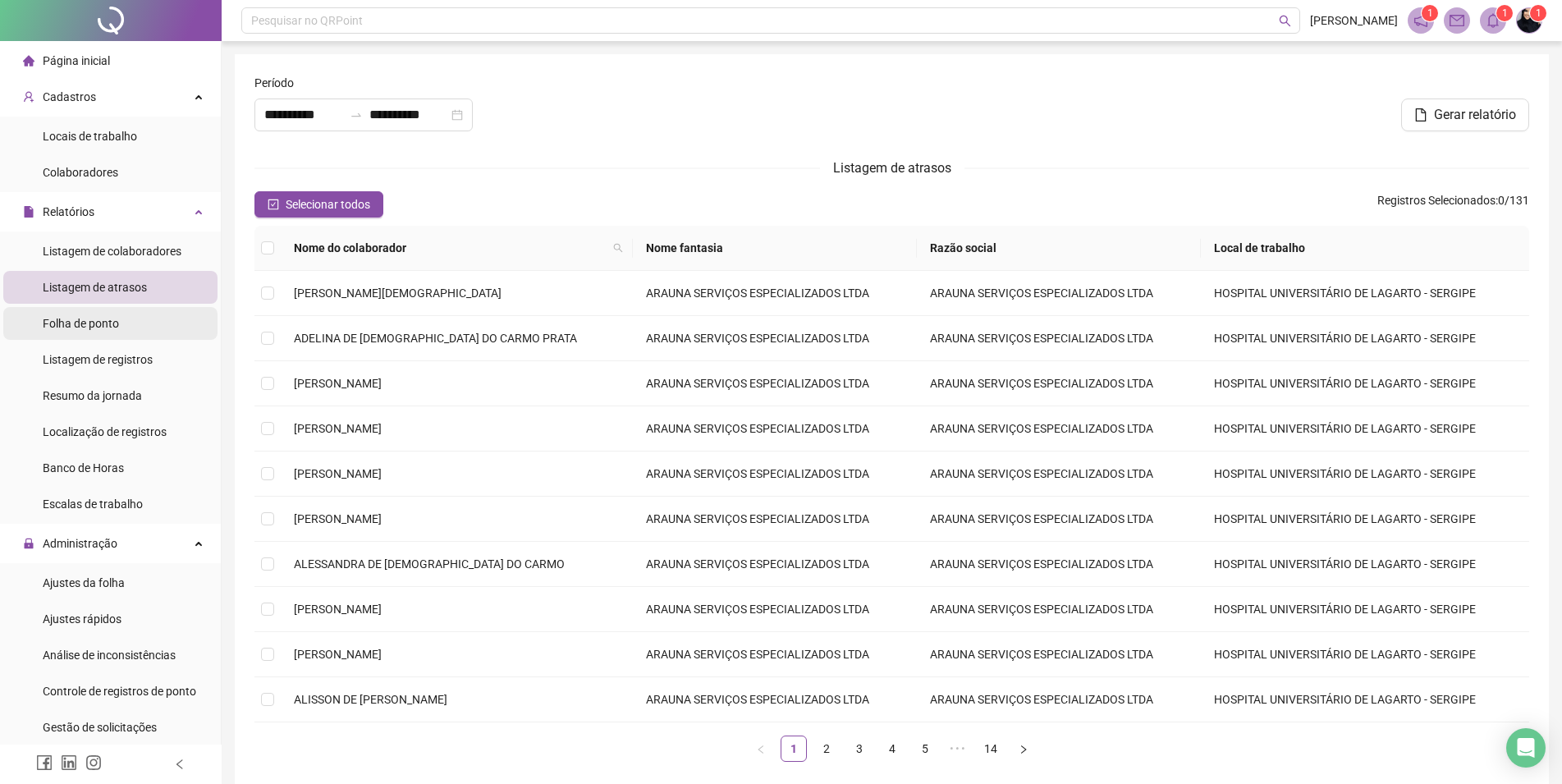
click at [100, 319] on span "Folha de ponto" at bounding box center [81, 323] width 76 height 13
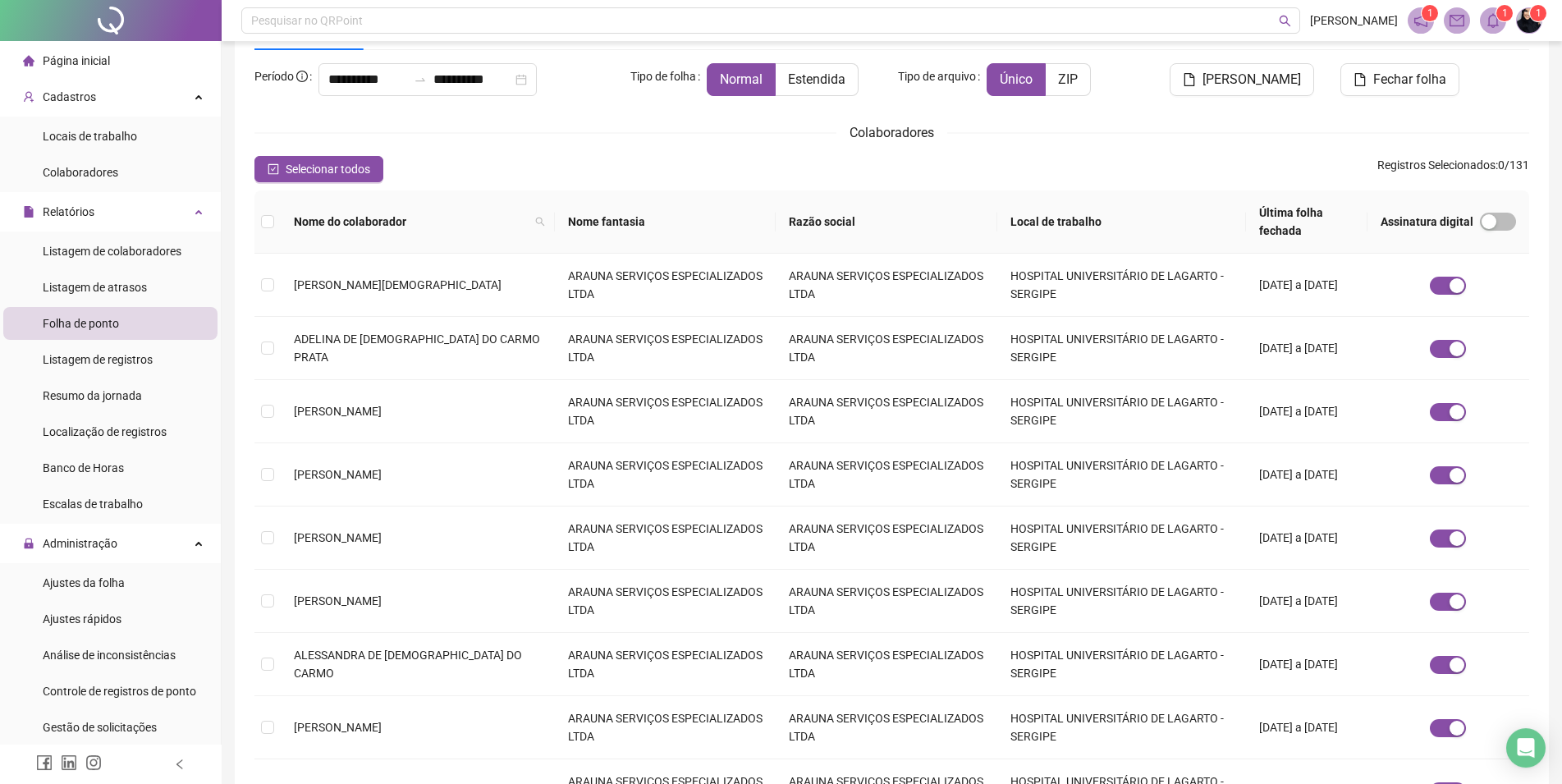
scroll to position [314, 0]
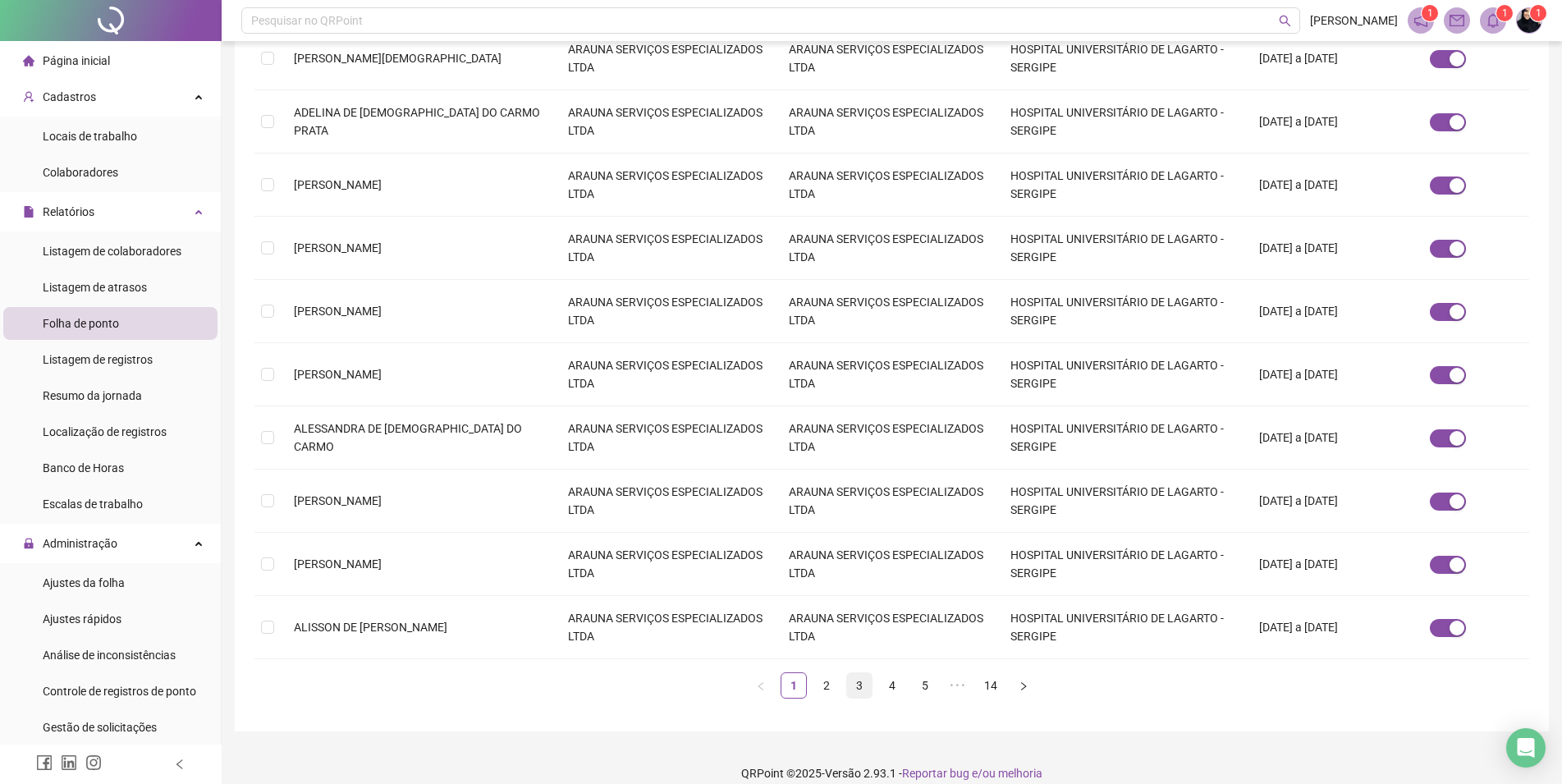
click at [861, 673] on link "3" at bounding box center [859, 685] width 25 height 25
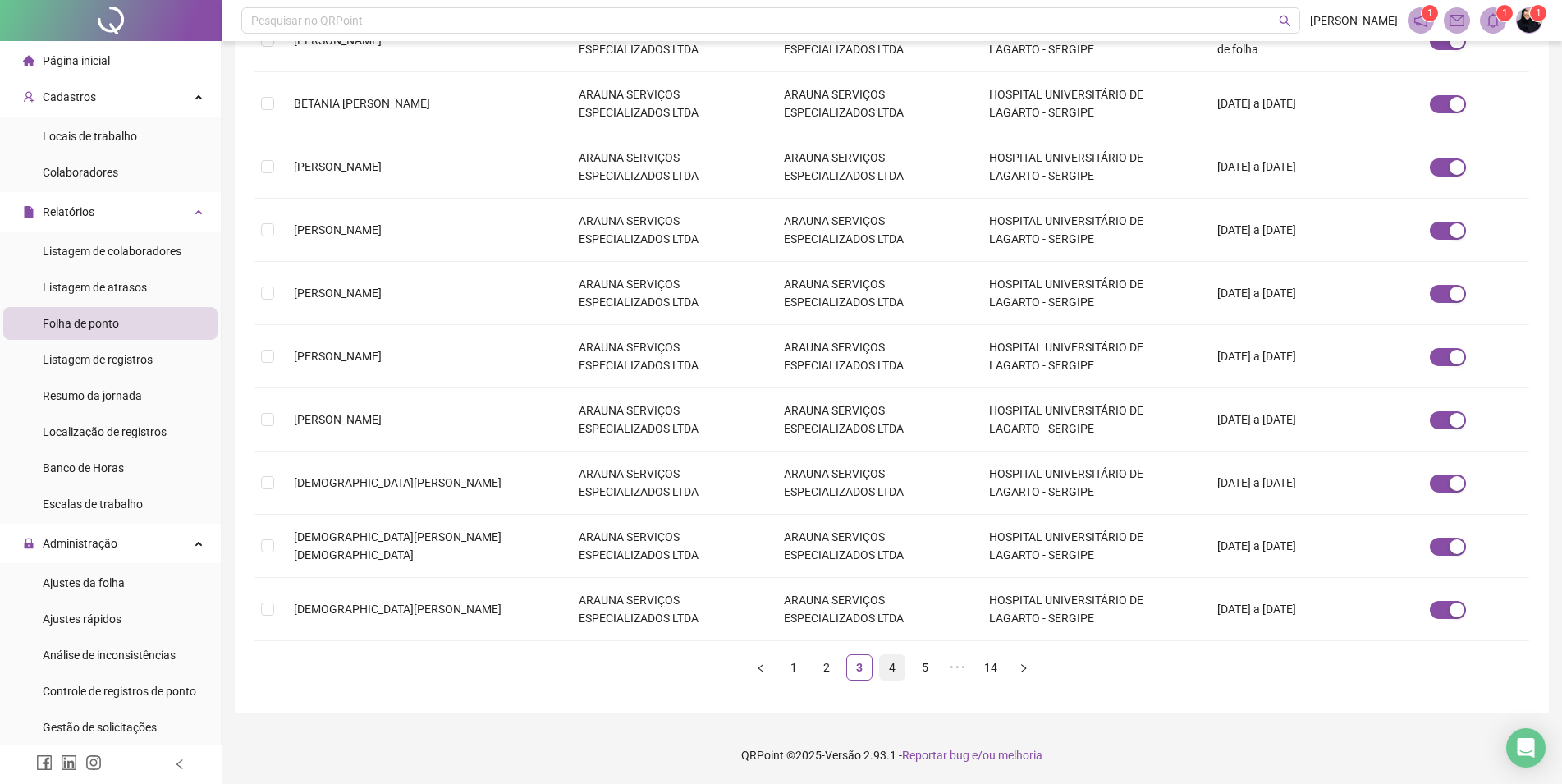
click at [885, 667] on link "4" at bounding box center [891, 667] width 25 height 25
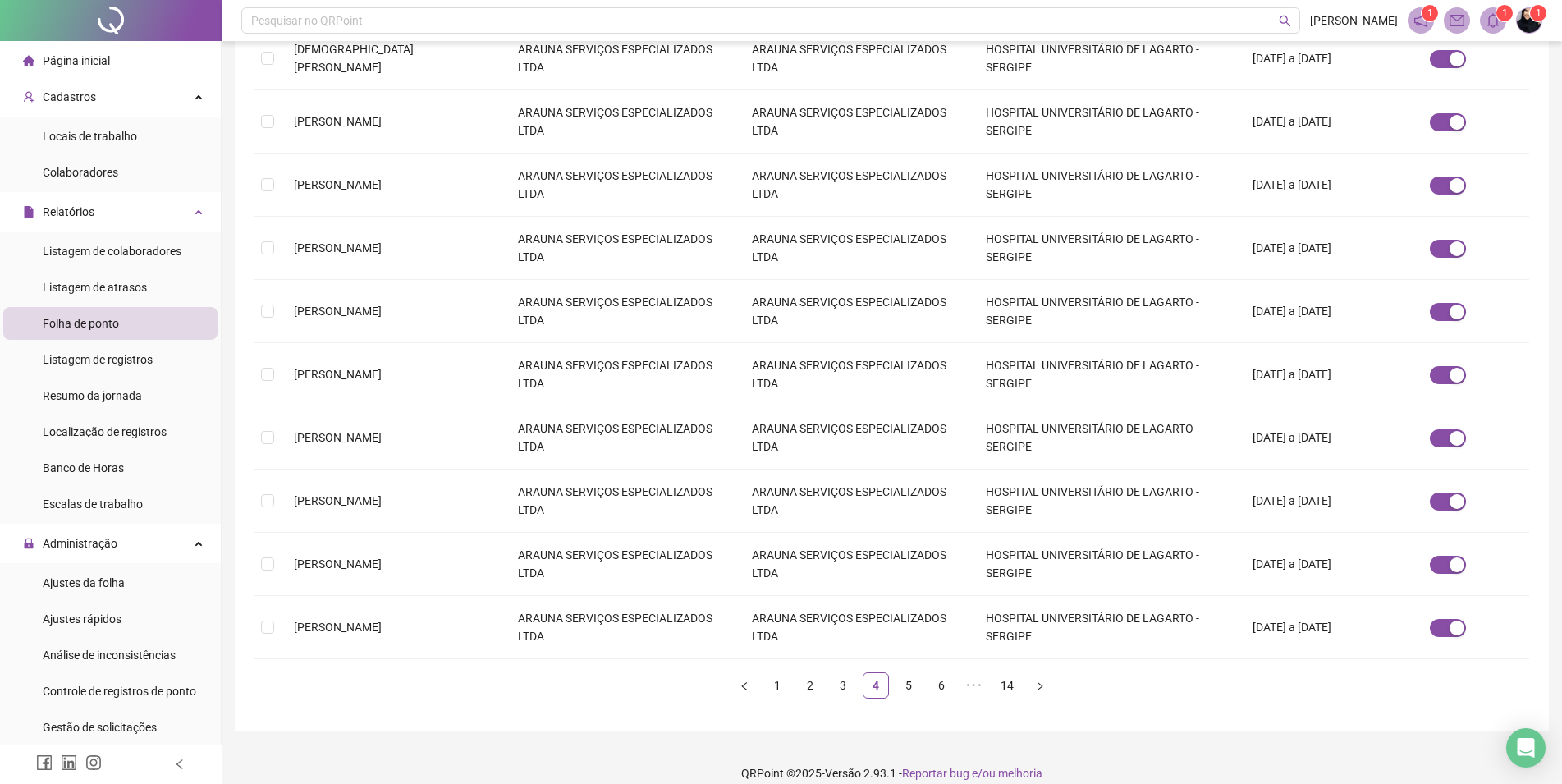
click at [890, 672] on ul "1 2 3 4 5 6 ••• 14" at bounding box center [891, 685] width 1275 height 26
click at [902, 673] on link "5" at bounding box center [908, 685] width 25 height 25
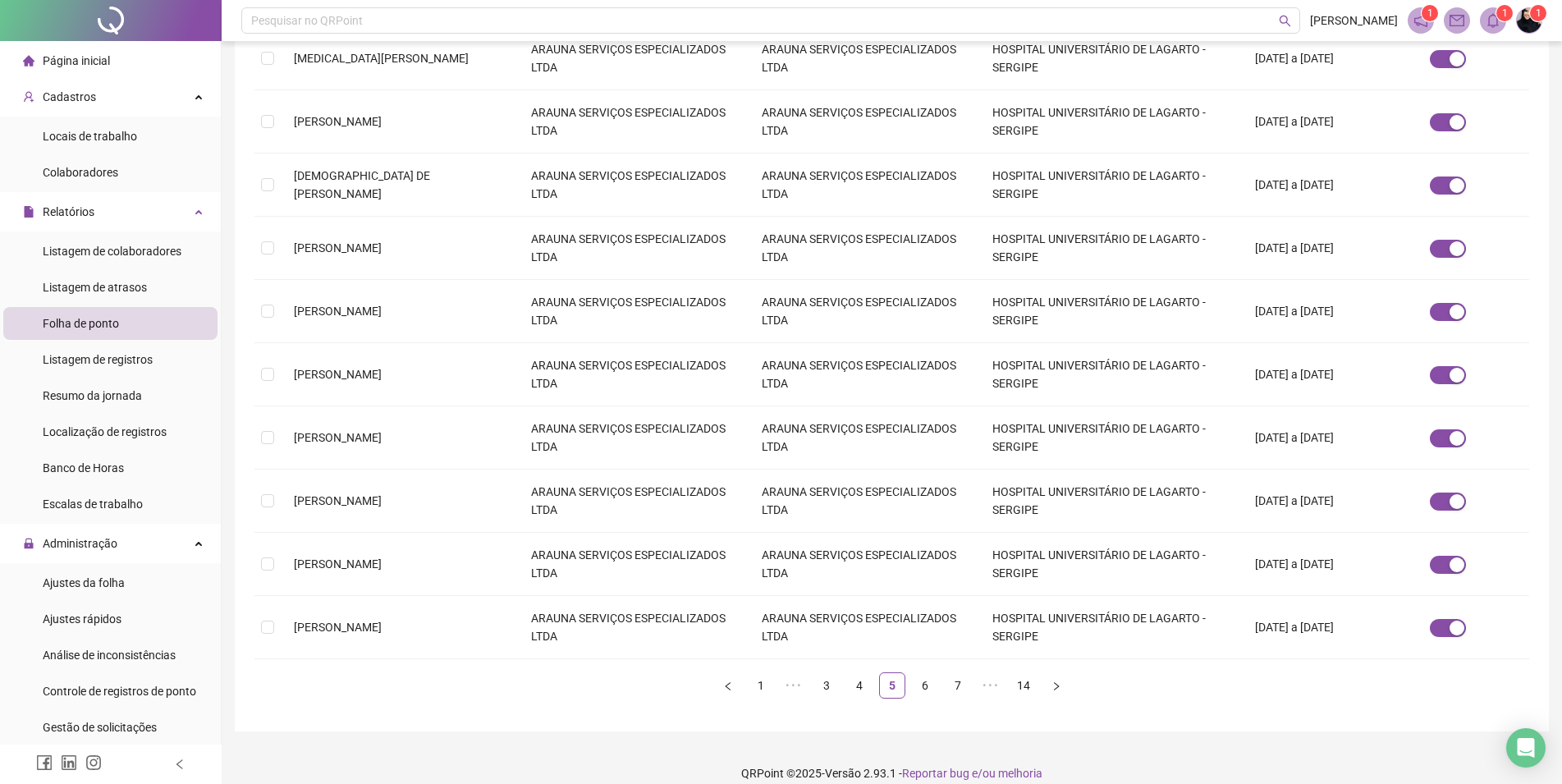
click at [909, 672] on ul "1 ••• 3 4 5 6 7 ••• 14" at bounding box center [891, 685] width 1275 height 26
click at [918, 673] on link "6" at bounding box center [924, 685] width 25 height 25
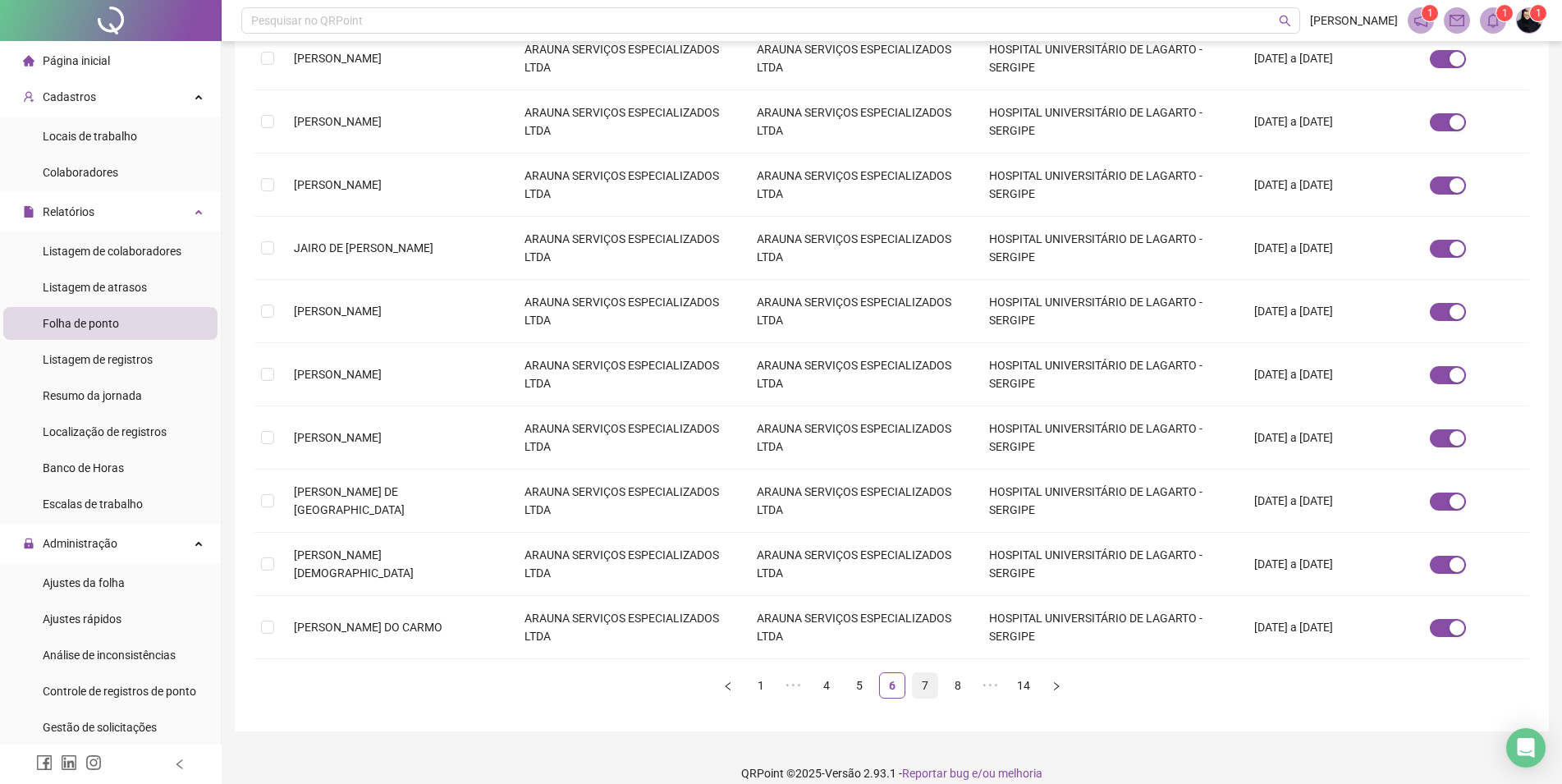
click at [931, 673] on link "7" at bounding box center [924, 685] width 25 height 25
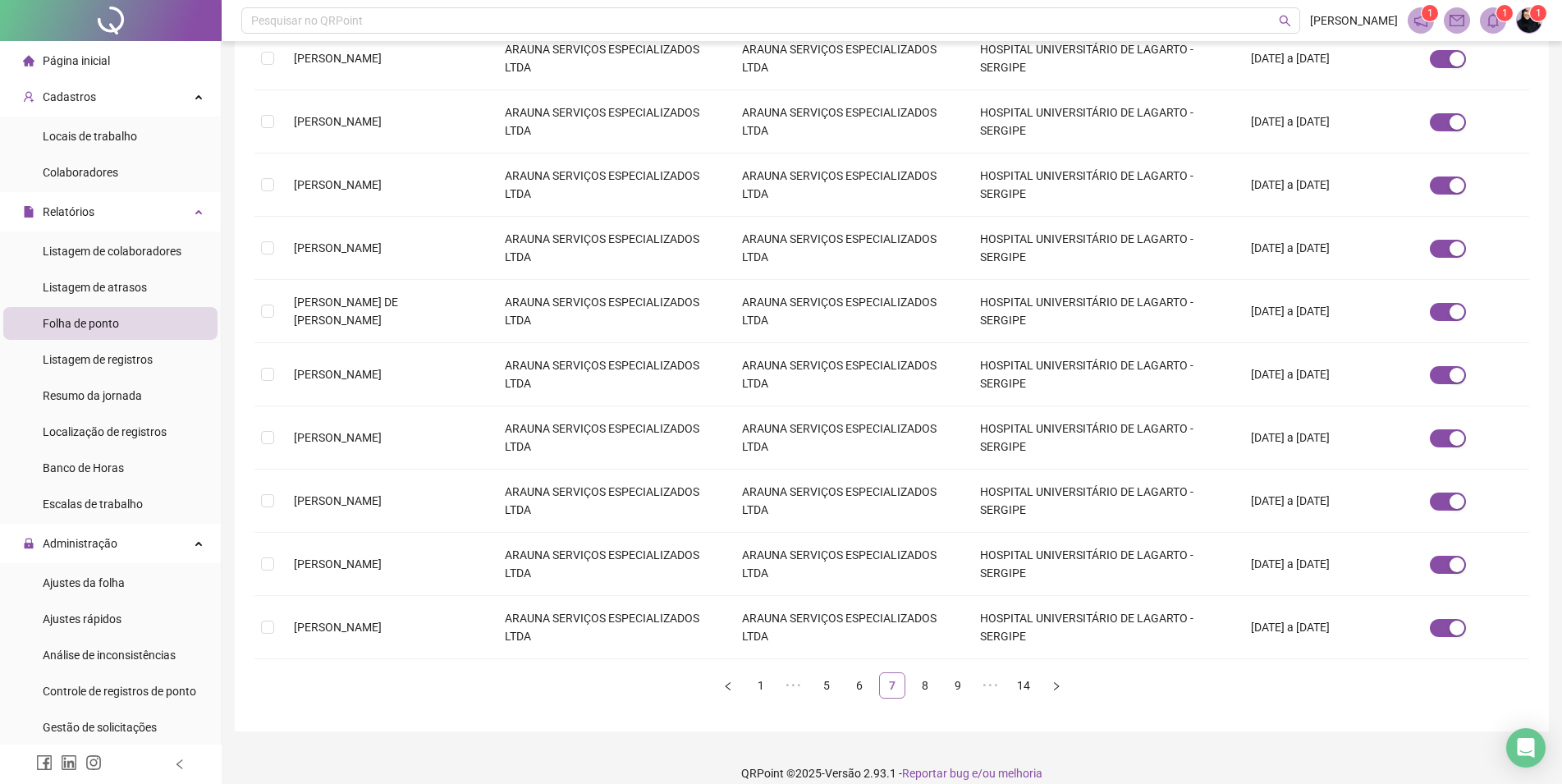
click at [931, 673] on link "8" at bounding box center [924, 685] width 25 height 25
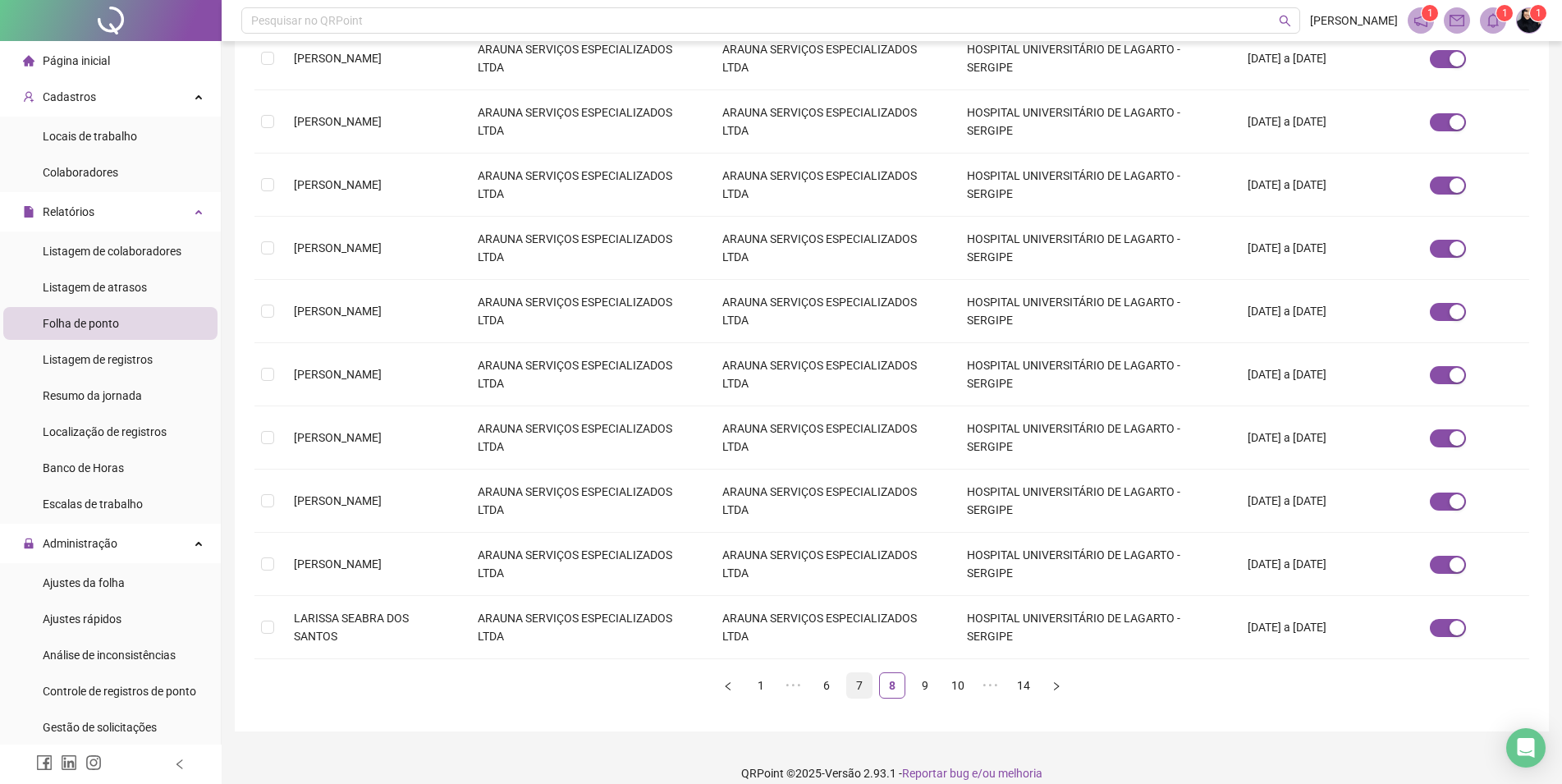
click at [931, 673] on link "9" at bounding box center [924, 685] width 25 height 25
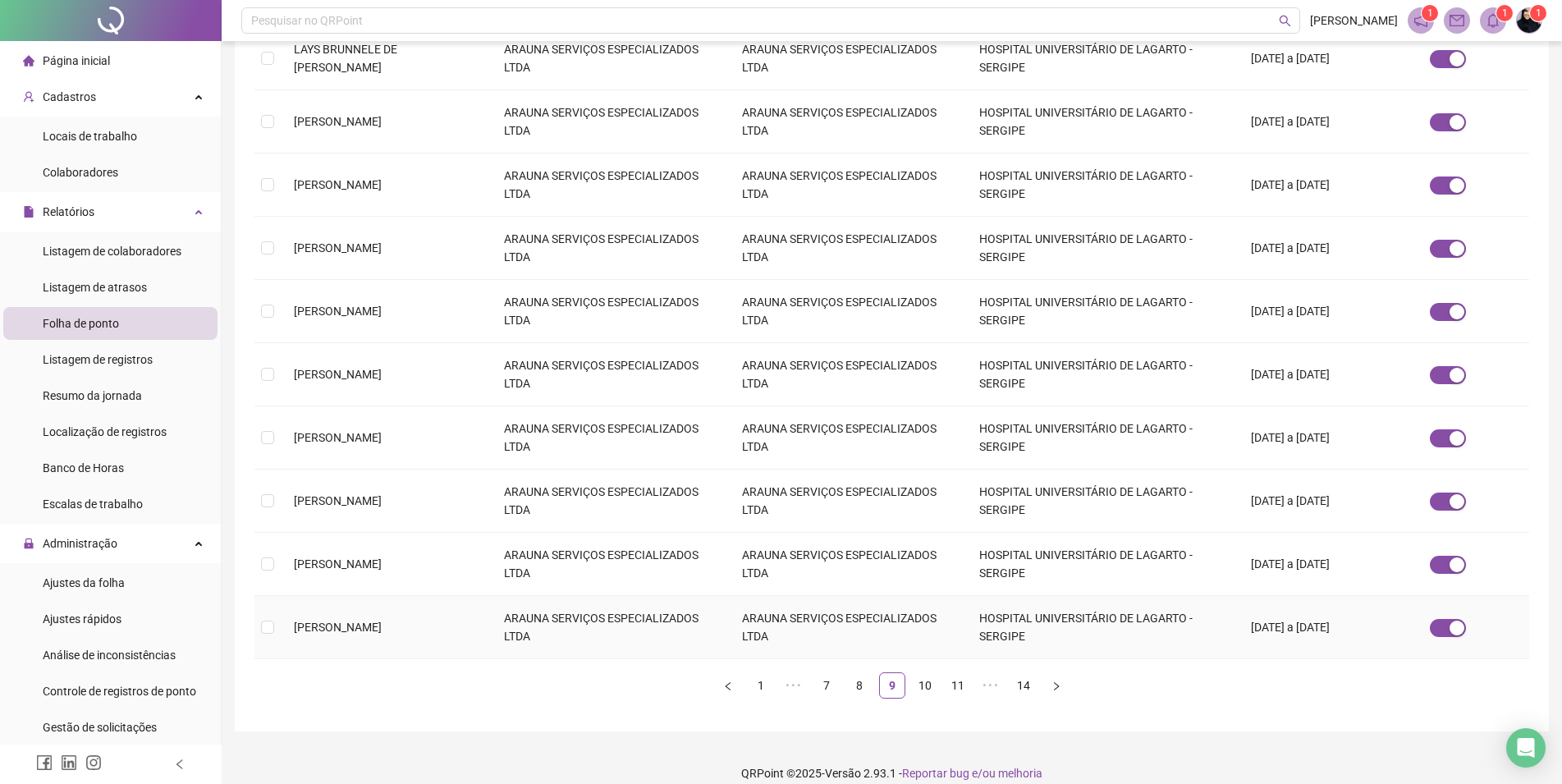
click at [783, 600] on td "ARAUNA SERVIÇOS ESPECIALIZADOS LTDA" at bounding box center [847, 628] width 237 height 64
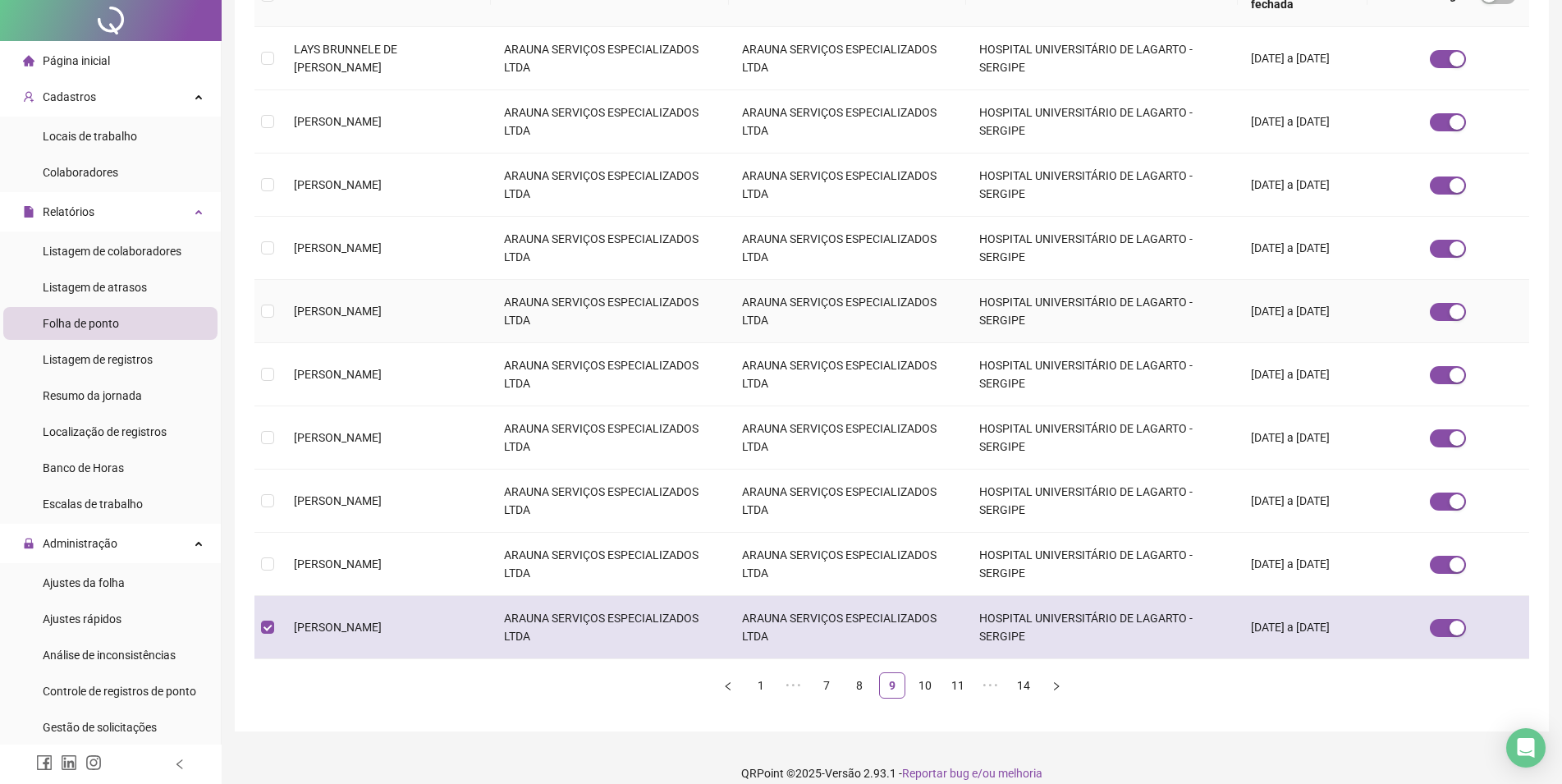
scroll to position [0, 0]
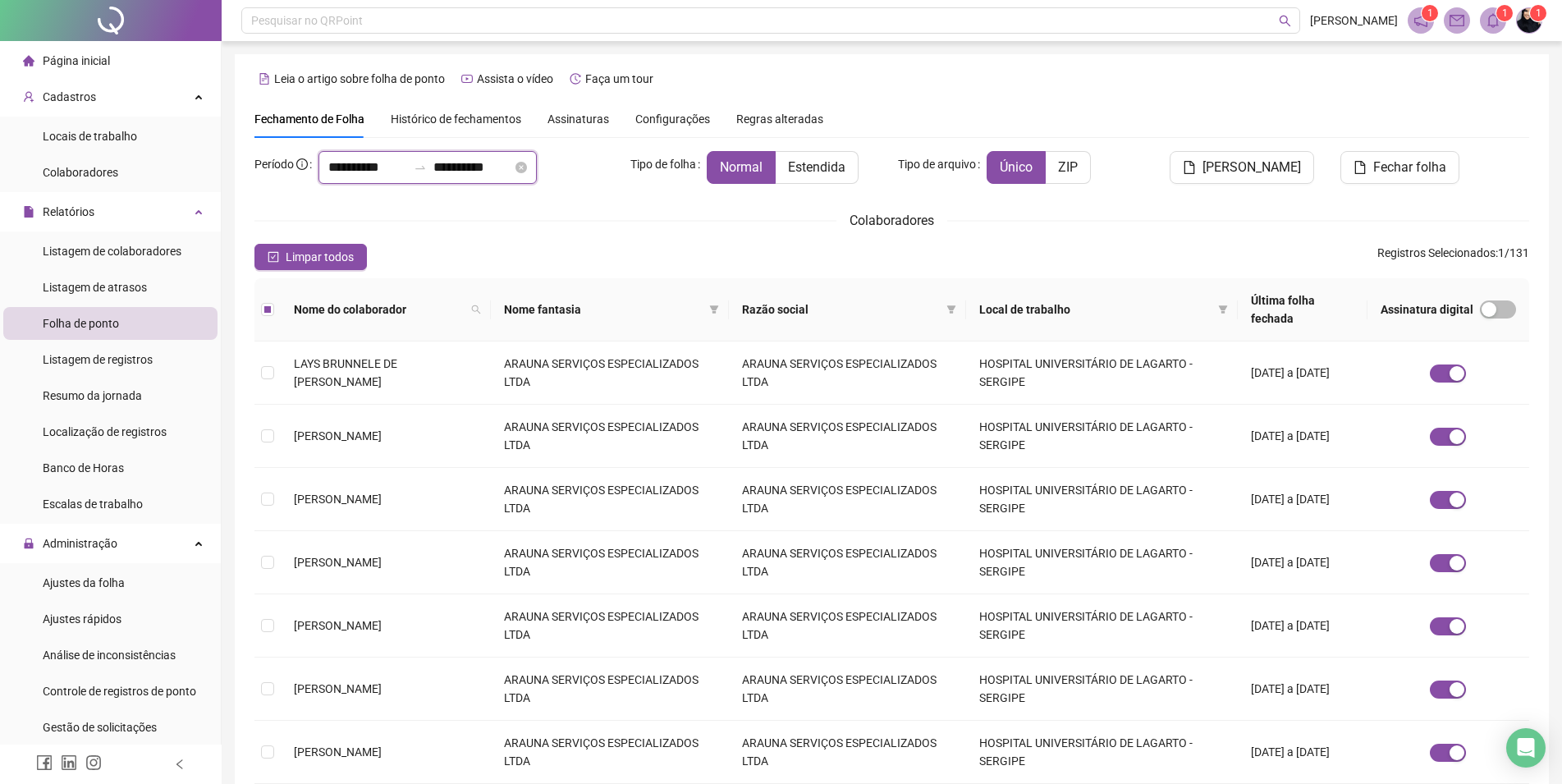
click at [495, 166] on input "**********" at bounding box center [473, 167] width 79 height 20
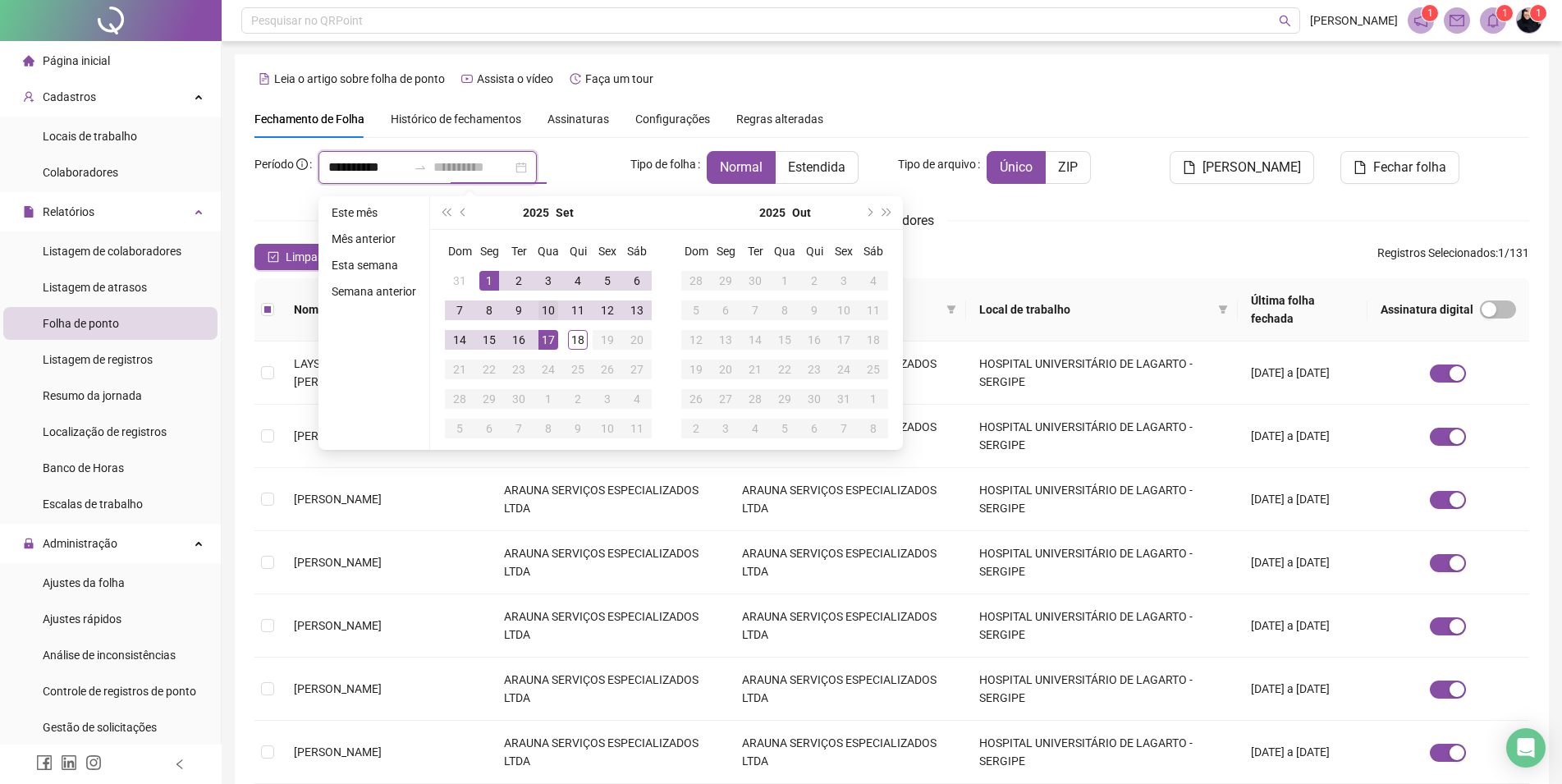
type input "**********"
click at [546, 310] on div "10" at bounding box center [549, 311] width 20 height 20
type input "**********"
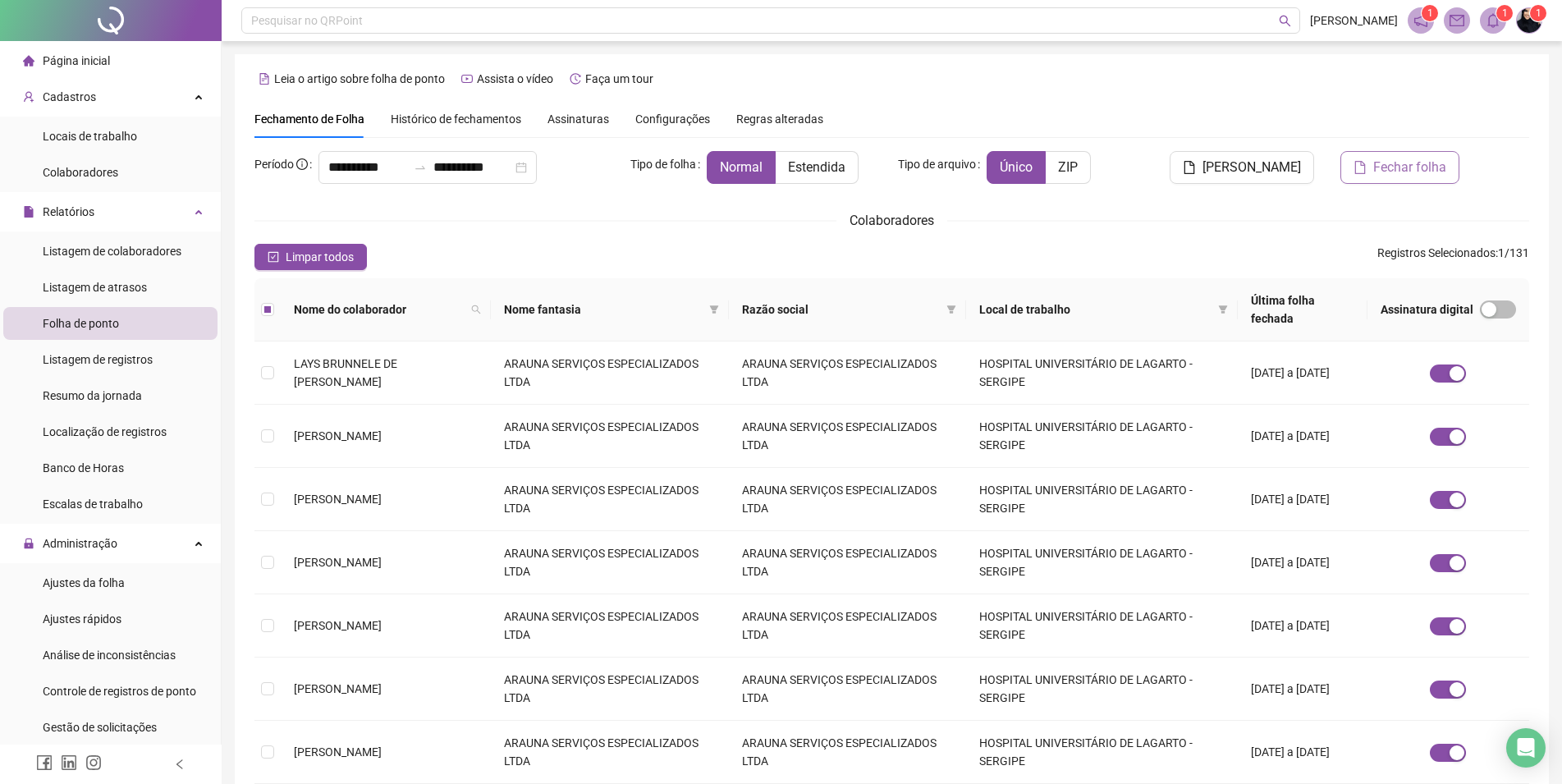
click at [1389, 174] on span "Fechar folha" at bounding box center [1409, 167] width 73 height 20
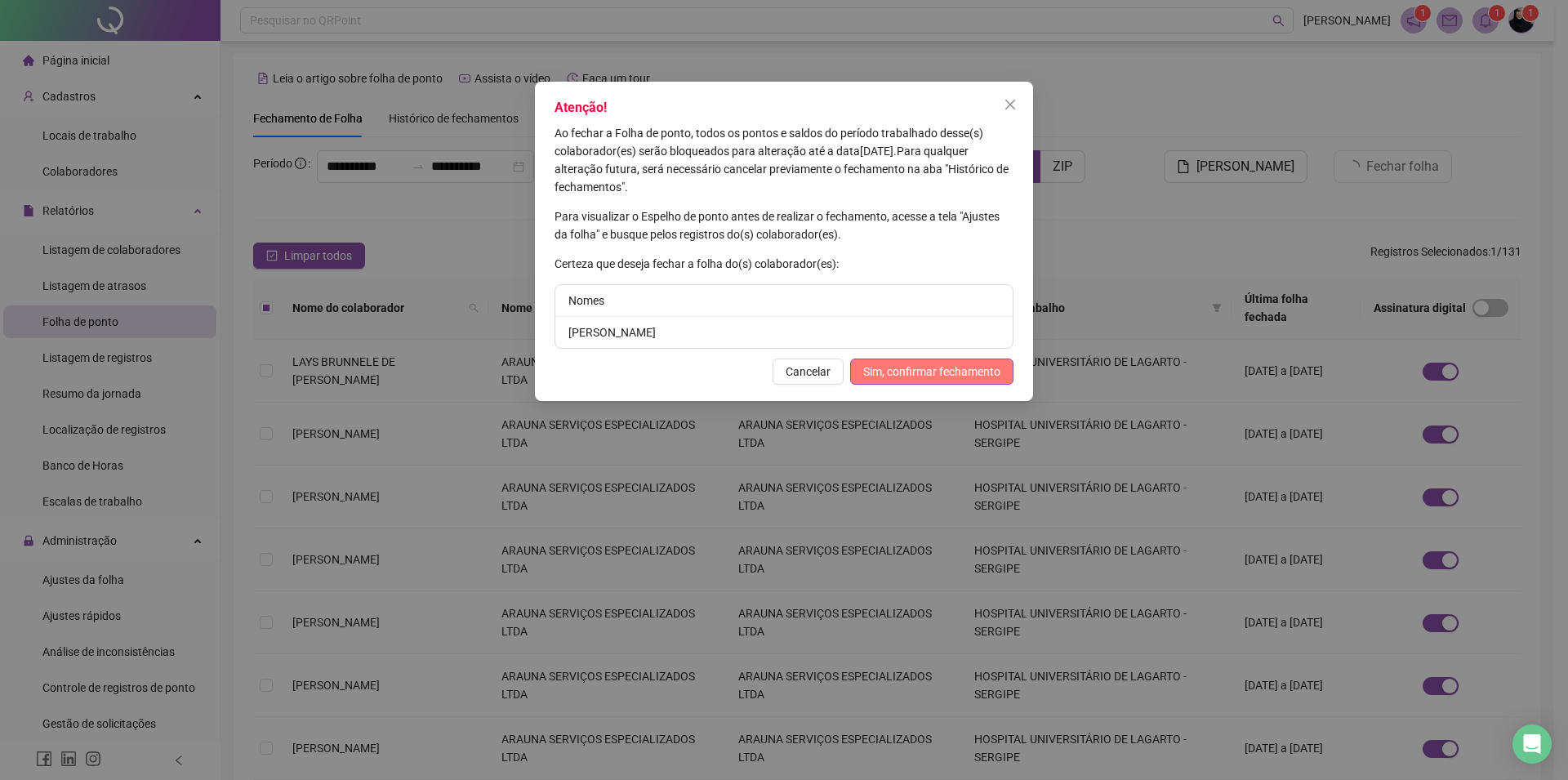
click at [959, 374] on span "Sim, confirmar fechamento" at bounding box center [932, 371] width 137 height 18
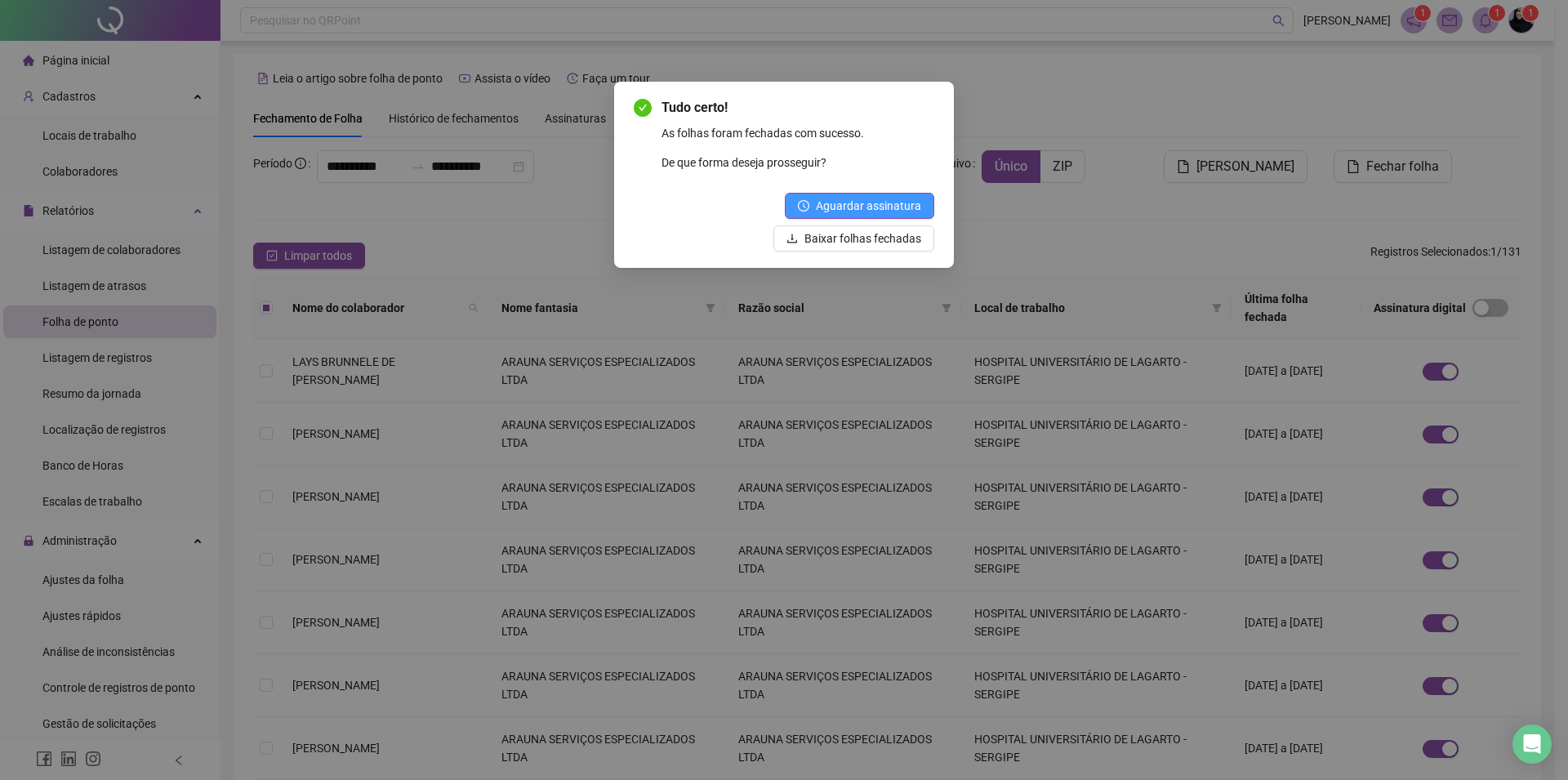
click at [885, 202] on span "Aguardar assinatura" at bounding box center [868, 206] width 106 height 18
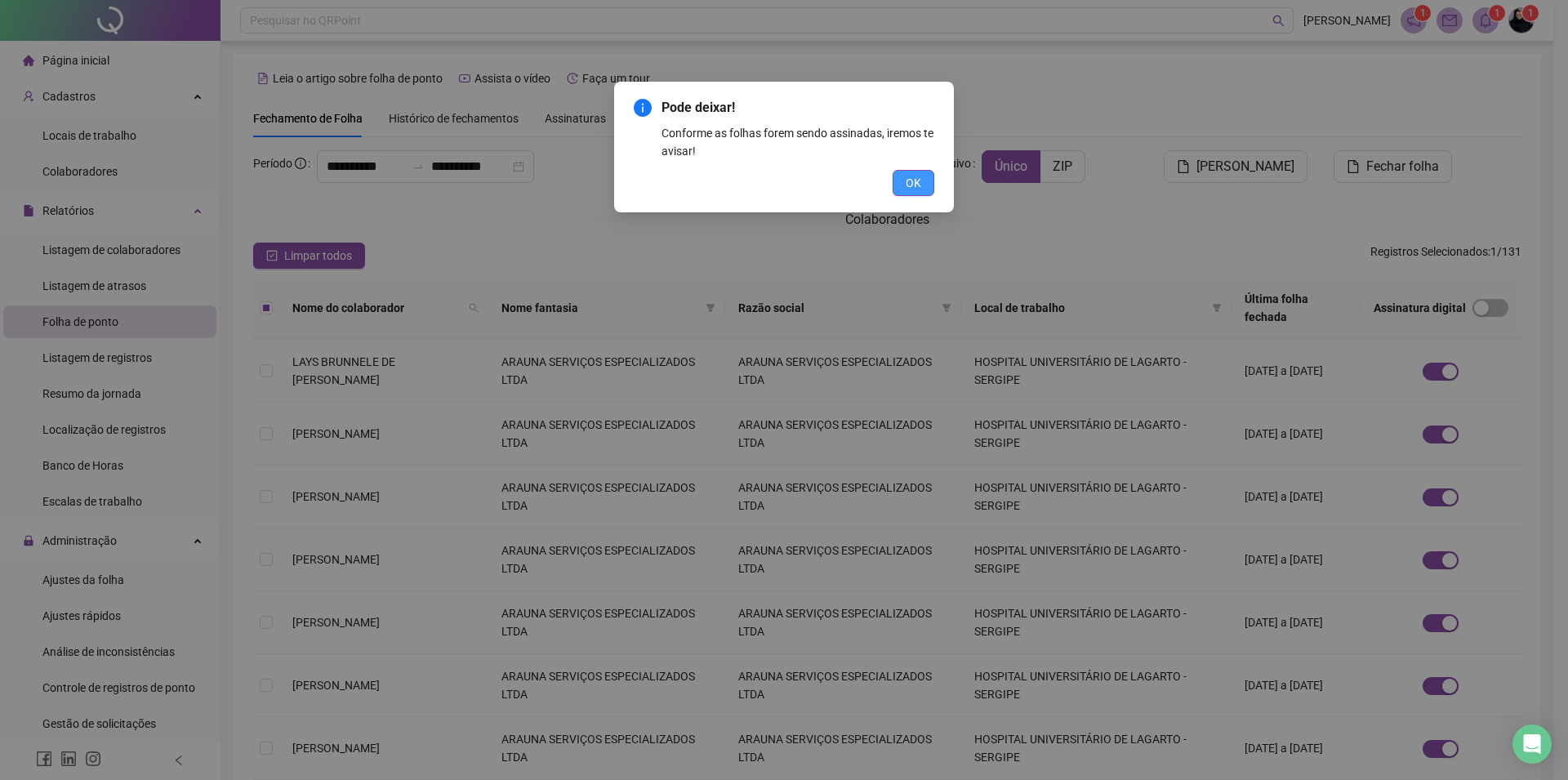
click at [921, 183] on span "OK" at bounding box center [913, 183] width 15 height 18
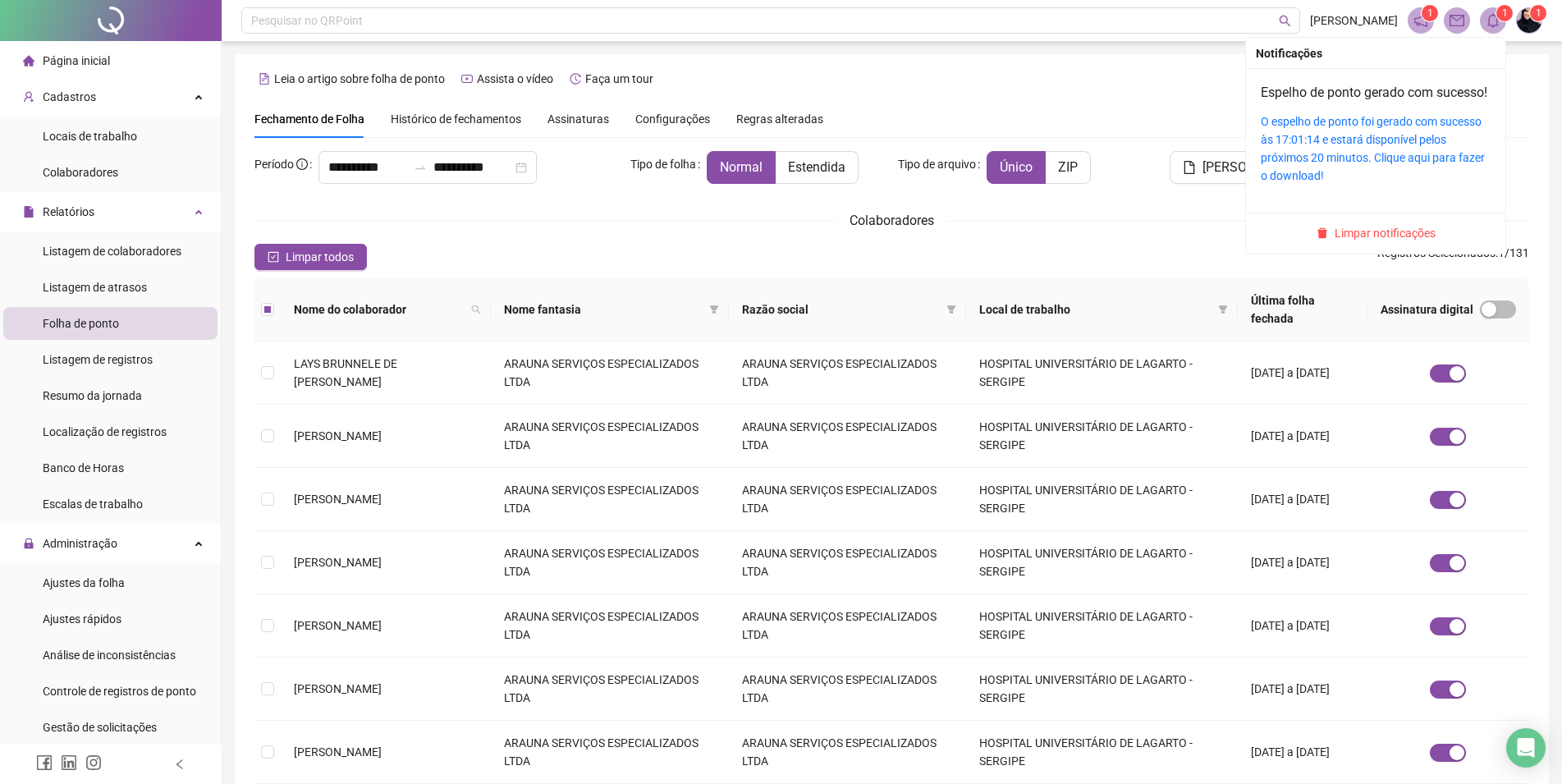
click at [1490, 20] on icon "bell" at bounding box center [1493, 20] width 15 height 15
click at [1308, 139] on link "O espelho de ponto foi gerado com sucesso às 17:01:14 e estará disponível pelos…" at bounding box center [1373, 148] width 224 height 67
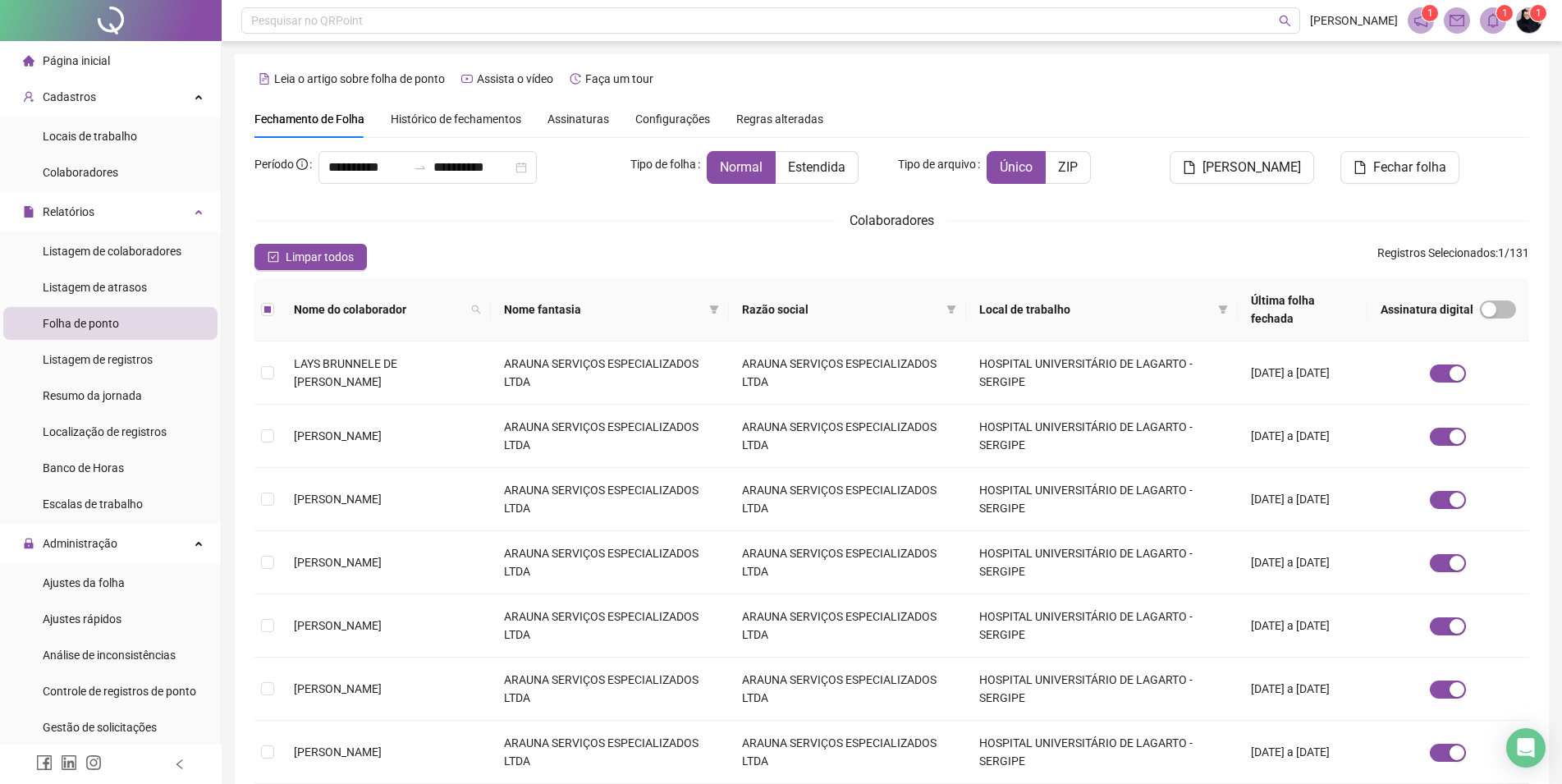
click at [1494, 21] on icon "bell" at bounding box center [1493, 20] width 15 height 15
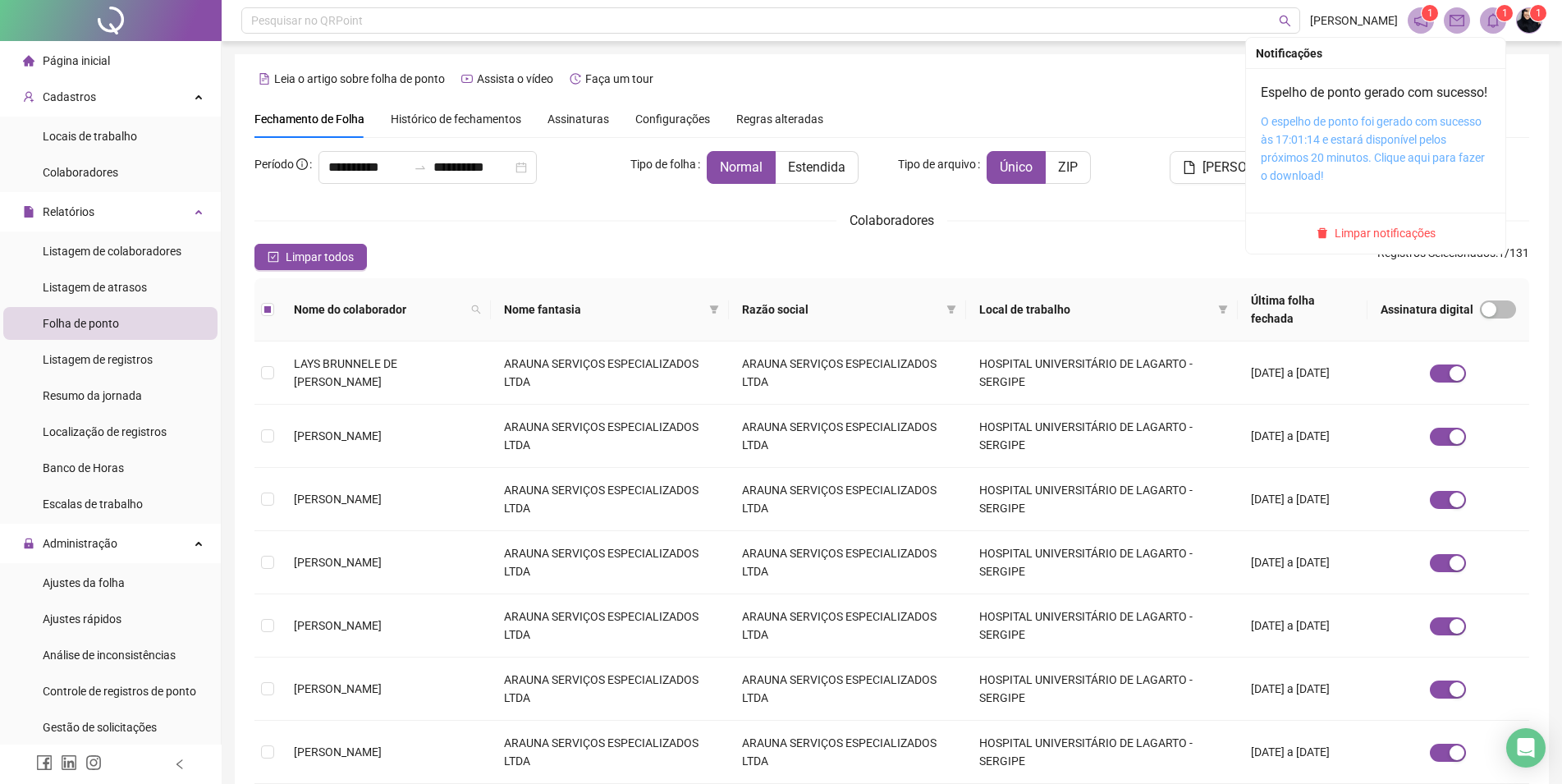
click at [1361, 133] on link "O espelho de ponto foi gerado com sucesso às 17:01:14 e estará disponível pelos…" at bounding box center [1373, 148] width 224 height 67
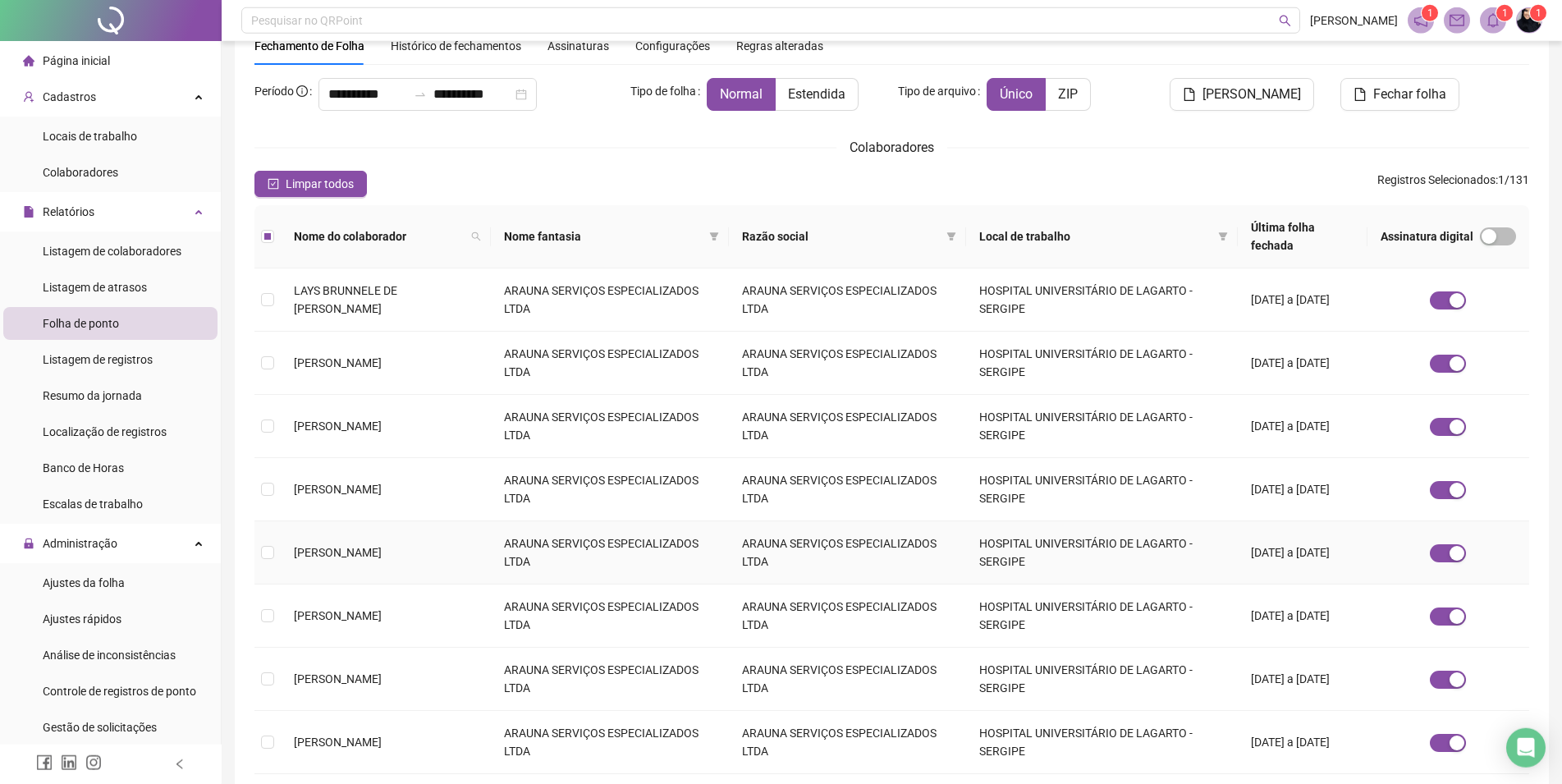
scroll to position [64, 0]
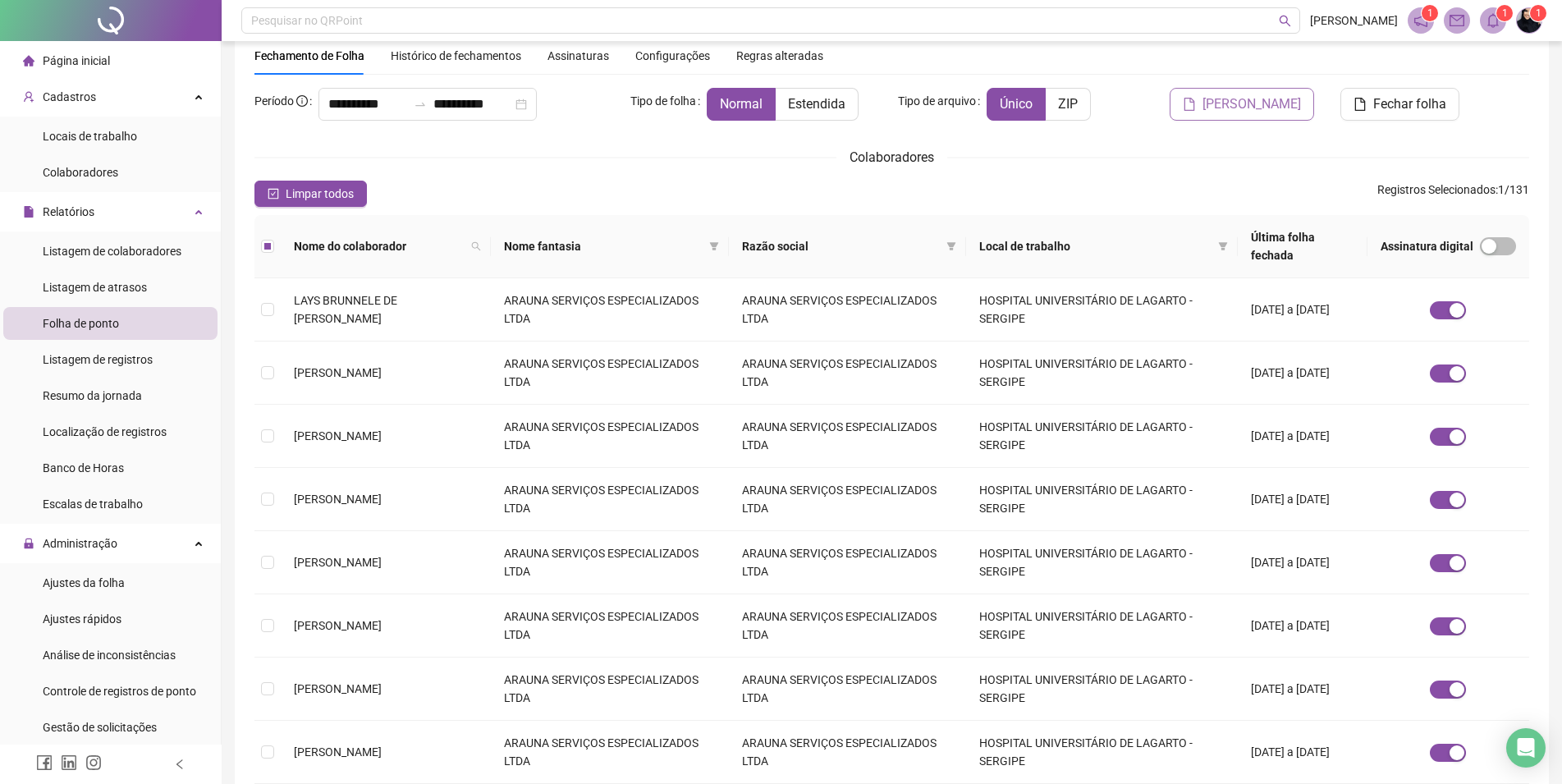
click at [1224, 107] on span "[PERSON_NAME]" at bounding box center [1251, 104] width 98 height 20
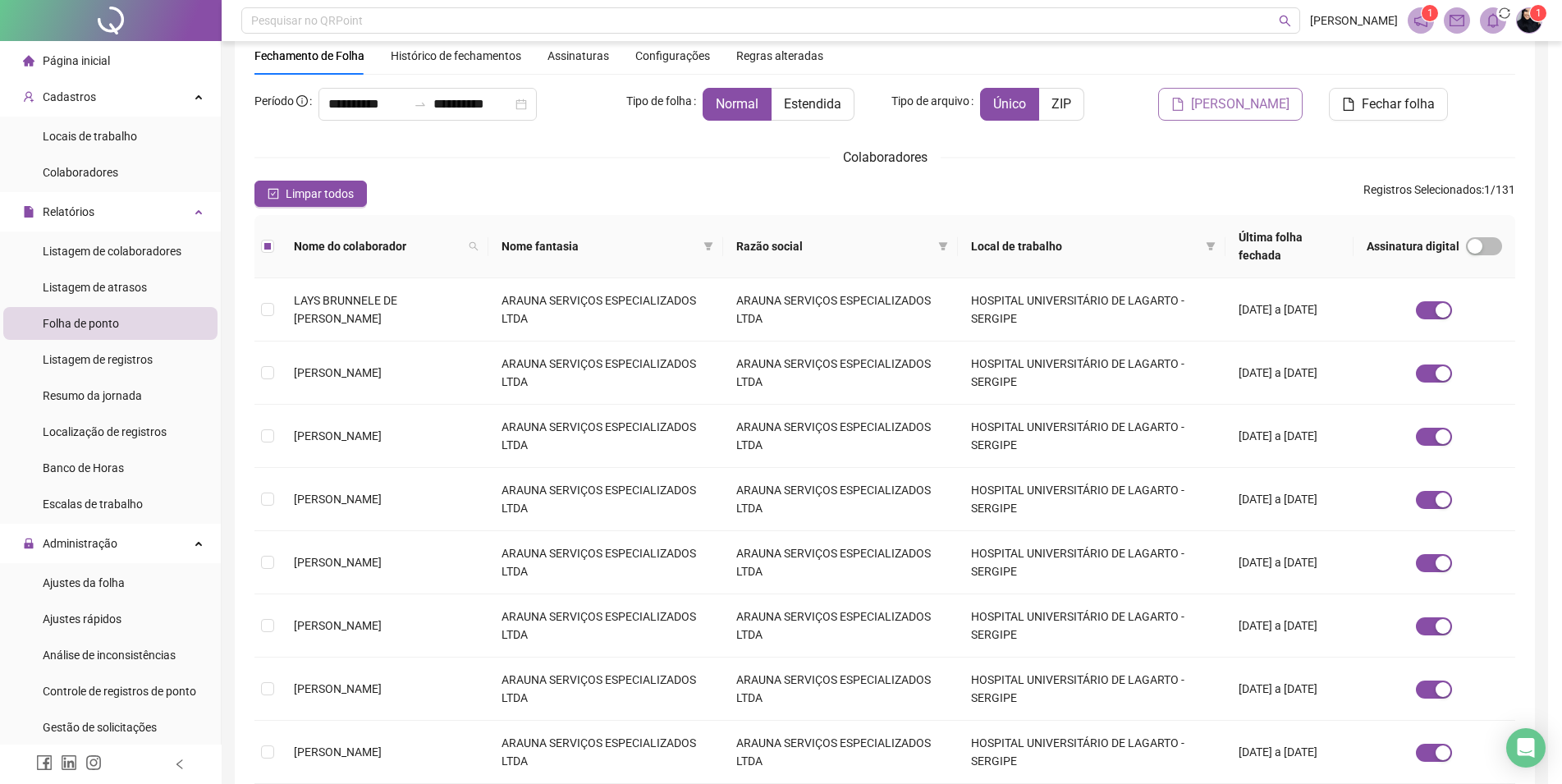
scroll to position [0, 0]
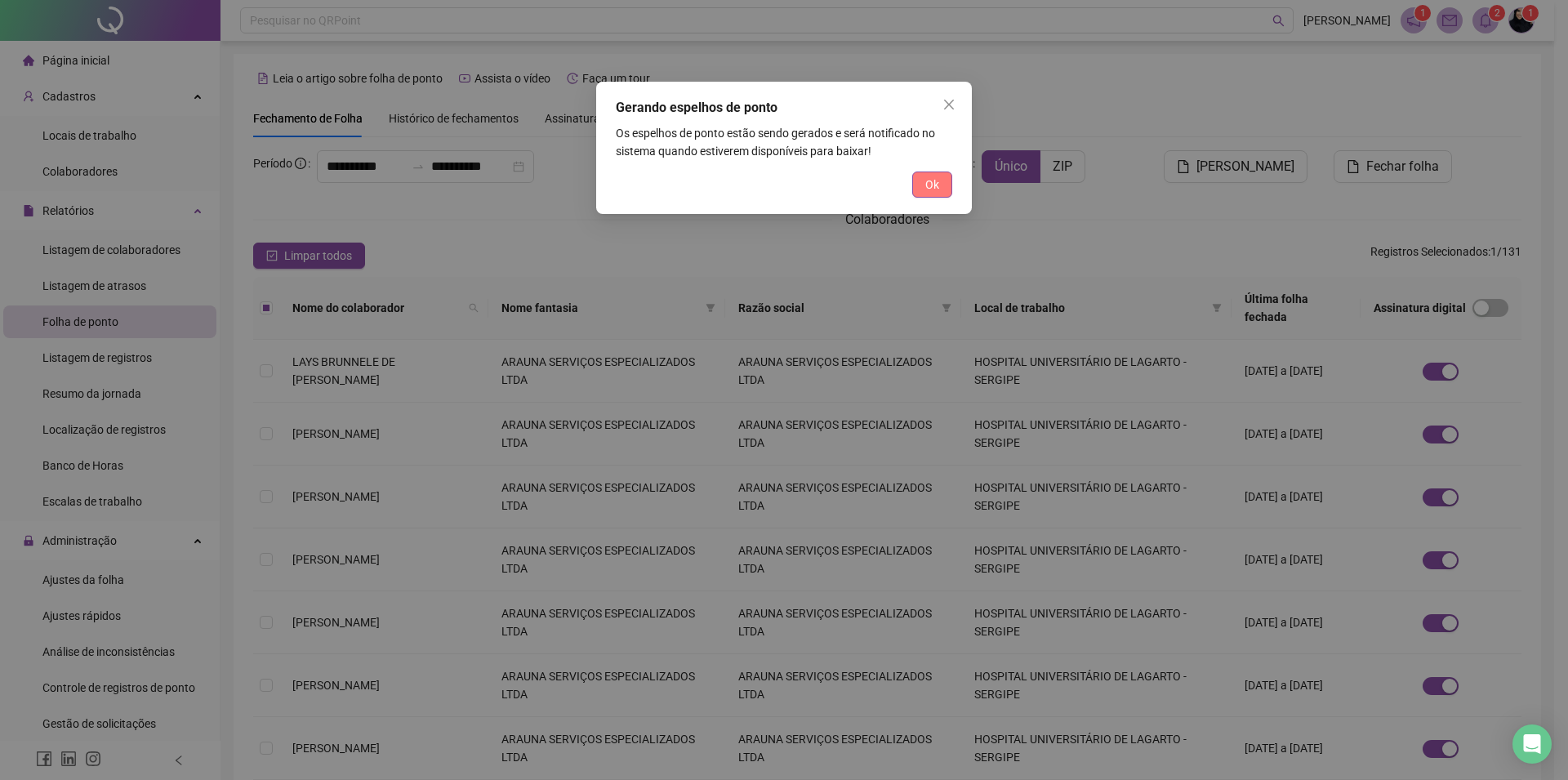
click at [940, 180] on button "Ok" at bounding box center [932, 184] width 40 height 26
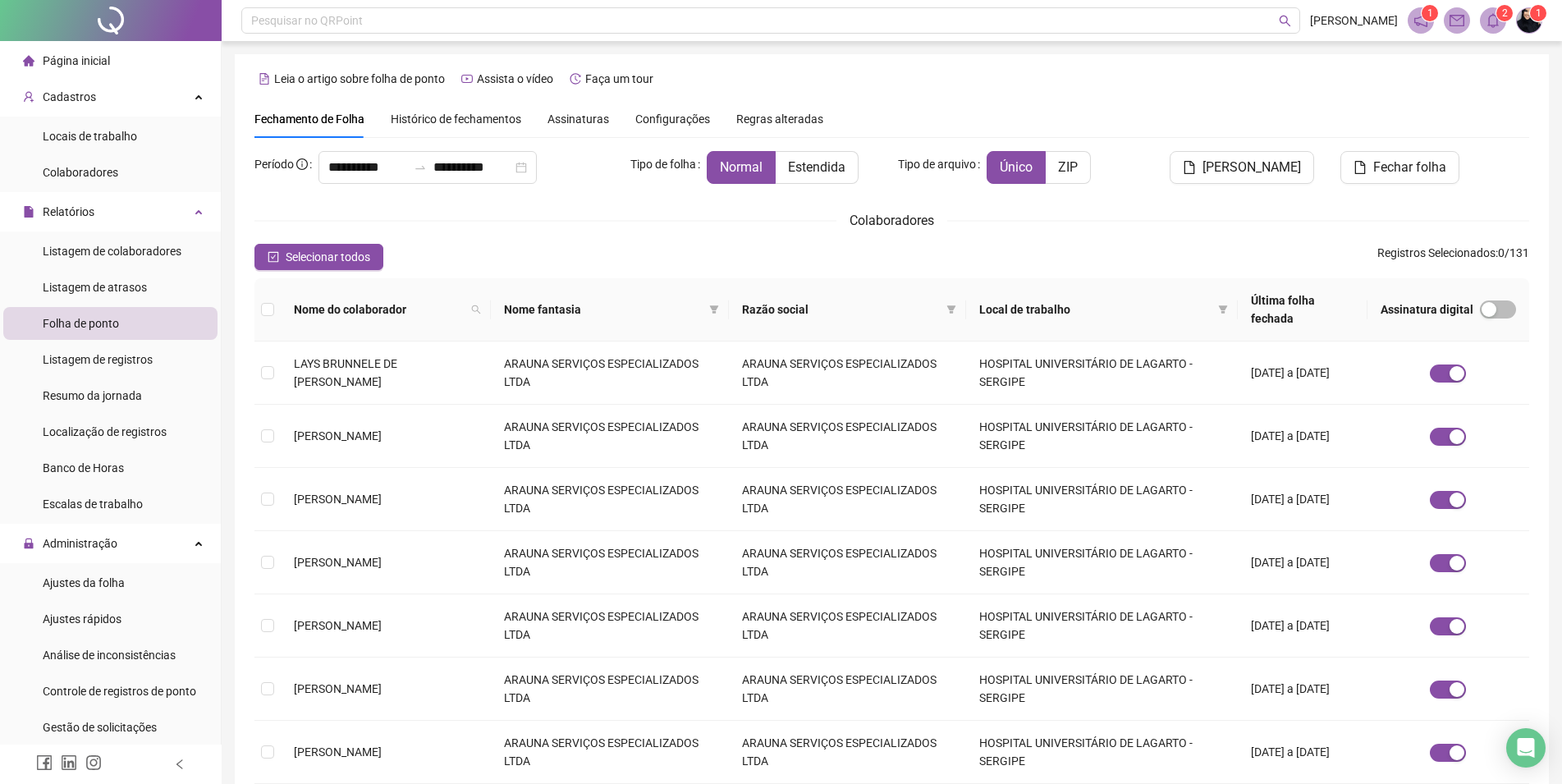
click at [1501, 17] on sup "2" at bounding box center [1505, 13] width 16 height 16
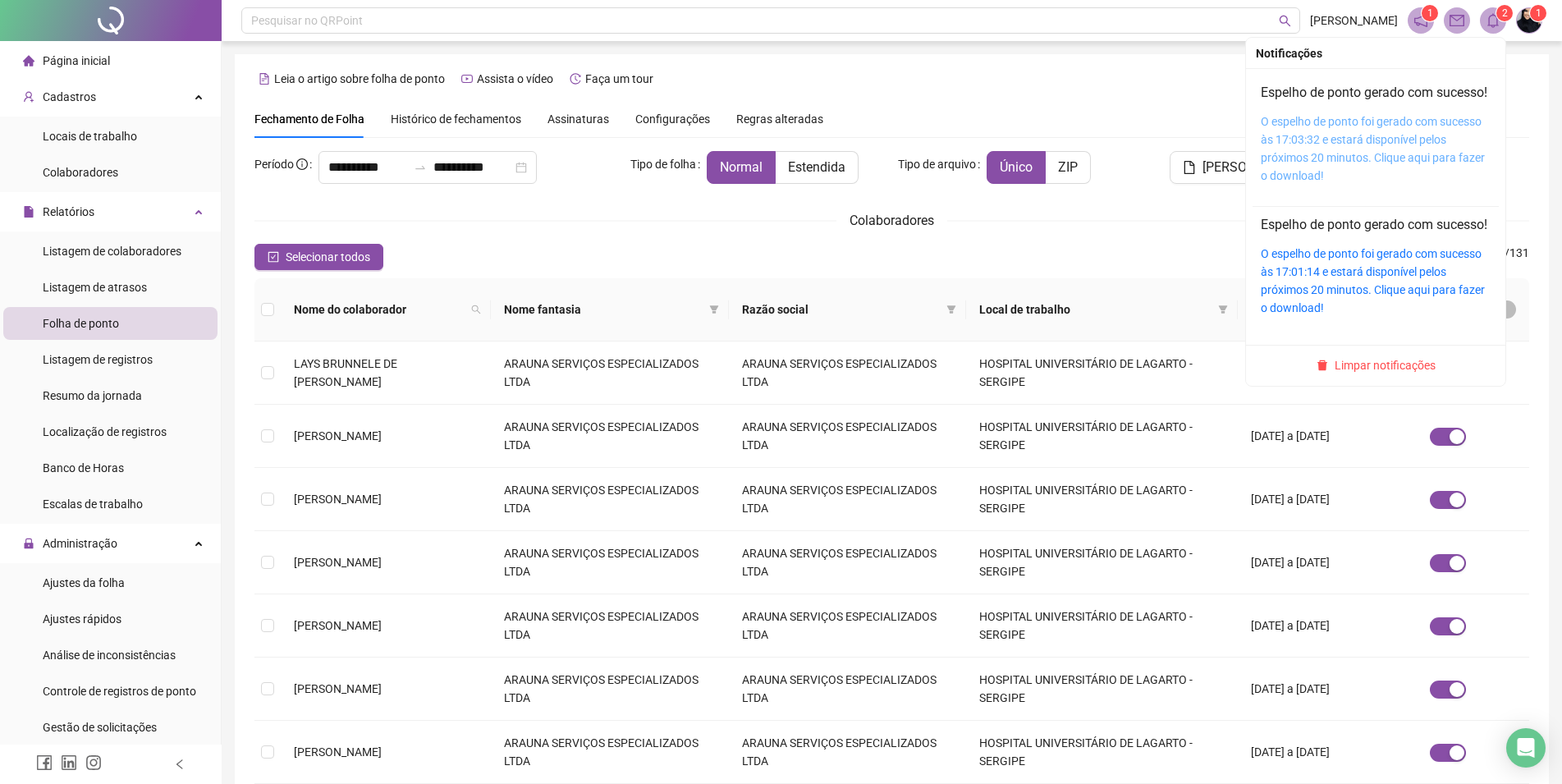
click at [1379, 122] on link "O espelho de ponto foi gerado com sucesso às 17:03:32 e estará disponível pelos…" at bounding box center [1373, 148] width 224 height 67
